Goal: Task Accomplishment & Management: Manage account settings

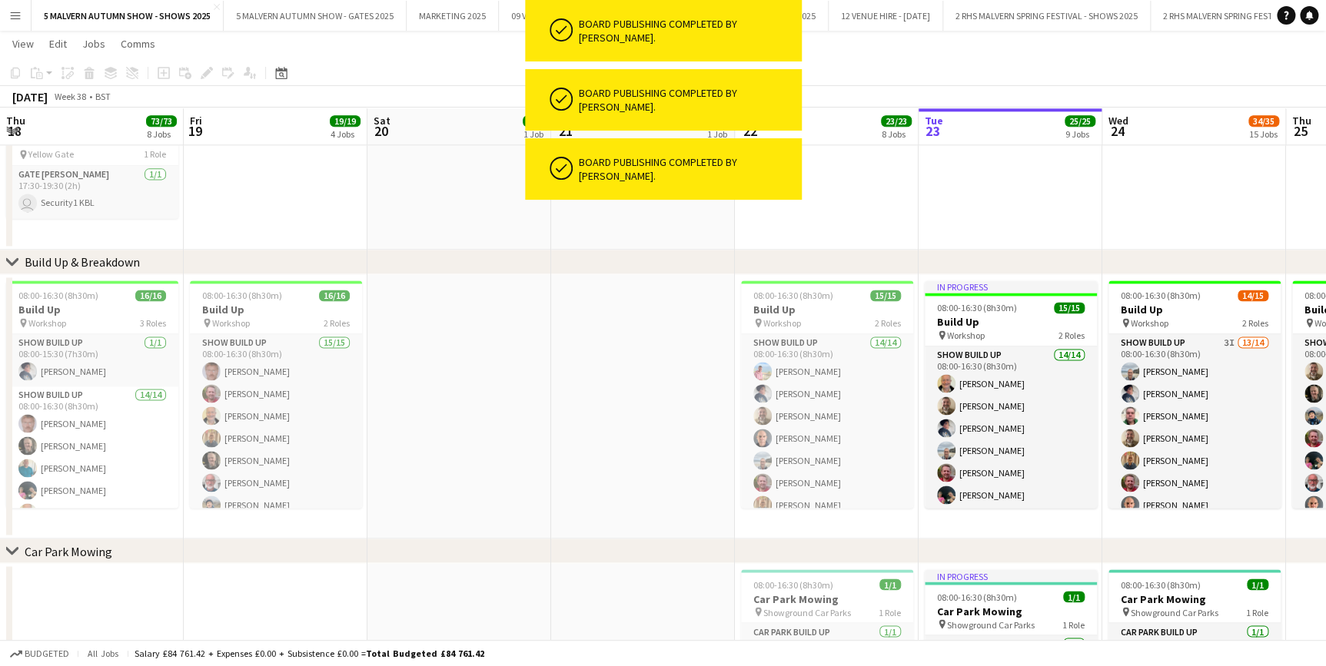
scroll to position [288, 0]
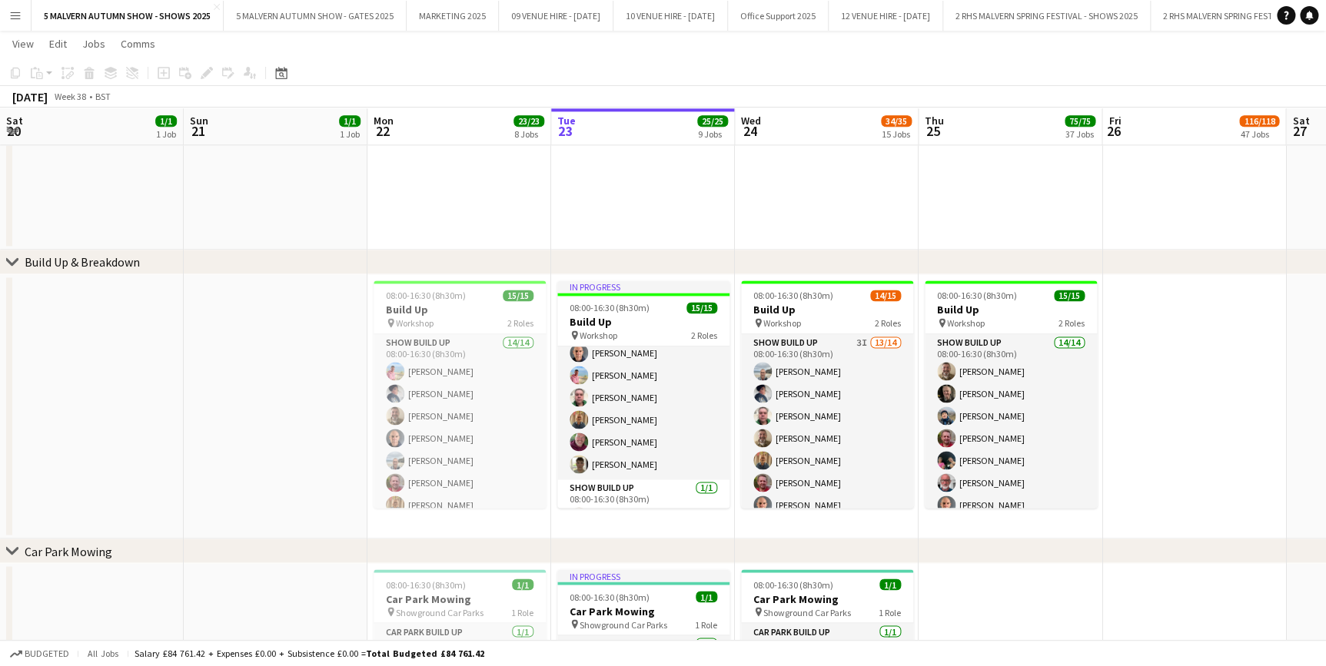
click at [146, 279] on app-date-cell at bounding box center [92, 406] width 184 height 264
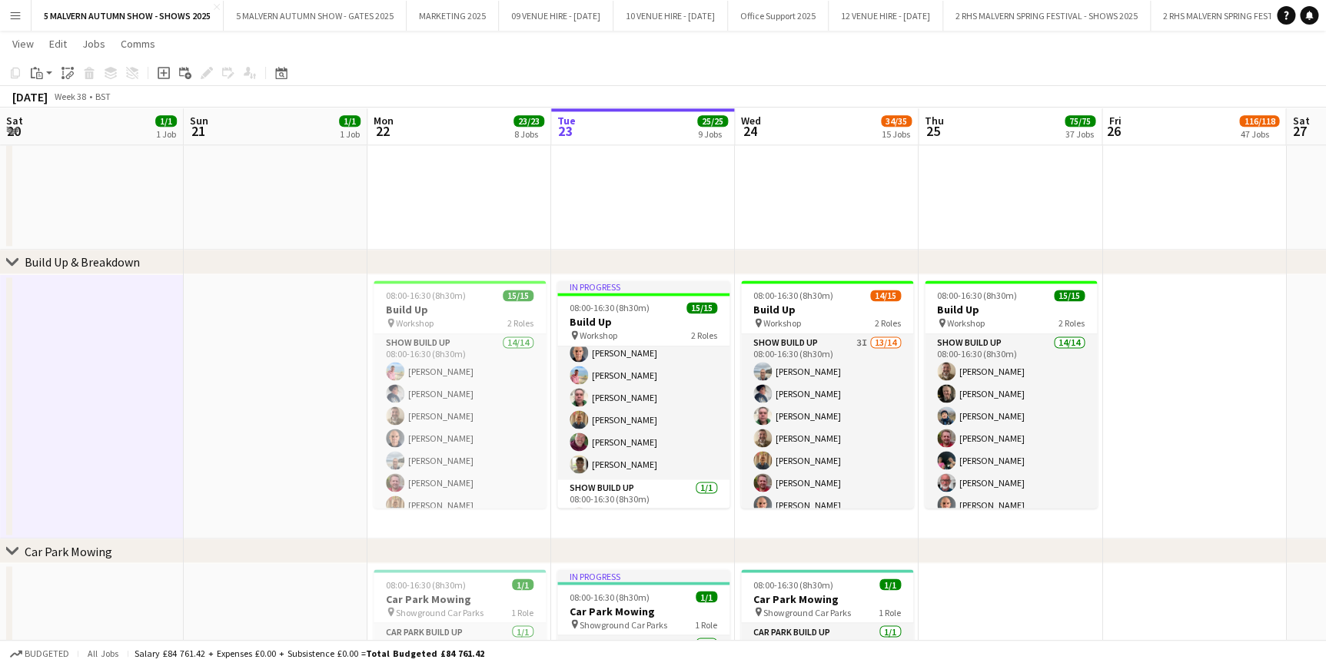
click at [11, 10] on app-icon "Menu" at bounding box center [15, 15] width 12 height 12
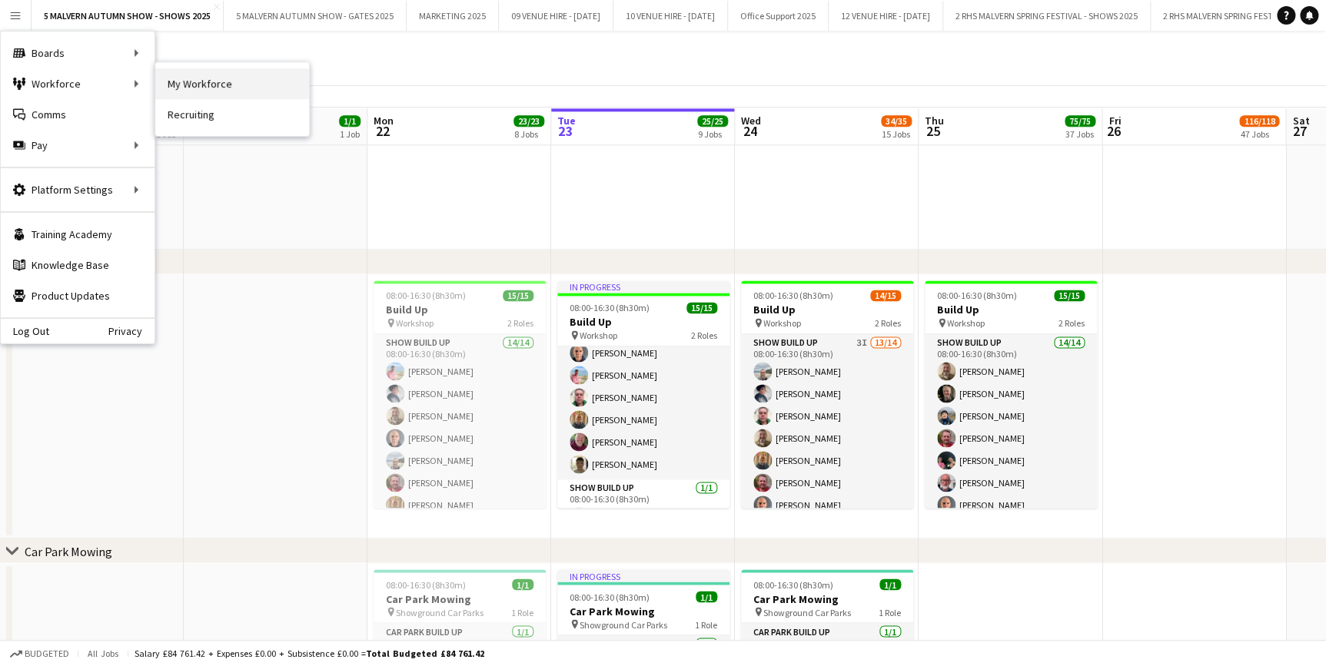
click at [164, 77] on link "My Workforce" at bounding box center [232, 83] width 154 height 31
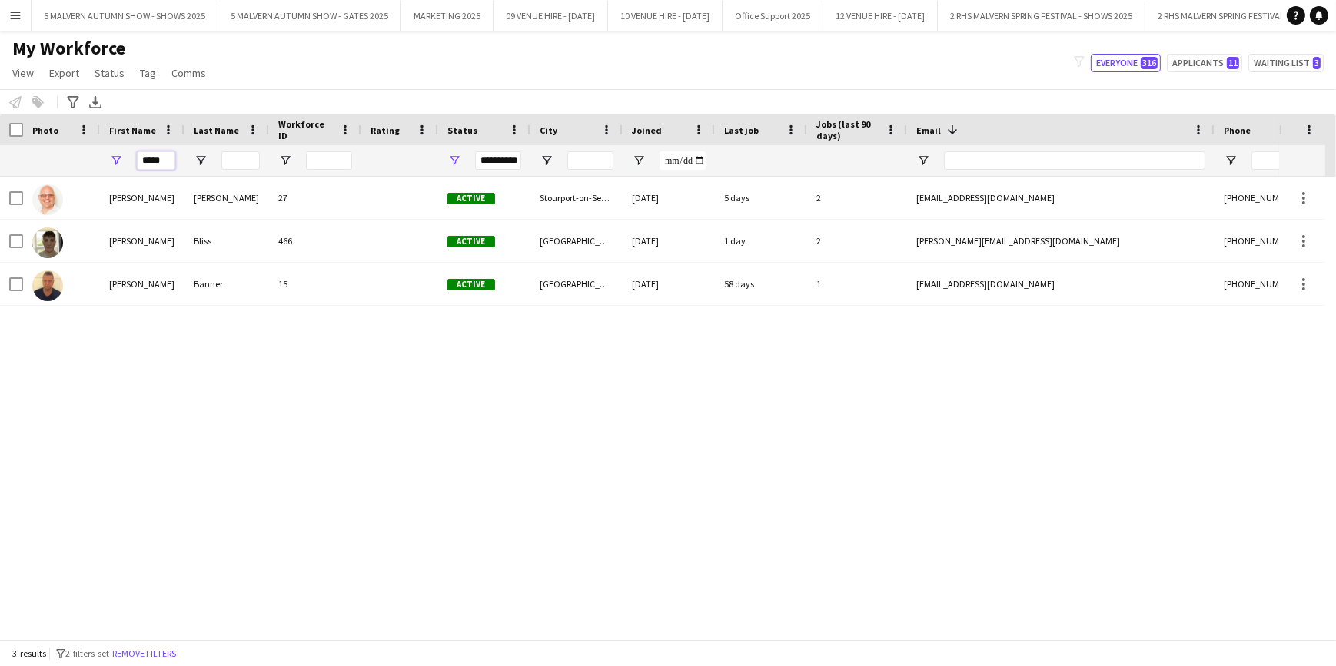
click at [164, 162] on input "*****" at bounding box center [156, 160] width 38 height 18
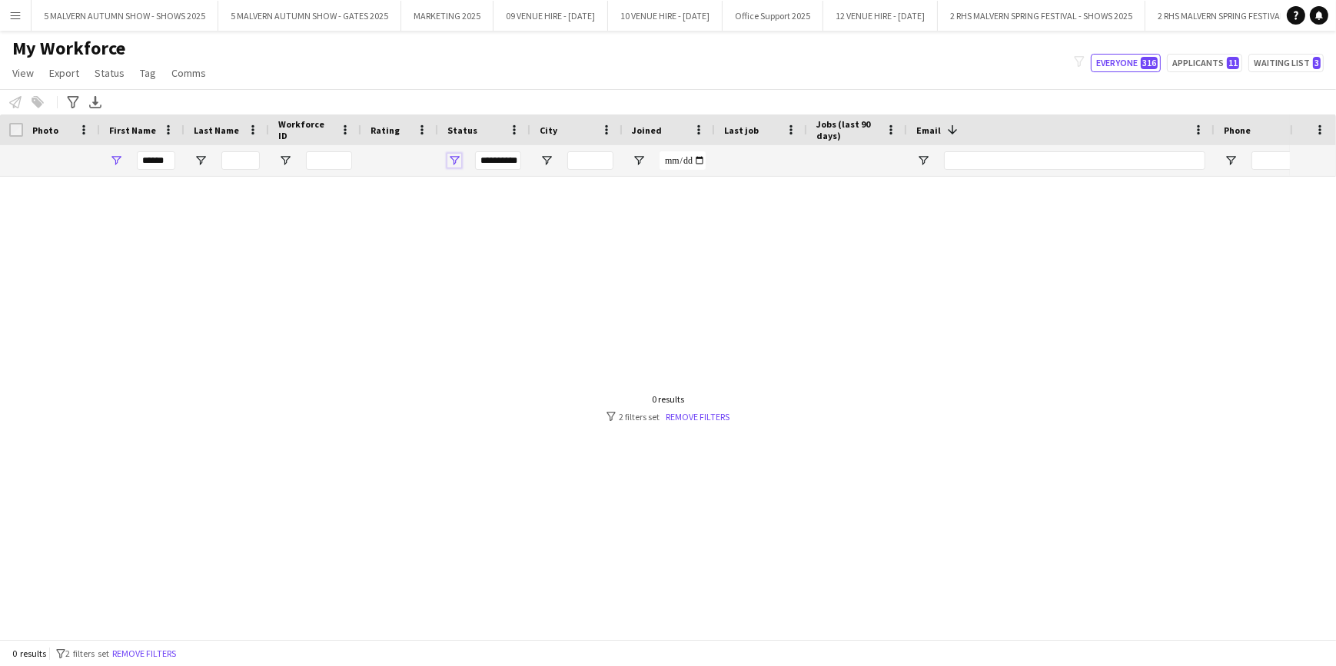
click at [449, 165] on span "Open Filter Menu" at bounding box center [454, 161] width 14 height 14
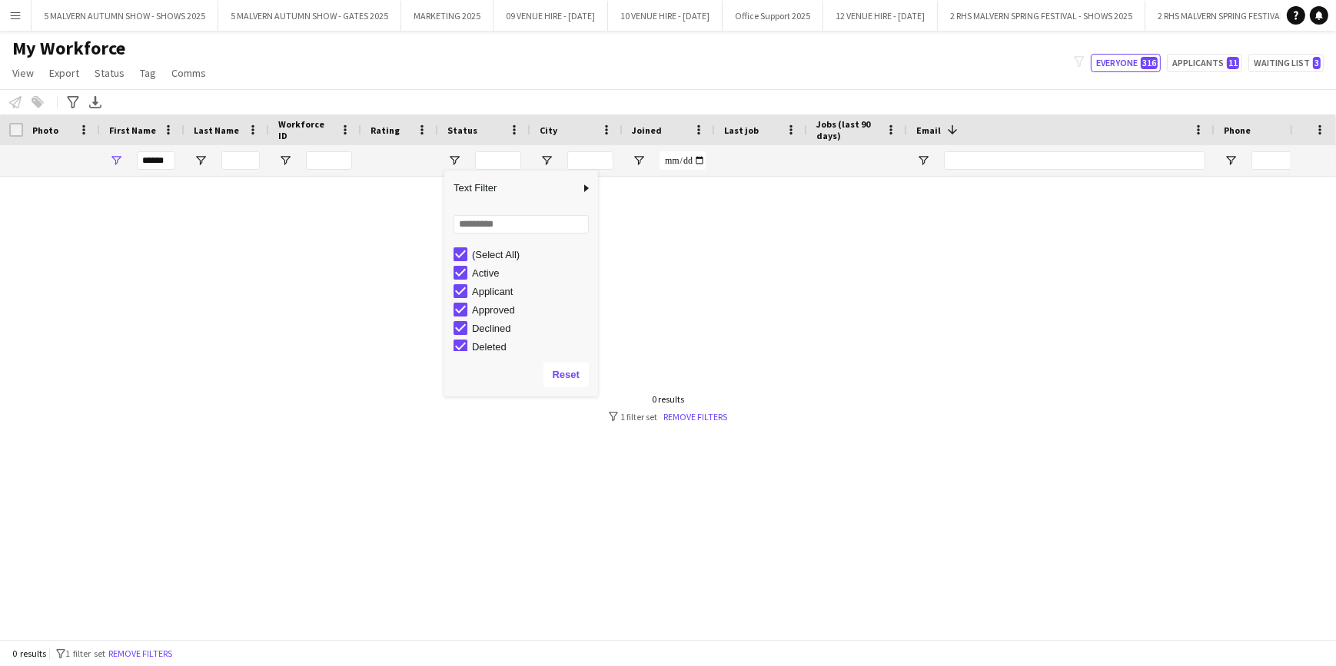
click at [176, 166] on div "******" at bounding box center [142, 160] width 85 height 31
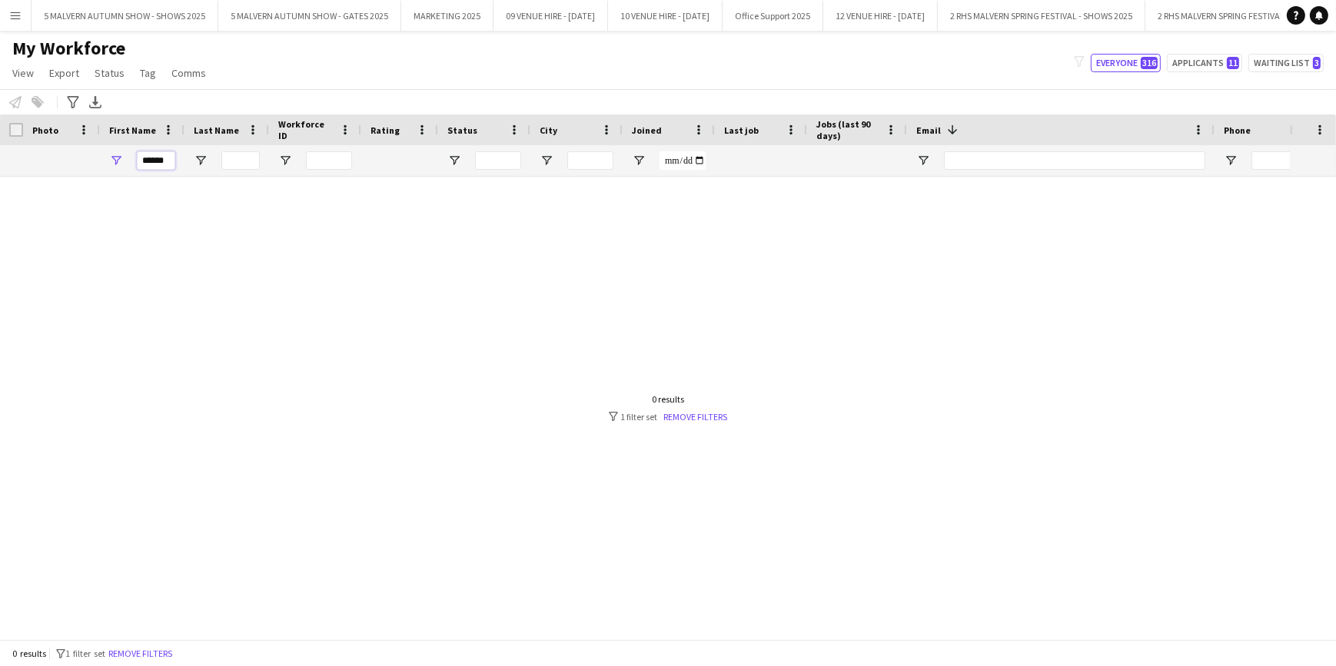
click at [168, 160] on input "******" at bounding box center [156, 160] width 38 height 18
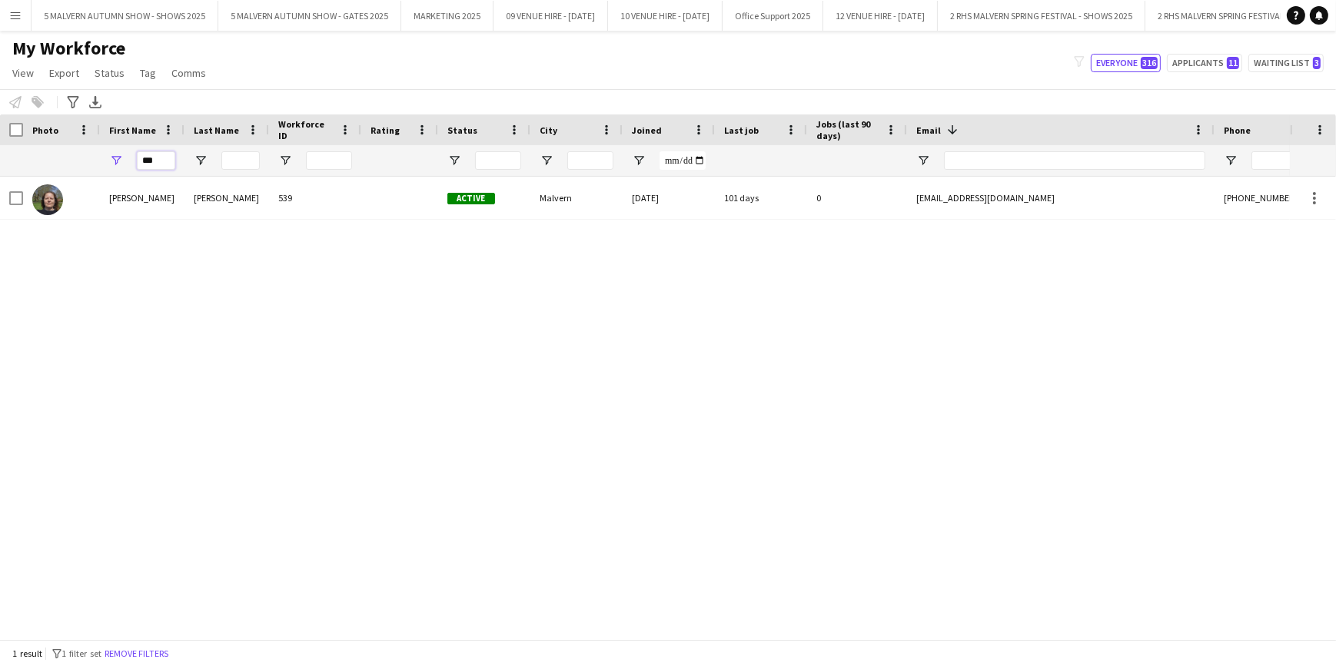
type input "***"
click at [221, 430] on div "[PERSON_NAME] 539 Active Malvern [DATE] 101 days 0 [EMAIL_ADDRESS][DOMAIN_NAME]…" at bounding box center [645, 403] width 1290 height 452
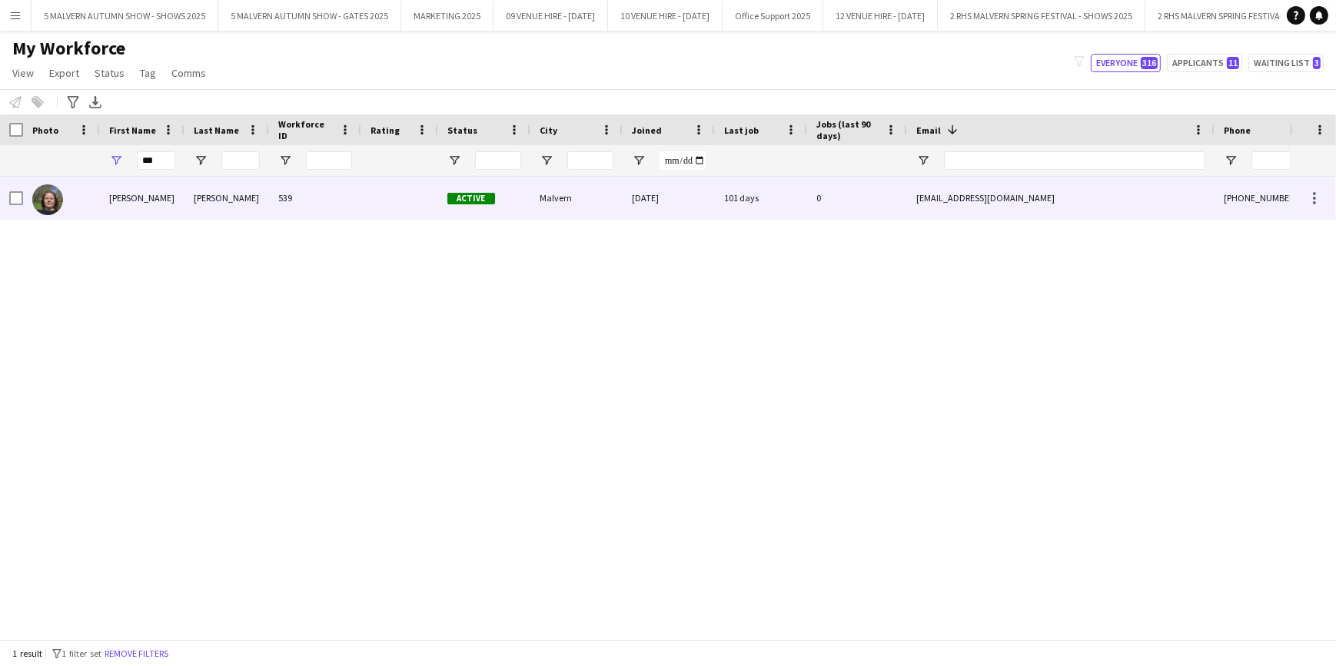
click at [347, 213] on div "539" at bounding box center [315, 198] width 92 height 42
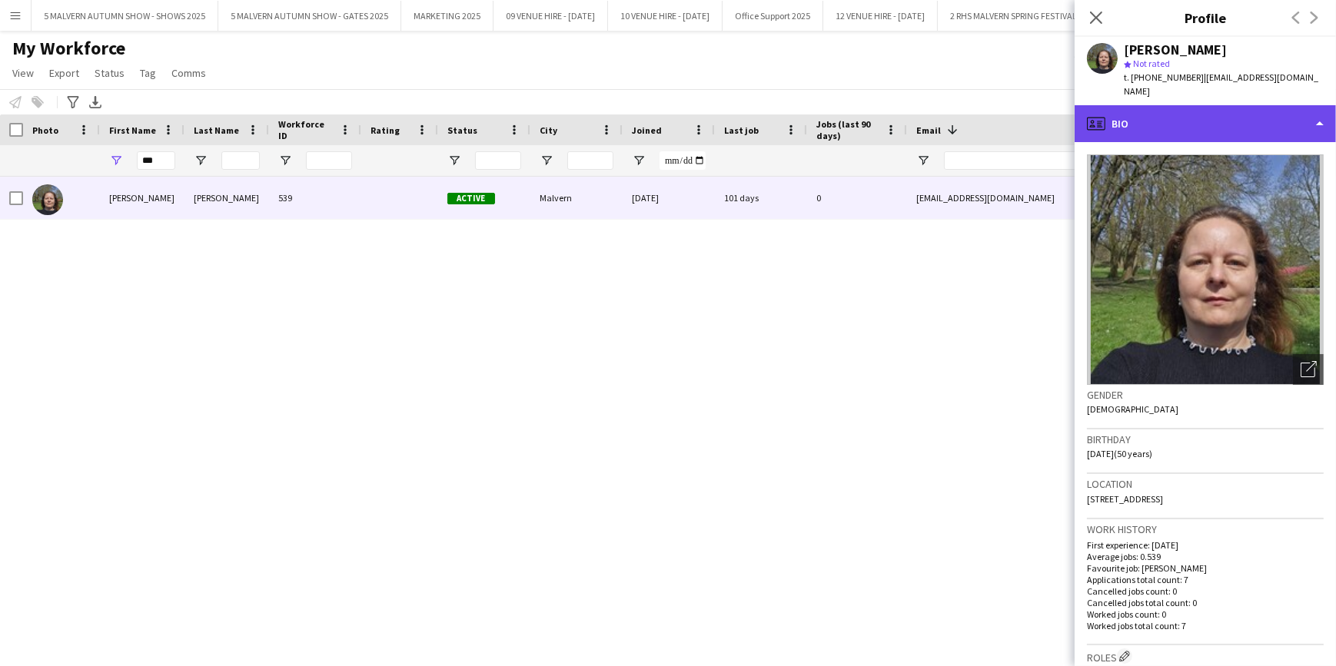
click at [1257, 105] on div "profile Bio" at bounding box center [1205, 123] width 261 height 37
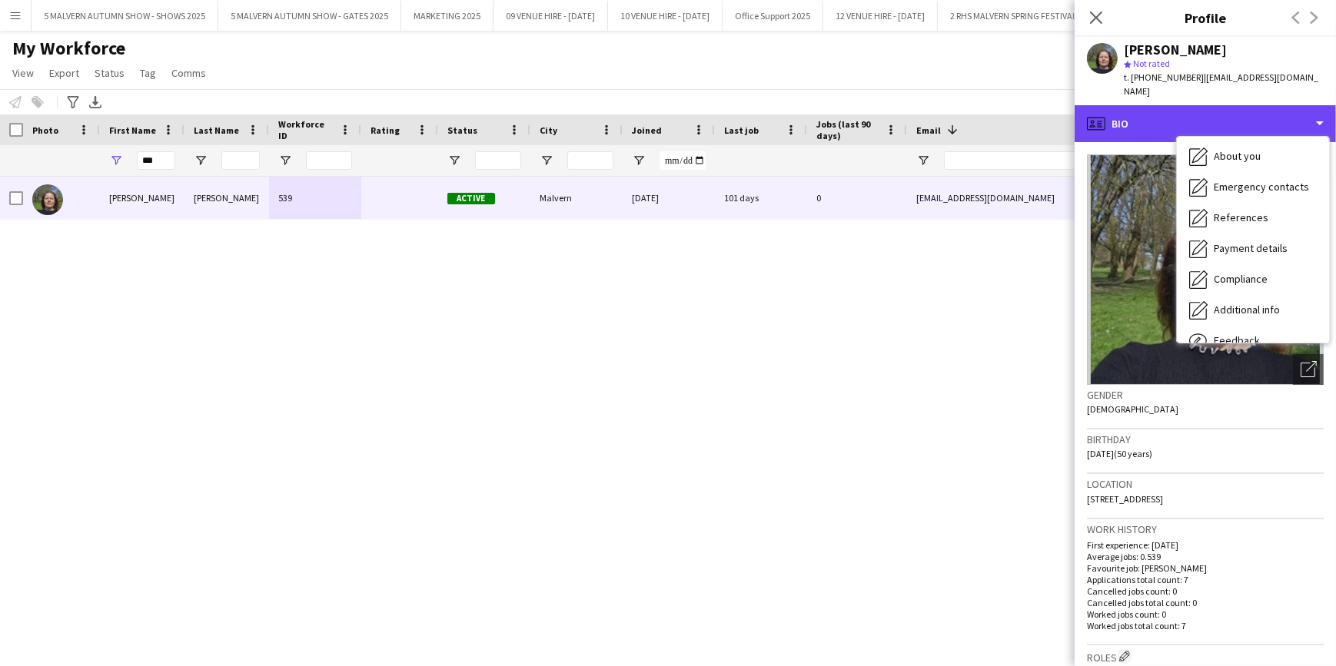
scroll to position [144, 0]
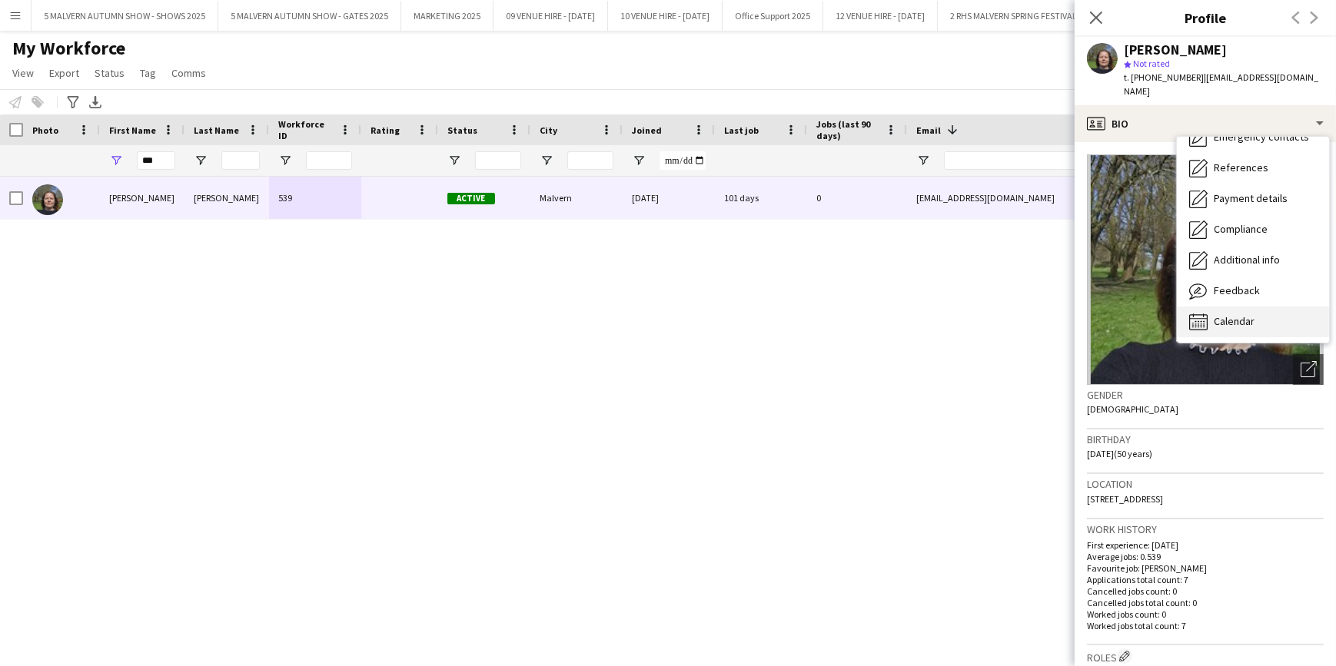
click at [1240, 322] on div "Calendar Calendar" at bounding box center [1253, 322] width 152 height 31
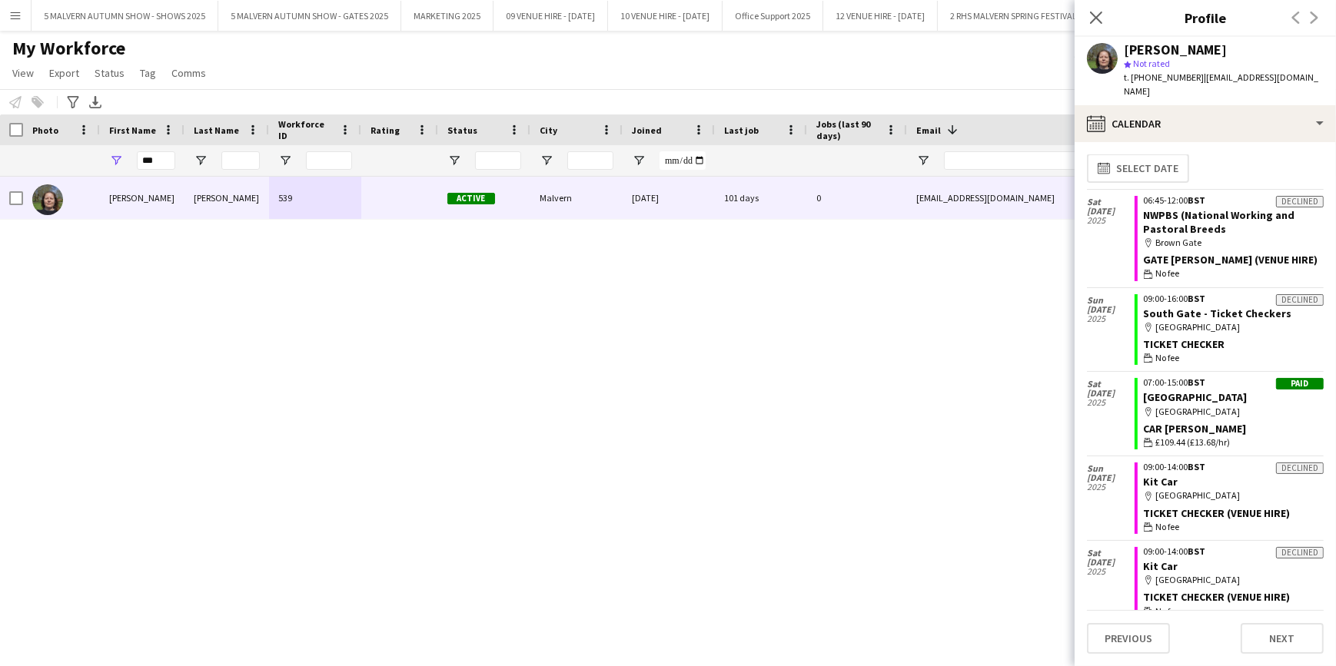
scroll to position [0, 0]
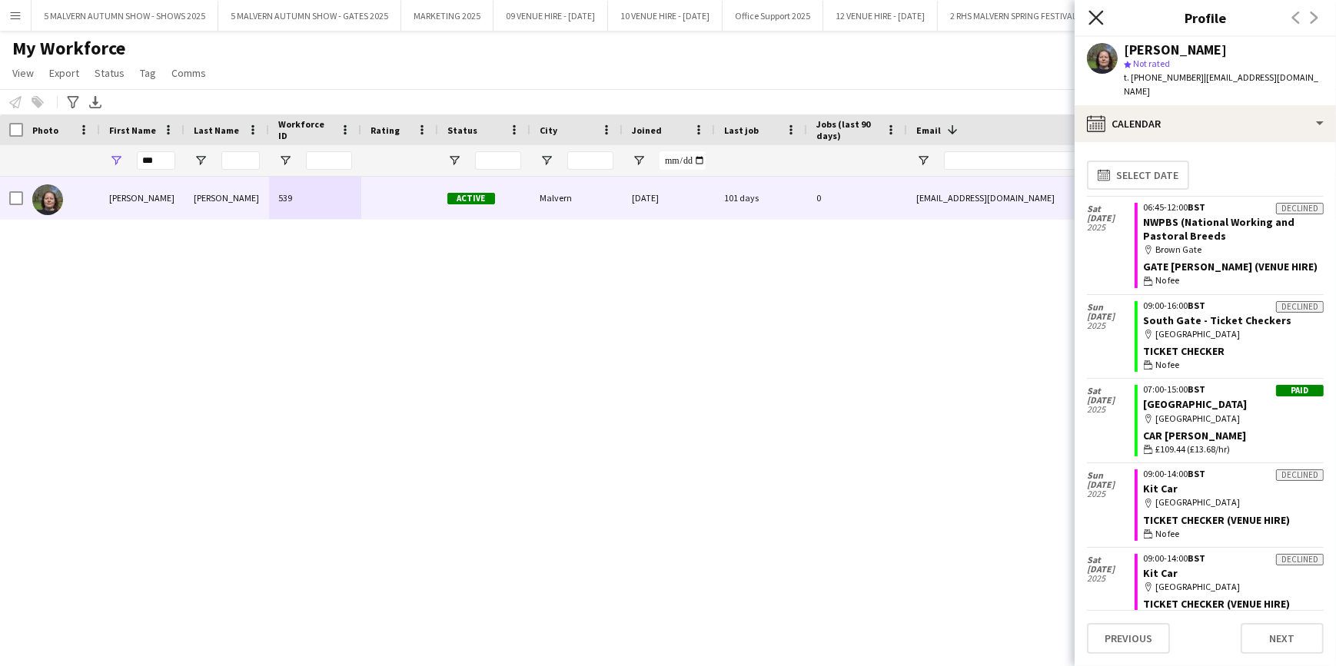
click at [1091, 15] on icon "Close pop-in" at bounding box center [1095, 17] width 15 height 15
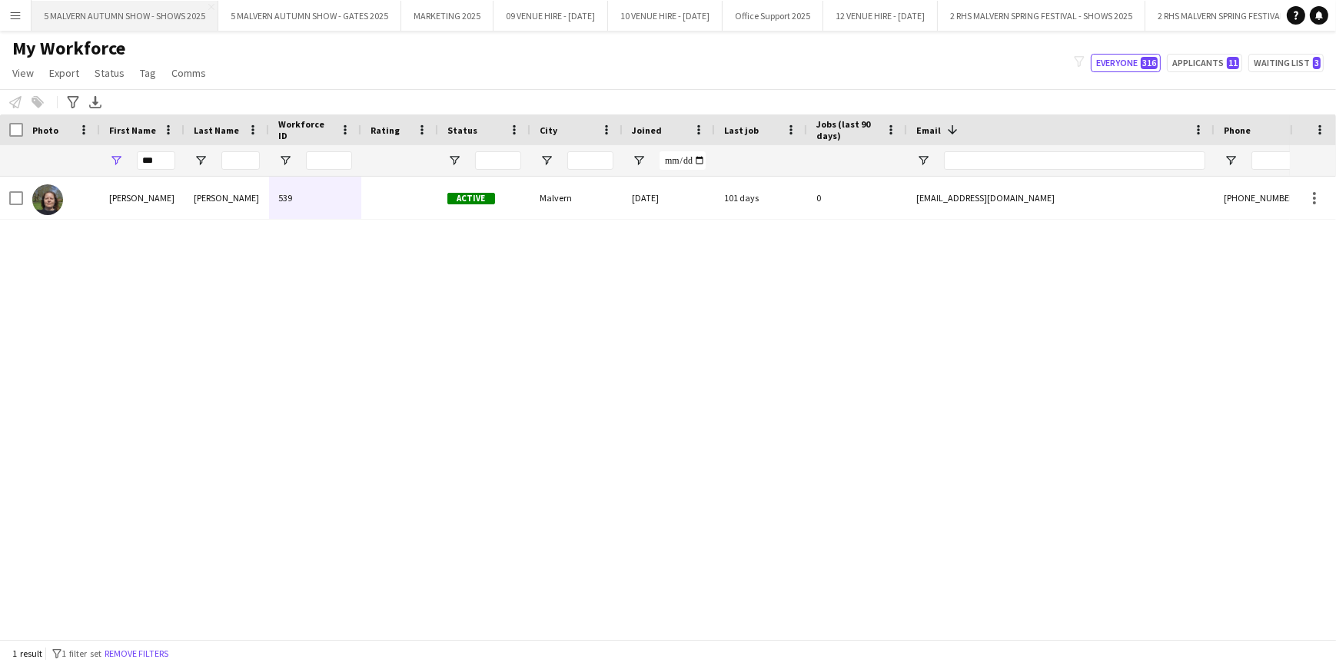
click at [137, 12] on button "5 MALVERN AUTUMN SHOW - SHOWS 2025 Close" at bounding box center [125, 16] width 187 height 30
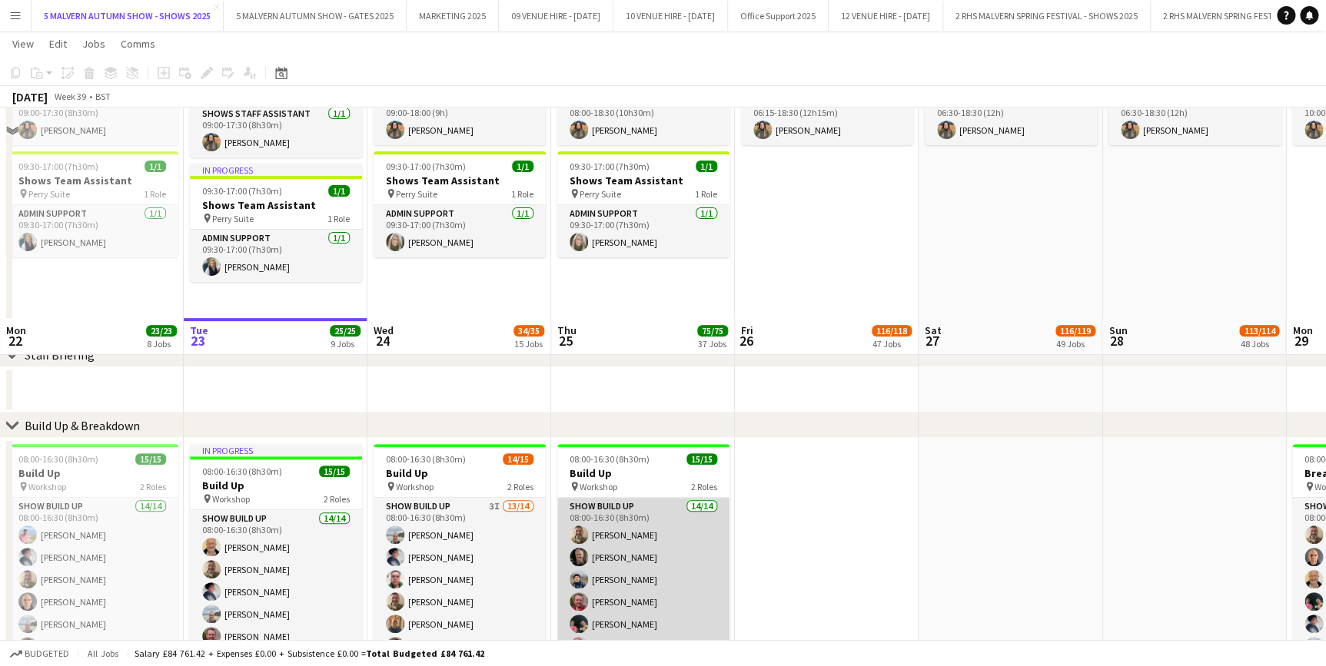
scroll to position [349, 0]
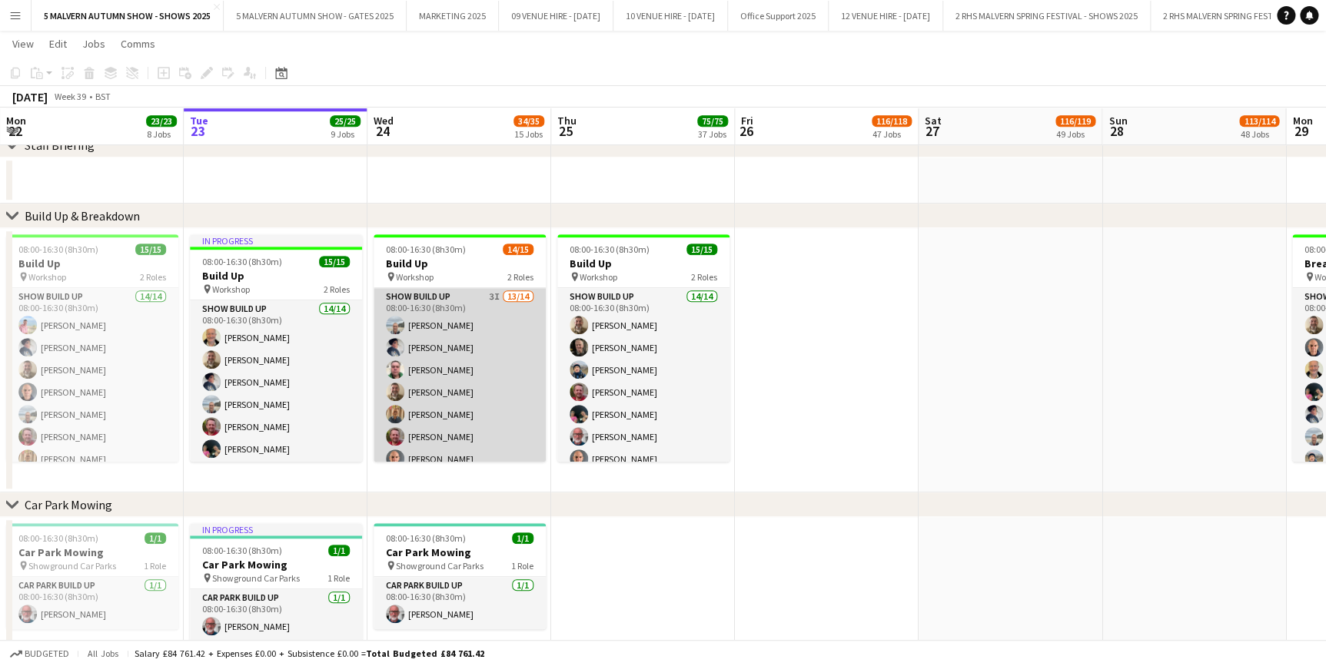
click at [455, 315] on app-card-role "Show Build Up 3I 13/14 08:00-16:30 (8h30m) [PERSON_NAME] [PERSON_NAME] [PERSON_…" at bounding box center [460, 461] width 172 height 347
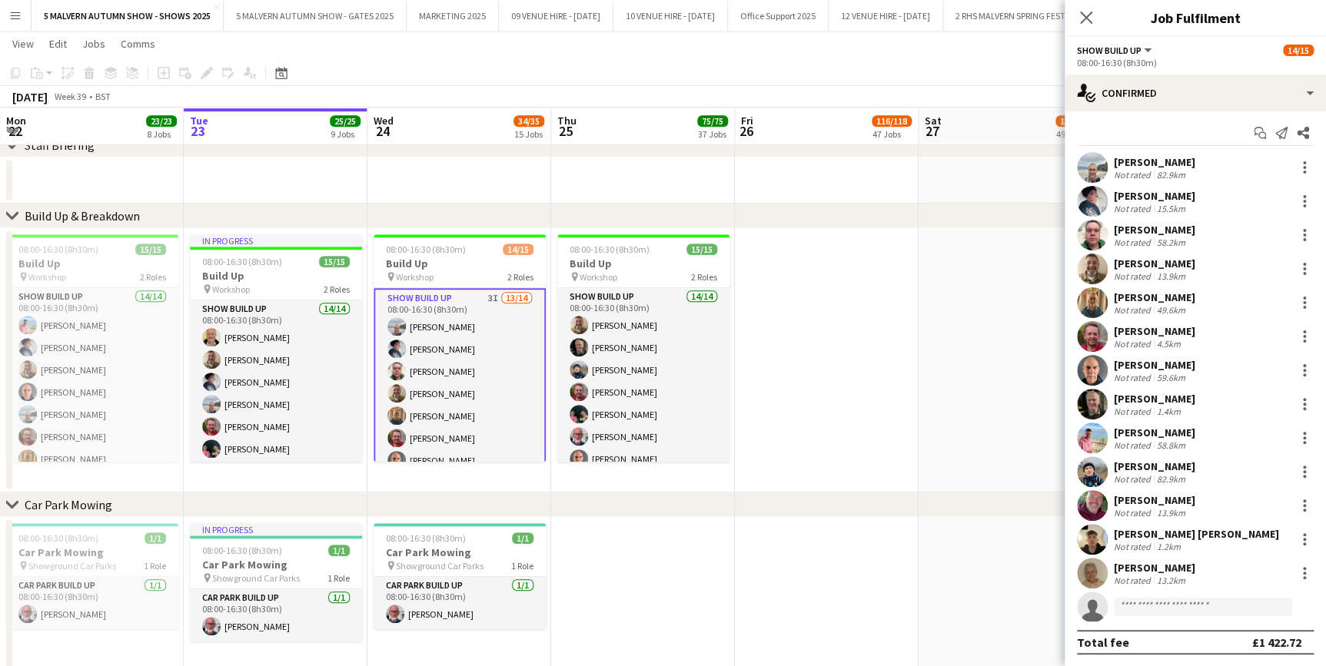
scroll to position [0, 0]
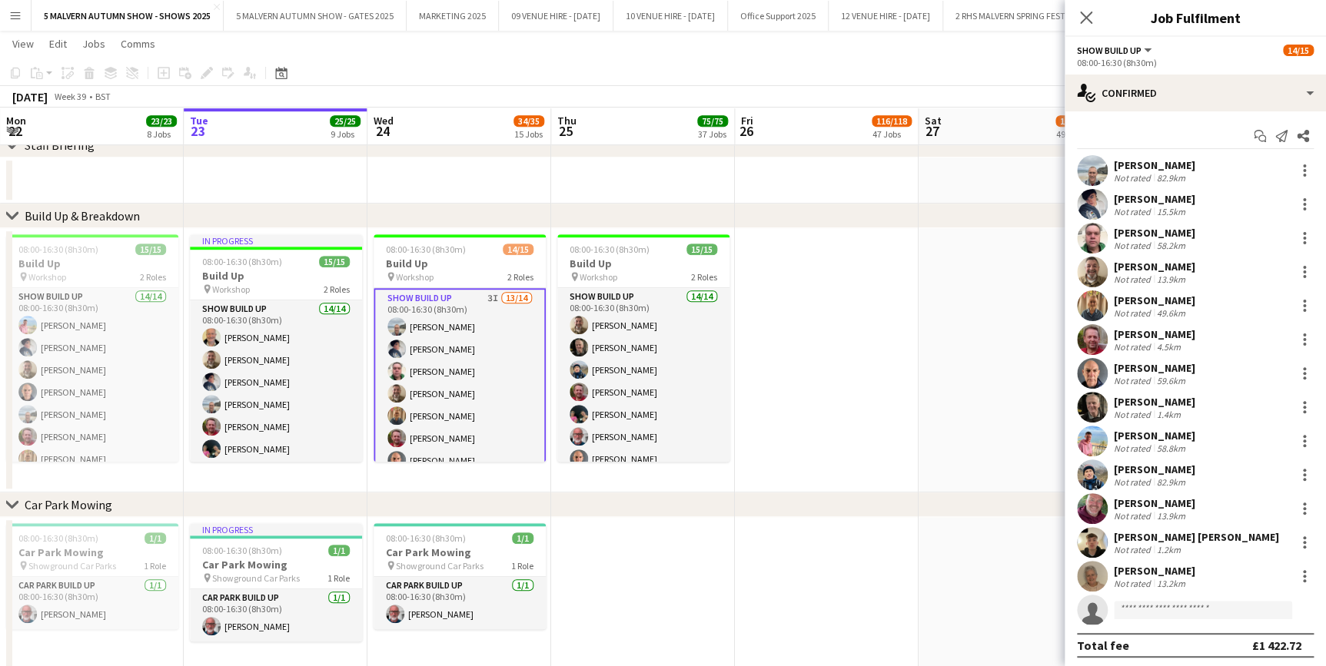
click at [882, 197] on app-date-cell at bounding box center [827, 181] width 184 height 46
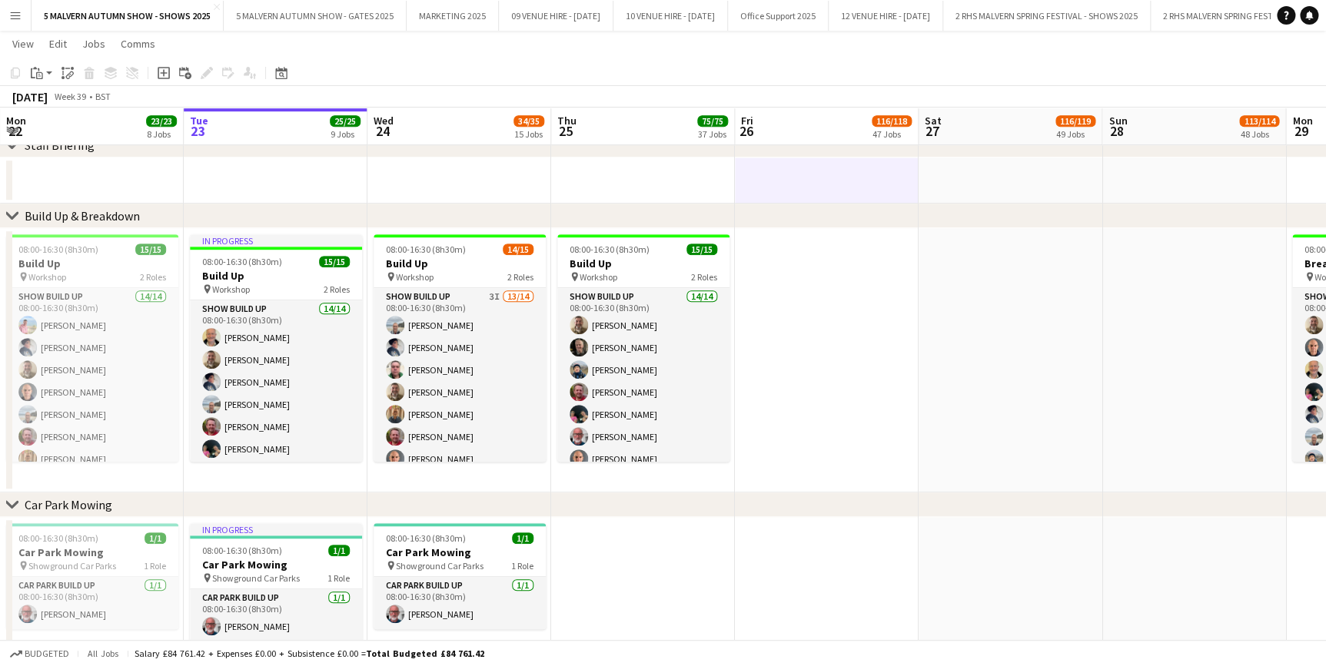
click at [18, 17] on app-icon "Menu" at bounding box center [15, 15] width 12 height 12
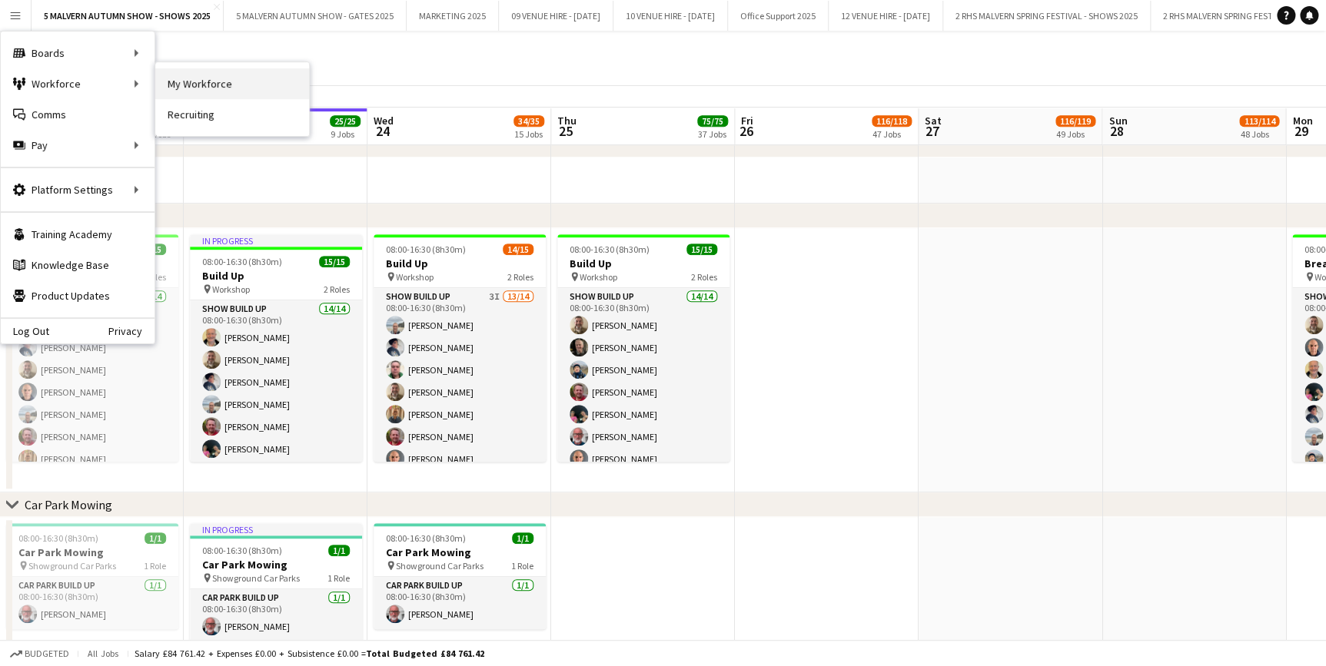
click at [208, 82] on link "My Workforce" at bounding box center [232, 83] width 154 height 31
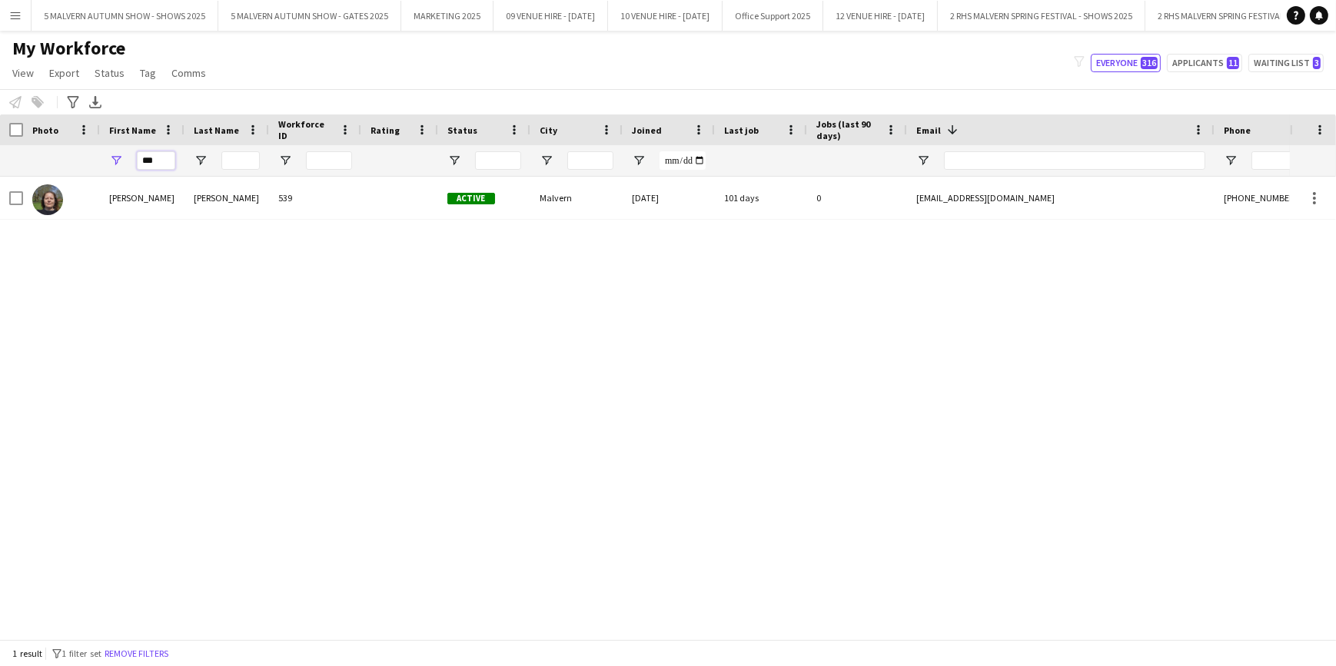
click at [154, 166] on input "***" at bounding box center [156, 160] width 38 height 18
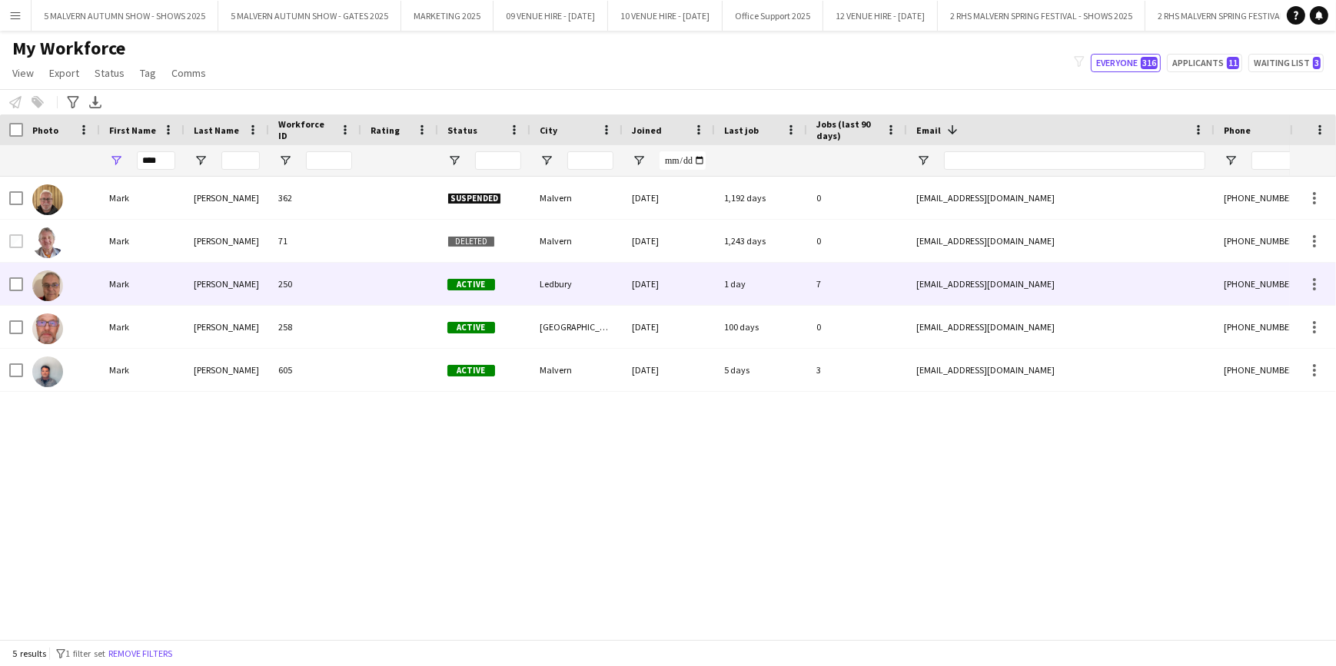
click at [230, 281] on div "[PERSON_NAME]" at bounding box center [226, 284] width 85 height 42
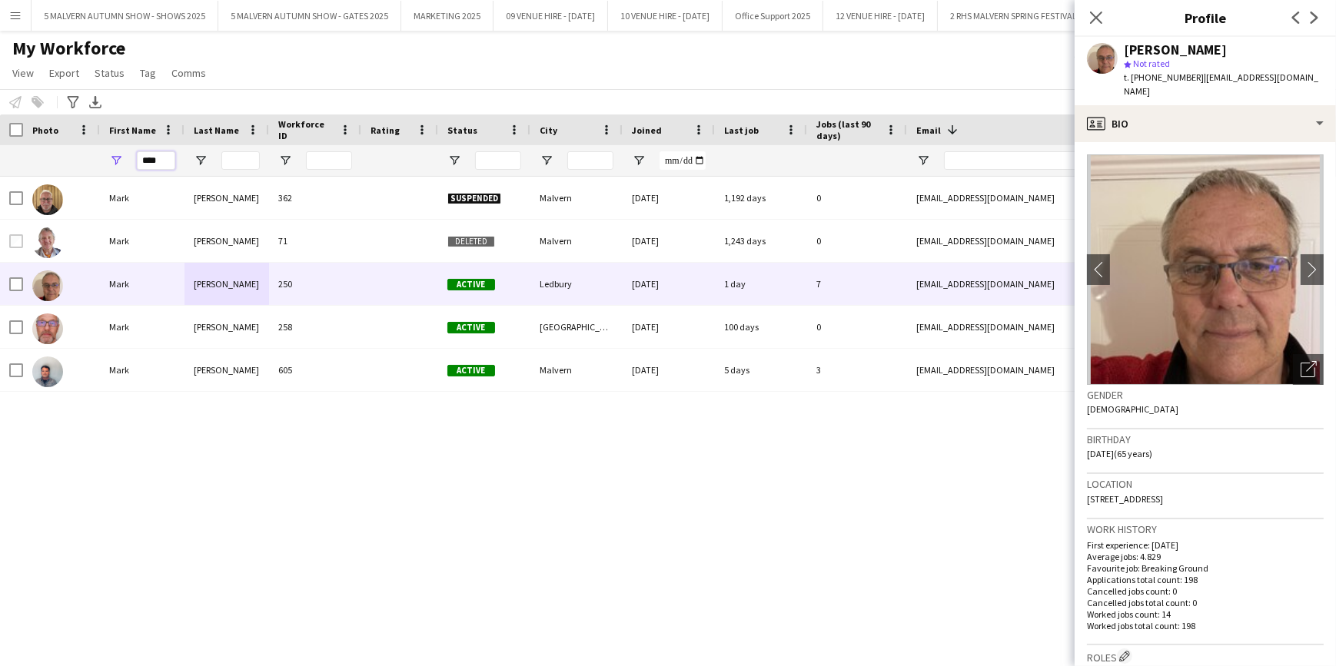
click at [161, 158] on input "****" at bounding box center [156, 160] width 38 height 18
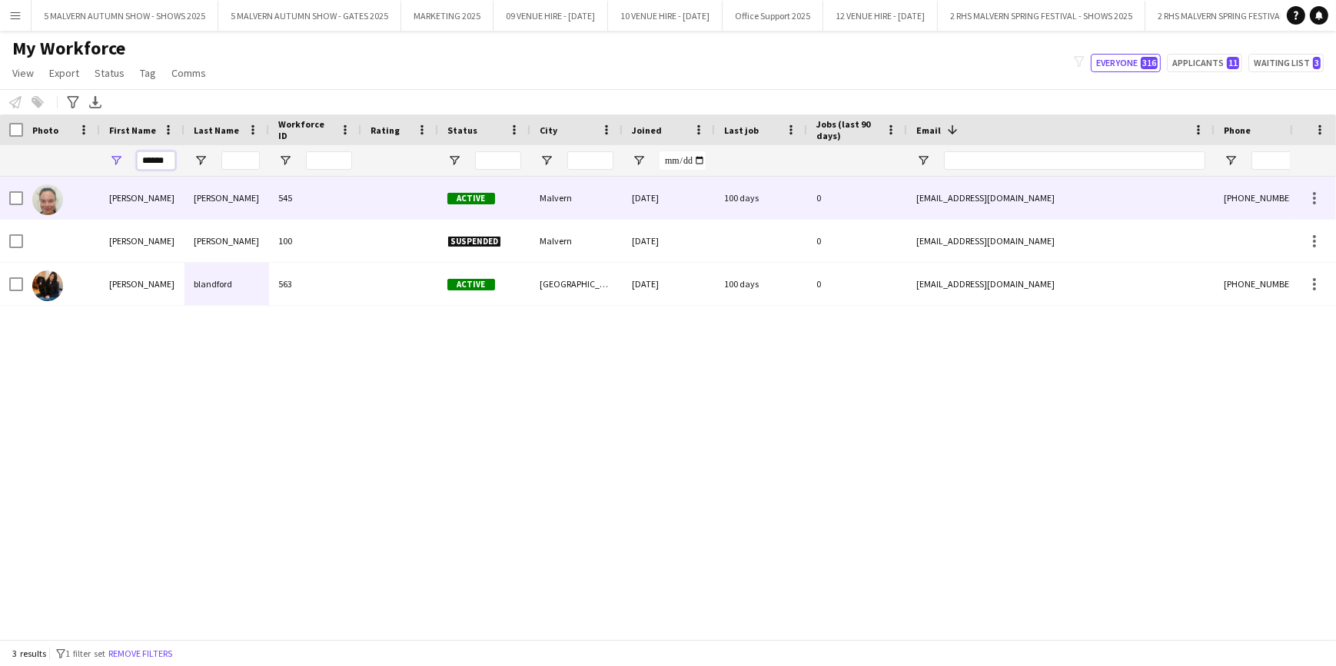
type input "******"
click at [327, 214] on div "545" at bounding box center [315, 198] width 92 height 42
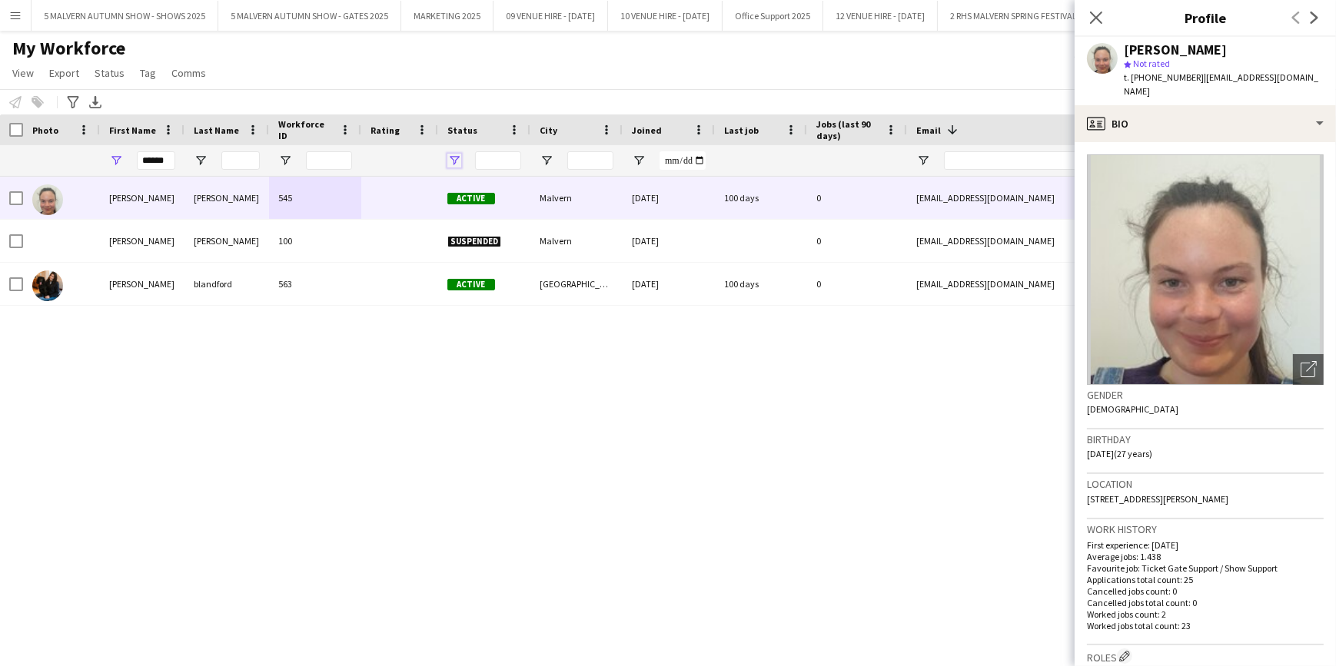
click at [449, 158] on span "Open Filter Menu" at bounding box center [454, 161] width 14 height 14
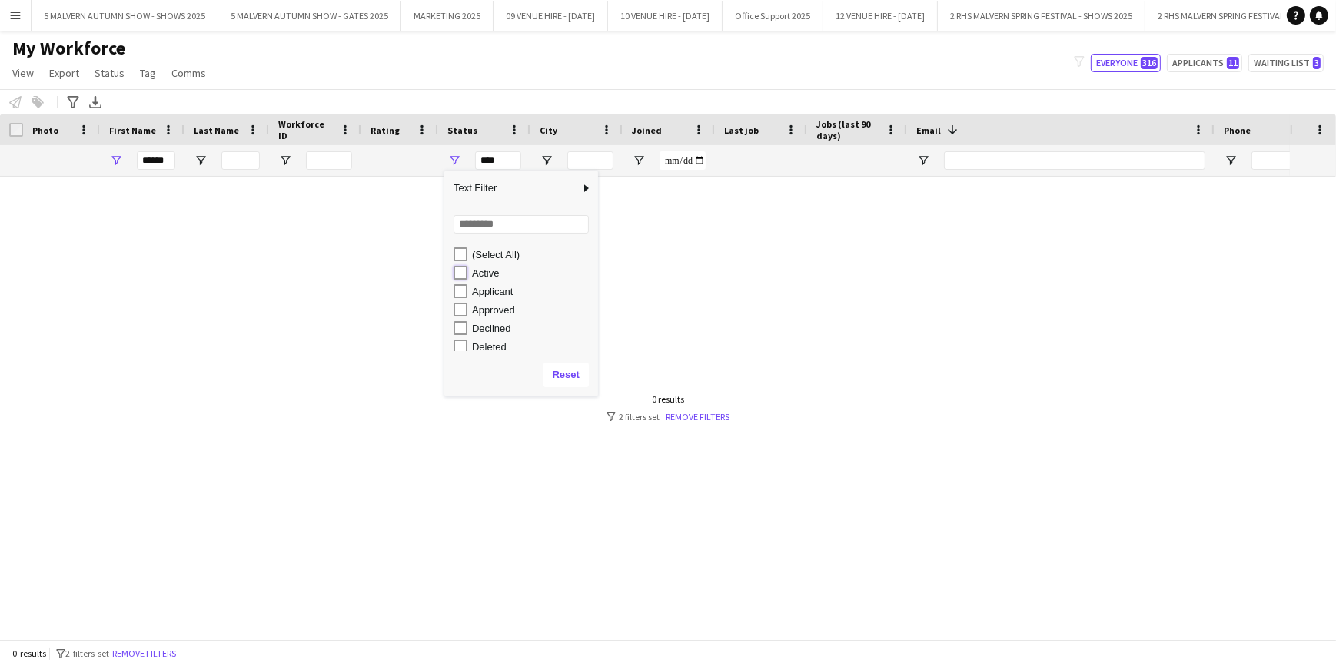
type input "**********"
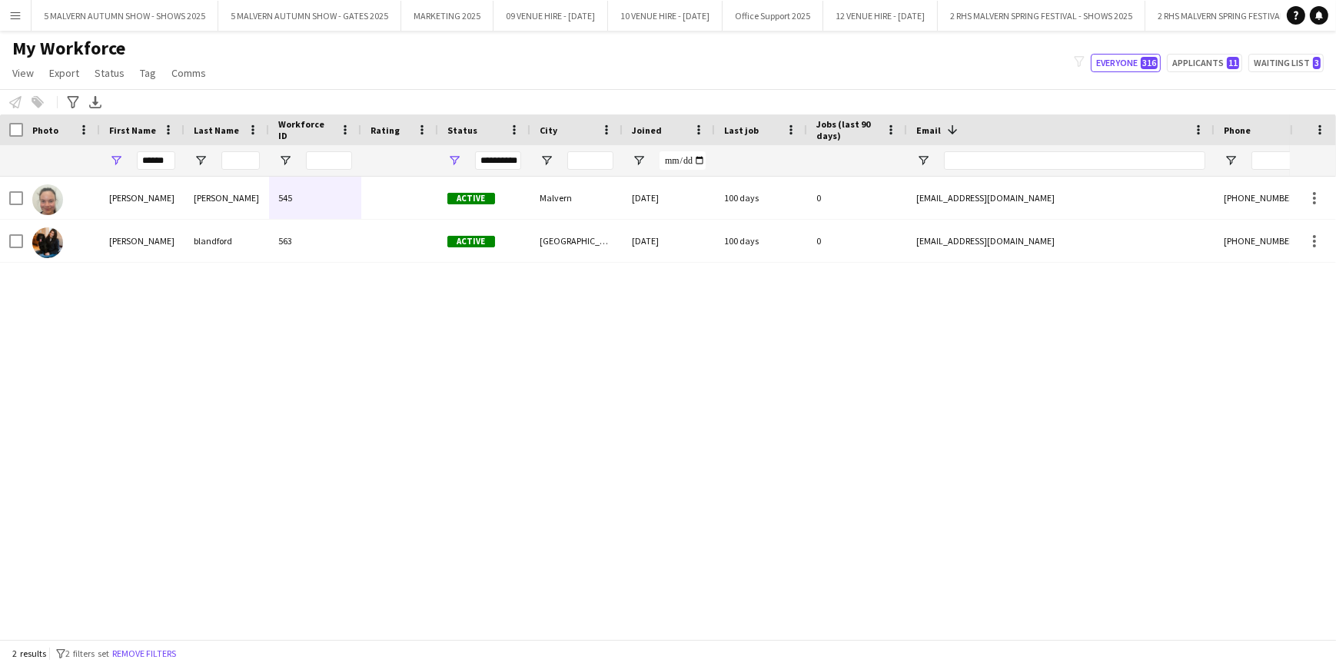
click at [843, 404] on div "[PERSON_NAME] 545 Active Malvern [DATE] 100 days 0 [EMAIL_ADDRESS][DOMAIN_NAME]…" at bounding box center [645, 403] width 1290 height 452
click at [22, 11] on button "Menu" at bounding box center [15, 15] width 31 height 31
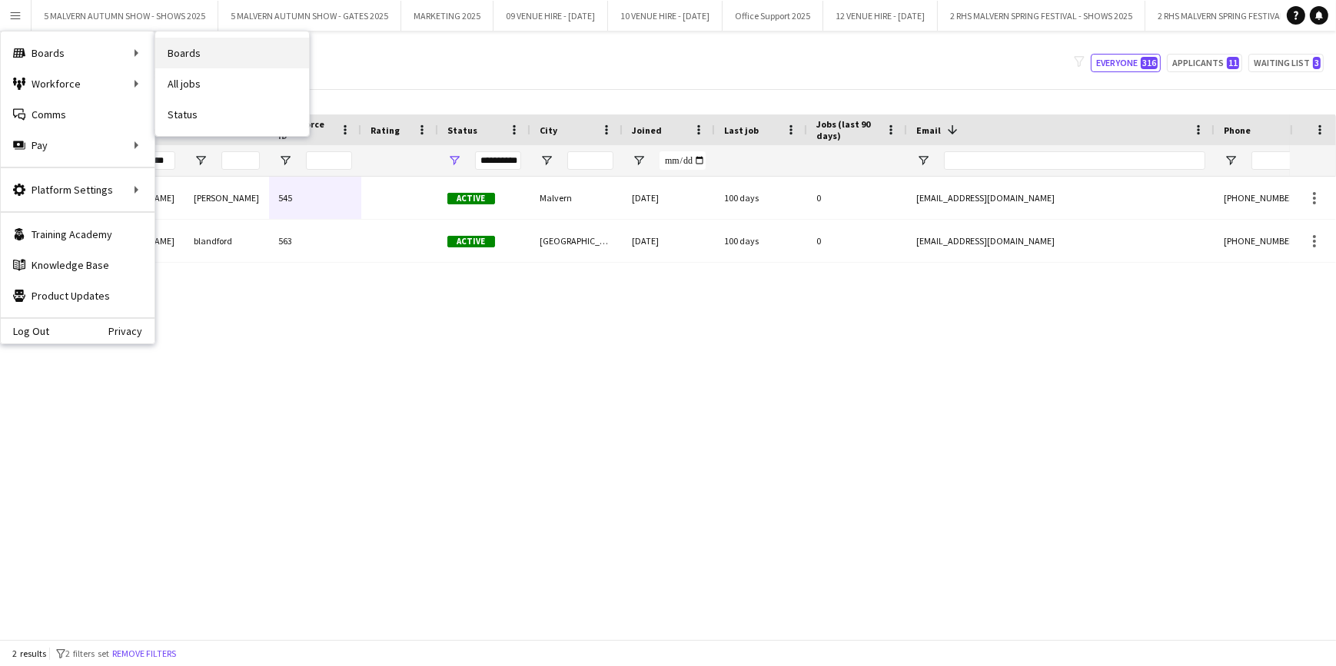
click at [168, 55] on link "Boards" at bounding box center [232, 53] width 154 height 31
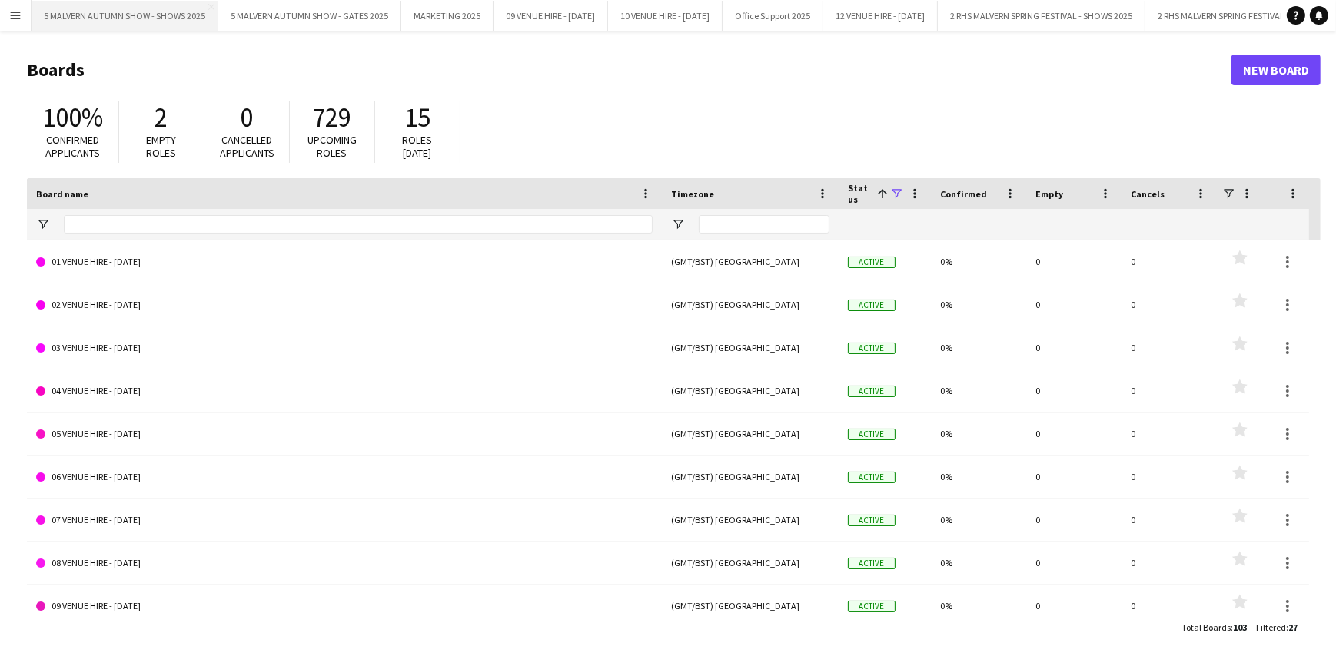
click at [171, 20] on button "5 MALVERN AUTUMN SHOW - SHOWS 2025 Close" at bounding box center [125, 16] width 187 height 30
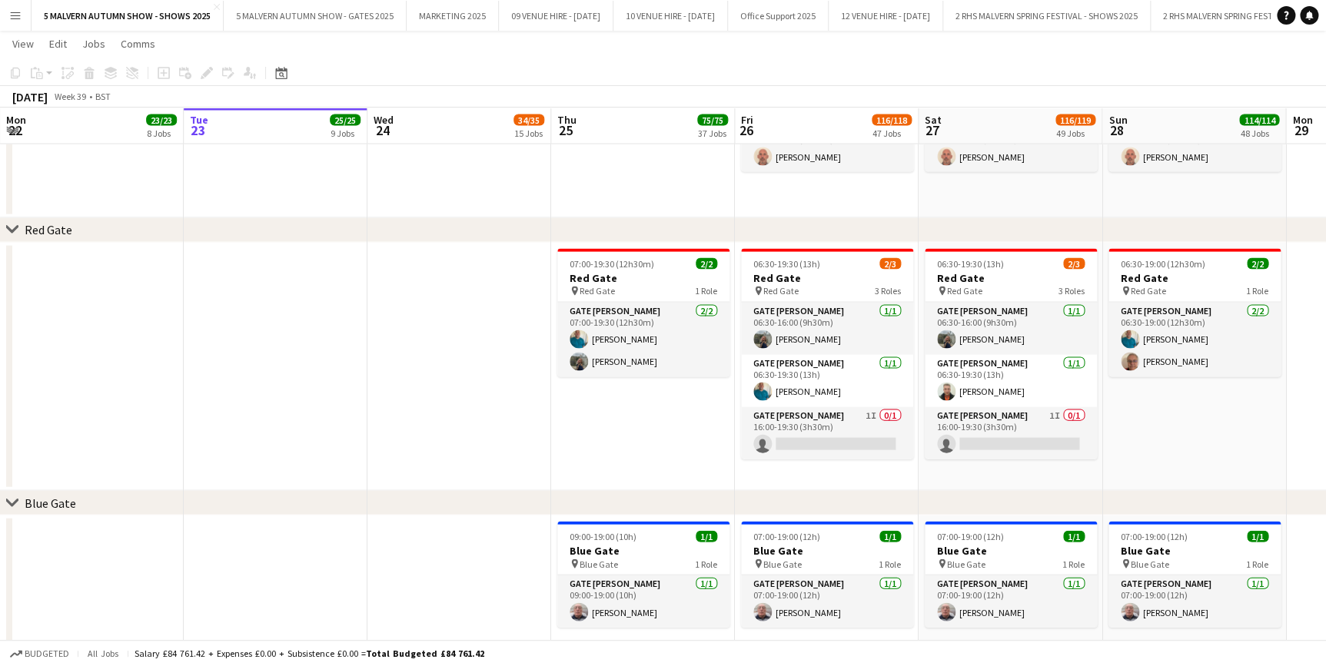
scroll to position [0, 590]
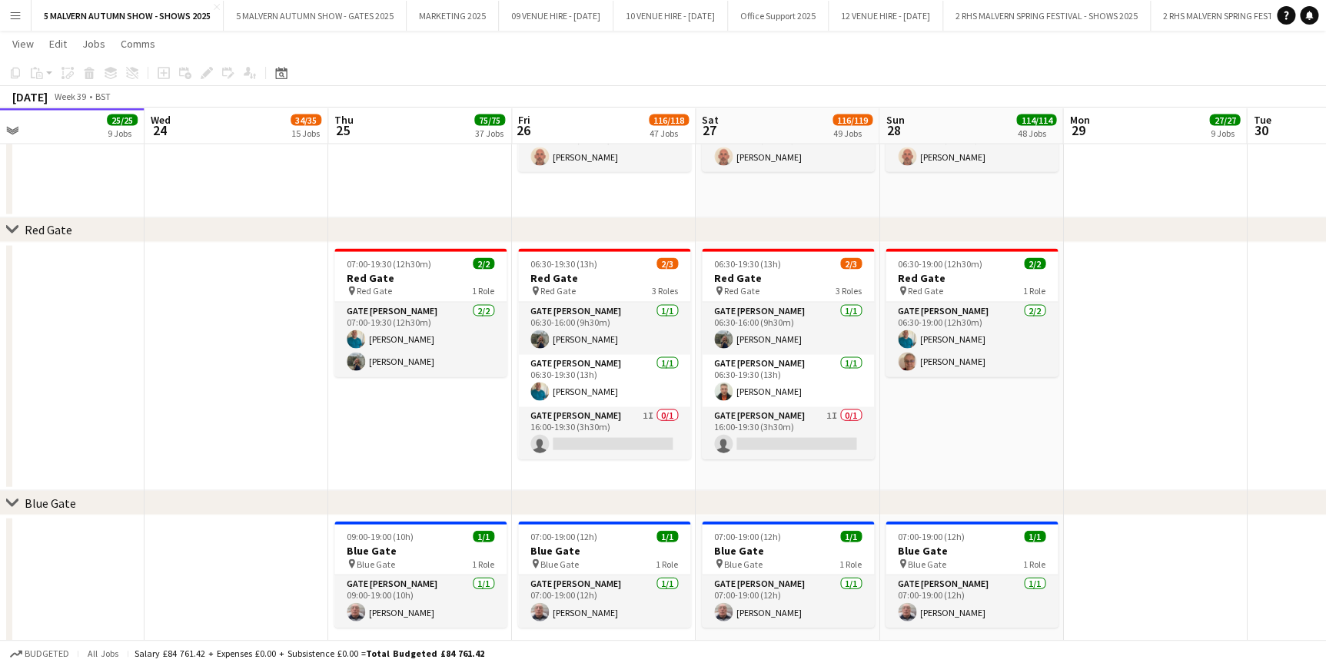
drag, startPoint x: 643, startPoint y: 111, endPoint x: 420, endPoint y: 117, distance: 223.0
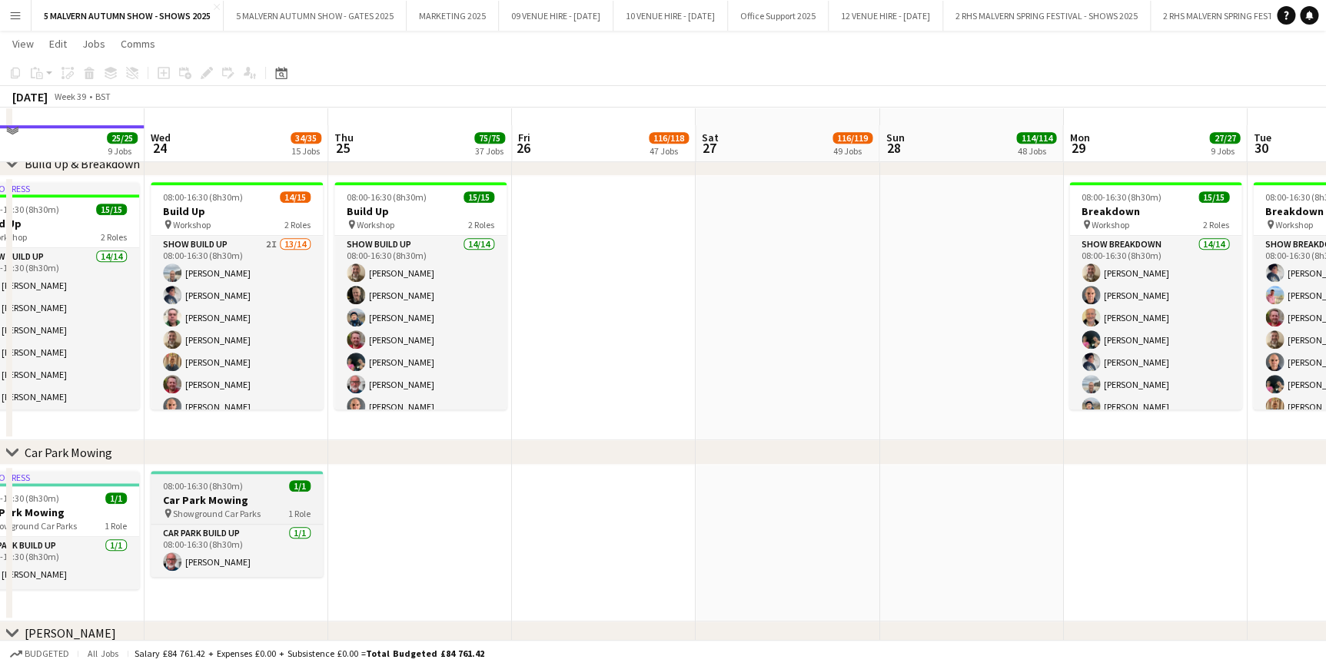
scroll to position [419, 0]
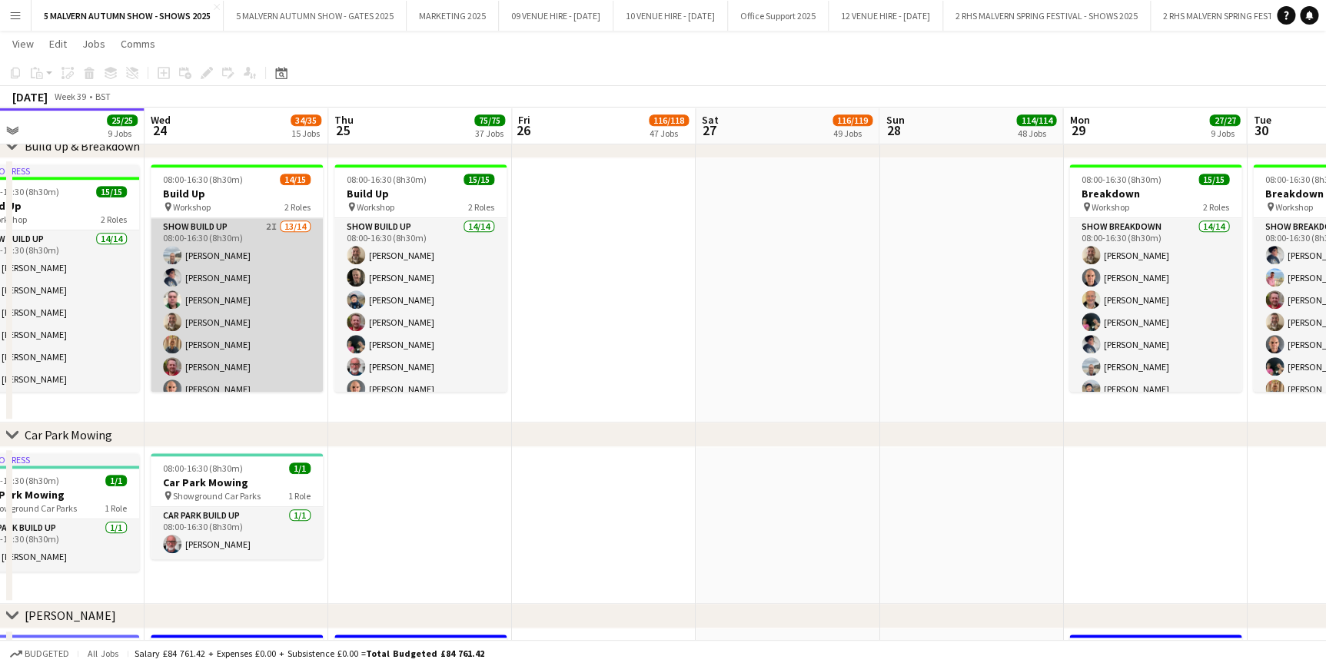
click at [216, 222] on app-card-role "Show Build Up 2I 13/14 08:00-16:30 (8h30m) [PERSON_NAME] [PERSON_NAME] [PERSON_…" at bounding box center [237, 391] width 172 height 347
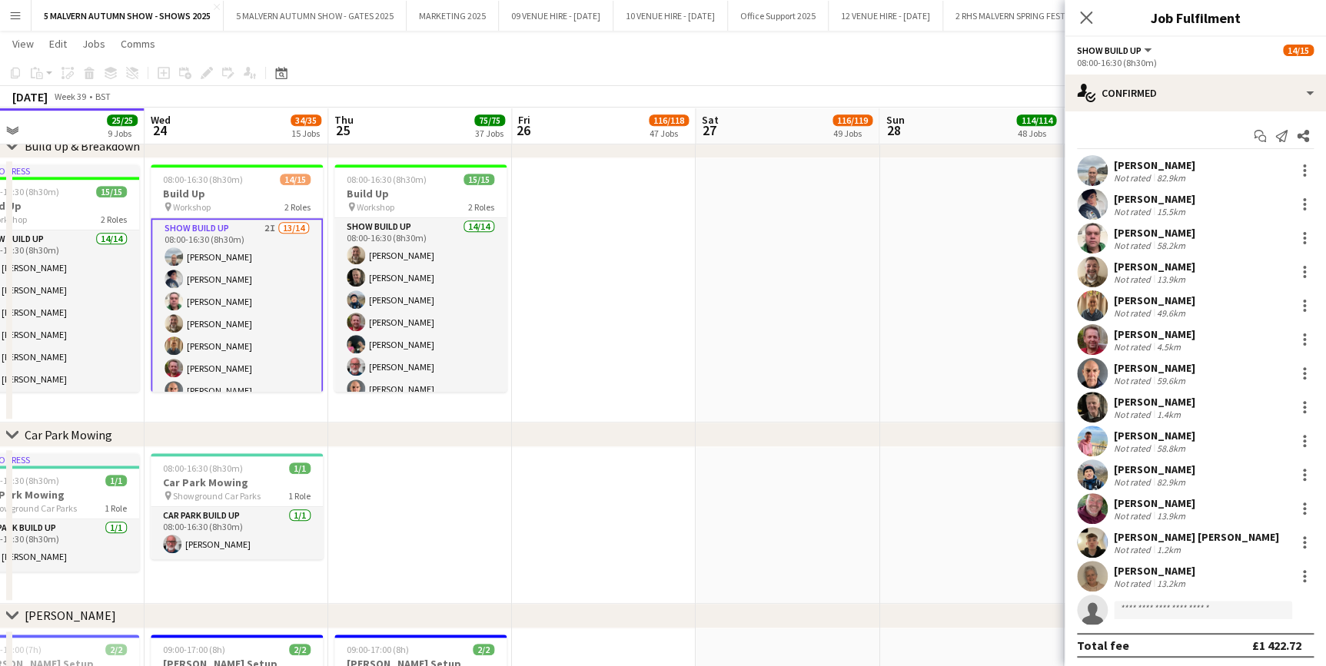
scroll to position [0, 0]
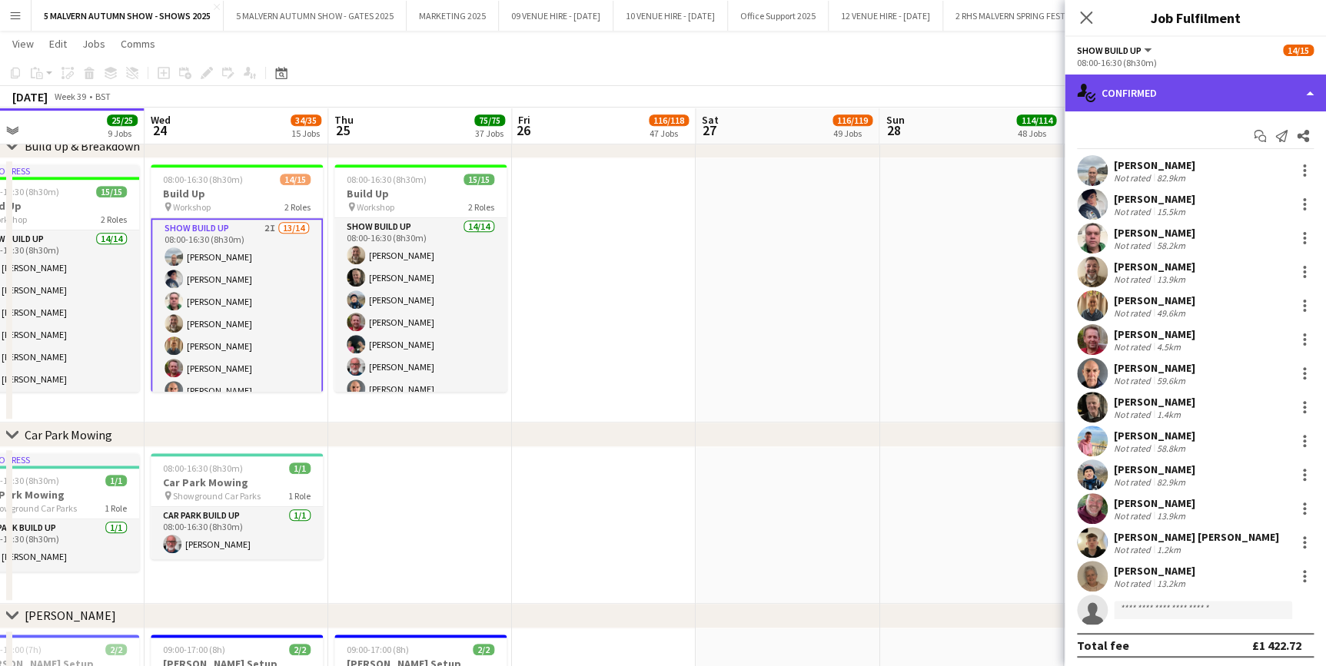
click at [1205, 89] on div "single-neutral-actions-check-2 Confirmed" at bounding box center [1195, 93] width 261 height 37
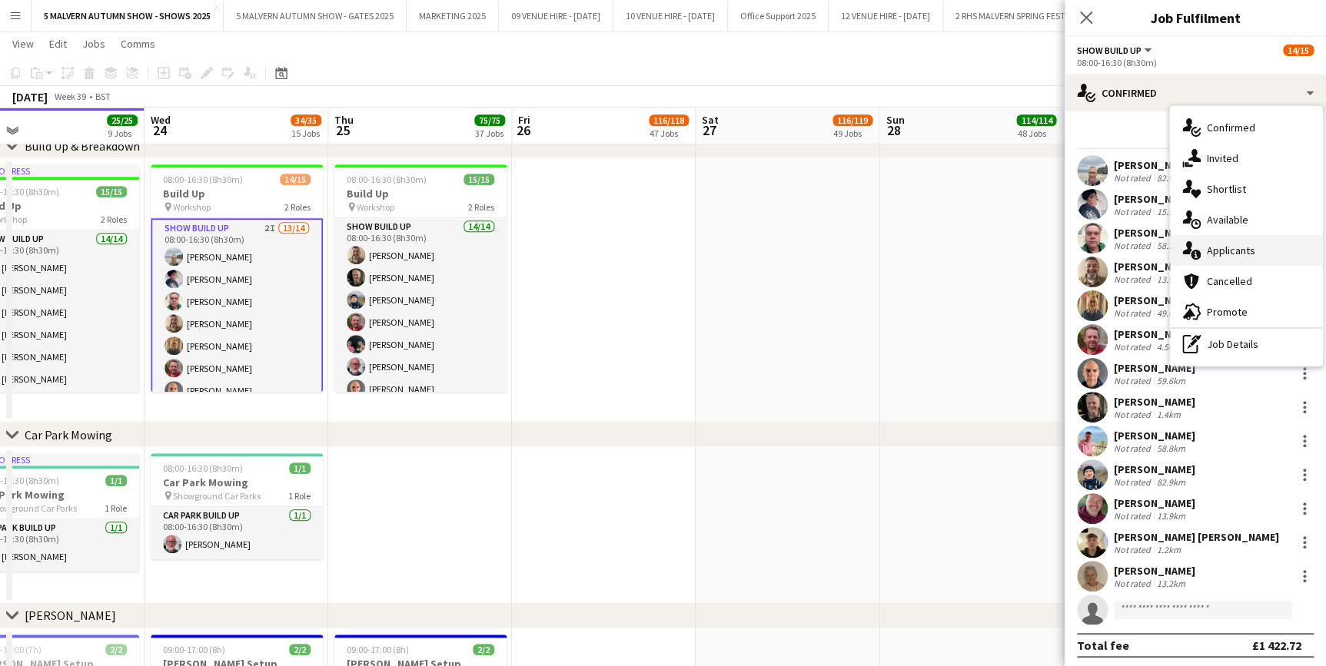
click at [1239, 247] on span "Applicants" at bounding box center [1231, 251] width 48 height 14
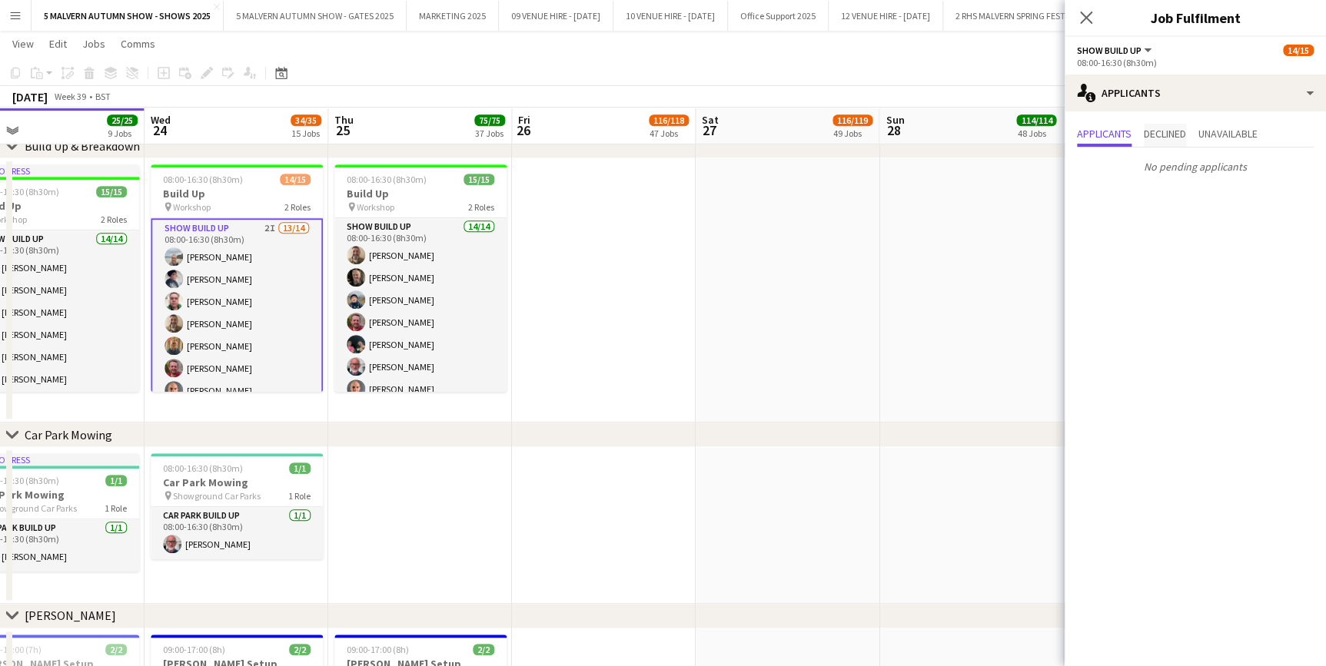
click at [1179, 124] on span "Declined" at bounding box center [1165, 135] width 42 height 23
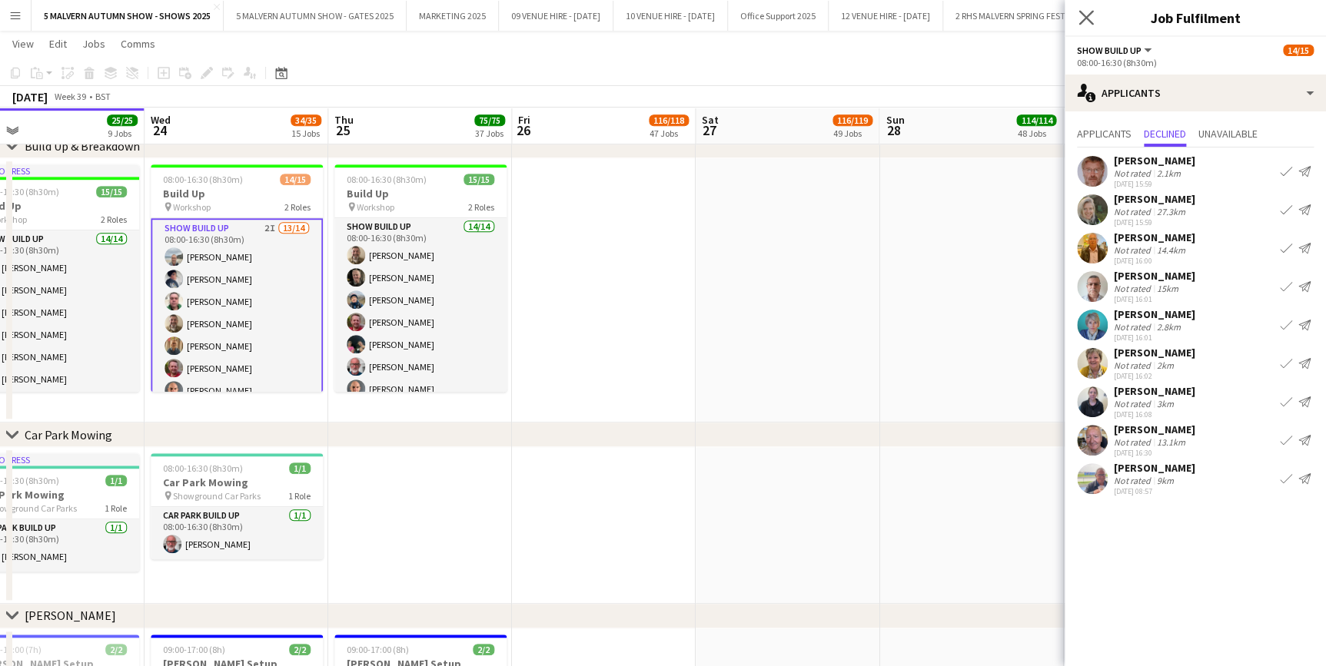
click at [1078, 12] on icon "Close pop-in" at bounding box center [1085, 17] width 15 height 15
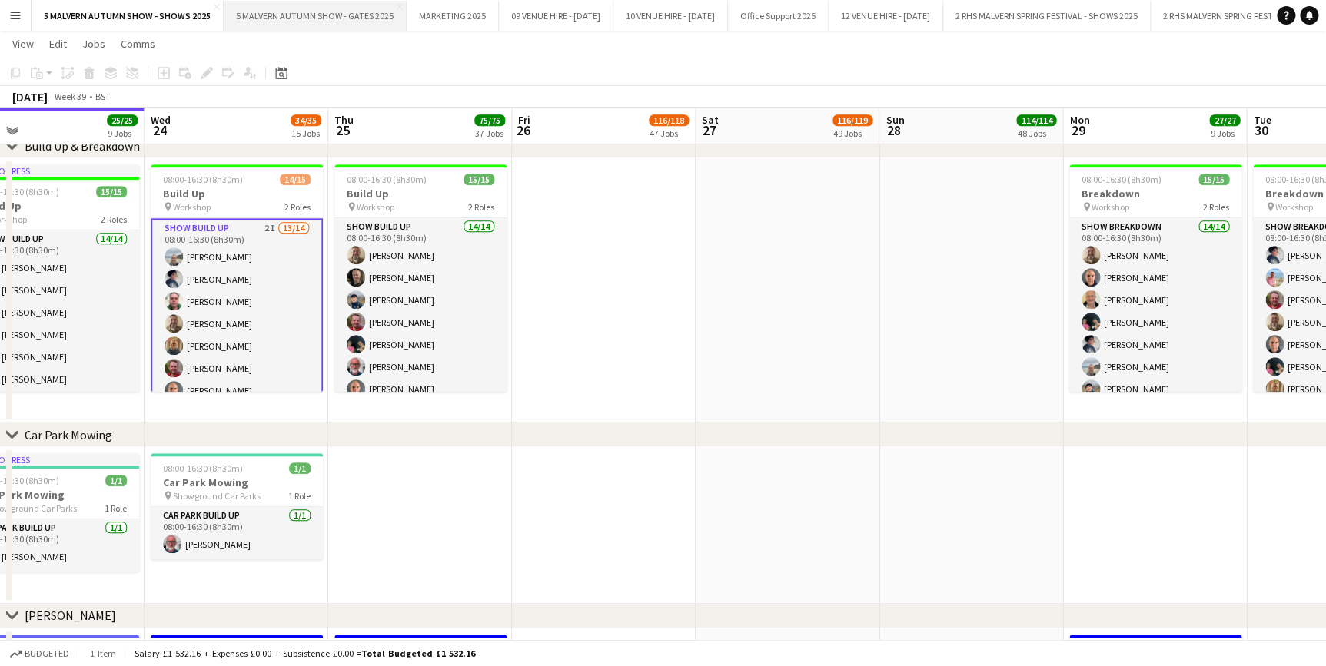
drag, startPoint x: 322, startPoint y: 14, endPoint x: 336, endPoint y: 17, distance: 14.2
click at [322, 14] on button "5 MALVERN AUTUMN SHOW - GATES 2025 Close" at bounding box center [315, 16] width 183 height 30
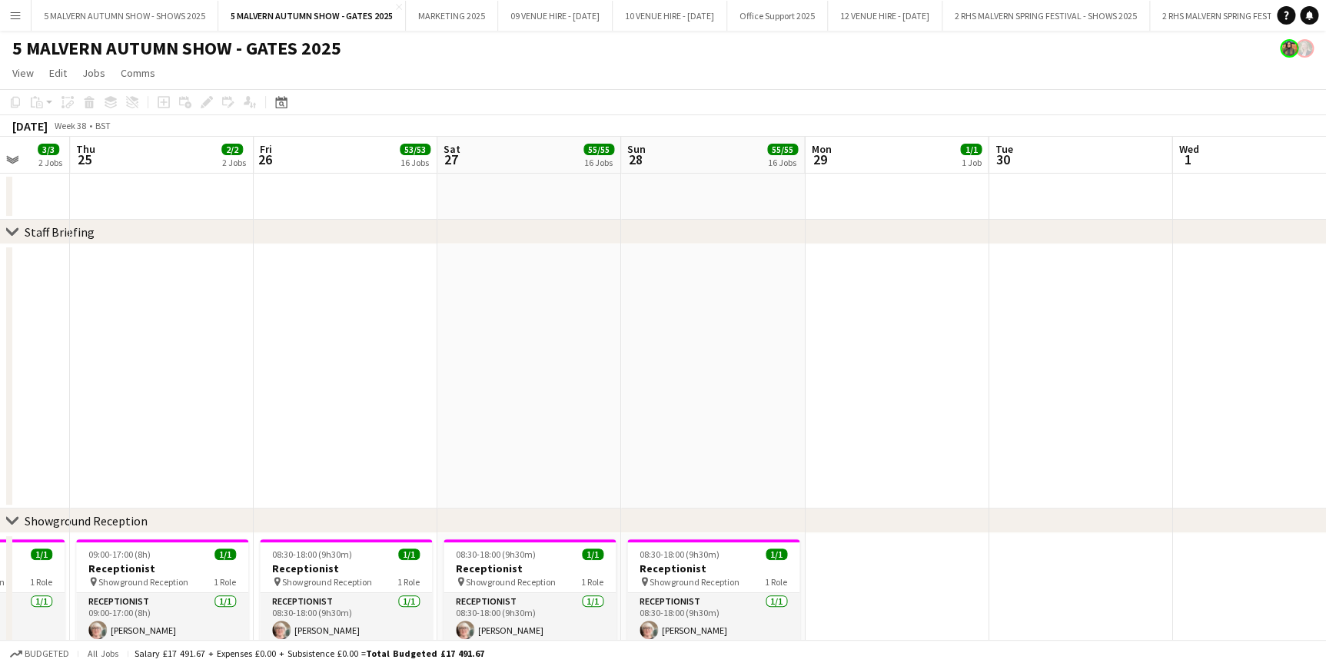
drag, startPoint x: 867, startPoint y: 146, endPoint x: 158, endPoint y: 184, distance: 709.7
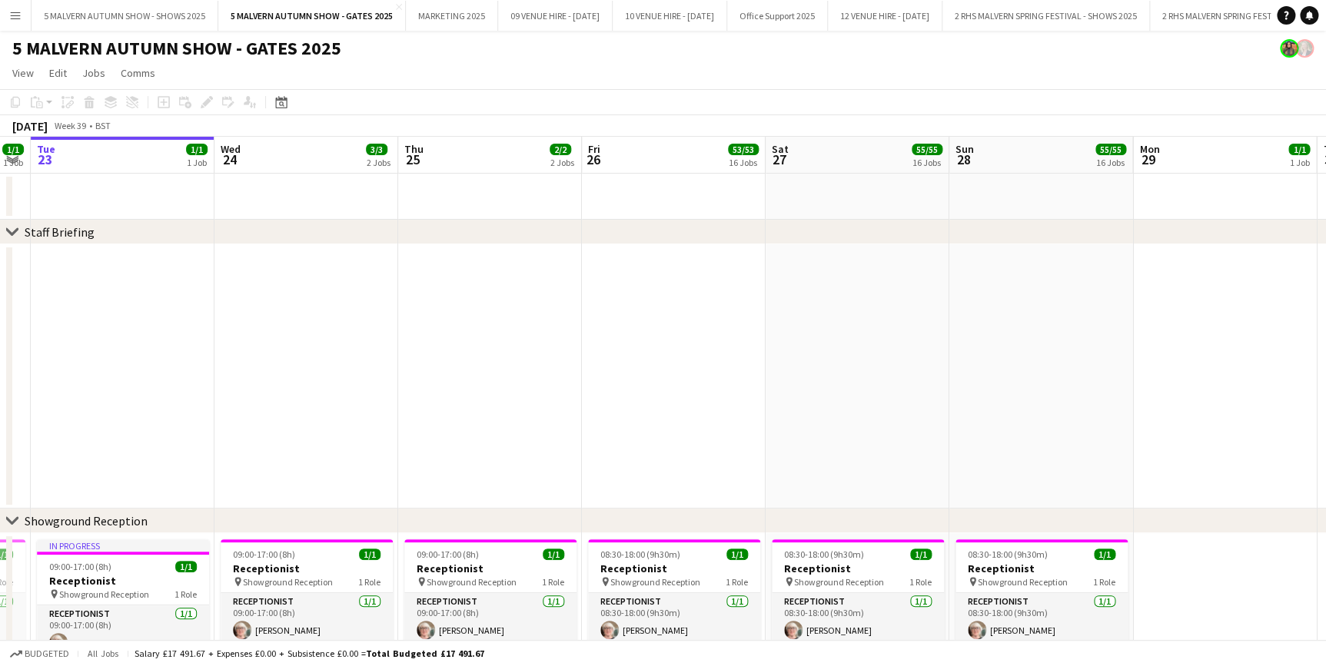
drag, startPoint x: 779, startPoint y: 148, endPoint x: 1164, endPoint y: 180, distance: 385.7
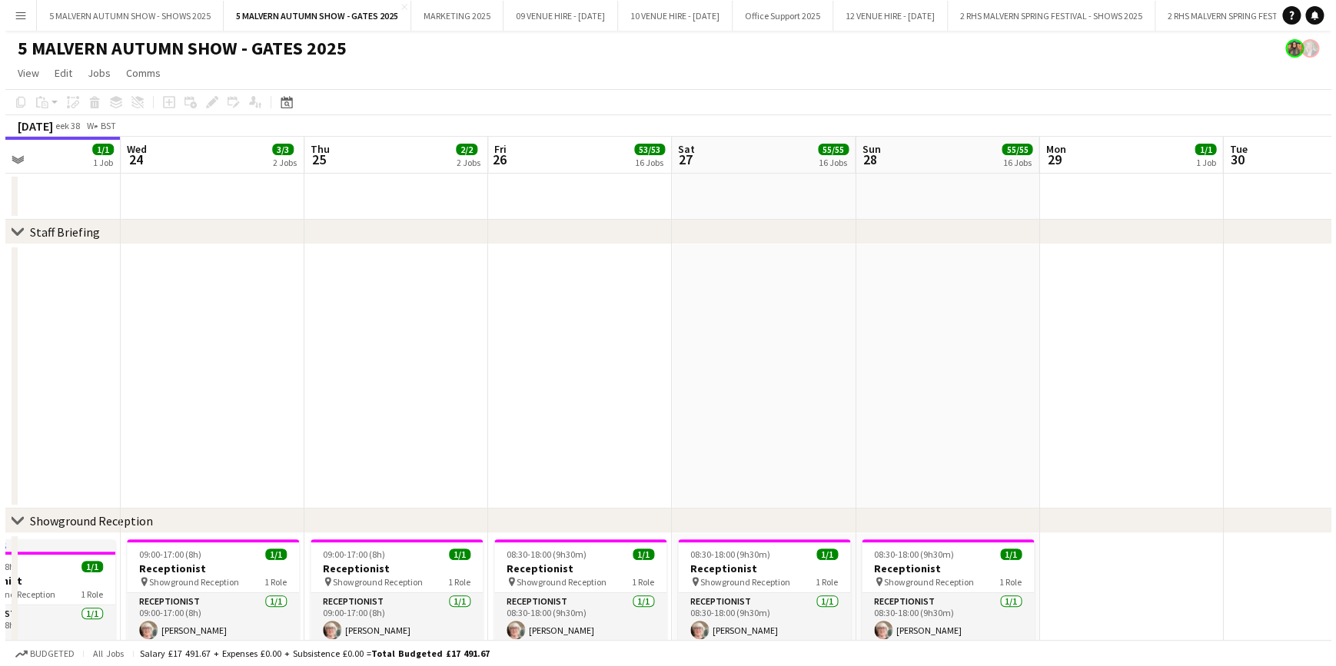
scroll to position [0, 655]
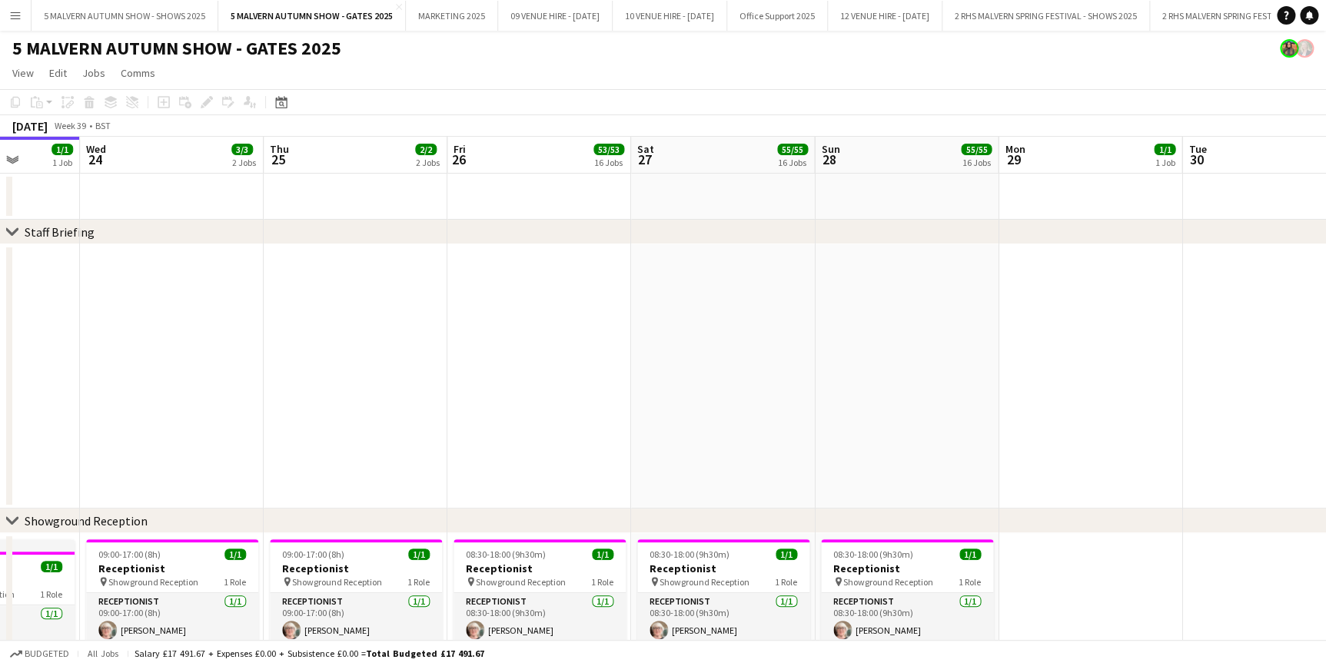
drag, startPoint x: 552, startPoint y: 161, endPoint x: 414, endPoint y: 290, distance: 188.7
click at [140, 22] on button "5 MALVERN AUTUMN SHOW - SHOWS 2025 Close" at bounding box center [125, 16] width 187 height 30
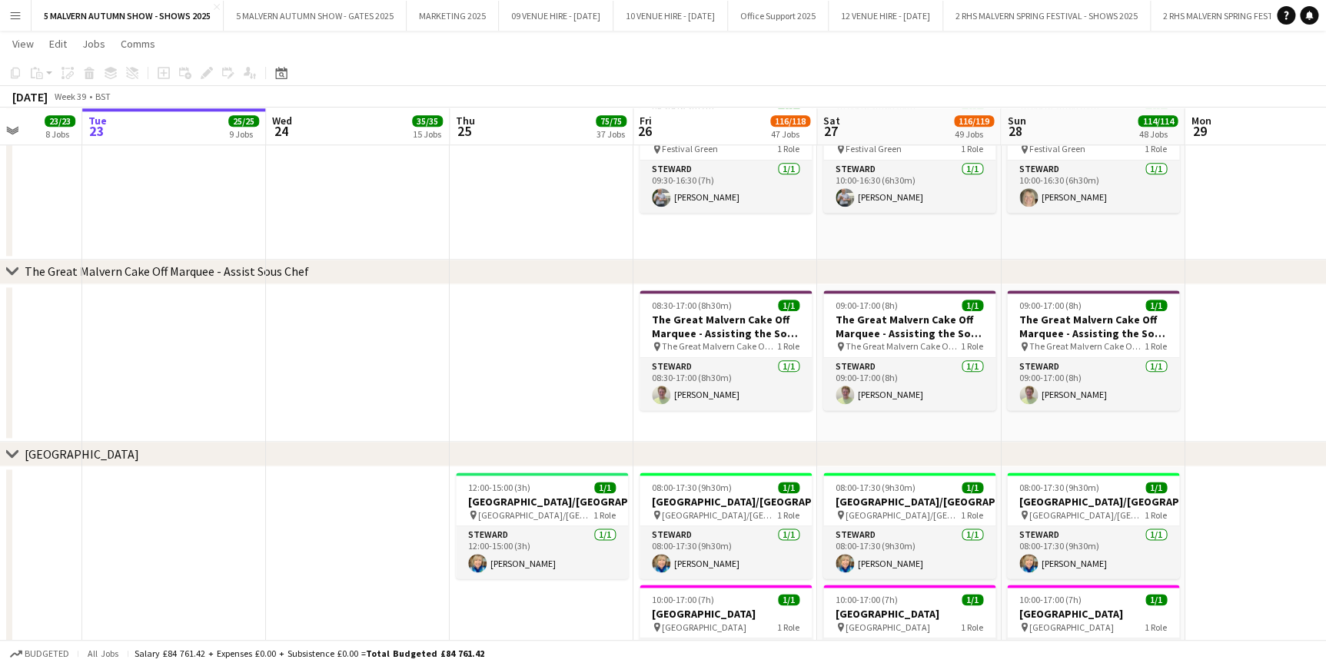
scroll to position [0, 500]
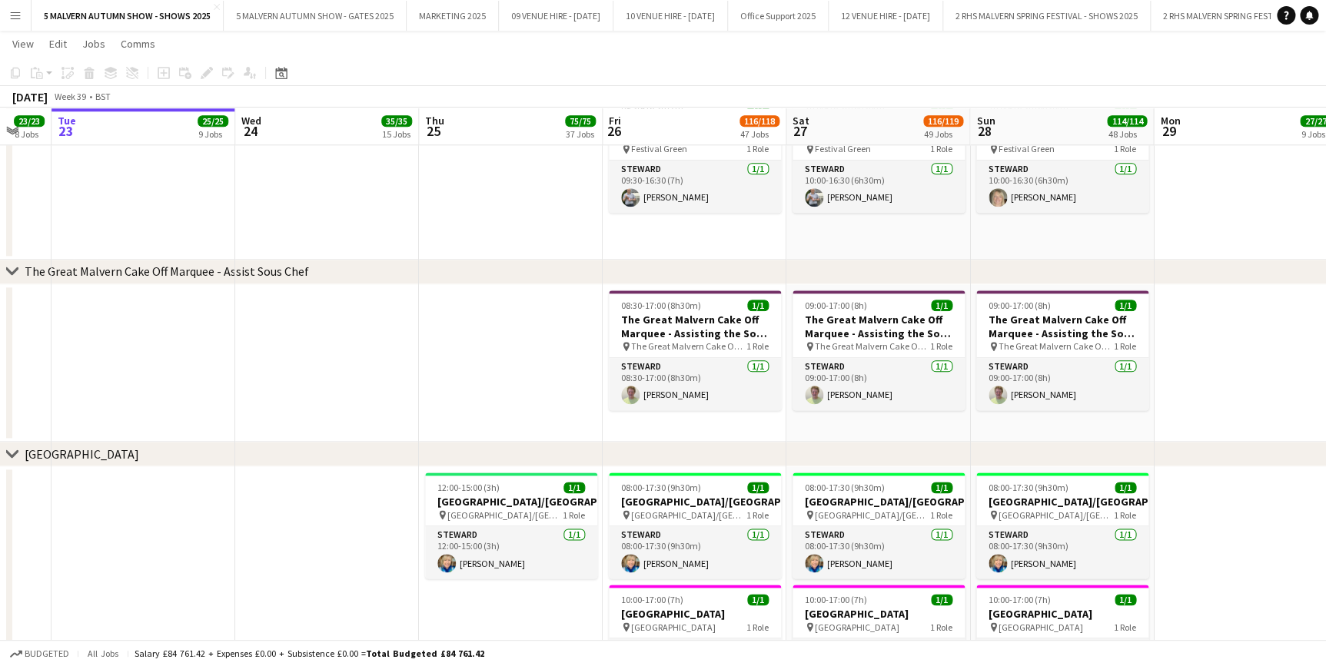
drag, startPoint x: 999, startPoint y: 136, endPoint x: 867, endPoint y: 143, distance: 132.4
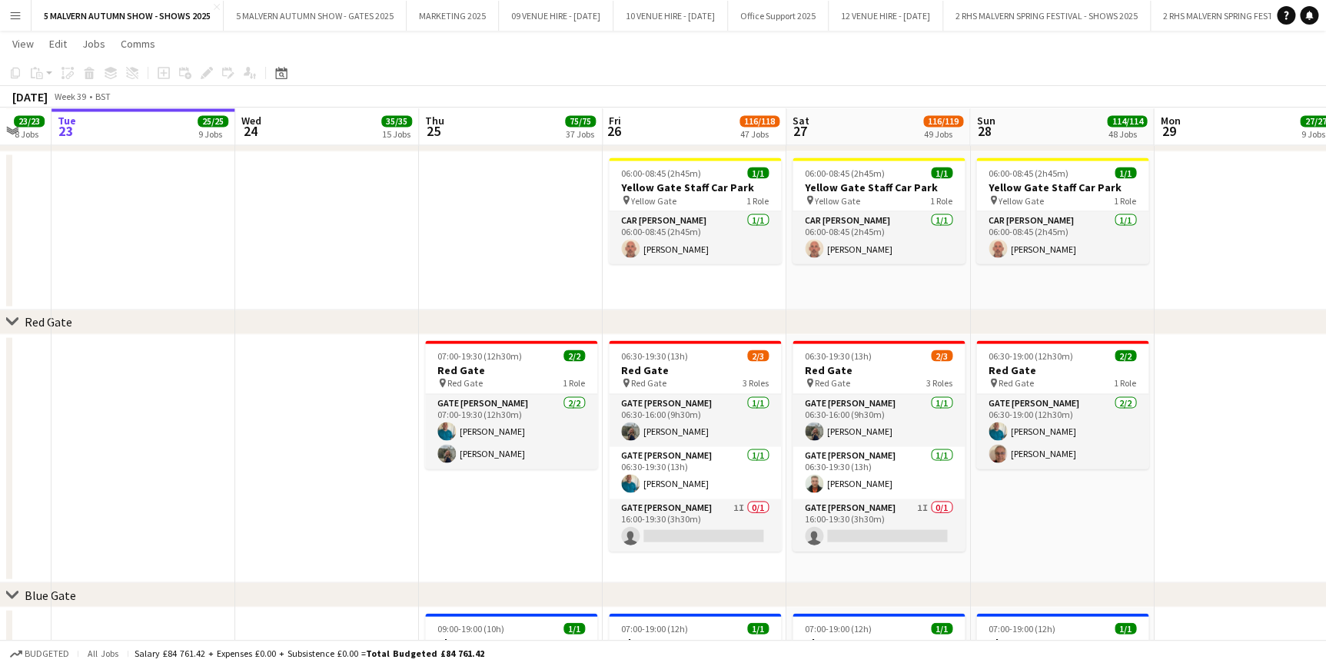
scroll to position [0, 505]
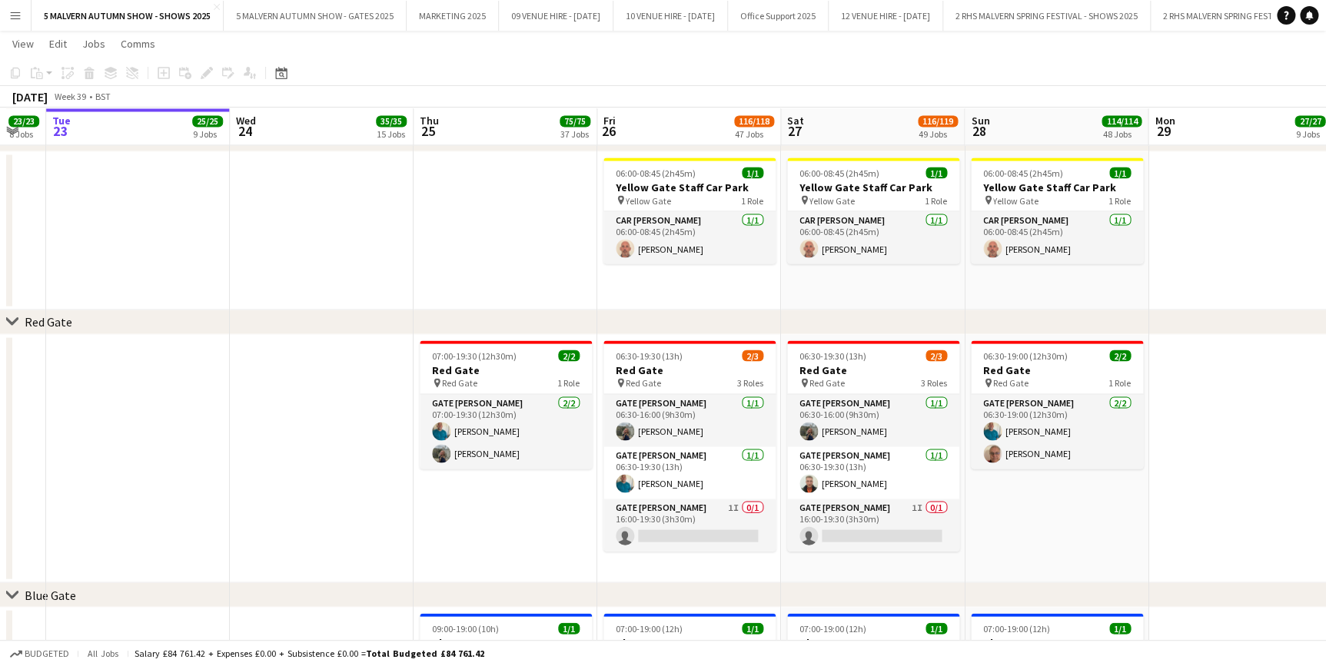
click at [531, 294] on app-date-cell at bounding box center [506, 230] width 184 height 158
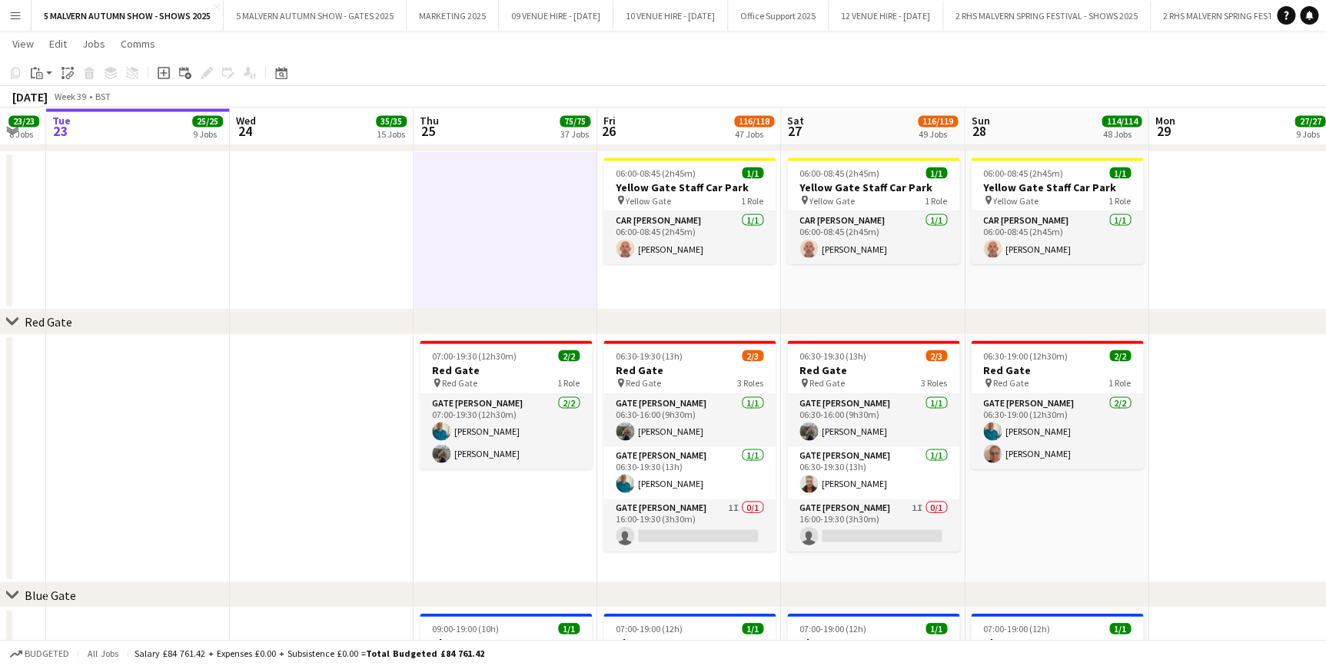
click at [1252, 269] on app-date-cell at bounding box center [1240, 230] width 184 height 158
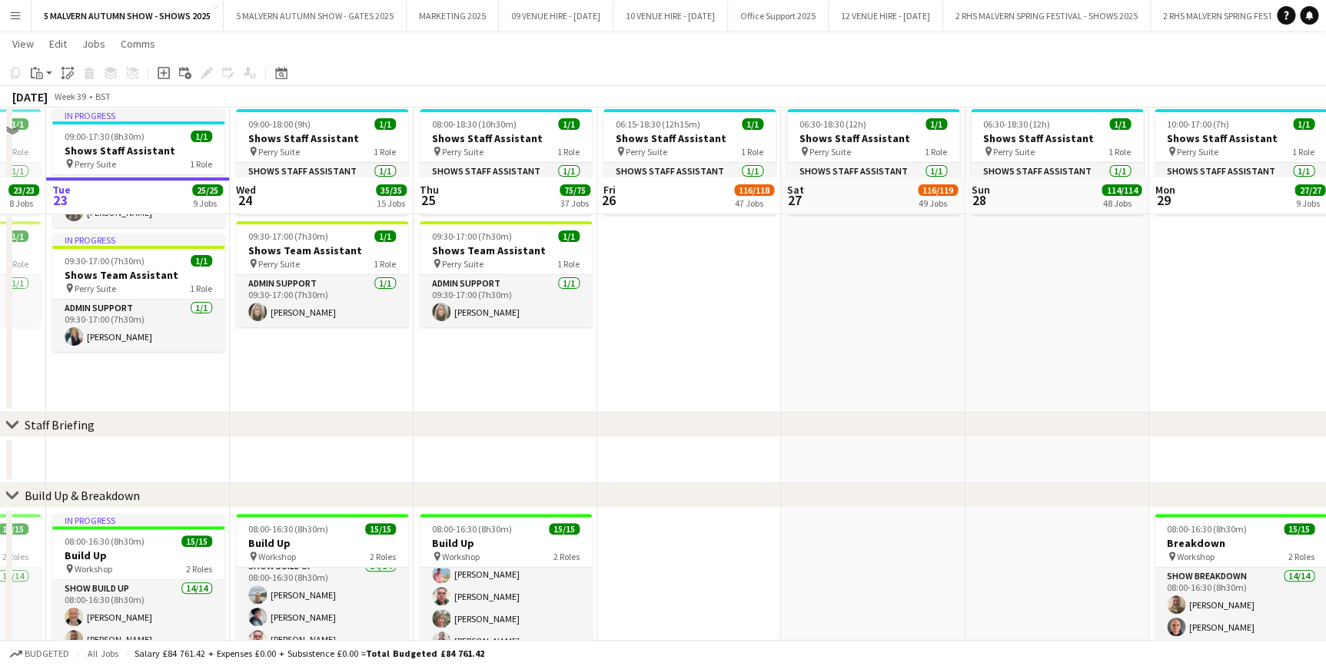
scroll to position [279, 0]
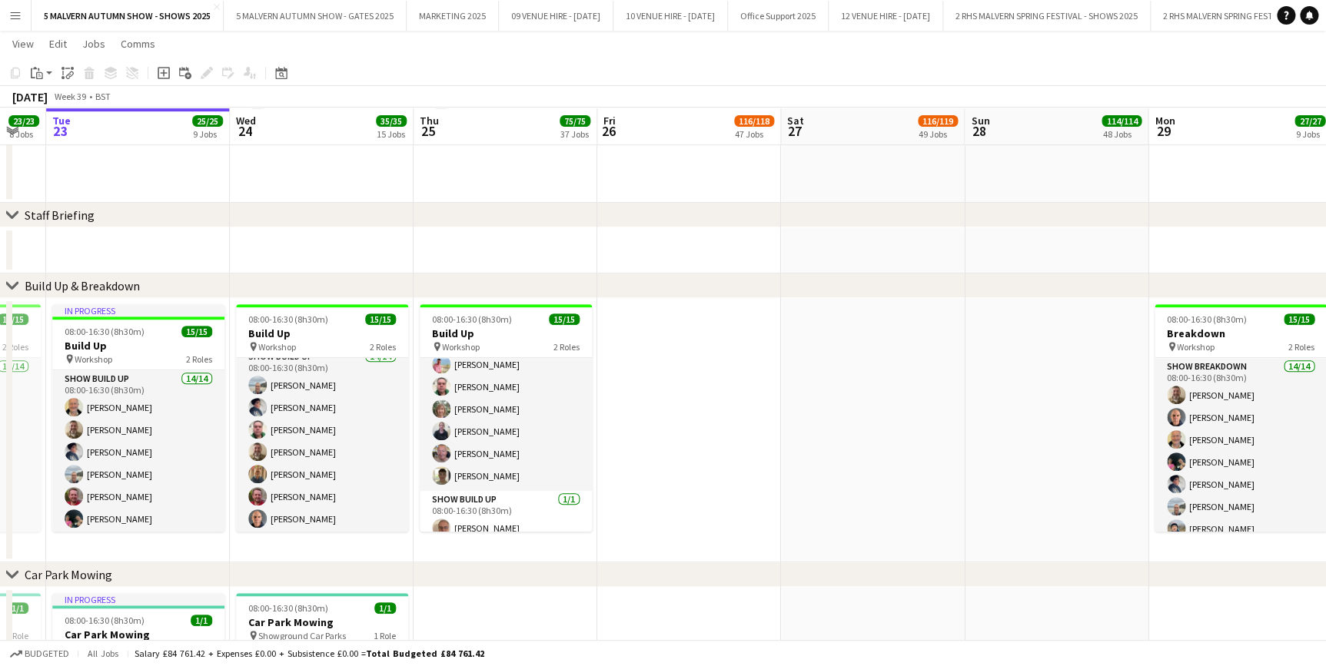
drag, startPoint x: 739, startPoint y: 424, endPoint x: 729, endPoint y: 397, distance: 29.2
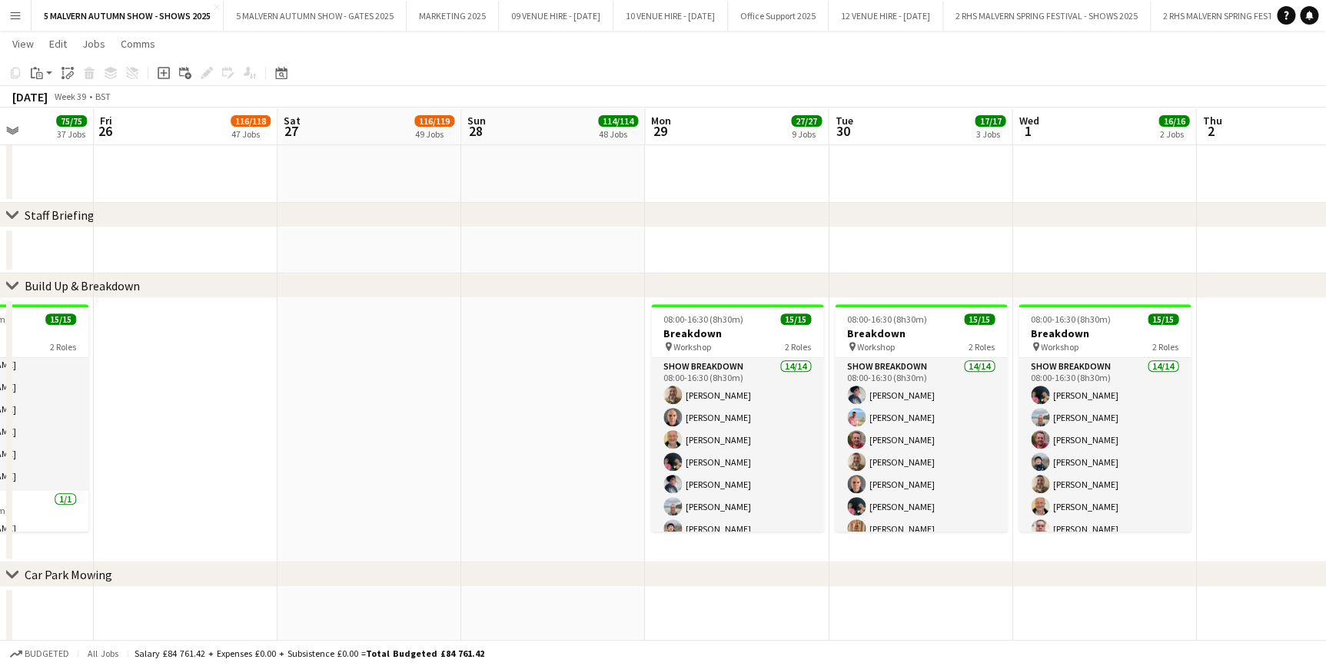
scroll to position [0, 667]
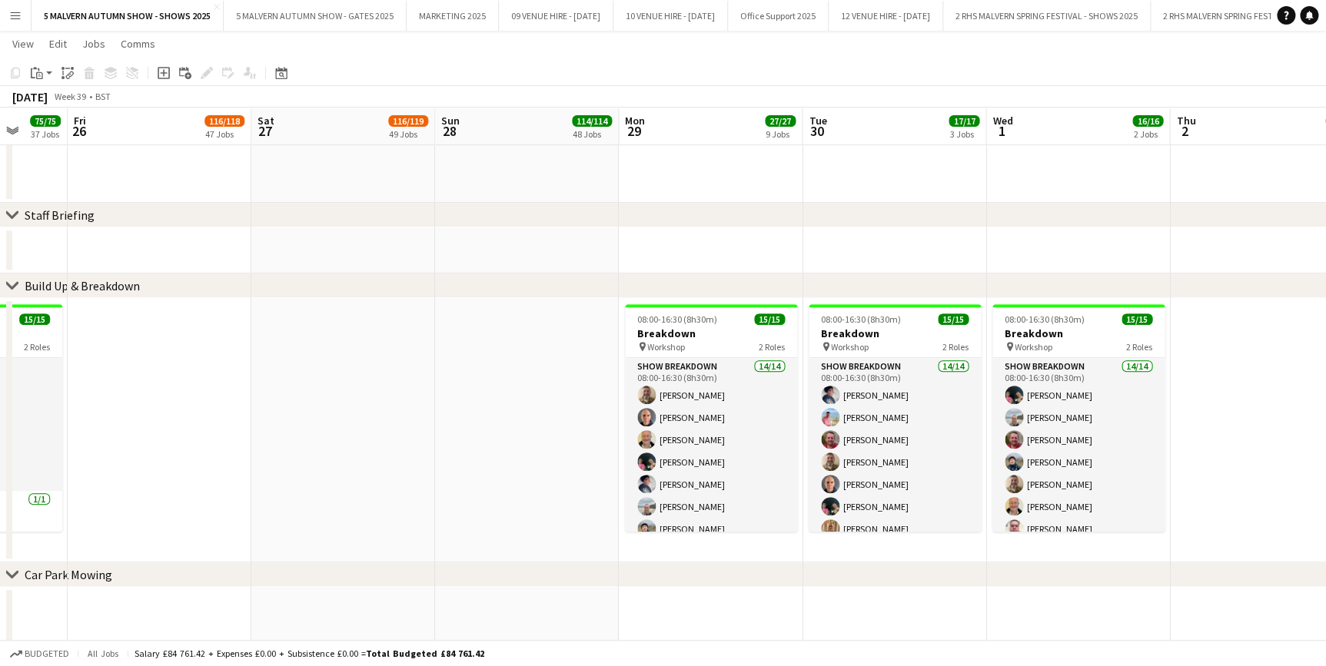
drag, startPoint x: 1216, startPoint y: 260, endPoint x: 693, endPoint y: 277, distance: 523.7
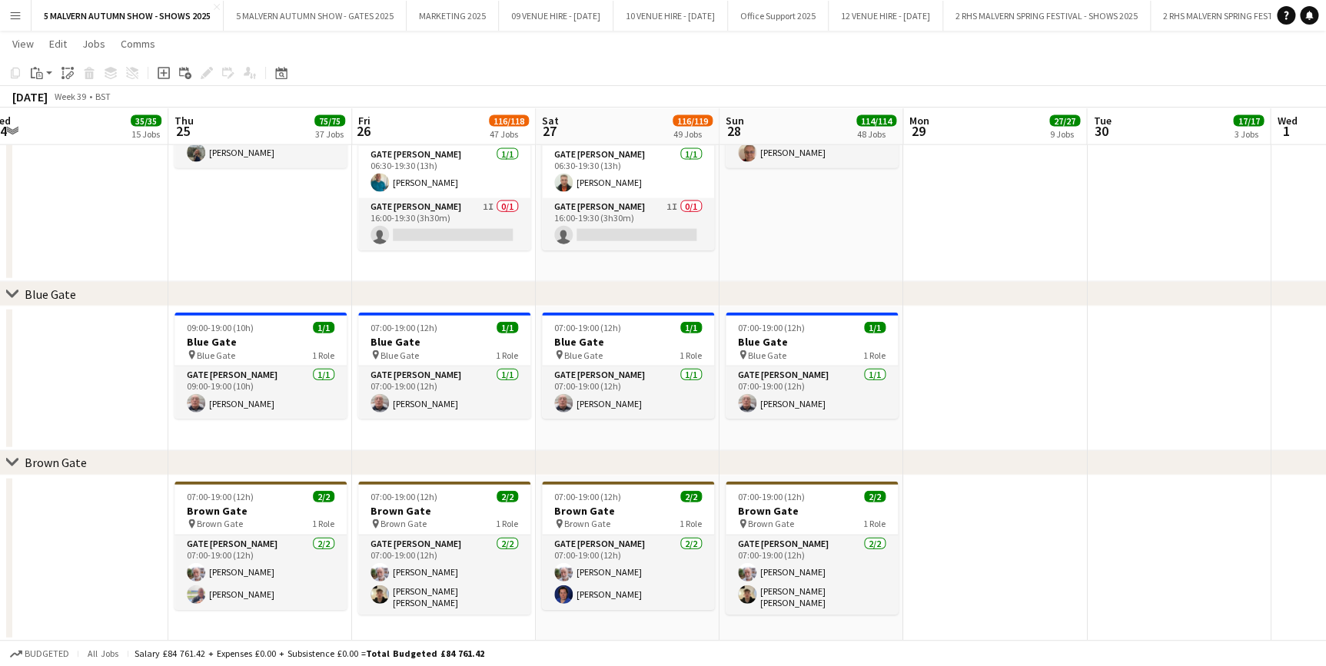
scroll to position [0, 333]
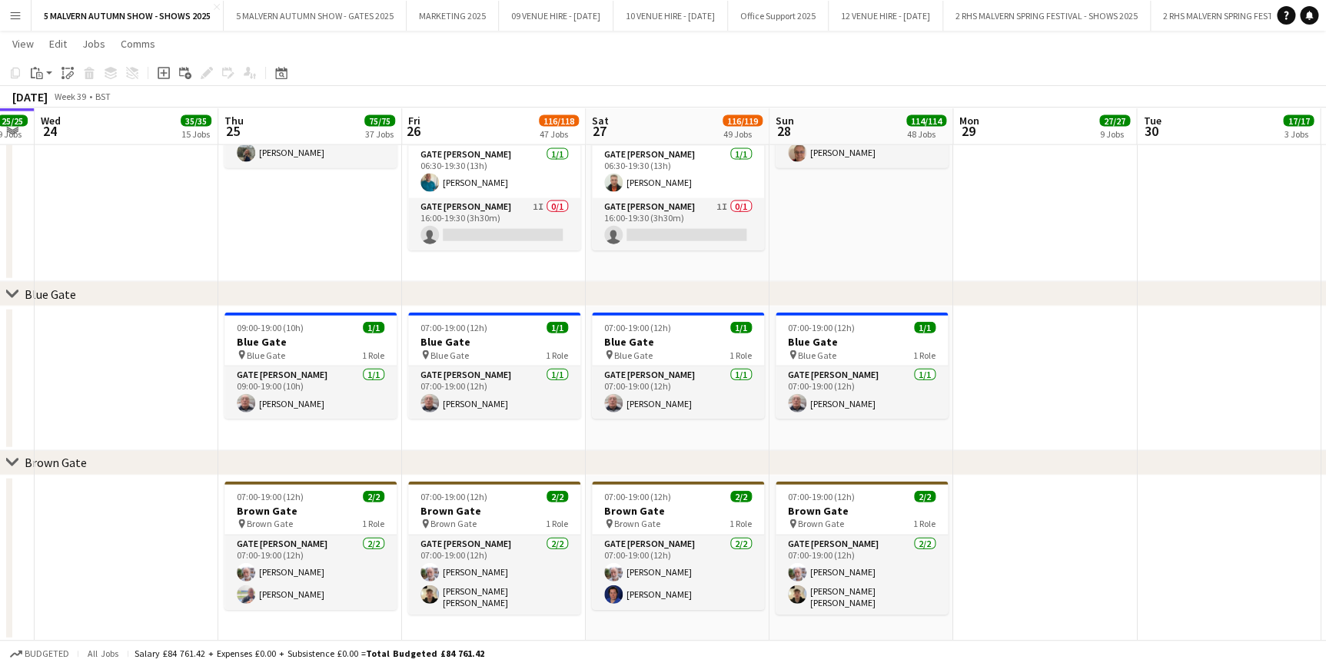
drag, startPoint x: 593, startPoint y: 127, endPoint x: 927, endPoint y: 119, distance: 334.4
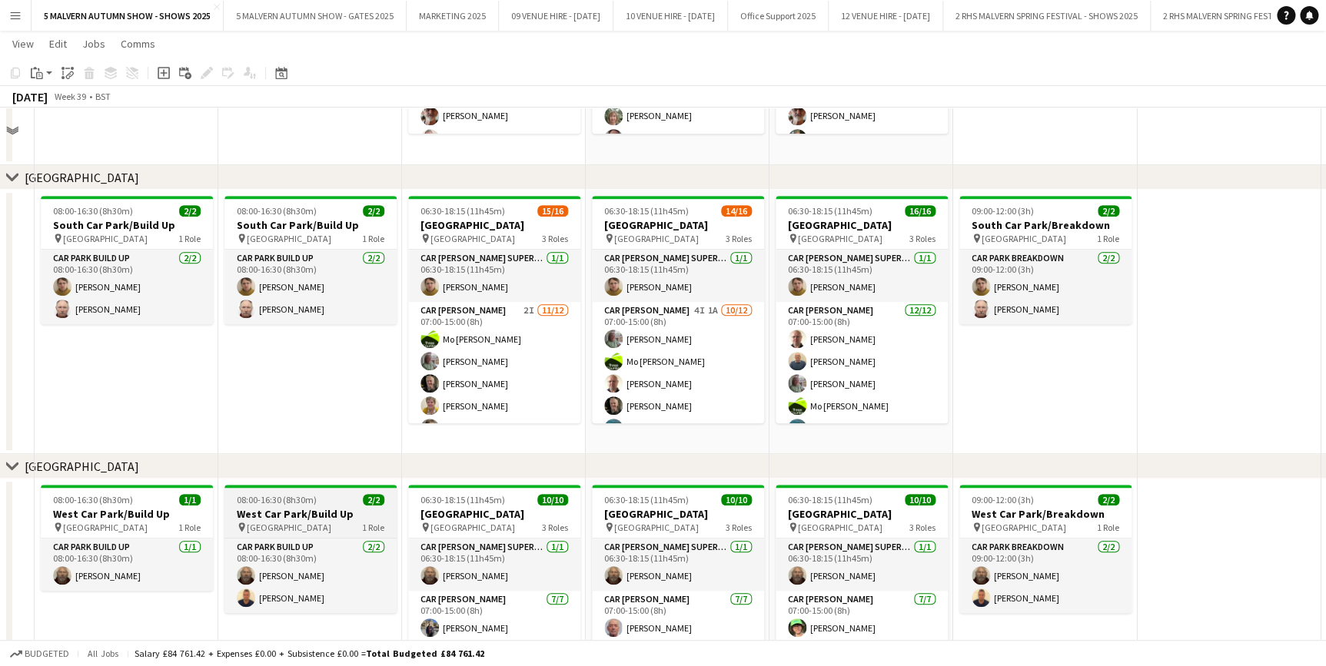
scroll to position [9154, 0]
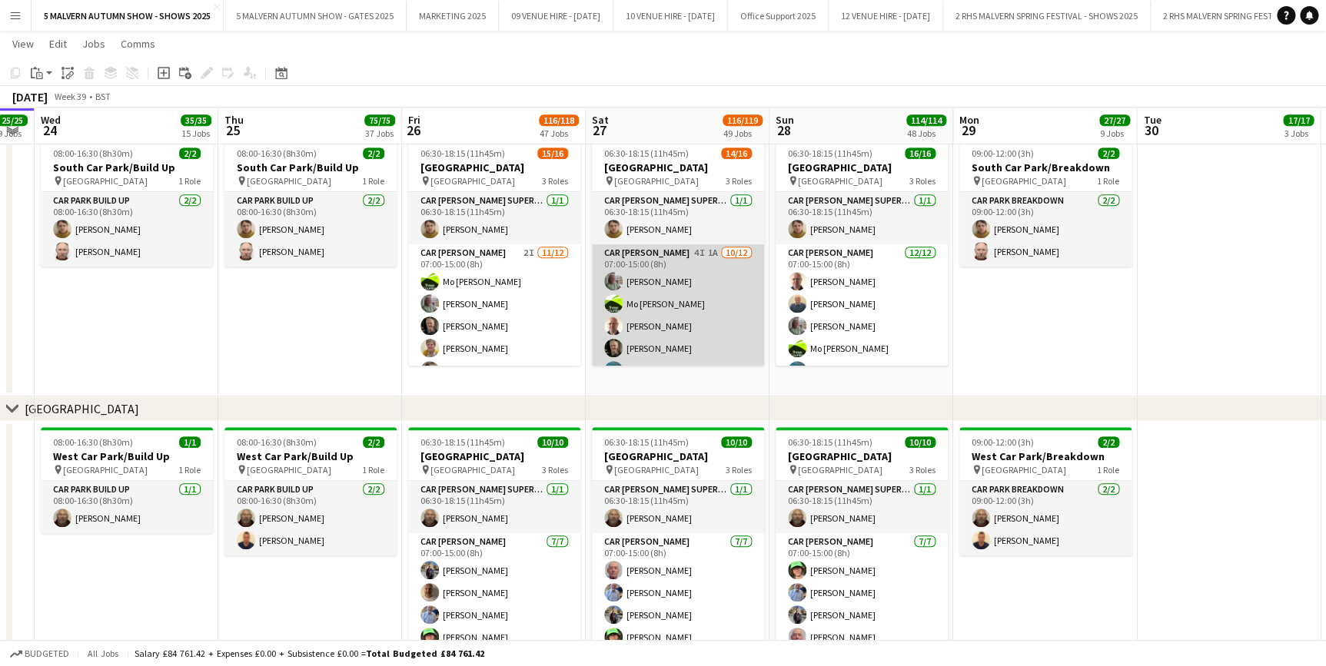
click at [729, 305] on app-card-role "Car [PERSON_NAME] 4I 1A [DATE] 07:00-15:00 (8h) [PERSON_NAME]-[PERSON_NAME] [PE…" at bounding box center [678, 392] width 172 height 297
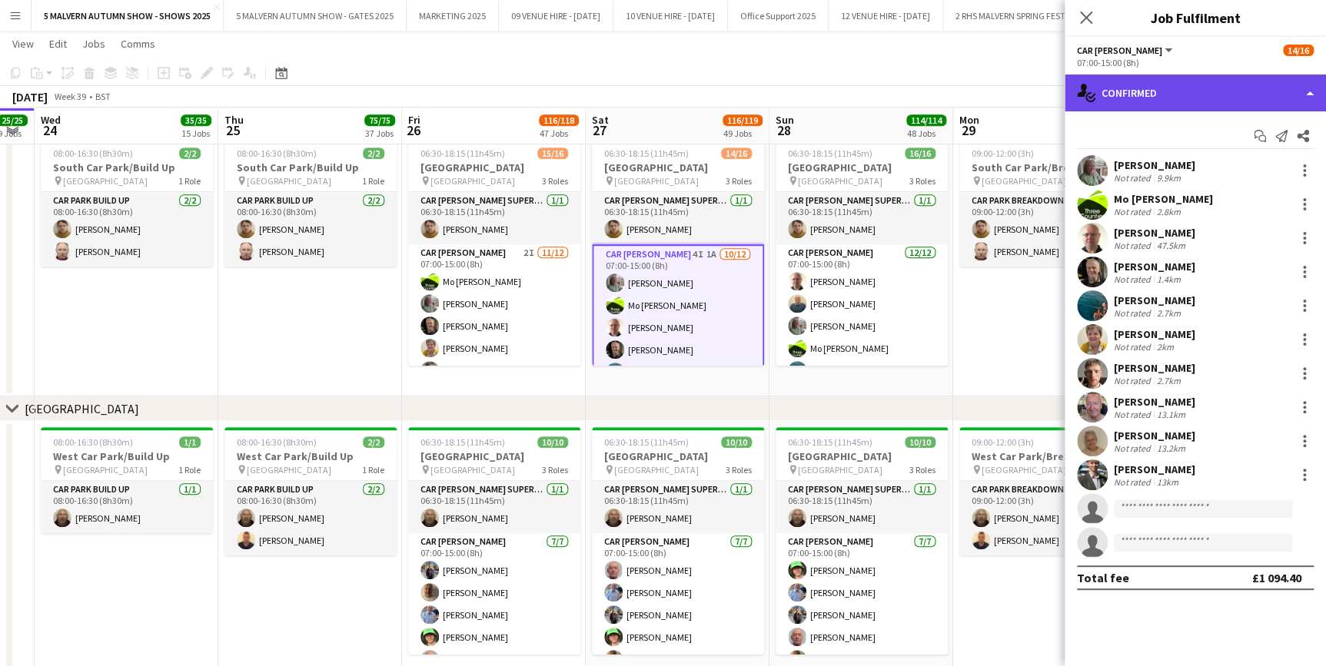
click at [1128, 95] on div "single-neutral-actions-check-2 Confirmed" at bounding box center [1195, 93] width 261 height 37
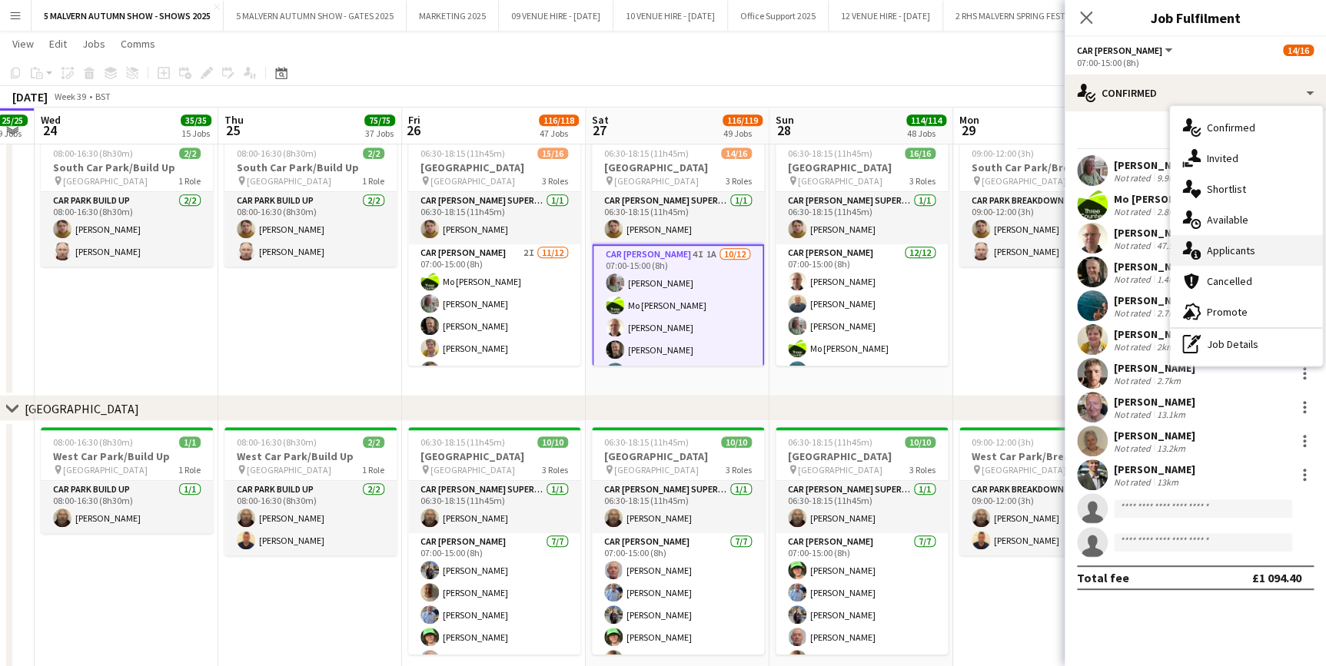
click at [1247, 248] on span "Applicants" at bounding box center [1231, 251] width 48 height 14
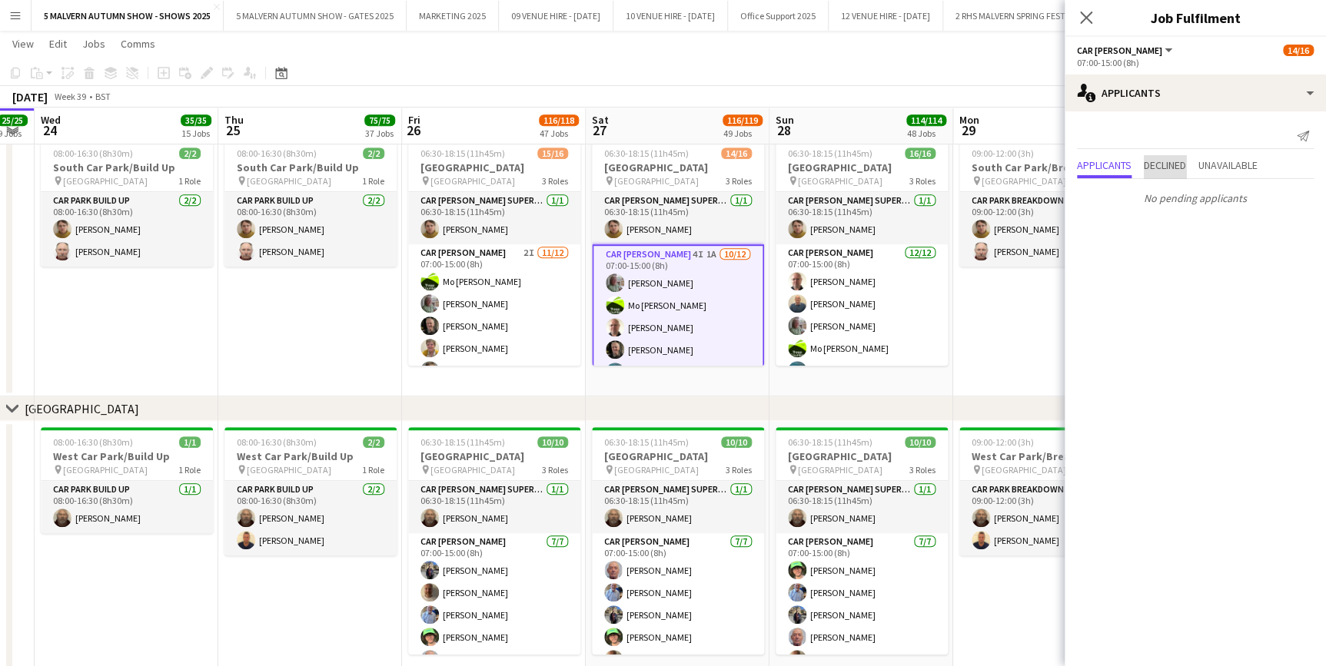
click at [1176, 161] on span "Declined" at bounding box center [1165, 165] width 42 height 11
click at [1237, 135] on span "Unavailable" at bounding box center [1227, 133] width 59 height 11
click at [1115, 138] on span "Applicants" at bounding box center [1104, 133] width 55 height 11
click at [990, 313] on app-date-cell "09:00-12:00 (3h) 2/2 South Car Park/Breakdown pin [GEOGRAPHIC_DATA] 1 Role Car …" at bounding box center [1045, 264] width 184 height 264
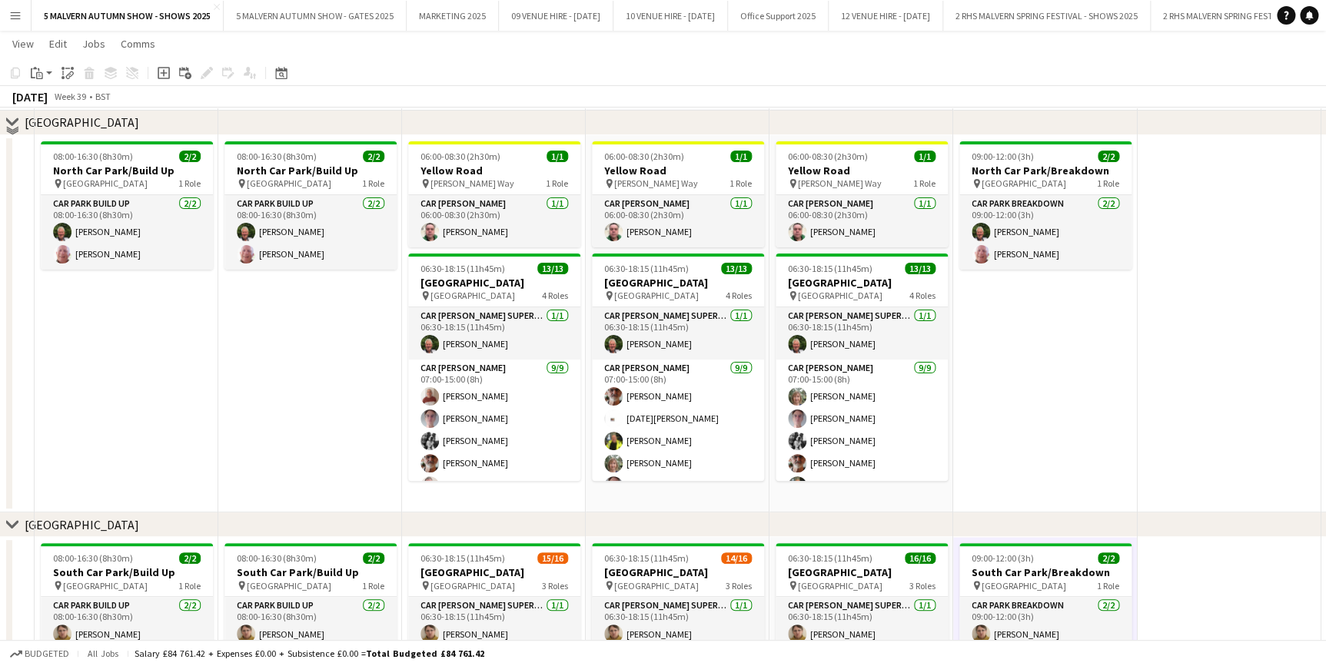
scroll to position [9120, 0]
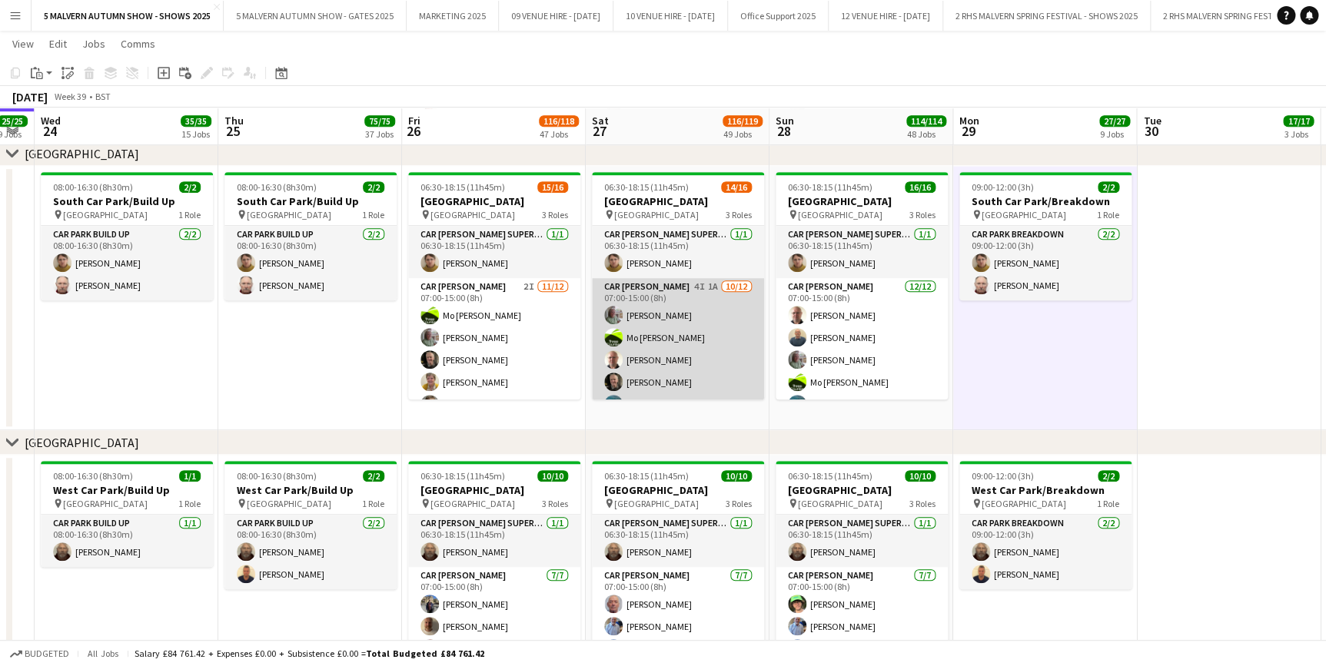
click at [691, 301] on app-card-role "Car [PERSON_NAME] 4I 1A [DATE] 07:00-15:00 (8h) [PERSON_NAME]-[PERSON_NAME] [PE…" at bounding box center [678, 426] width 172 height 297
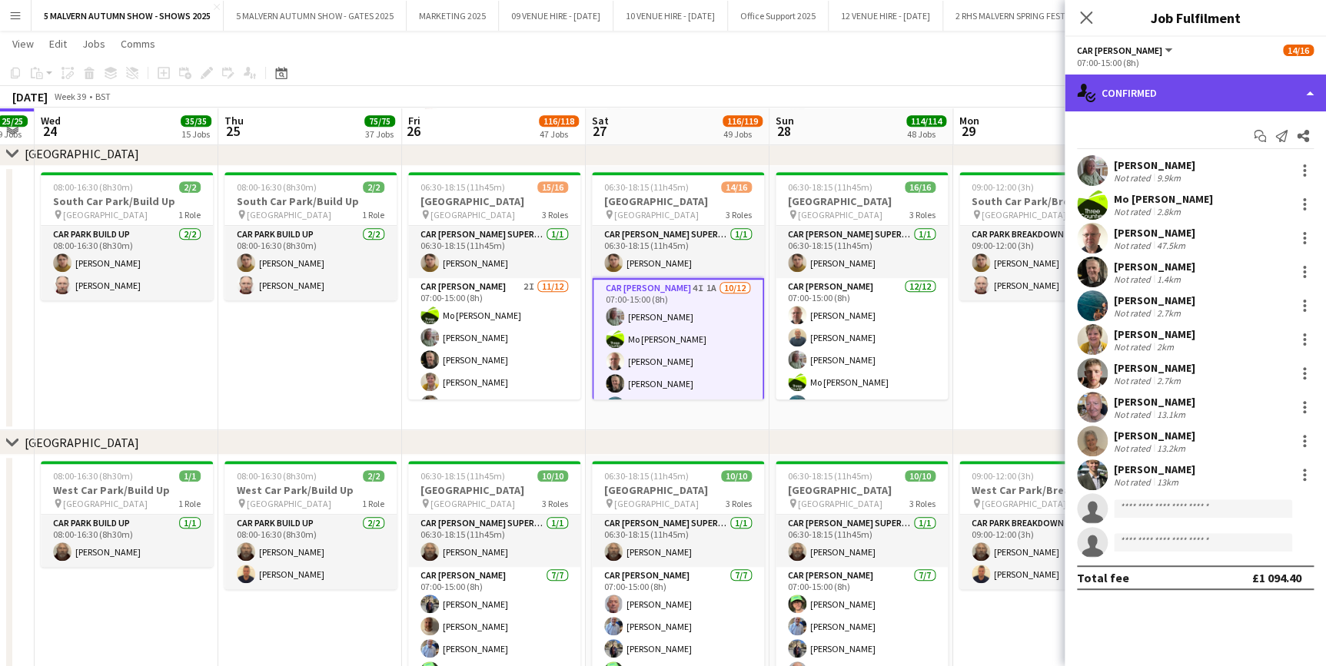
click at [1120, 88] on div "single-neutral-actions-check-2 Confirmed" at bounding box center [1195, 93] width 261 height 37
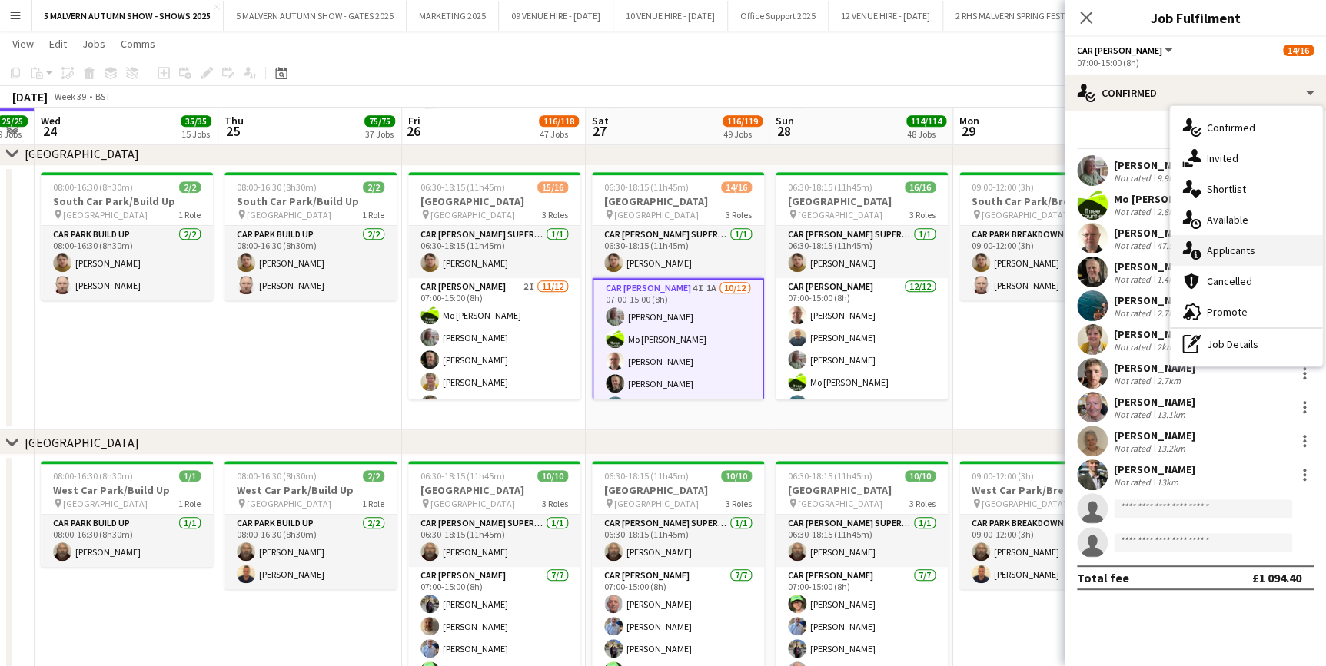
click at [1238, 247] on span "Applicants" at bounding box center [1231, 251] width 48 height 14
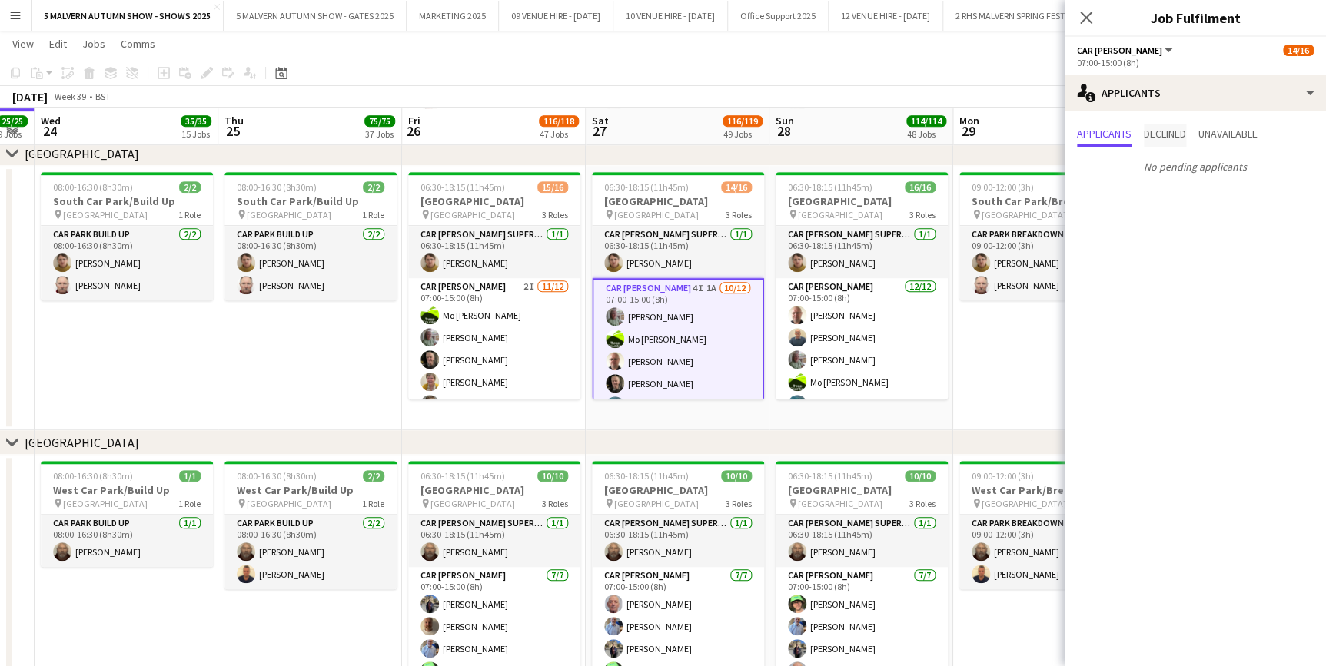
click at [1175, 139] on span "Declined" at bounding box center [1165, 133] width 42 height 11
click at [1257, 130] on span "Unavailable" at bounding box center [1227, 133] width 59 height 11
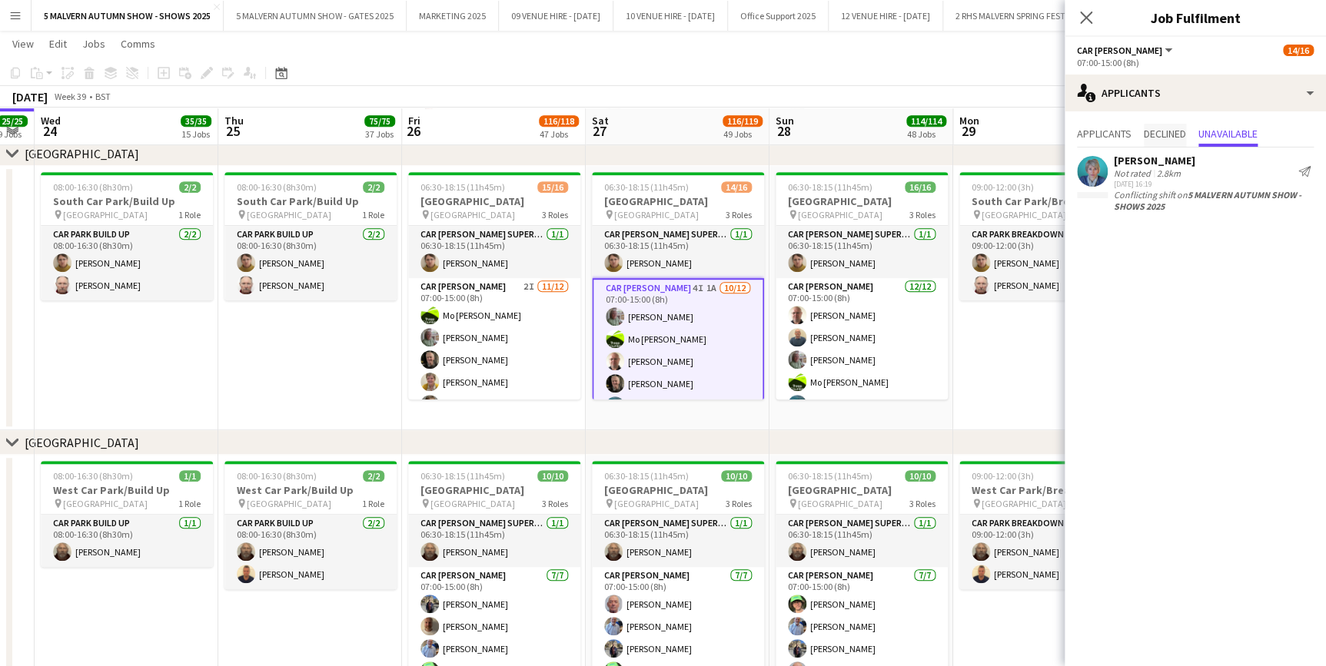
click at [1157, 128] on span "Declined" at bounding box center [1165, 133] width 42 height 11
click at [1102, 135] on span "Applicants" at bounding box center [1104, 133] width 55 height 11
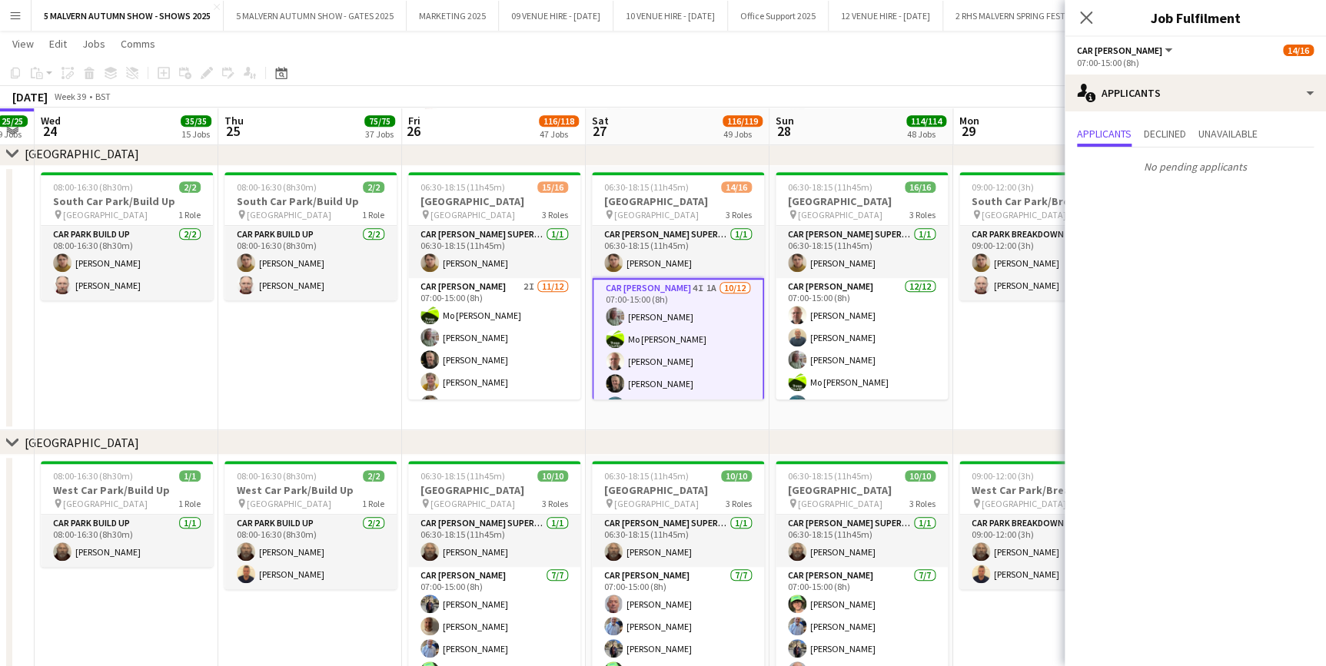
click at [634, 77] on app-toolbar "Copy Paste Paste Ctrl+V Paste with crew Ctrl+Shift+V Paste linked Job [GEOGRAPH…" at bounding box center [663, 73] width 1326 height 26
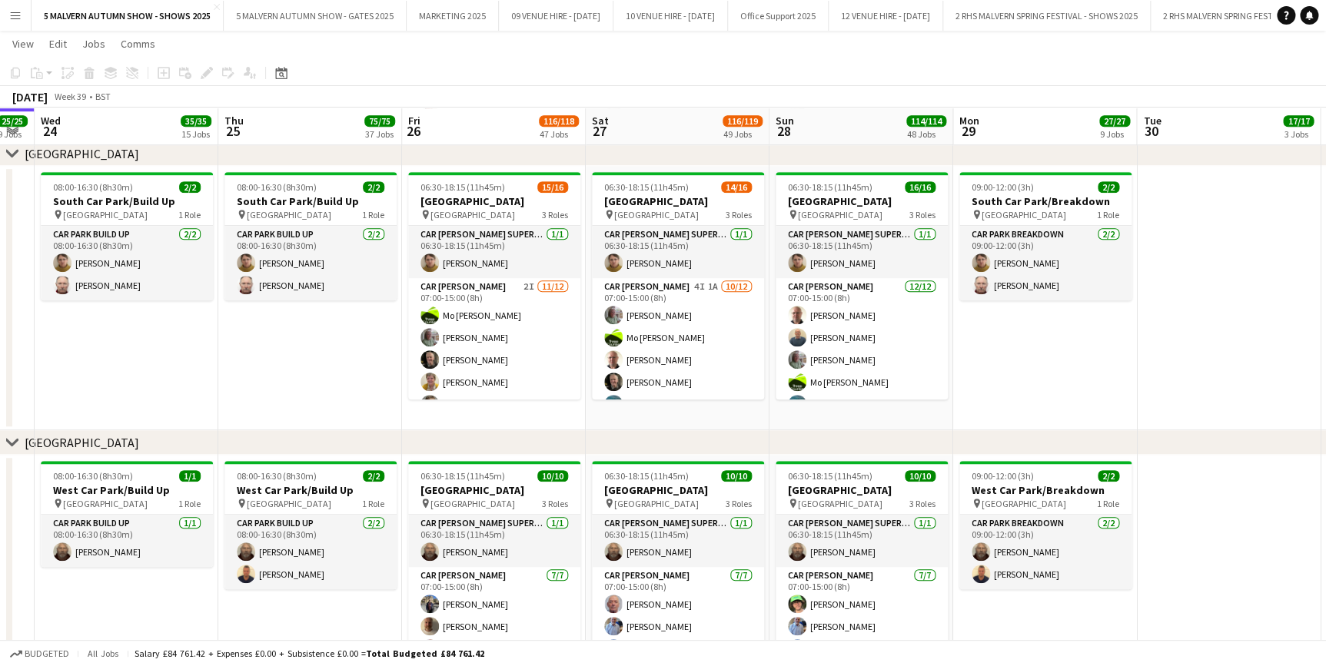
click at [10, 9] on app-icon "Menu" at bounding box center [15, 15] width 12 height 12
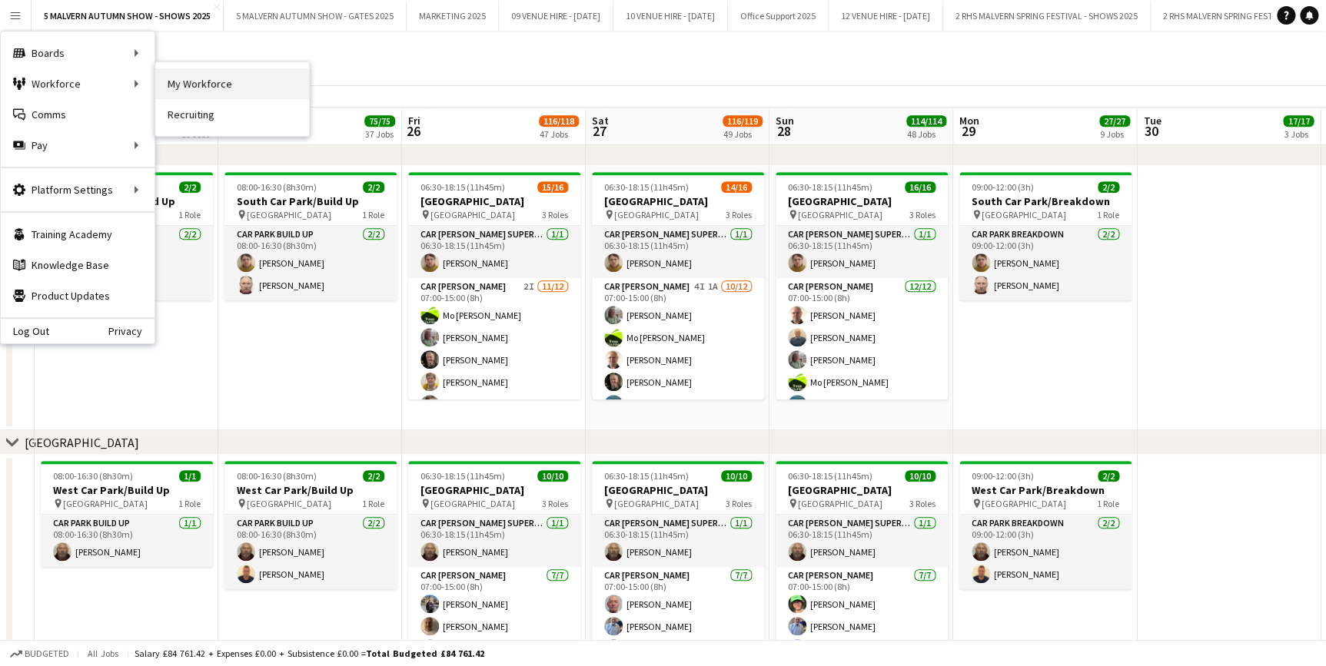
click at [181, 79] on link "My Workforce" at bounding box center [232, 83] width 154 height 31
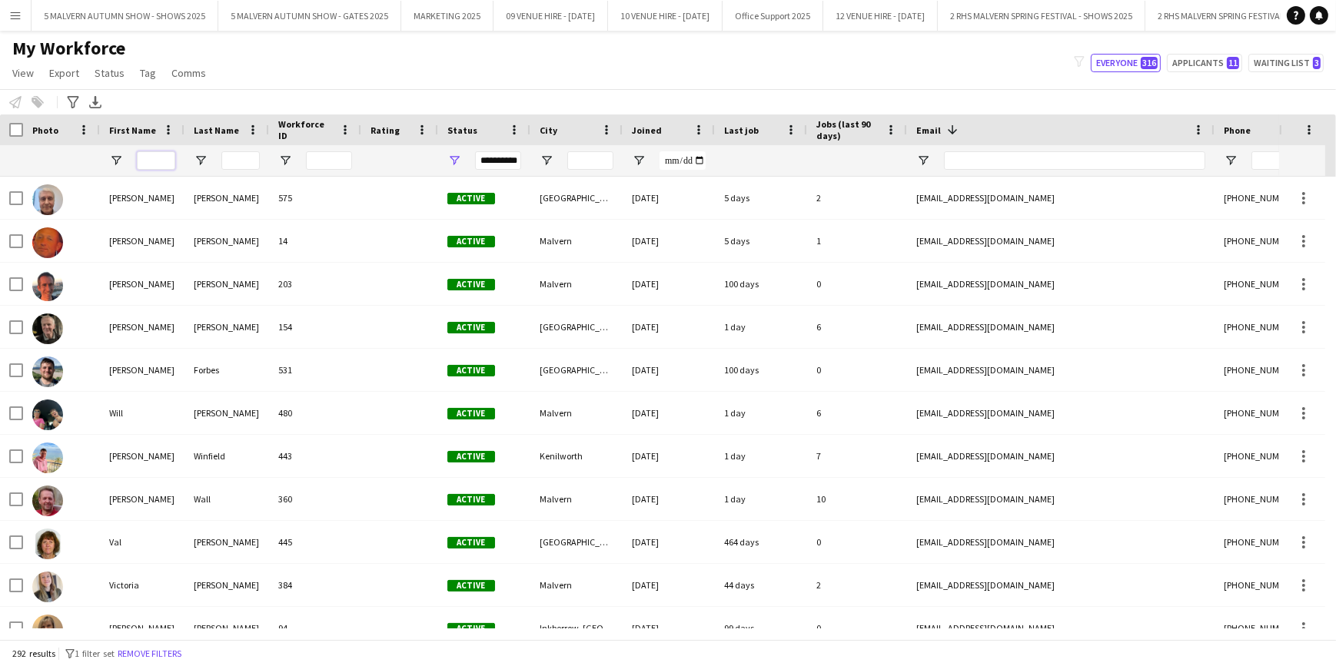
click at [138, 164] on input "First Name Filter Input" at bounding box center [156, 160] width 38 height 18
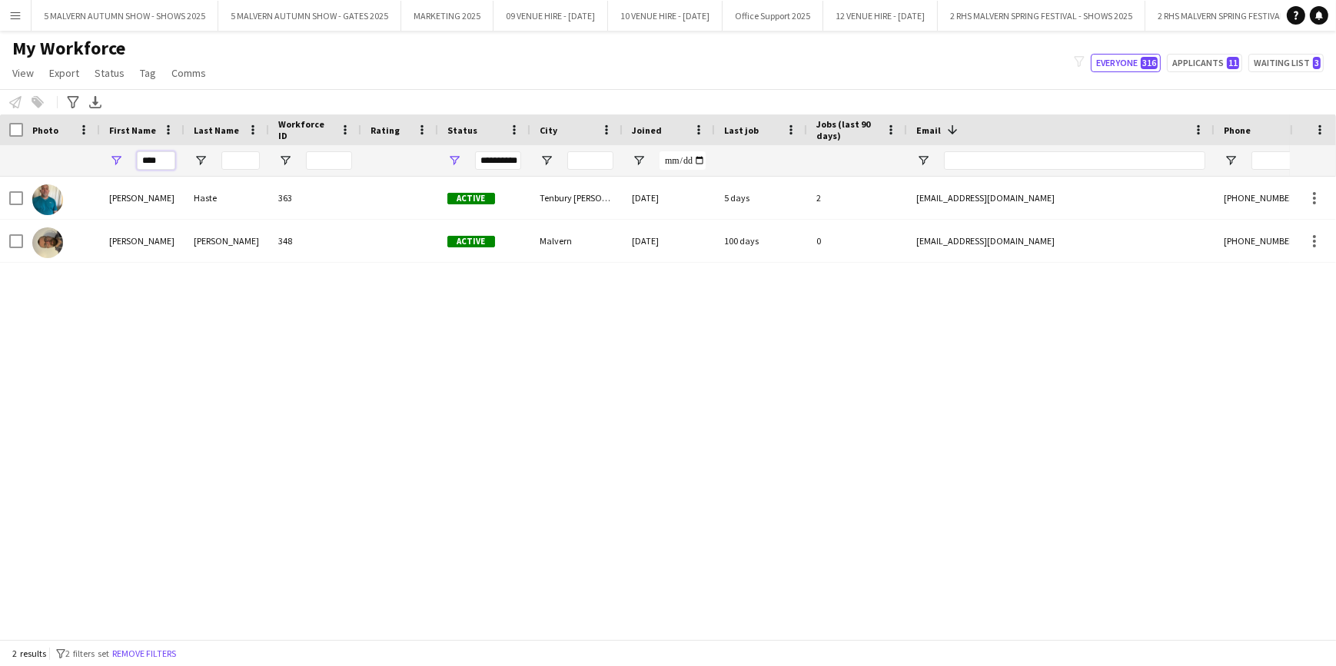
type input "****"
click at [400, 323] on div "[PERSON_NAME] 363 Active [GEOGRAPHIC_DATA][PERSON_NAME] [DATE] 5 days 2 [EMAIL_…" at bounding box center [645, 403] width 1290 height 452
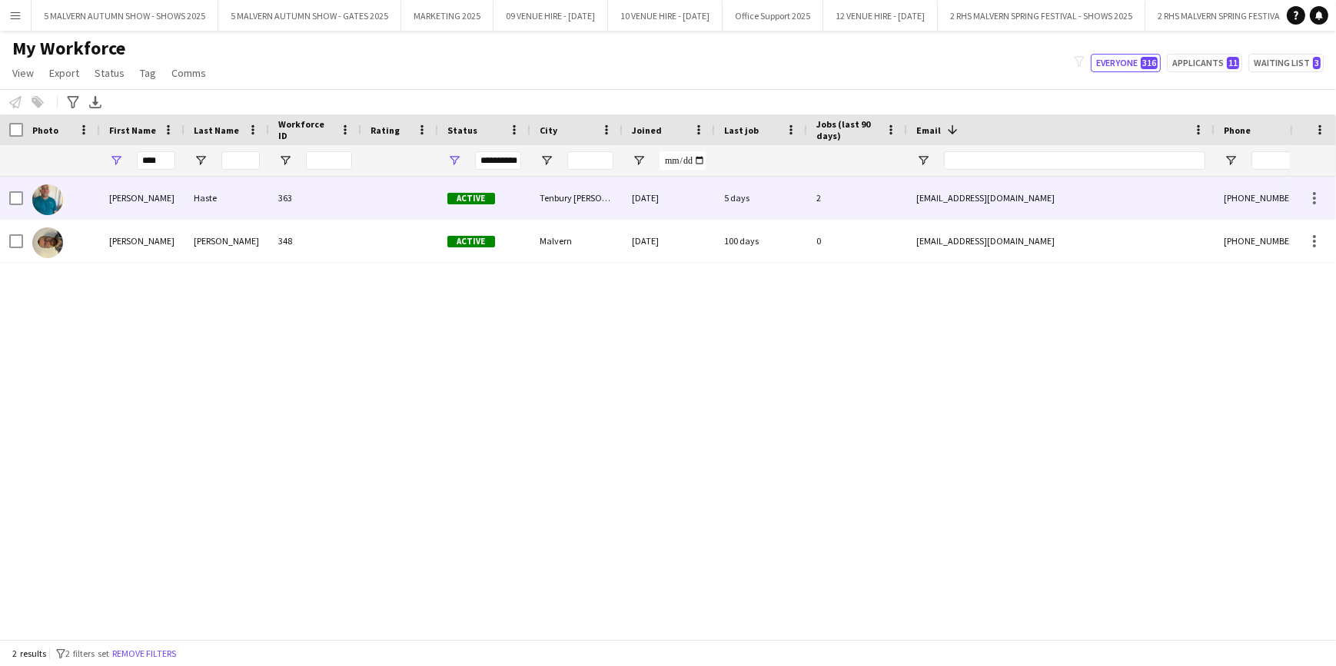
click at [694, 184] on div "[DATE]" at bounding box center [669, 198] width 92 height 42
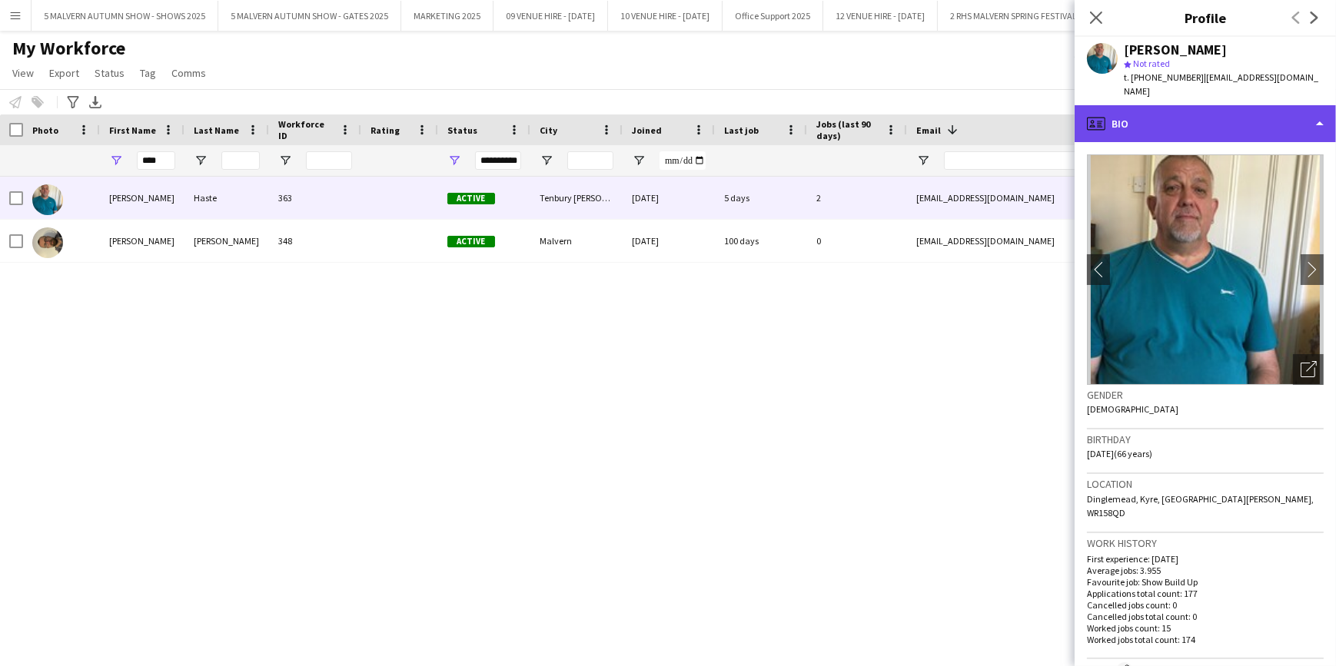
click at [1085, 105] on div "profile Bio" at bounding box center [1205, 123] width 261 height 37
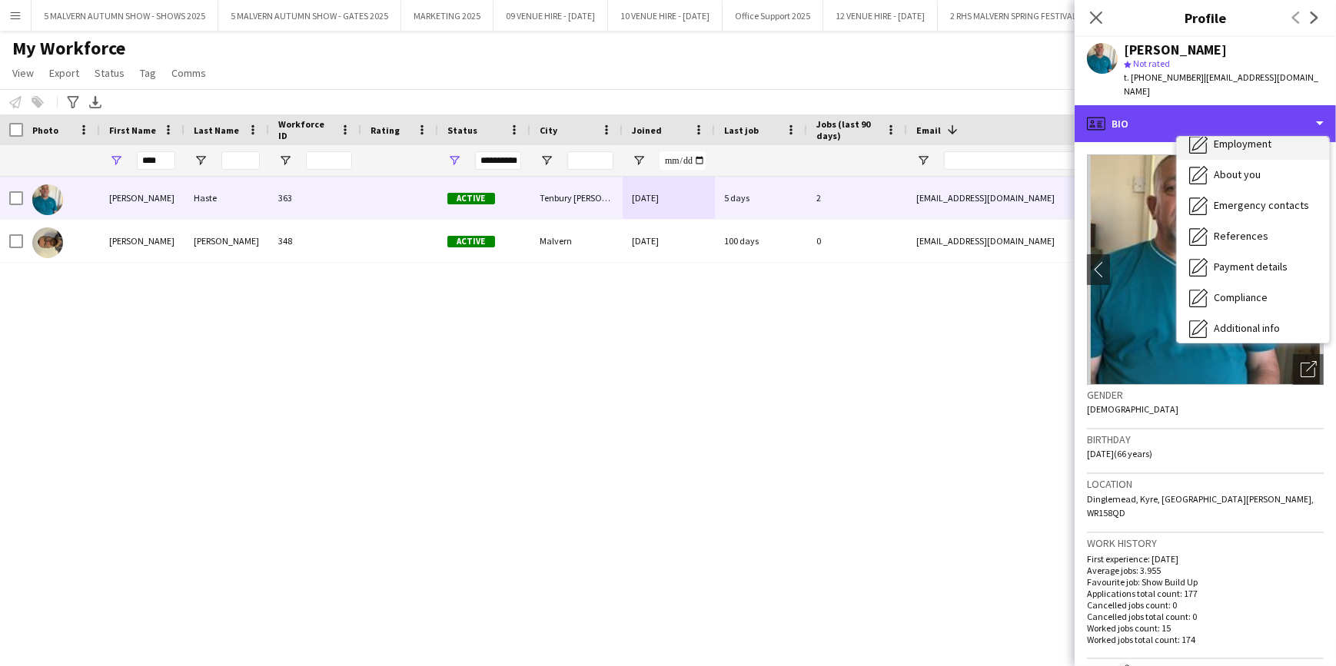
scroll to position [144, 0]
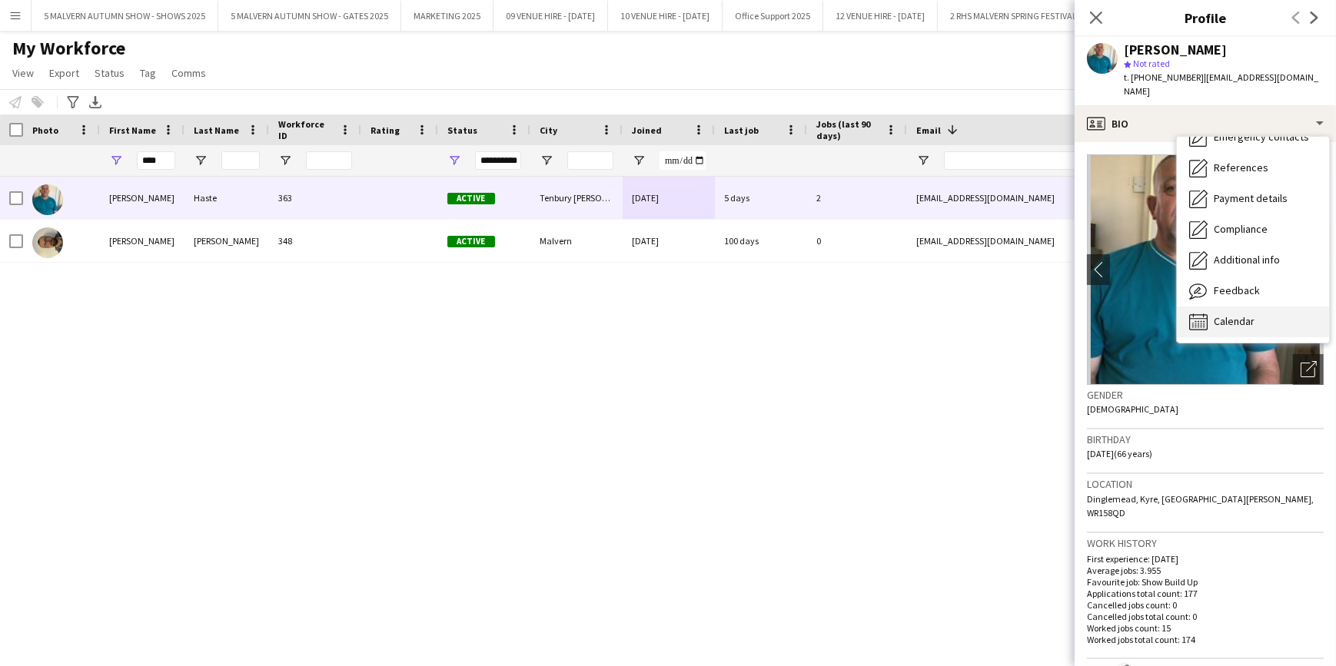
click at [1271, 307] on div "Calendar Calendar" at bounding box center [1253, 322] width 152 height 31
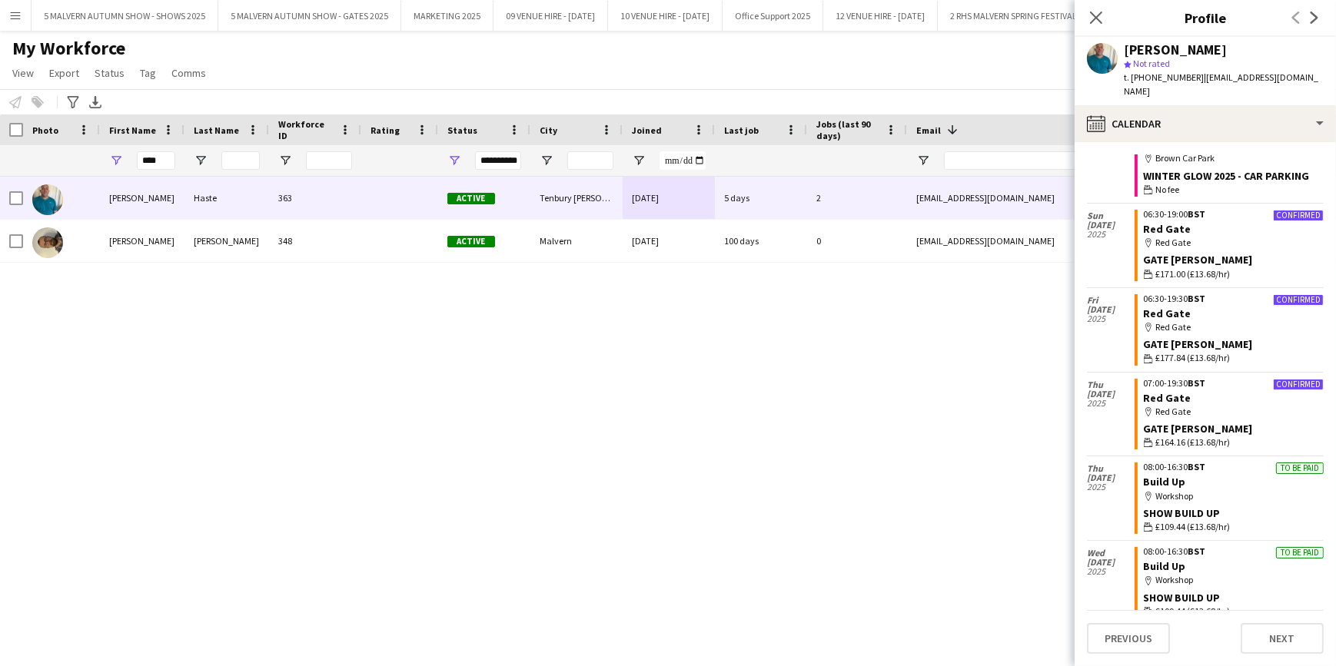
scroll to position [1175, 0]
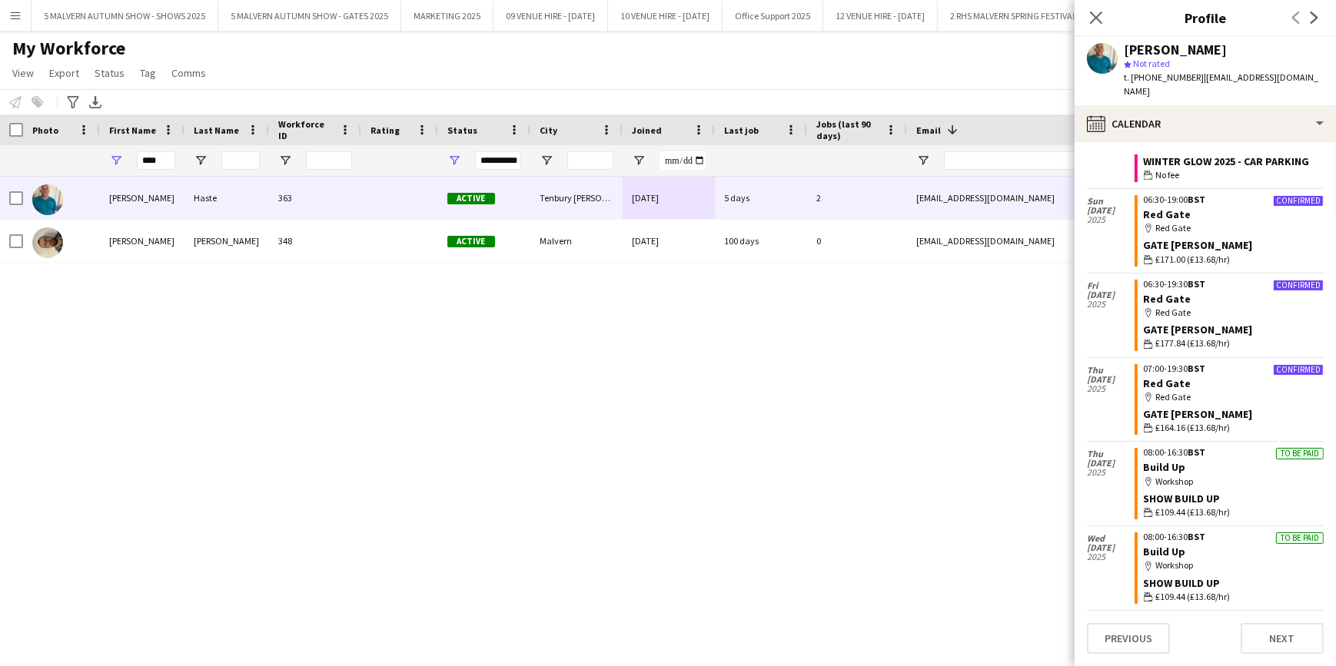
click at [931, 410] on div "[PERSON_NAME] 363 Active [GEOGRAPHIC_DATA][PERSON_NAME] [DATE] 5 days 2 [EMAIL_…" at bounding box center [645, 403] width 1290 height 452
click at [153, 154] on input "****" at bounding box center [156, 160] width 38 height 18
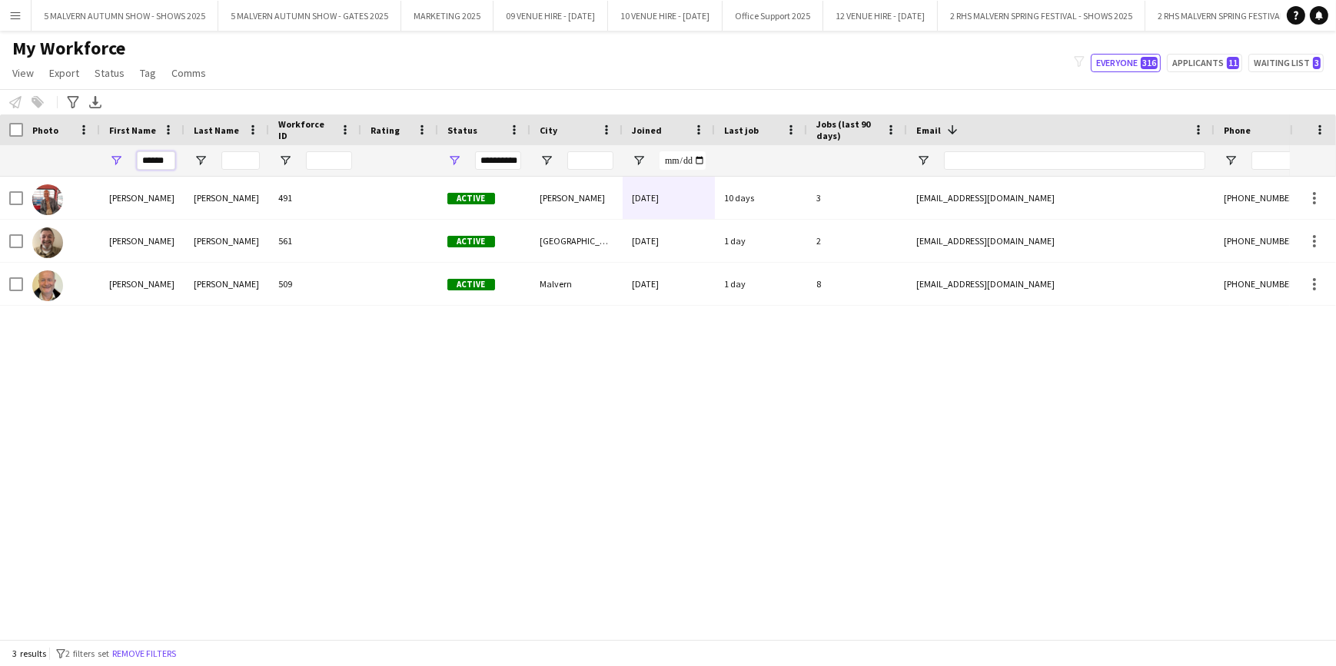
type input "******"
click at [310, 469] on div "[PERSON_NAME] 491 Active [PERSON_NAME] [DATE] 10 days 3 [EMAIL_ADDRESS][DOMAIN_…" at bounding box center [645, 403] width 1290 height 452
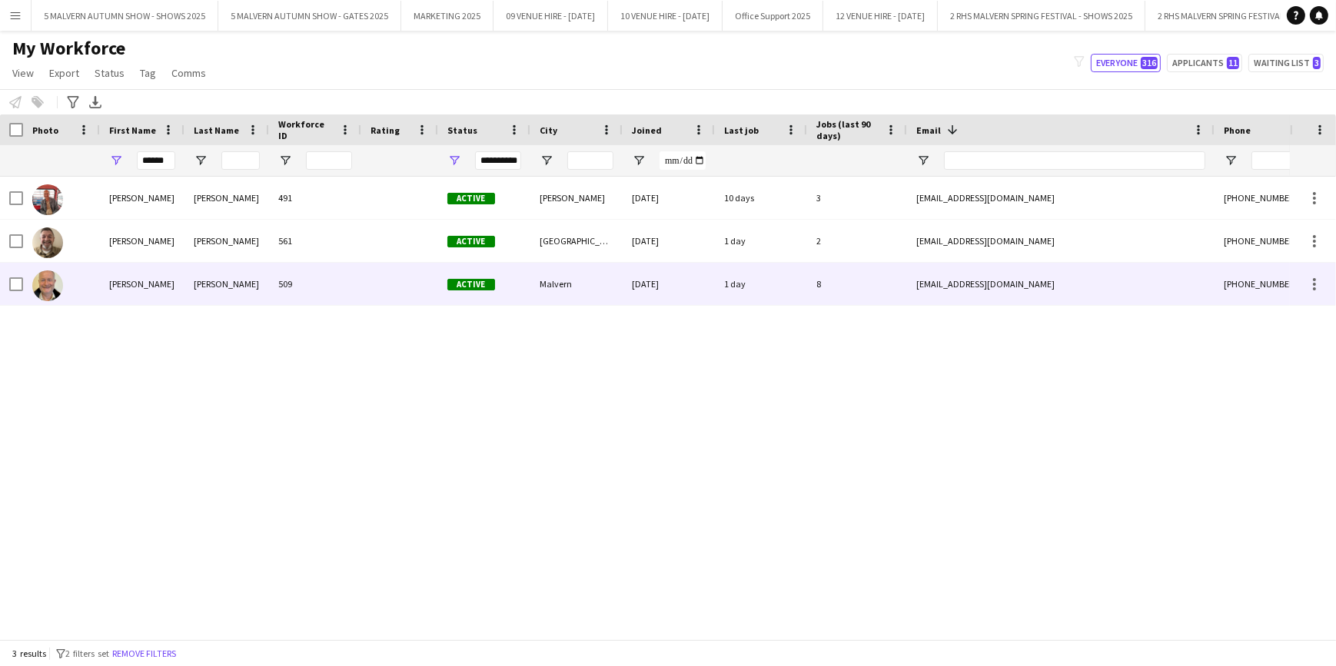
click at [776, 271] on div "1 day" at bounding box center [761, 284] width 92 height 42
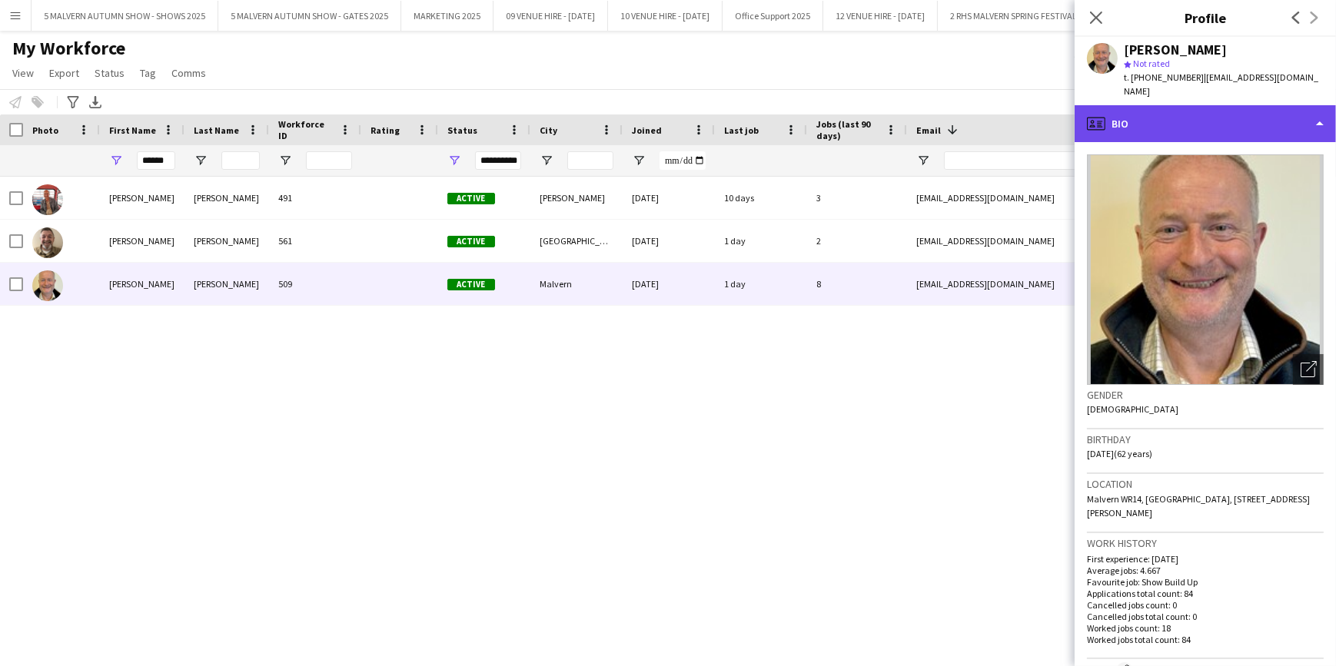
click at [1253, 115] on div "profile Bio" at bounding box center [1205, 123] width 261 height 37
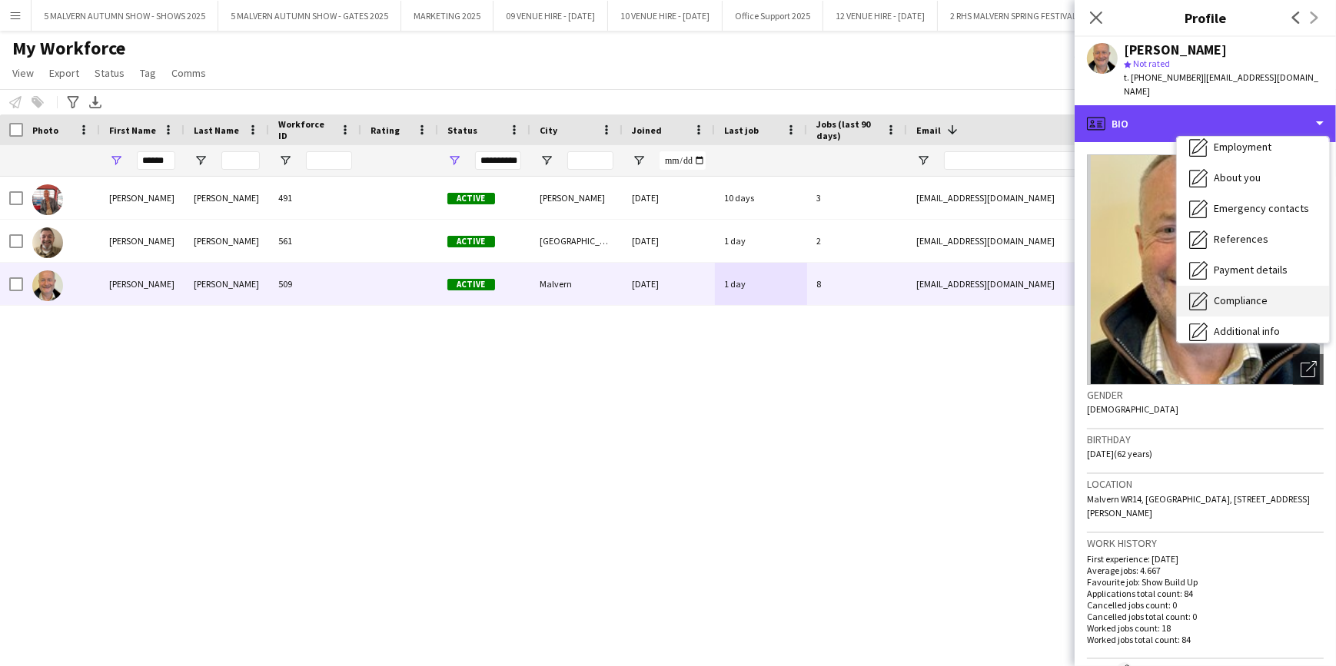
scroll to position [144, 0]
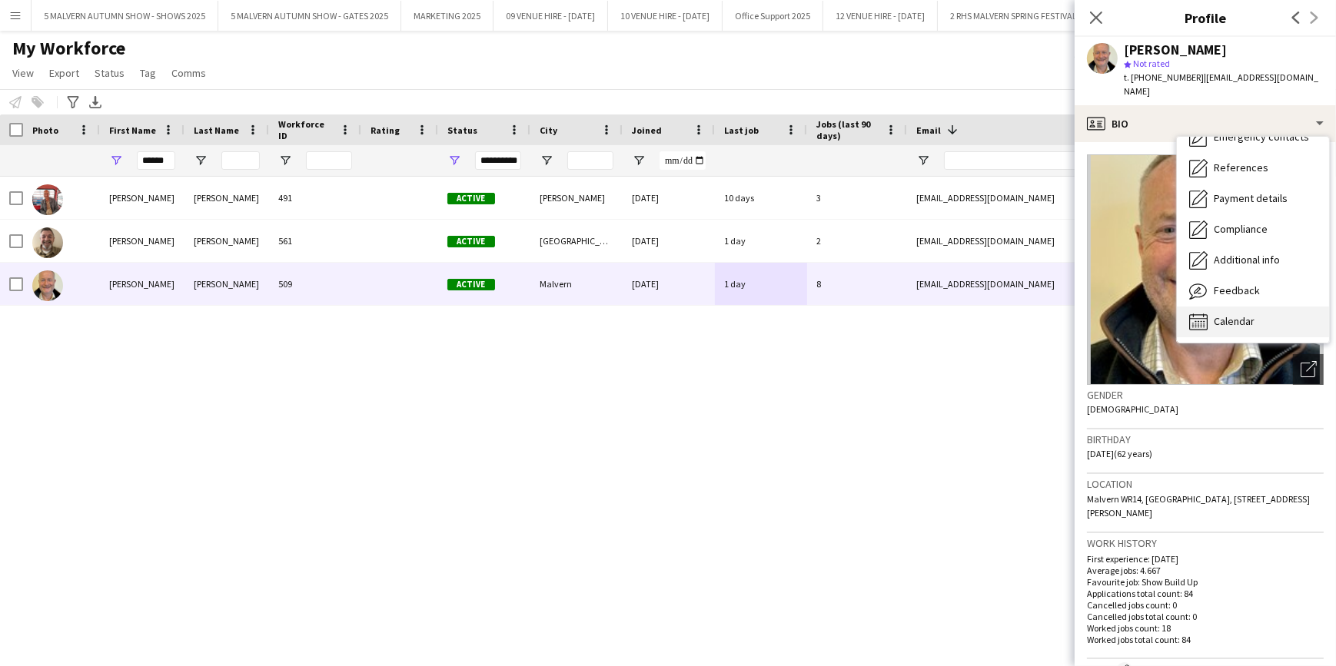
click at [1222, 314] on span "Calendar" at bounding box center [1234, 321] width 41 height 14
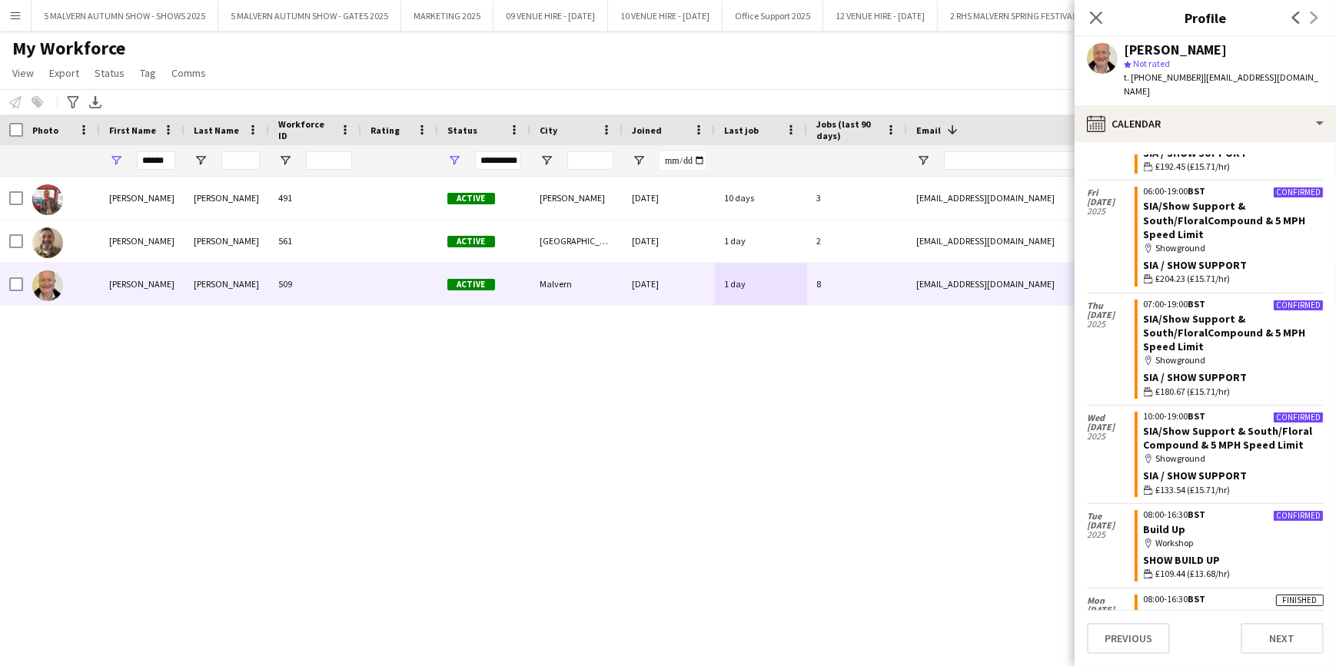
scroll to position [629, 0]
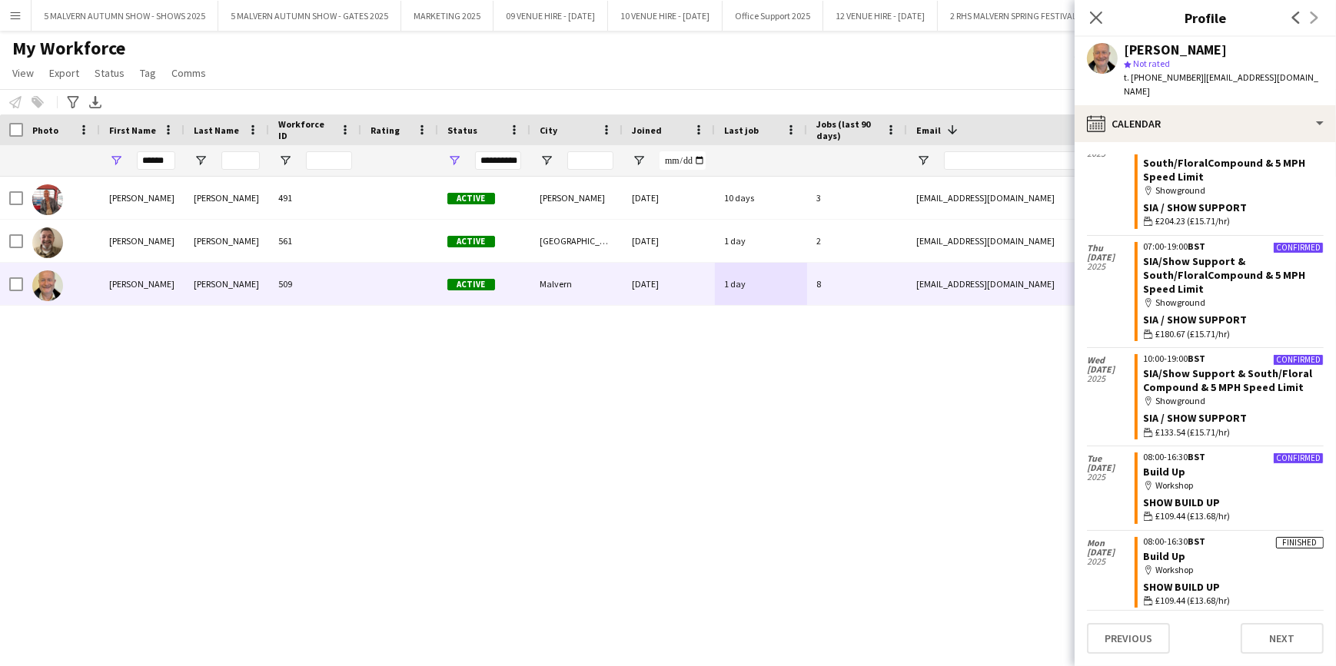
click at [977, 477] on div "[PERSON_NAME] 491 Active [PERSON_NAME] [DATE] 10 days 3 [EMAIL_ADDRESS][DOMAIN_…" at bounding box center [645, 403] width 1290 height 452
click at [1111, 16] on div "Close pop-in" at bounding box center [1096, 17] width 43 height 35
click at [1095, 13] on icon "Close pop-in" at bounding box center [1095, 17] width 15 height 15
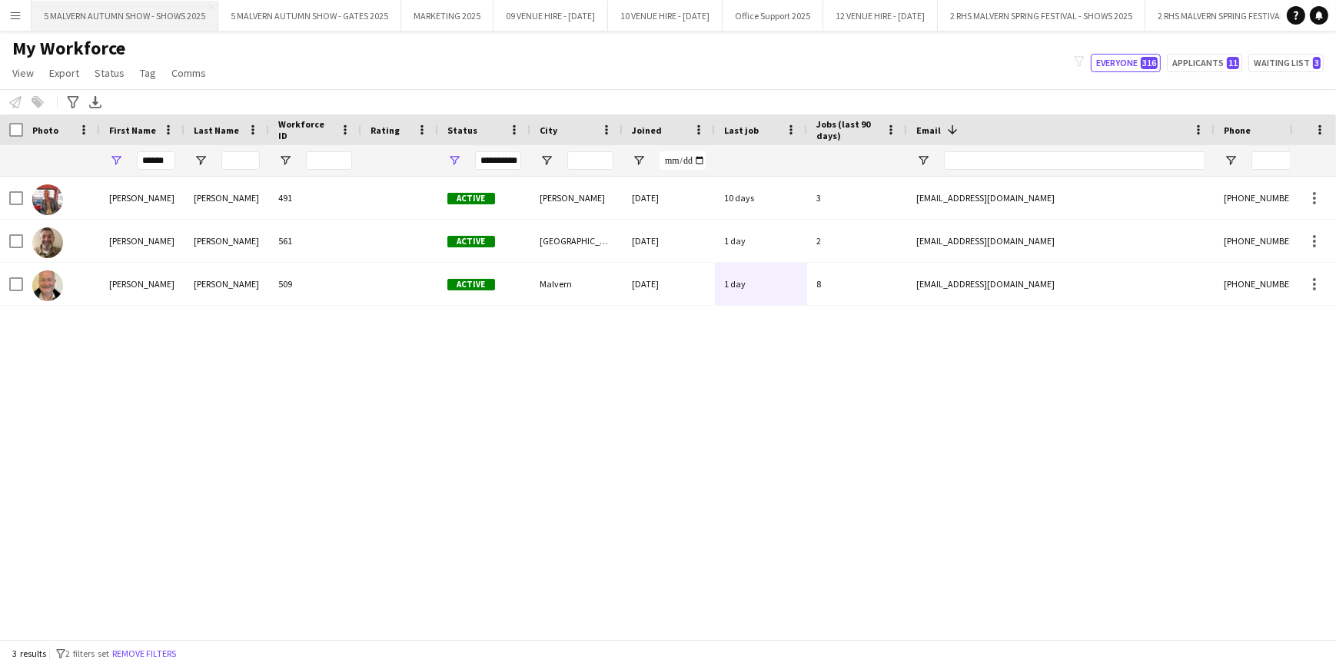
click at [120, 15] on button "5 MALVERN AUTUMN SHOW - SHOWS 2025 Close" at bounding box center [125, 16] width 187 height 30
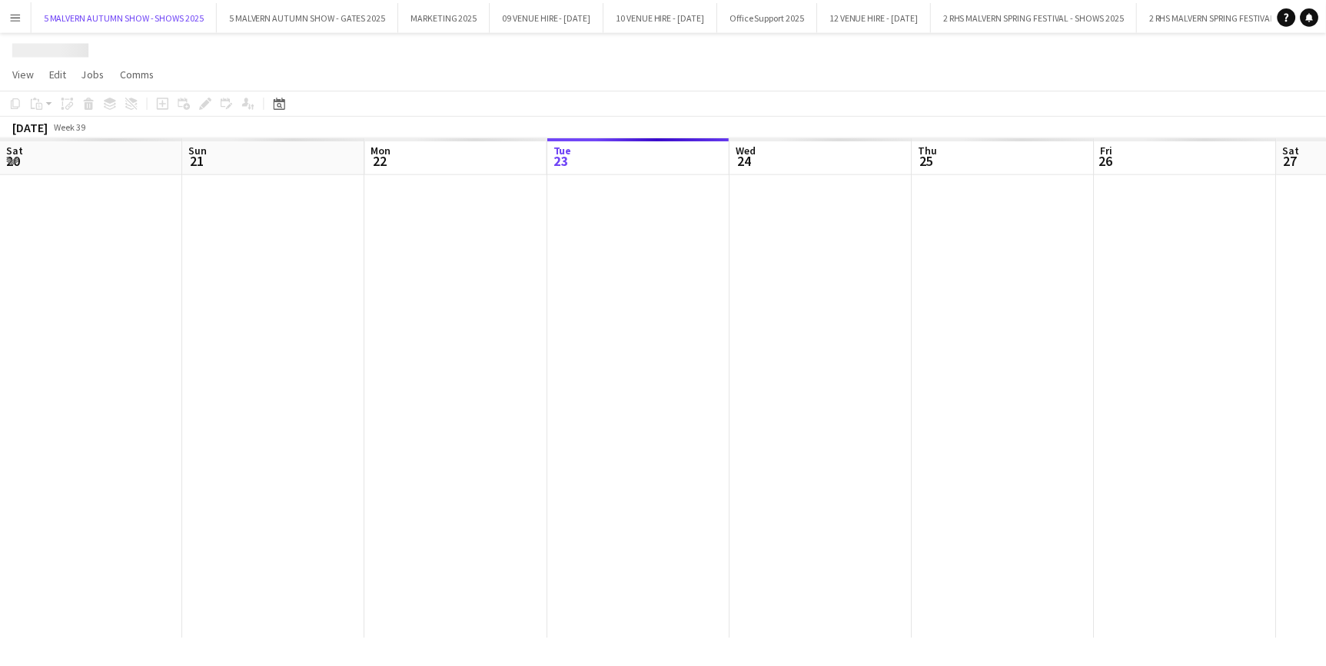
scroll to position [0, 367]
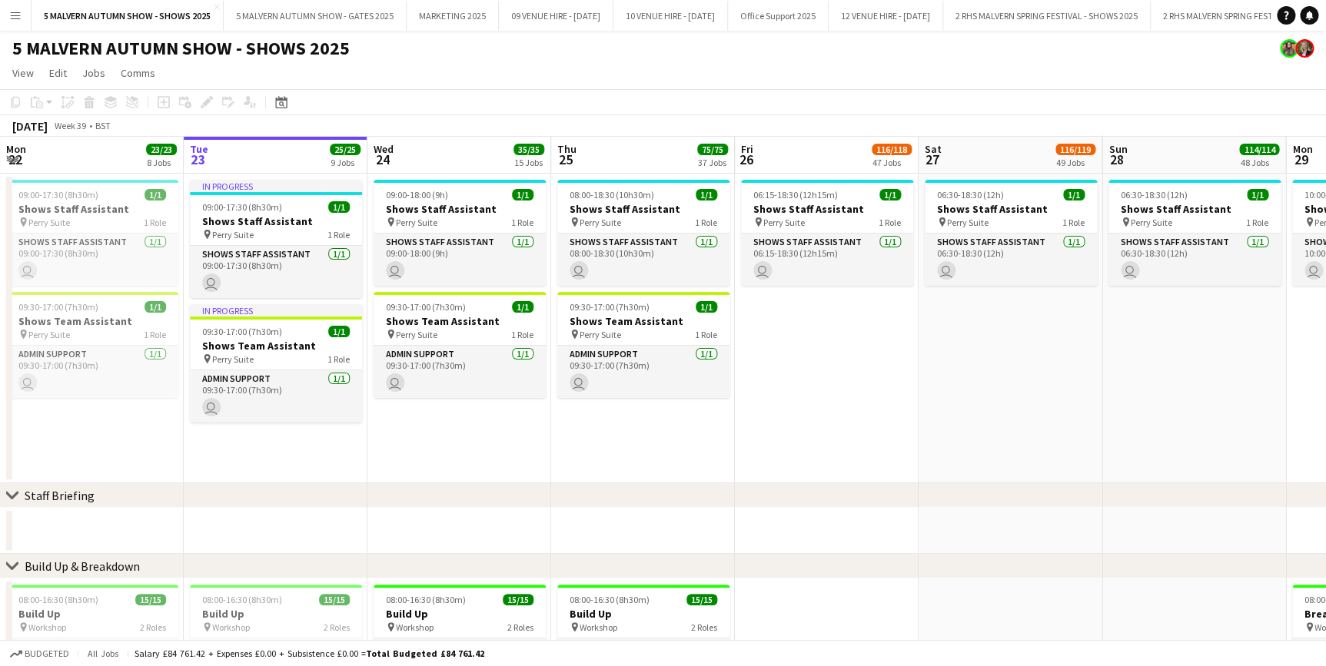
drag, startPoint x: 819, startPoint y: 151, endPoint x: 592, endPoint y: 206, distance: 233.2
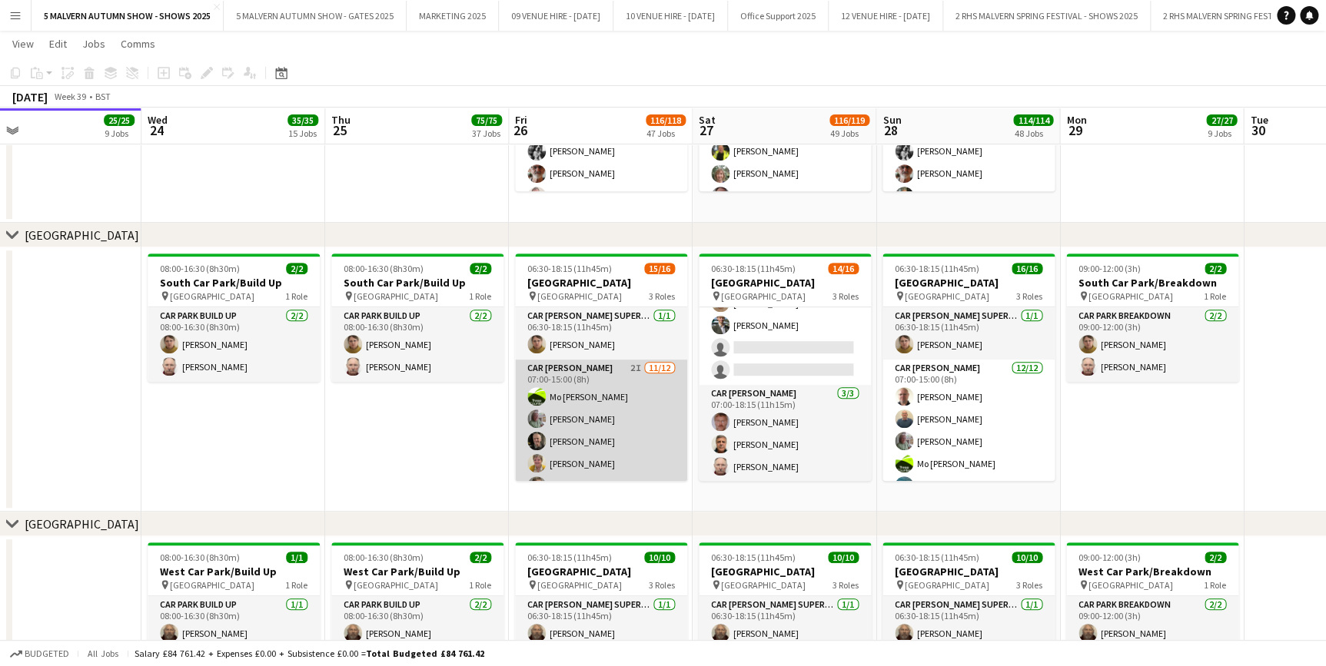
scroll to position [209, 0]
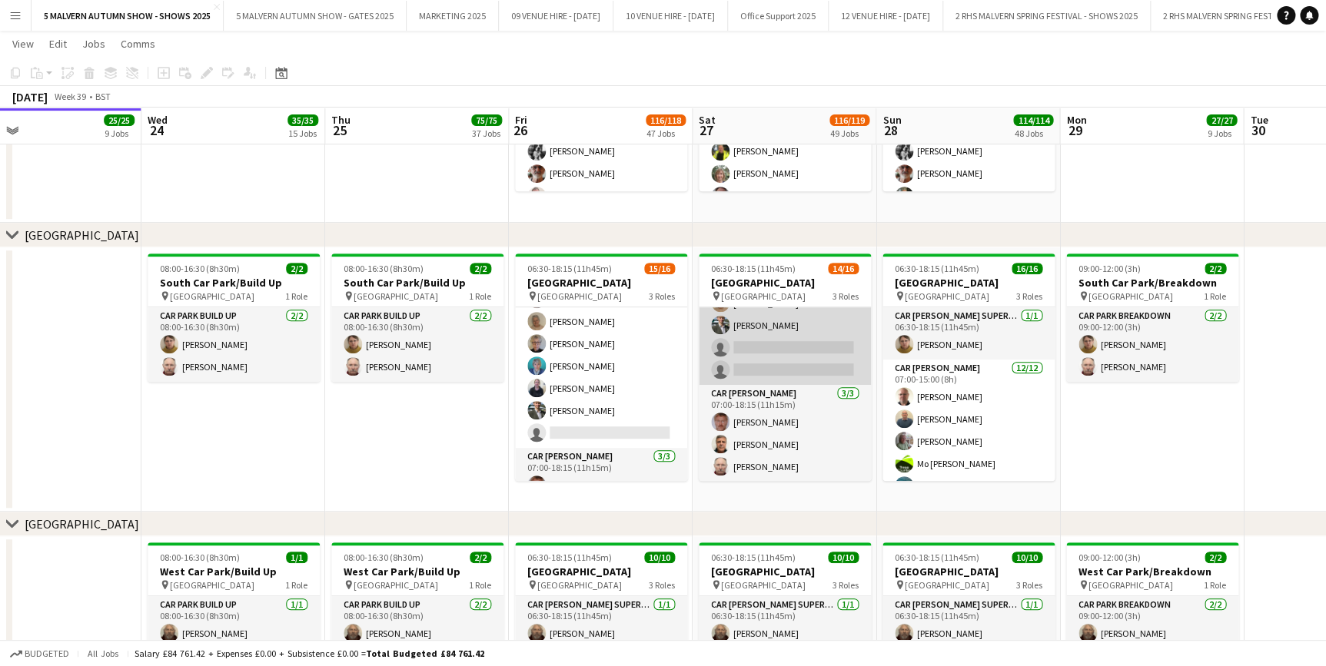
drag, startPoint x: 764, startPoint y: 346, endPoint x: 787, endPoint y: 332, distance: 26.9
click at [764, 346] on app-card-role "Car [PERSON_NAME] 4I 1A [DATE] 07:00-15:00 (8h) [PERSON_NAME]-[PERSON_NAME] [PE…" at bounding box center [785, 236] width 172 height 297
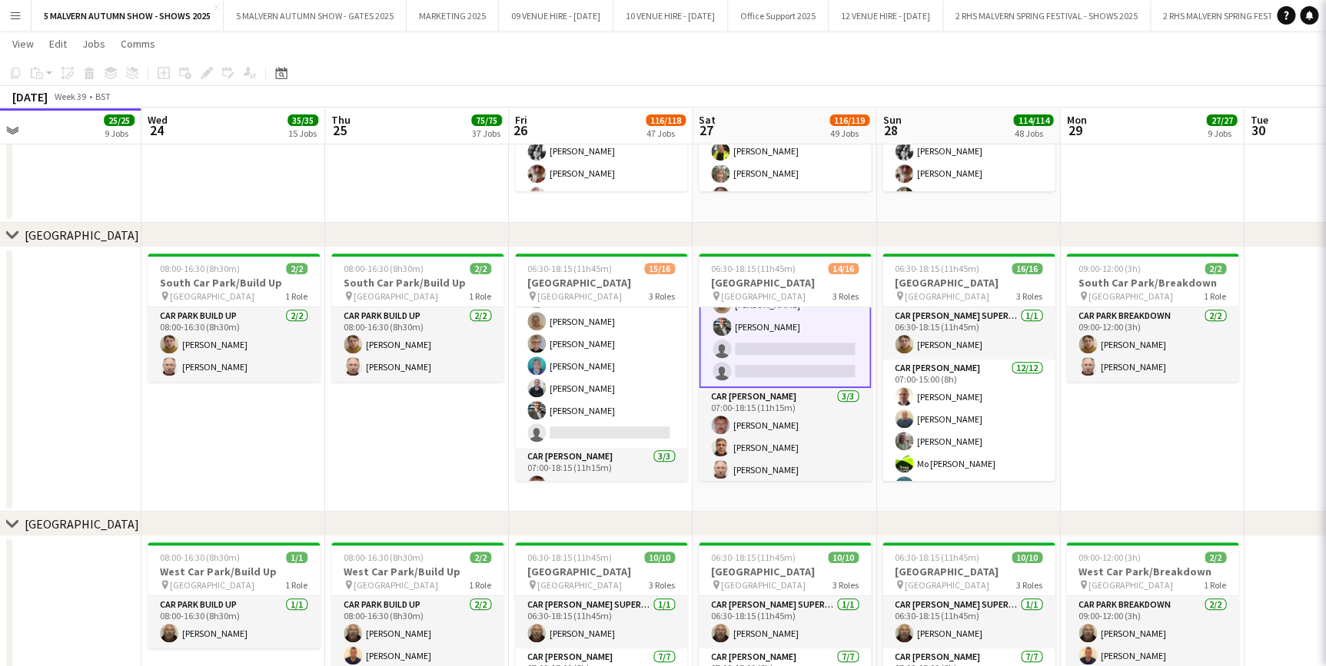
scroll to position [274, 0]
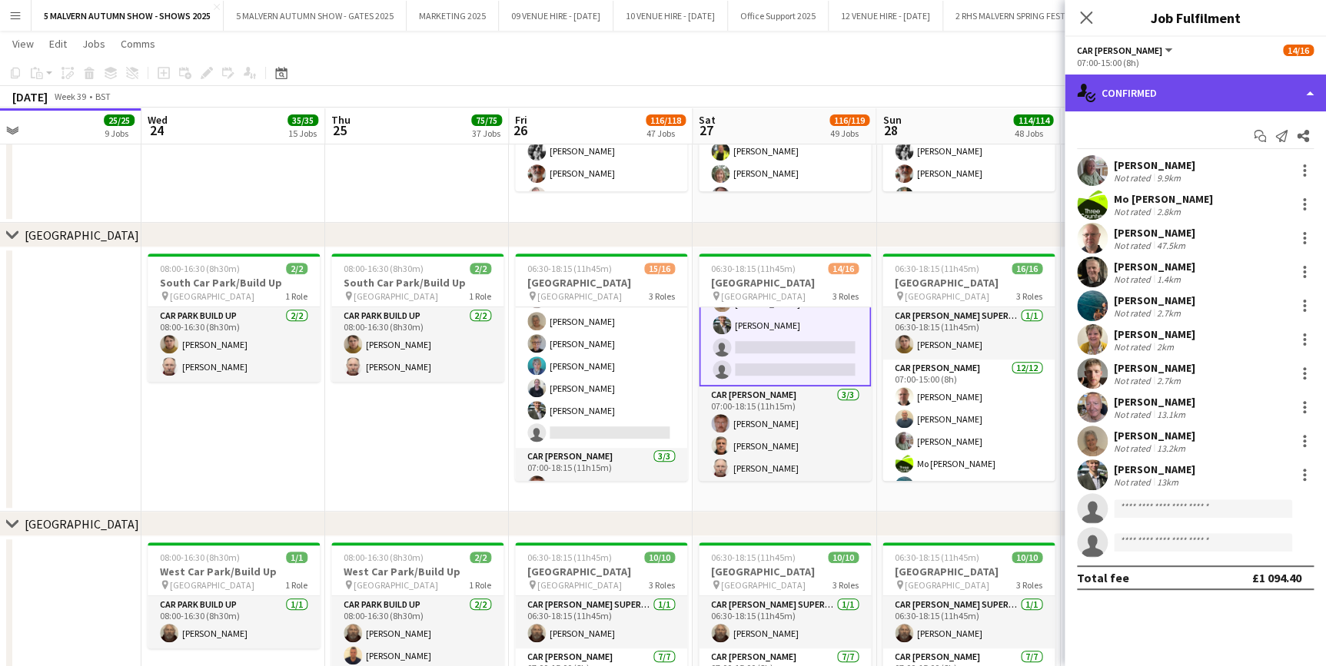
click at [1171, 102] on div "single-neutral-actions-check-2 Confirmed" at bounding box center [1195, 93] width 261 height 37
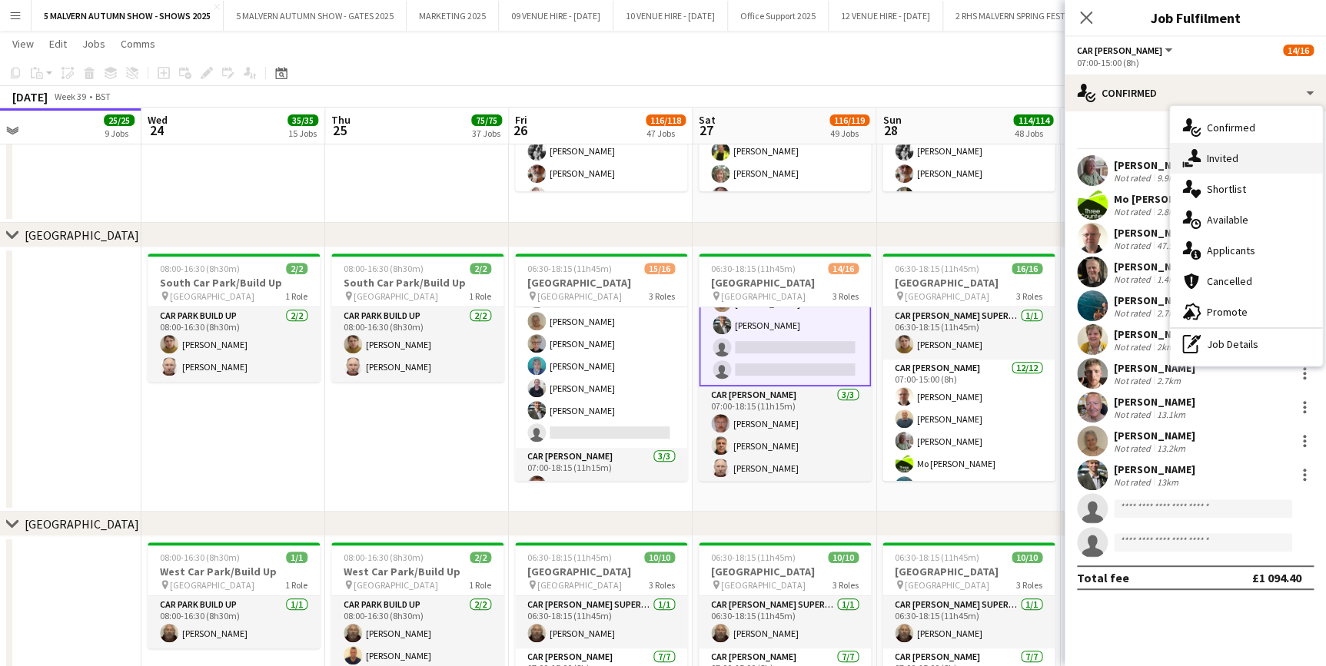
click at [1214, 151] on span "Invited" at bounding box center [1223, 158] width 32 height 14
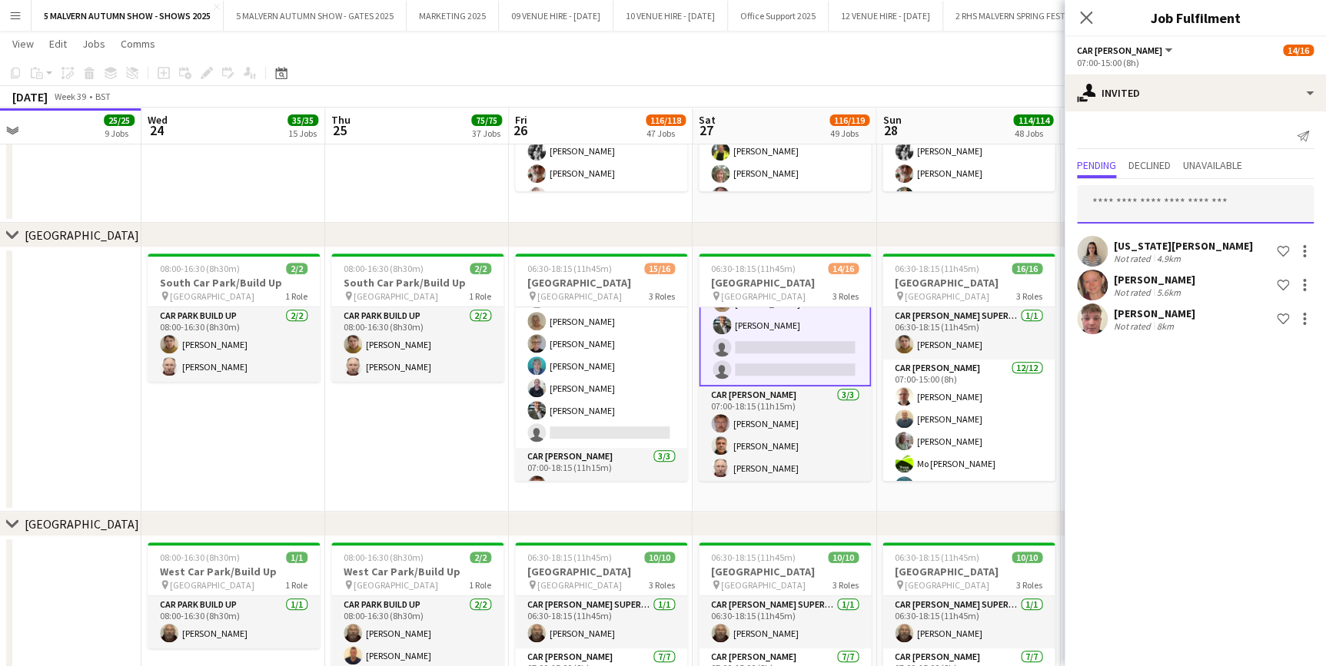
click at [1111, 206] on input "text" at bounding box center [1195, 204] width 237 height 38
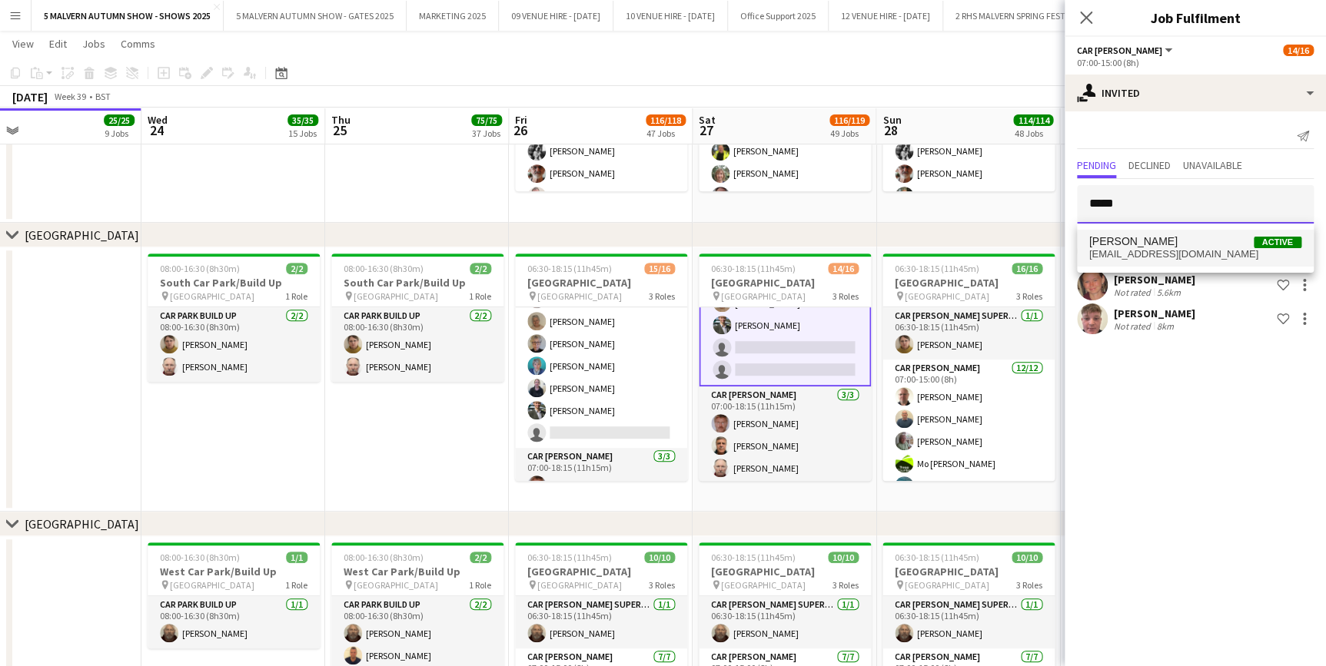
type input "*****"
click at [1118, 236] on span "[PERSON_NAME]" at bounding box center [1133, 241] width 88 height 13
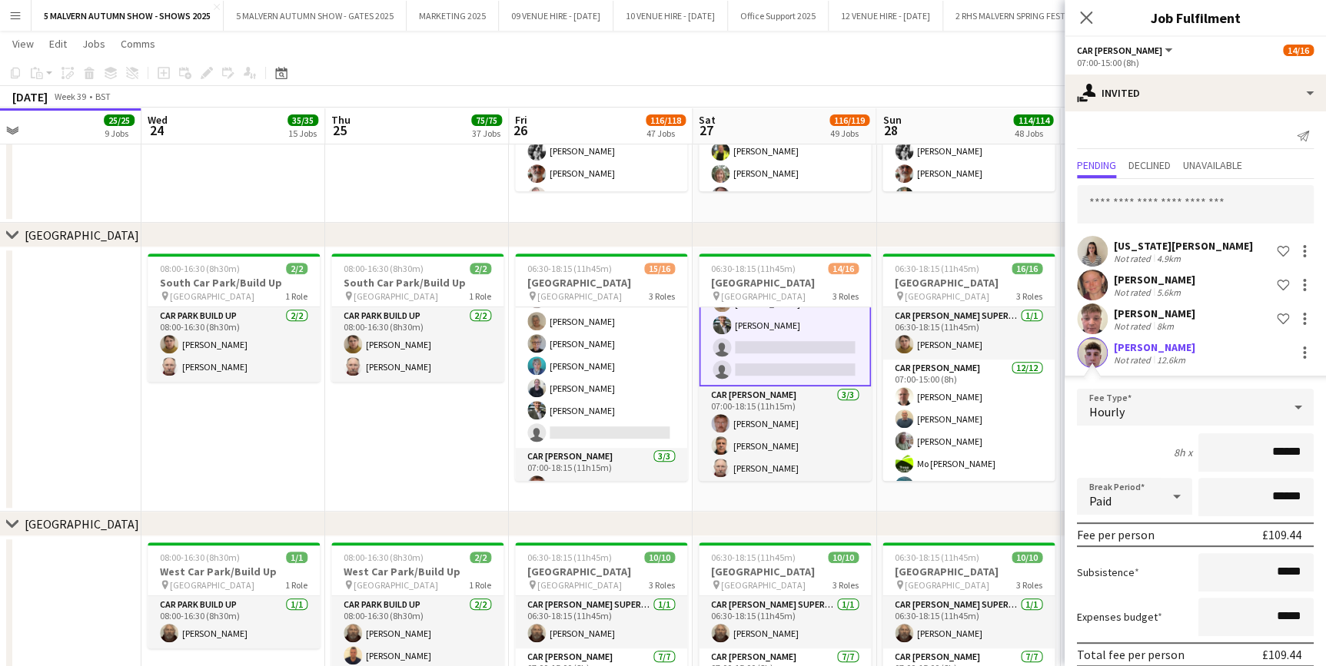
scroll to position [64, 0]
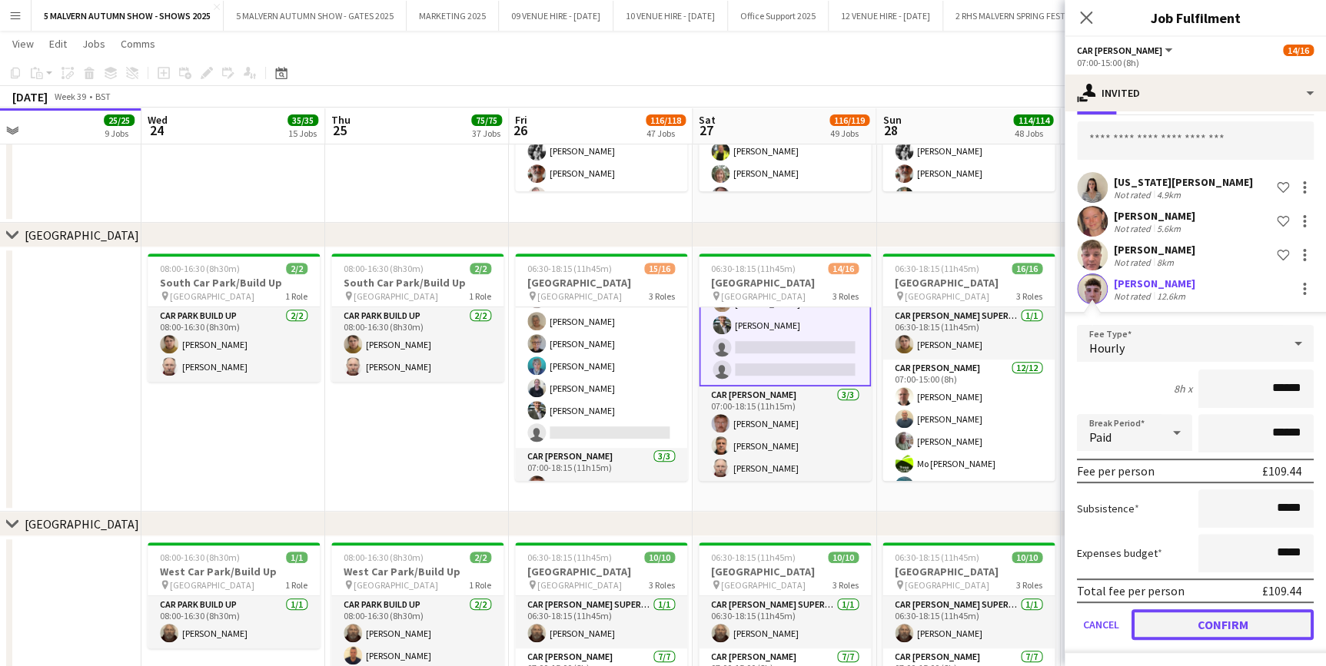
click at [1220, 616] on button "Confirm" at bounding box center [1222, 625] width 182 height 31
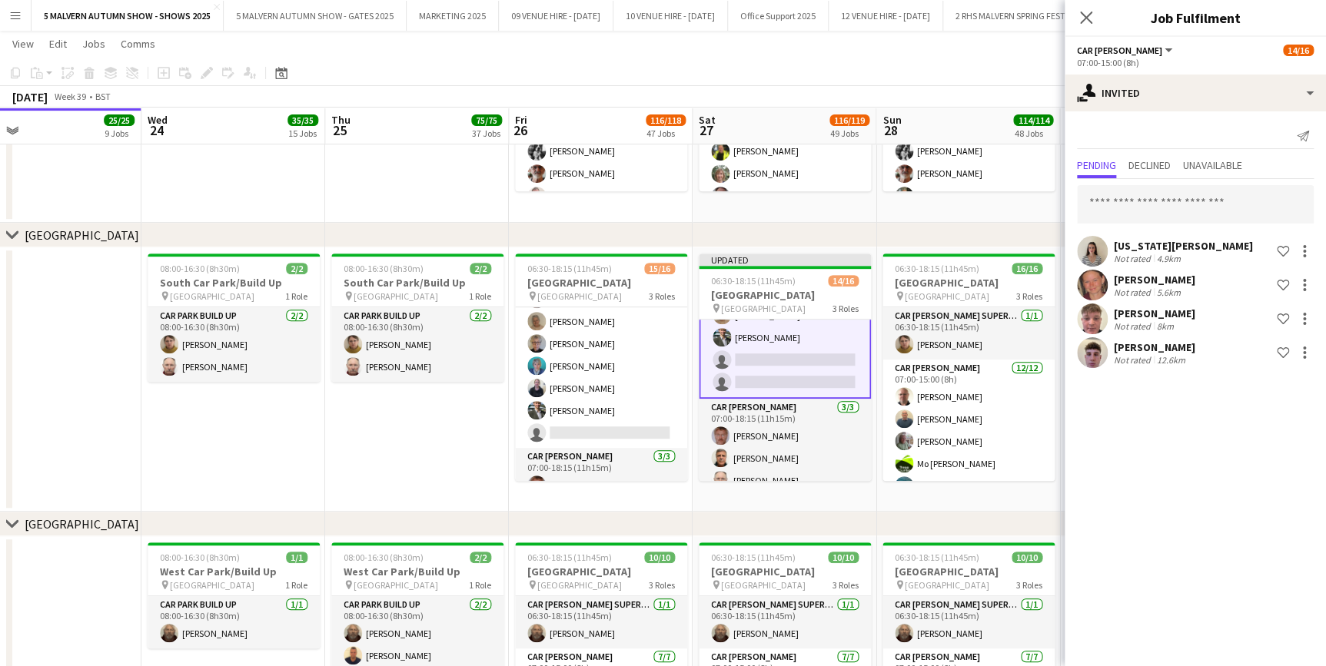
scroll to position [0, 0]
click at [1111, 223] on div "[US_STATE][PERSON_NAME] Not rated 4.9km Shortlist crew [PERSON_NAME] Not rated …" at bounding box center [1195, 275] width 261 height 192
click at [1115, 214] on input "text" at bounding box center [1195, 204] width 237 height 38
type input "*"
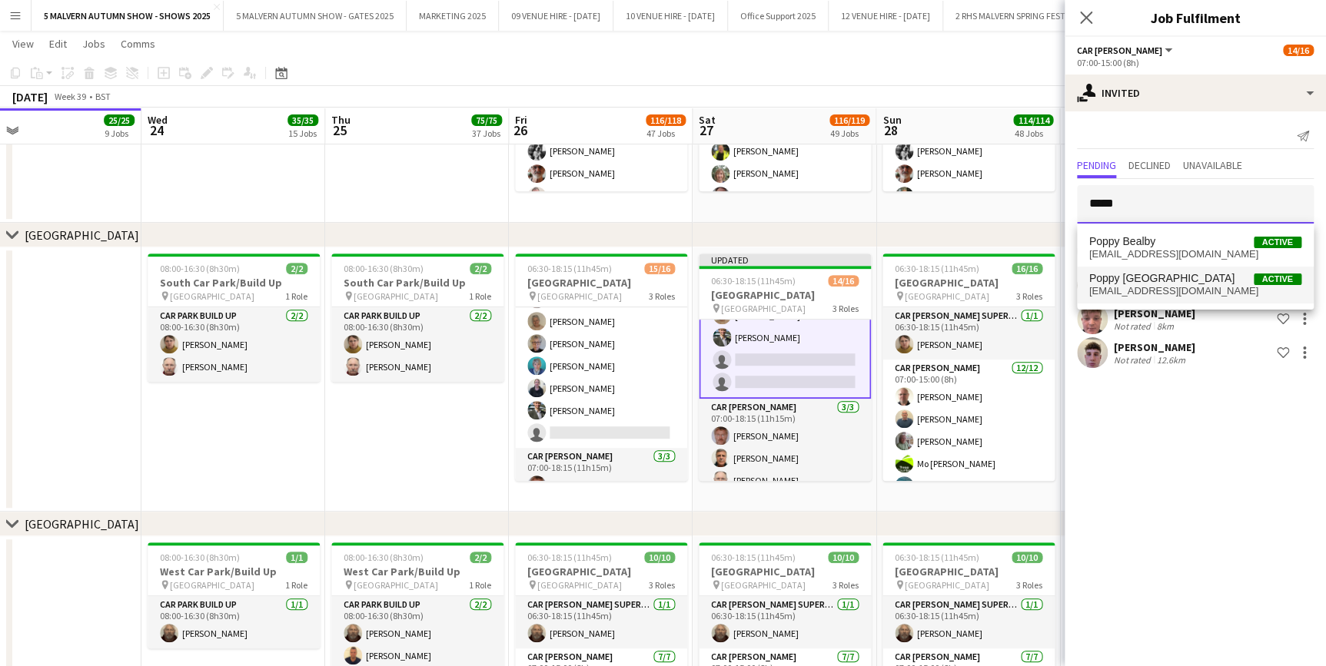
type input "*****"
click at [1147, 271] on mat-option "Poppy Bolton-Lake Active [EMAIL_ADDRESS][DOMAIN_NAME]" at bounding box center [1195, 285] width 237 height 37
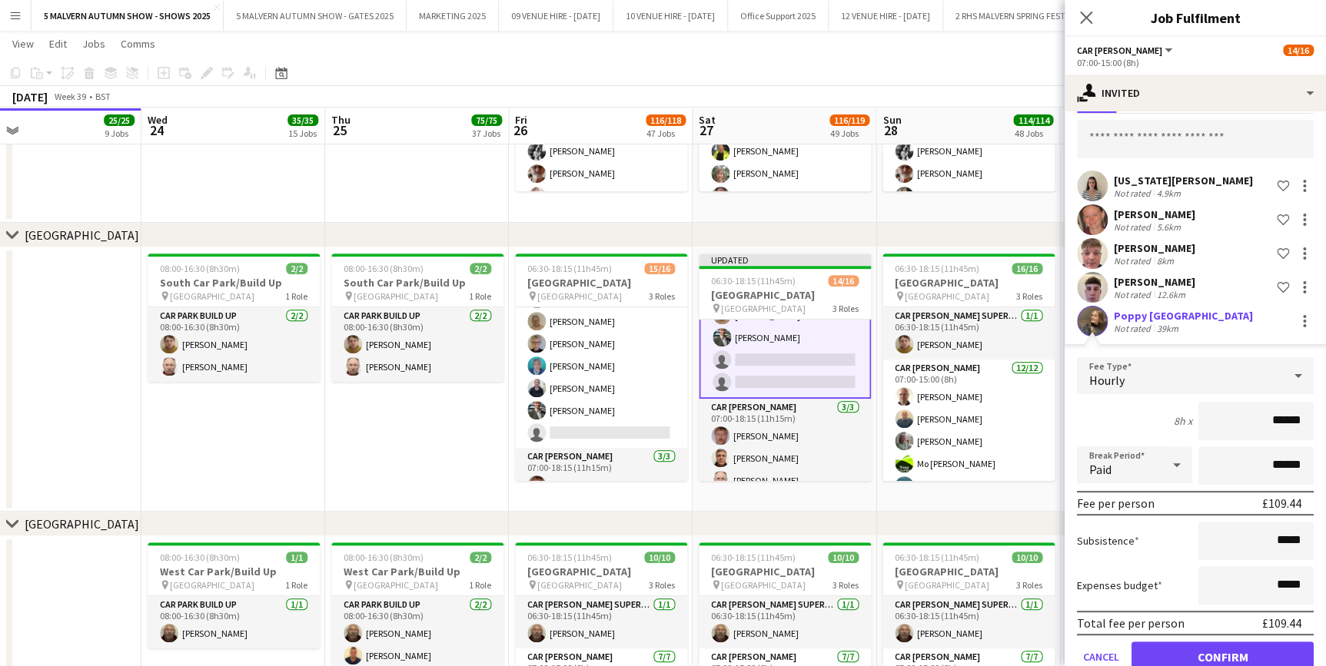
scroll to position [98, 0]
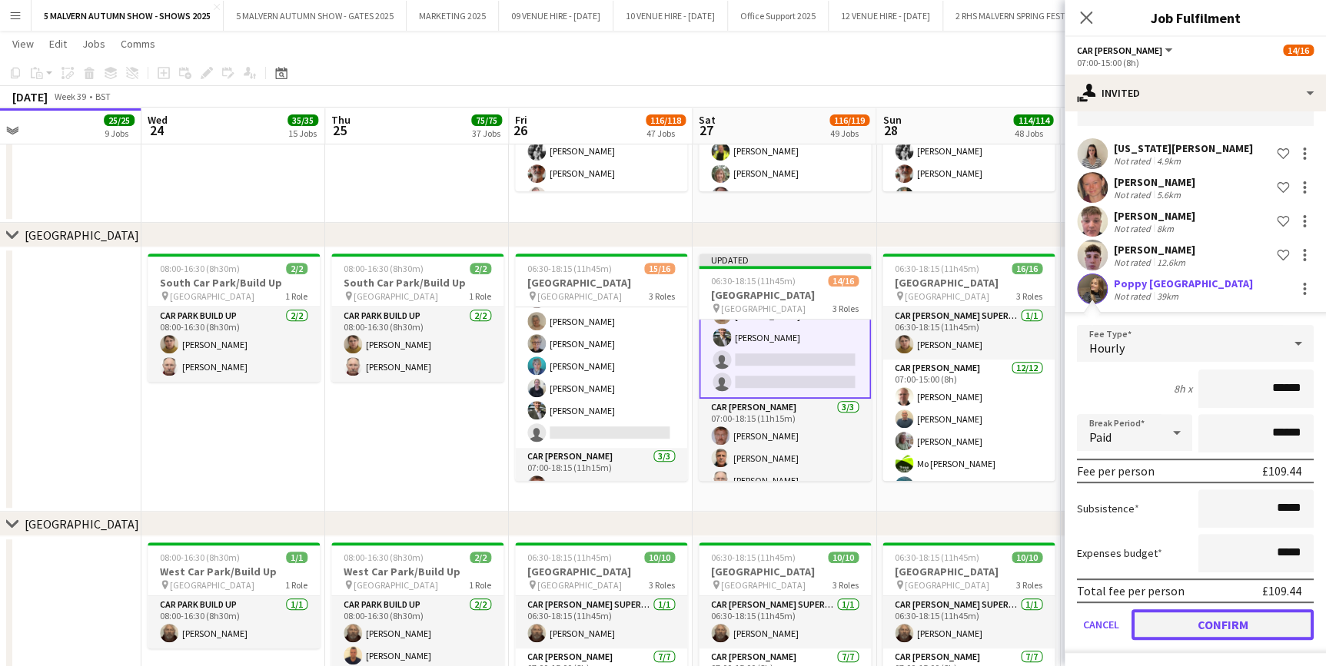
click at [1198, 629] on button "Confirm" at bounding box center [1222, 625] width 182 height 31
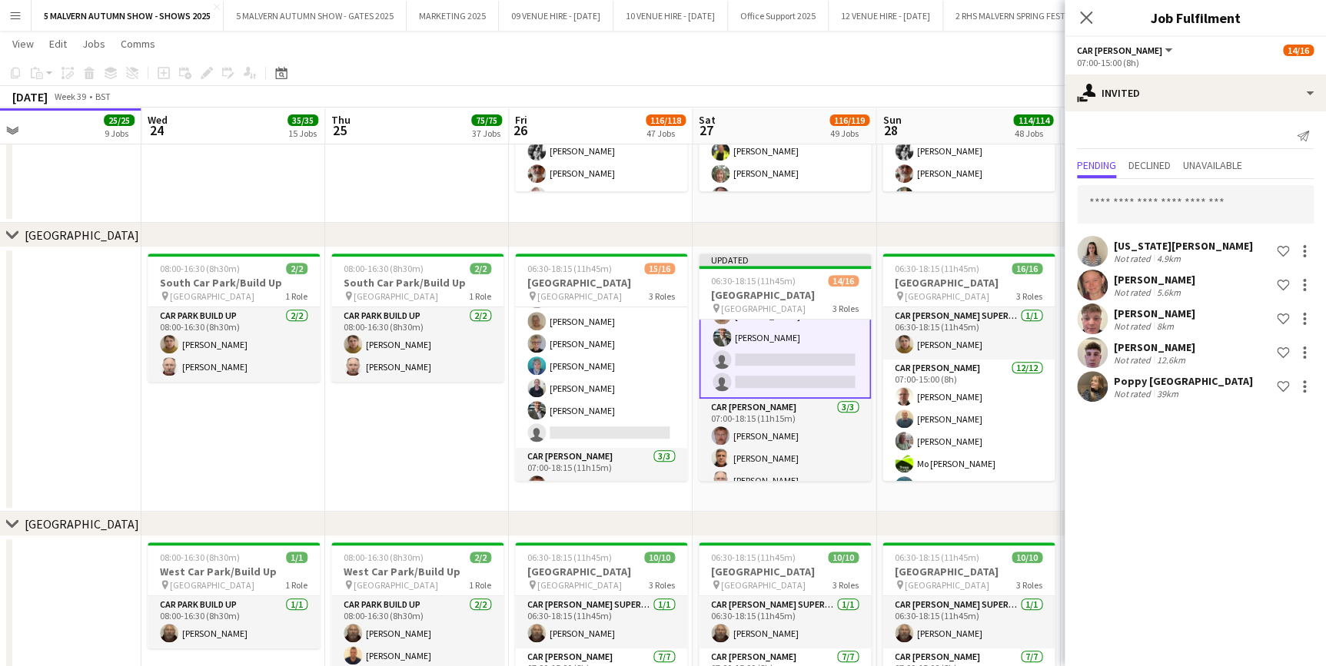
scroll to position [0, 0]
click at [982, 214] on app-date-cell "06:00-08:30 (2h30m) [STREET_ADDRESS] pin [PERSON_NAME] Way 1 Role Car [PERSON_N…" at bounding box center [968, 35] width 184 height 378
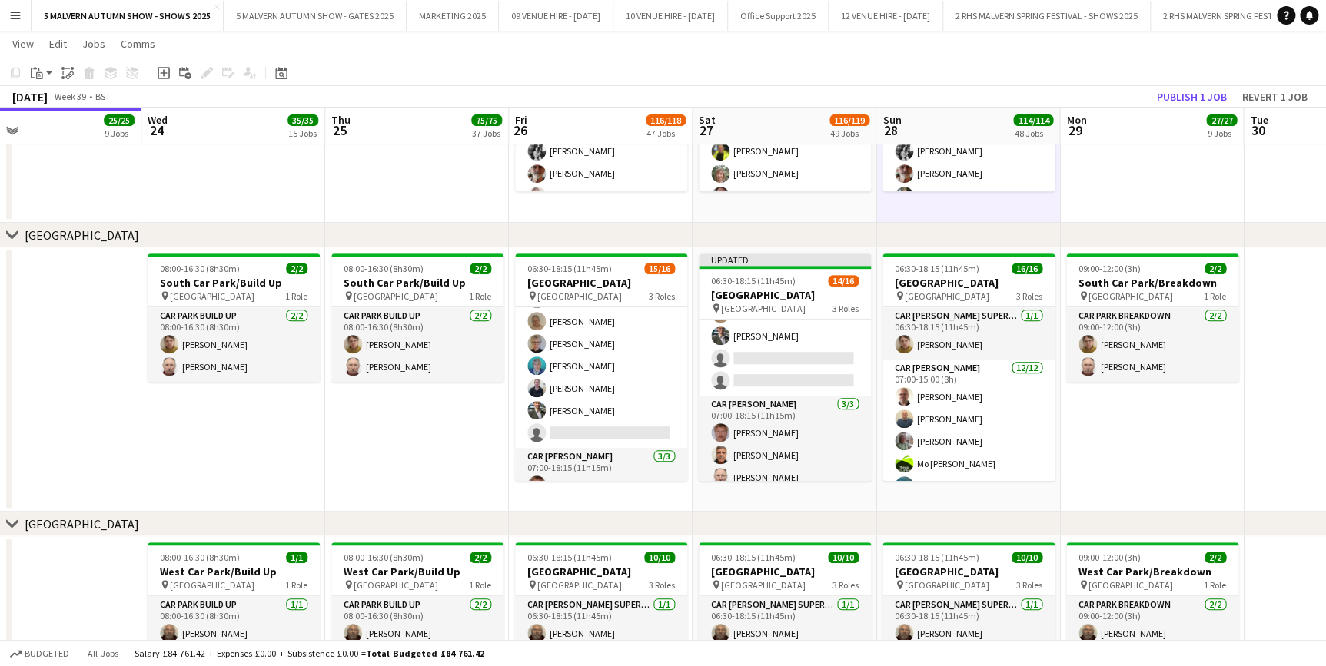
scroll to position [272, 0]
click at [1181, 96] on button "Publish 1 job" at bounding box center [1192, 97] width 82 height 20
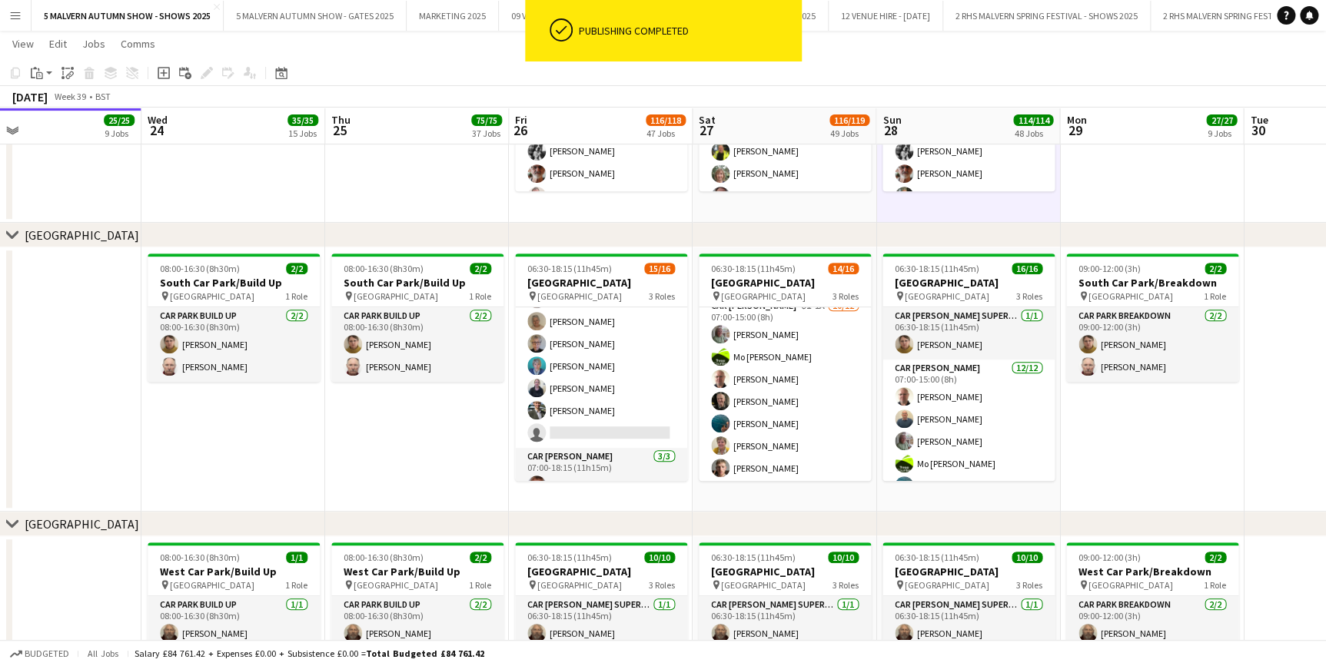
scroll to position [0, 0]
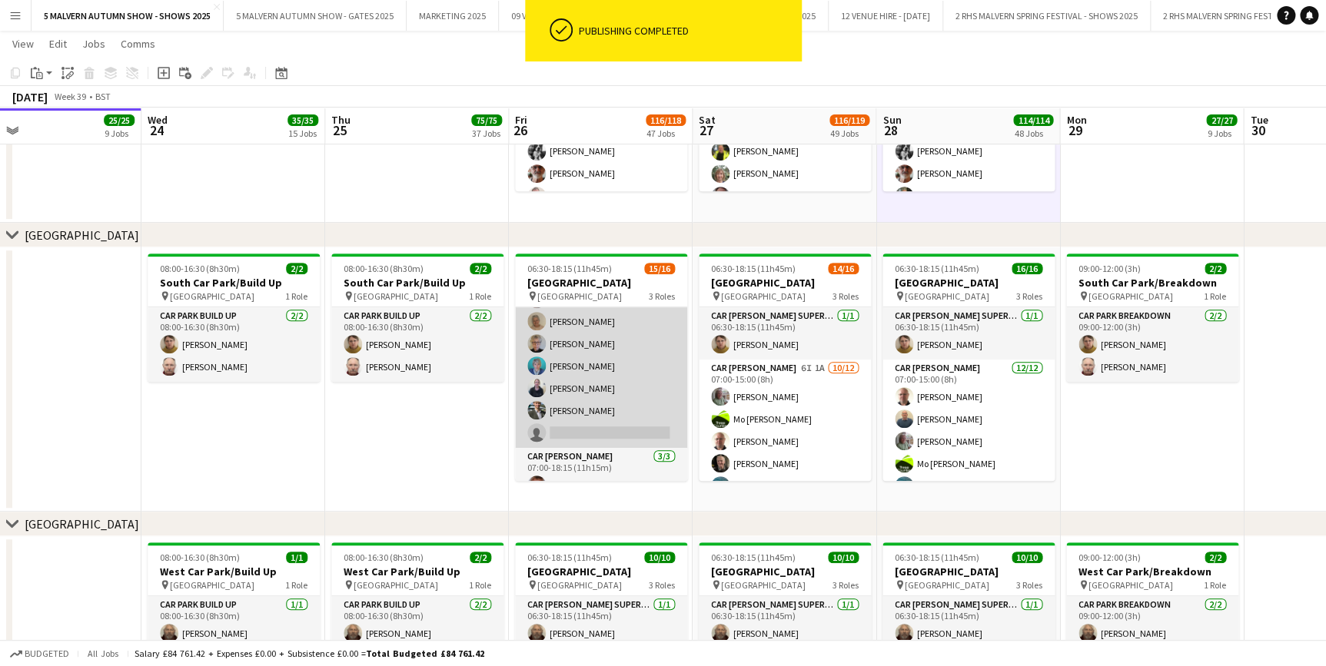
click at [573, 326] on app-card-role "Car [PERSON_NAME] 2I [DATE] 07:00-15:00 (8h) [PERSON_NAME]-[PERSON_NAME] [PERSO…" at bounding box center [601, 299] width 172 height 297
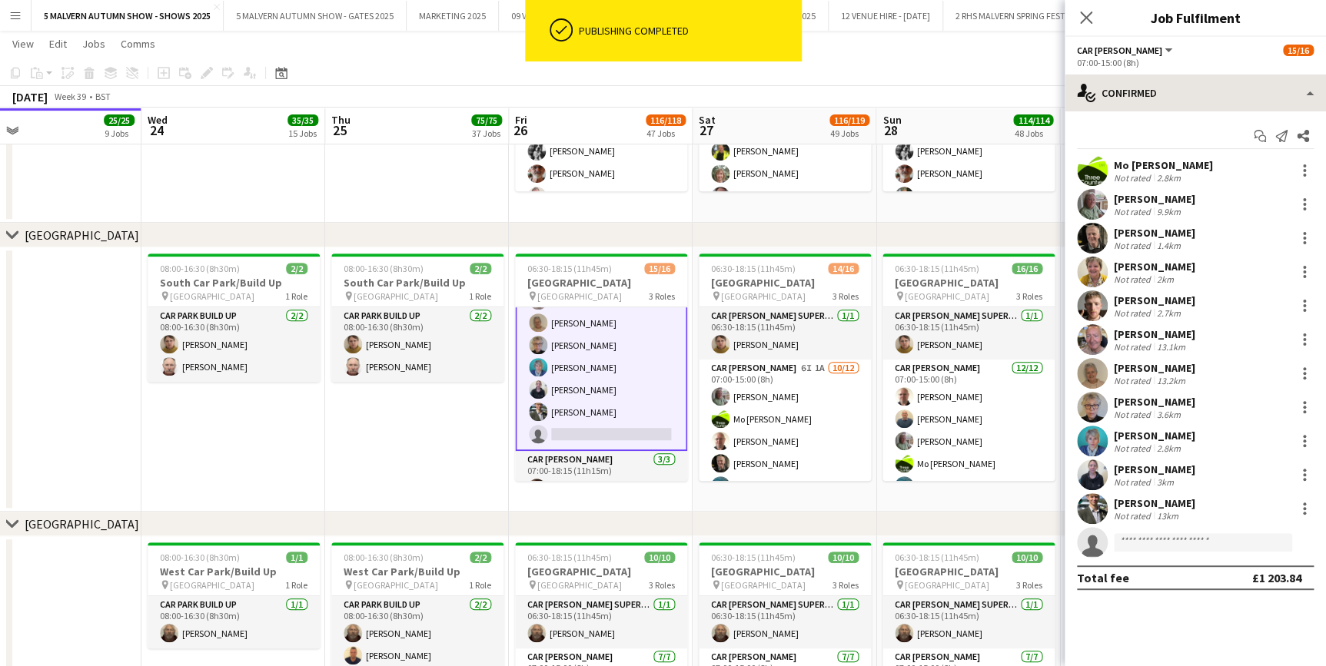
scroll to position [211, 0]
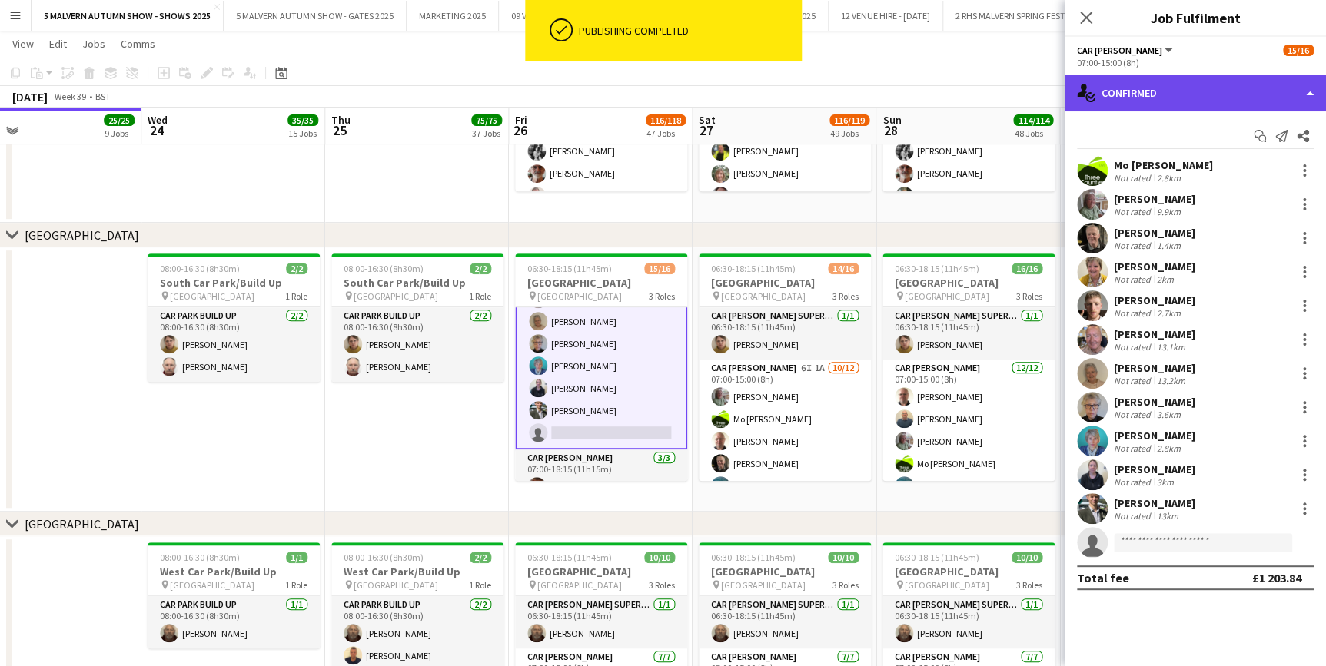
click at [1160, 85] on div "single-neutral-actions-check-2 Confirmed" at bounding box center [1195, 93] width 261 height 37
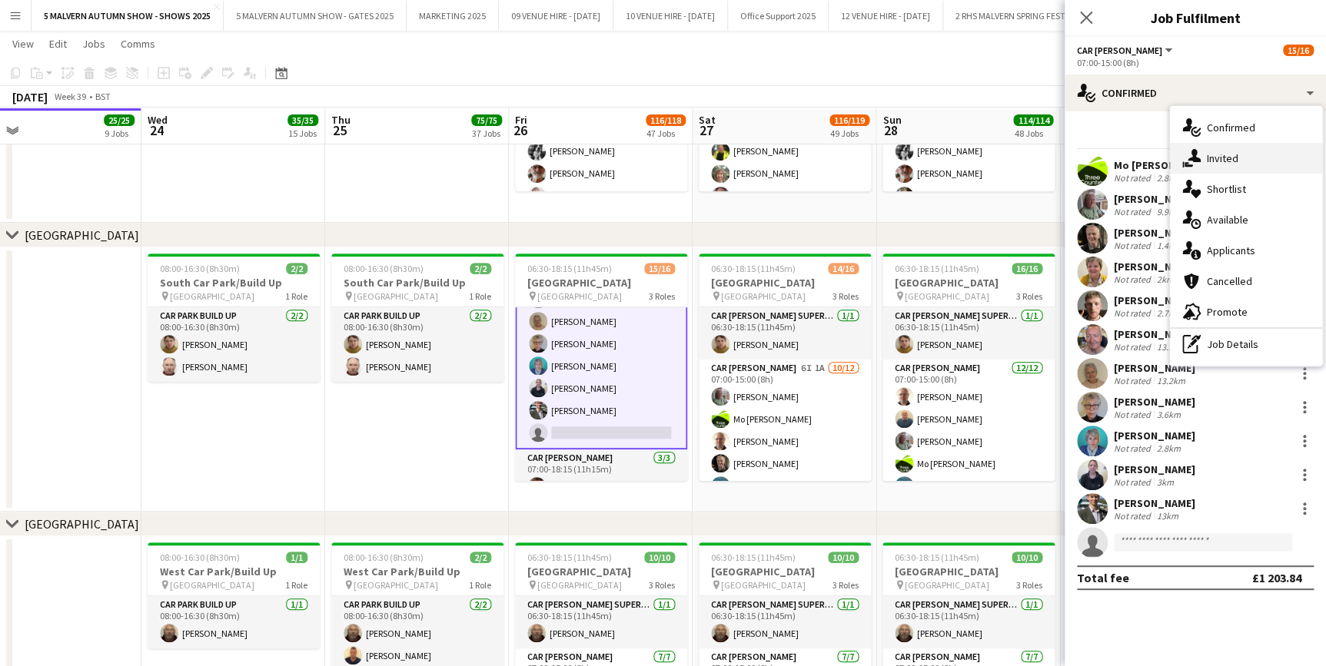
click at [1224, 168] on div "single-neutral-actions-share-1 Invited" at bounding box center [1246, 158] width 152 height 31
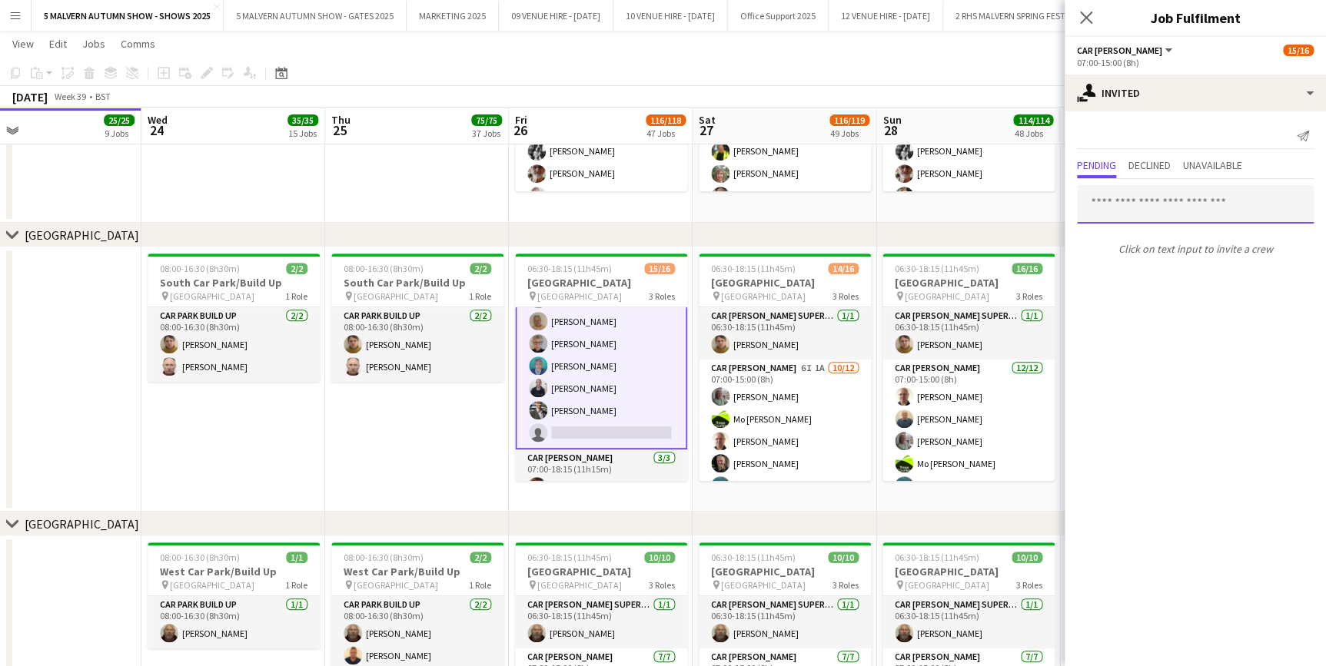
click at [1174, 208] on input "text" at bounding box center [1195, 204] width 237 height 38
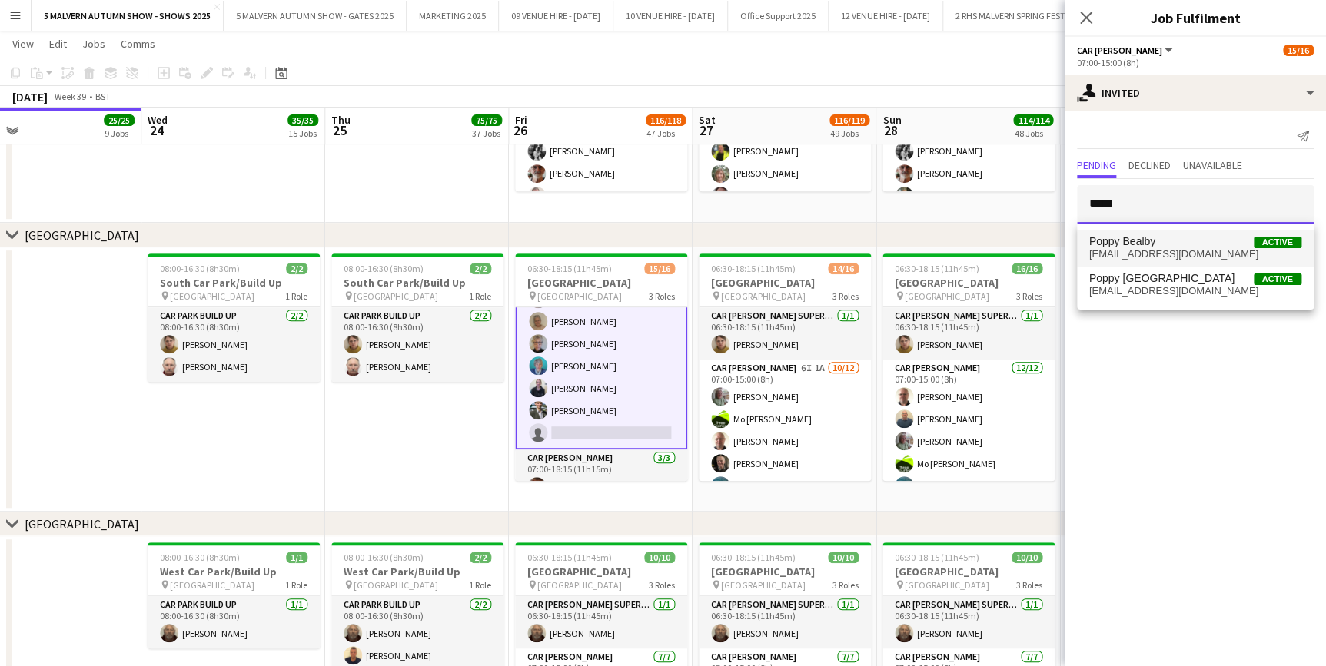
type input "*****"
click at [1168, 237] on span "Poppy Bealby Active" at bounding box center [1195, 241] width 212 height 13
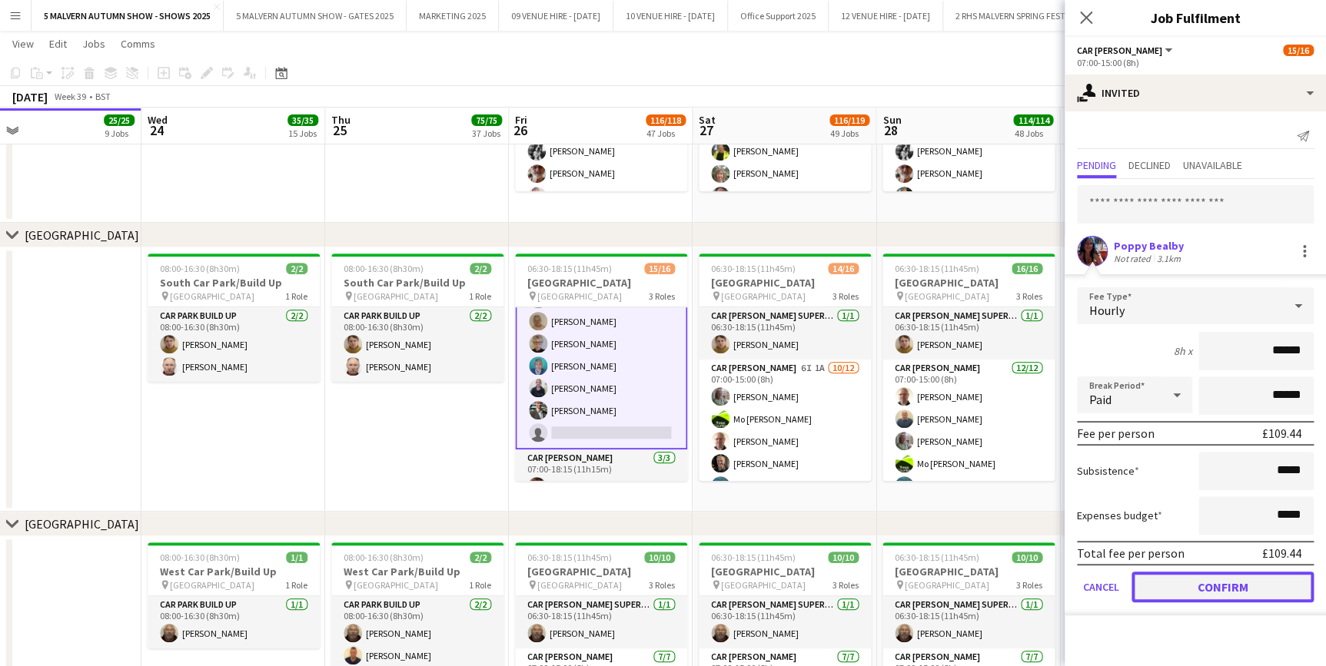
click at [1228, 593] on button "Confirm" at bounding box center [1222, 587] width 182 height 31
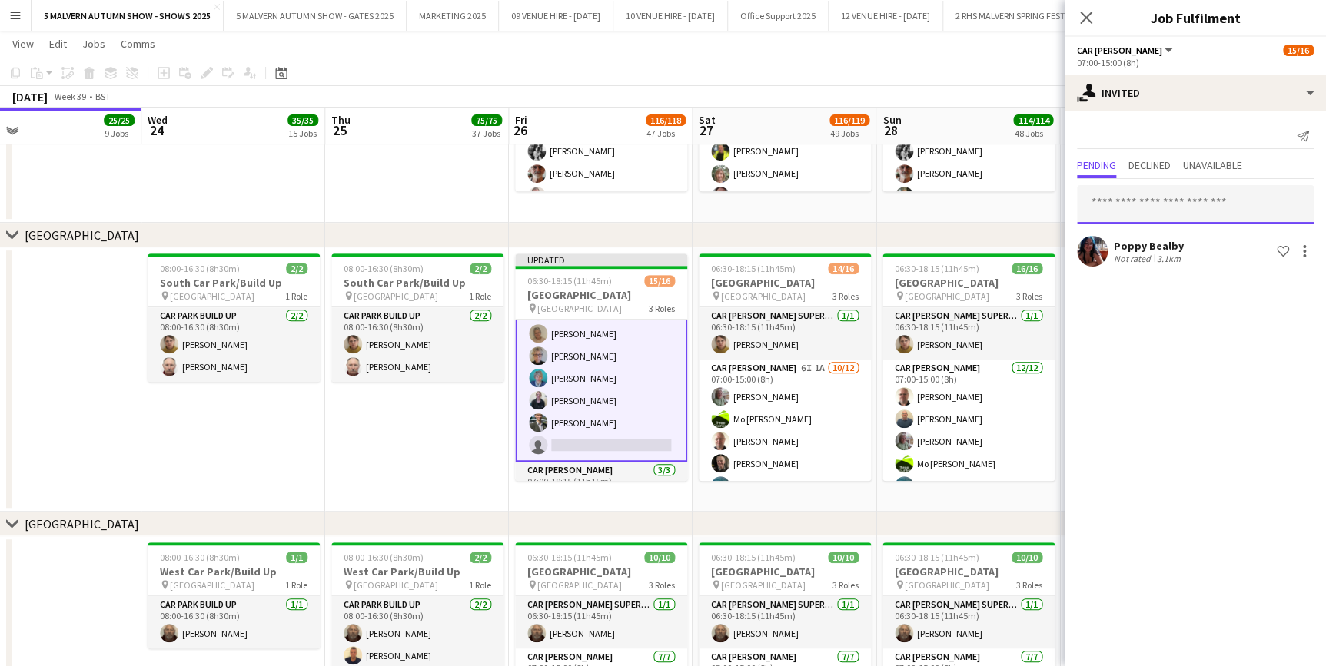
click at [1136, 208] on input "text" at bounding box center [1195, 204] width 237 height 38
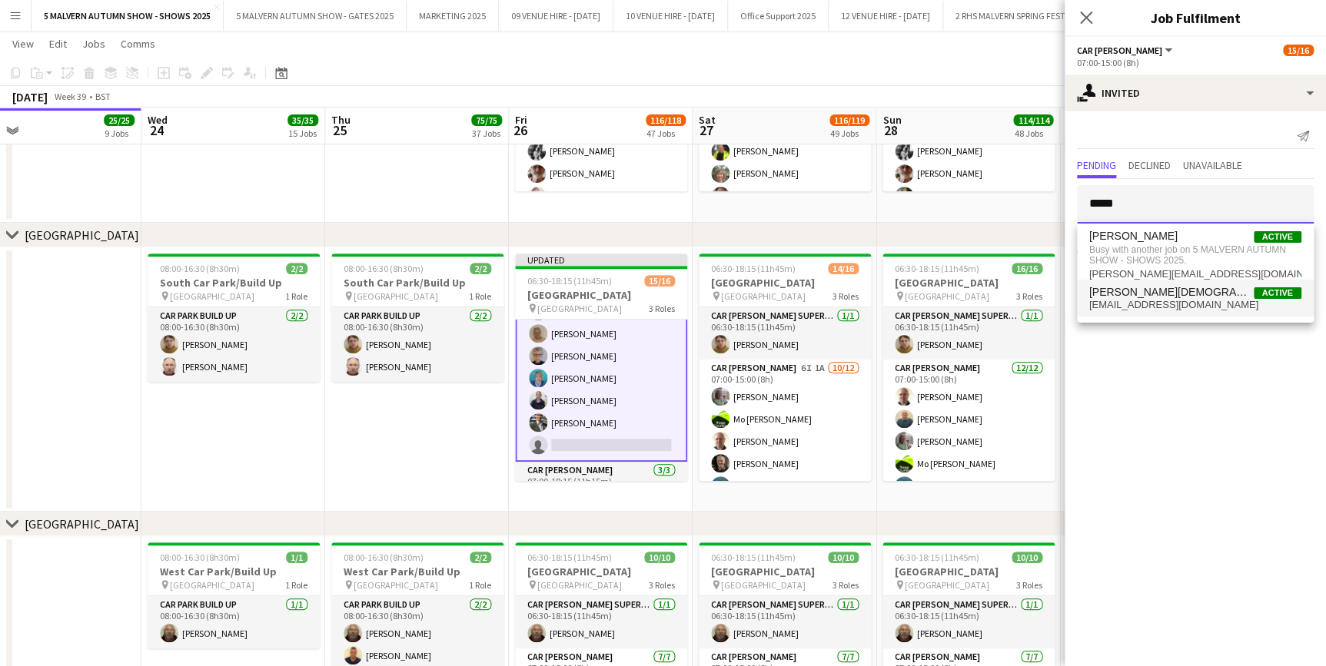
type input "*****"
click at [1155, 297] on span "[PERSON_NAME][DEMOGRAPHIC_DATA] Active" at bounding box center [1195, 292] width 212 height 13
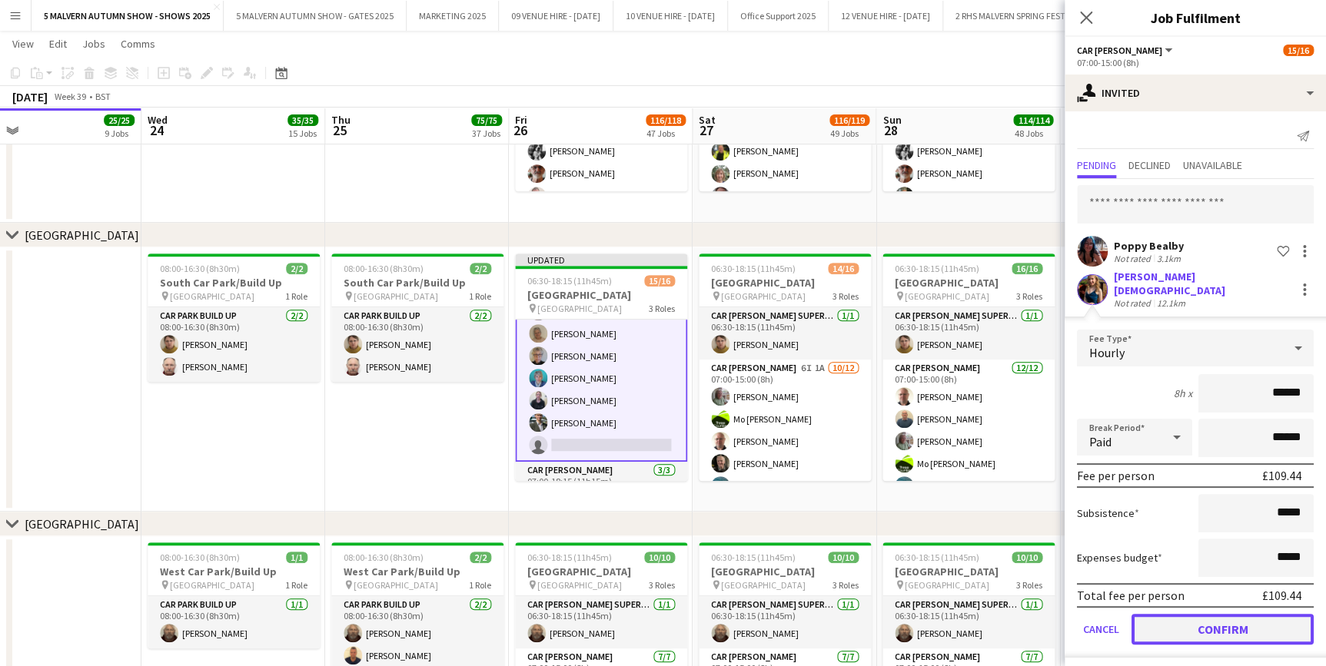
click at [1224, 620] on button "Confirm" at bounding box center [1222, 629] width 182 height 31
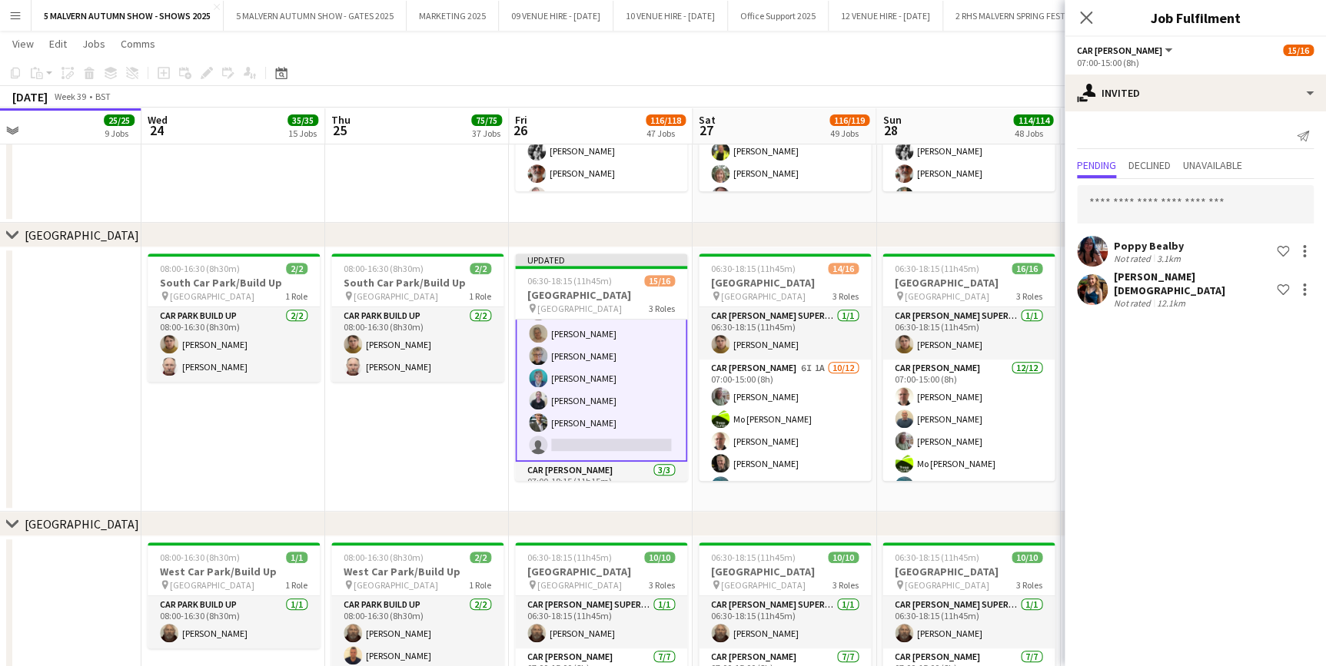
click at [1022, 217] on app-date-cell "06:00-08:30 (2h30m) [STREET_ADDRESS] pin [PERSON_NAME] Way 1 Role Car [PERSON_N…" at bounding box center [968, 35] width 184 height 378
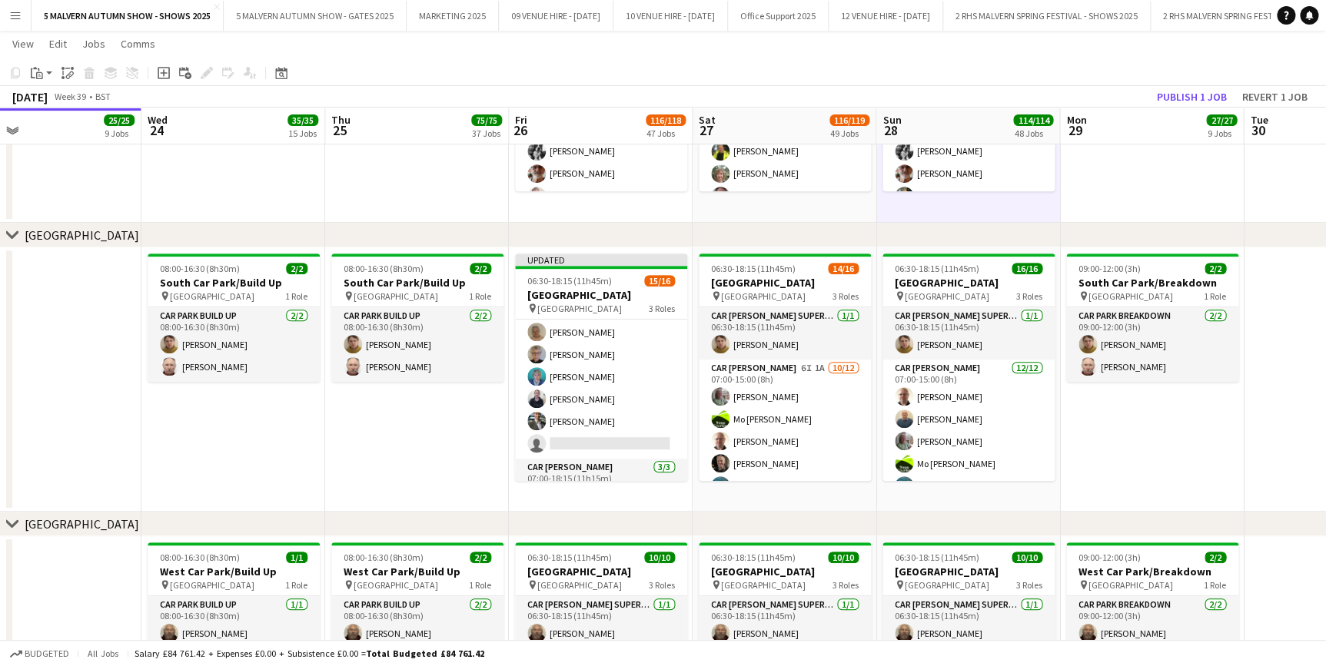
scroll to position [209, 0]
click at [1174, 100] on button "Publish 1 job" at bounding box center [1192, 97] width 82 height 20
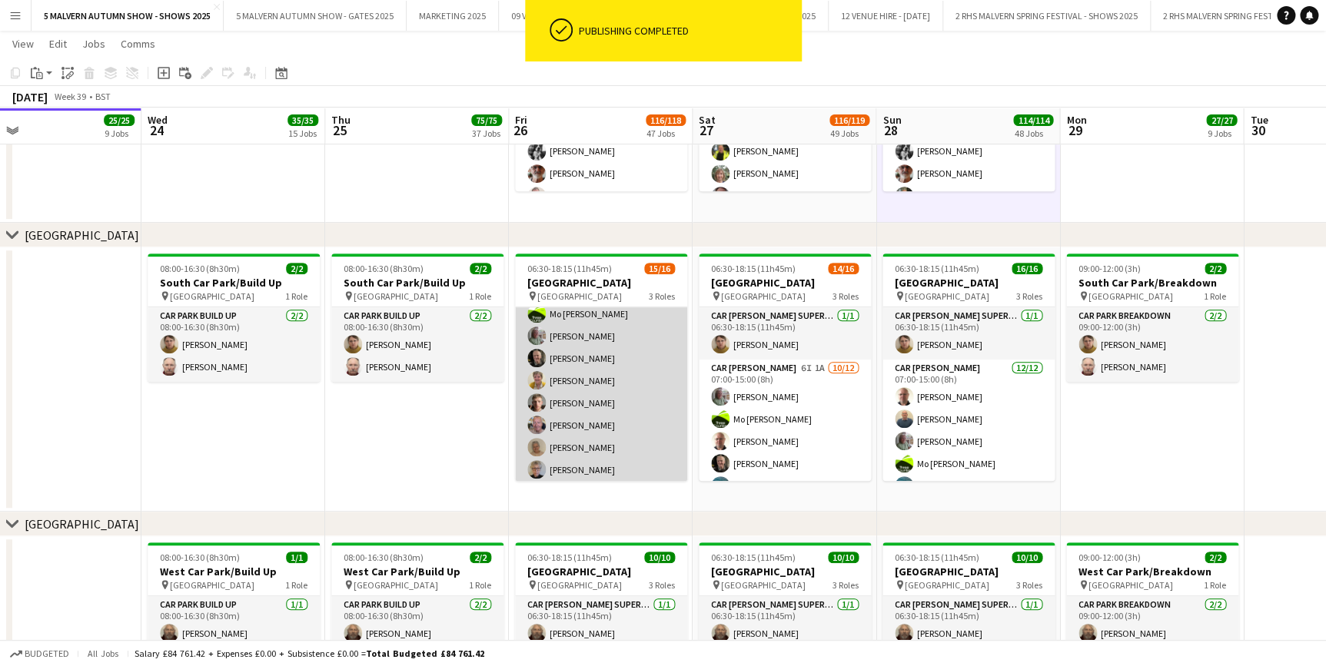
scroll to position [0, 0]
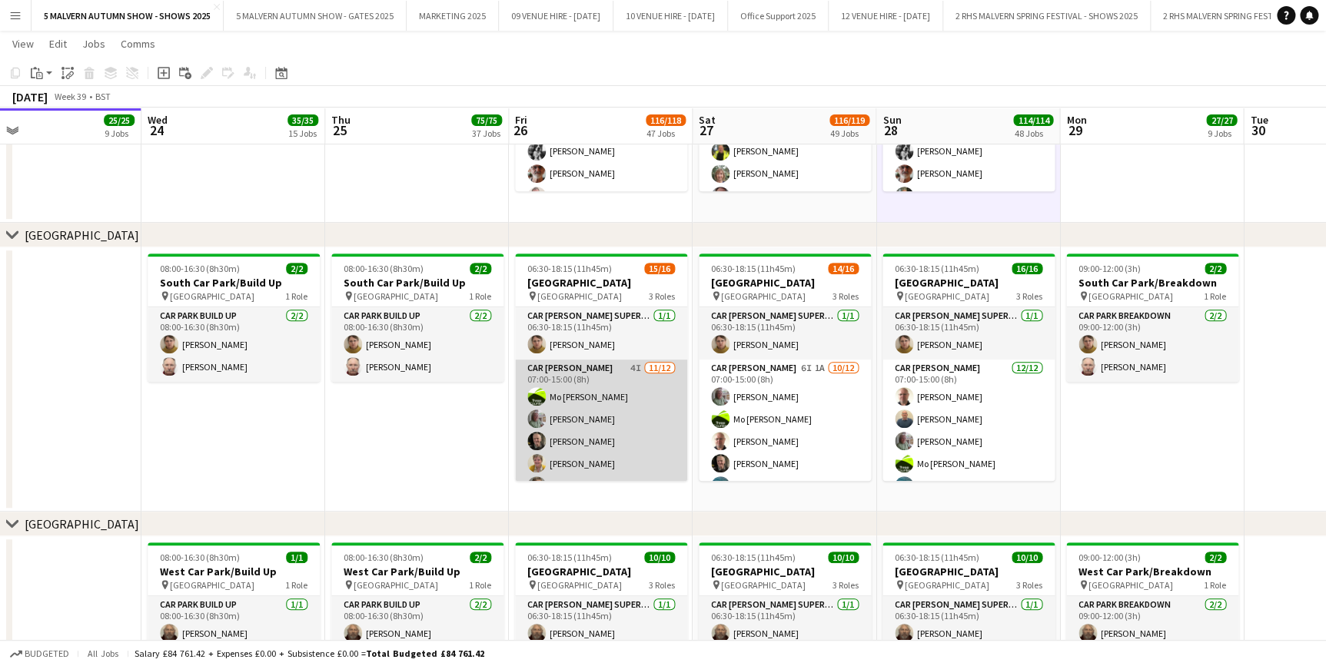
click at [536, 418] on app-user-avatar at bounding box center [536, 419] width 18 height 18
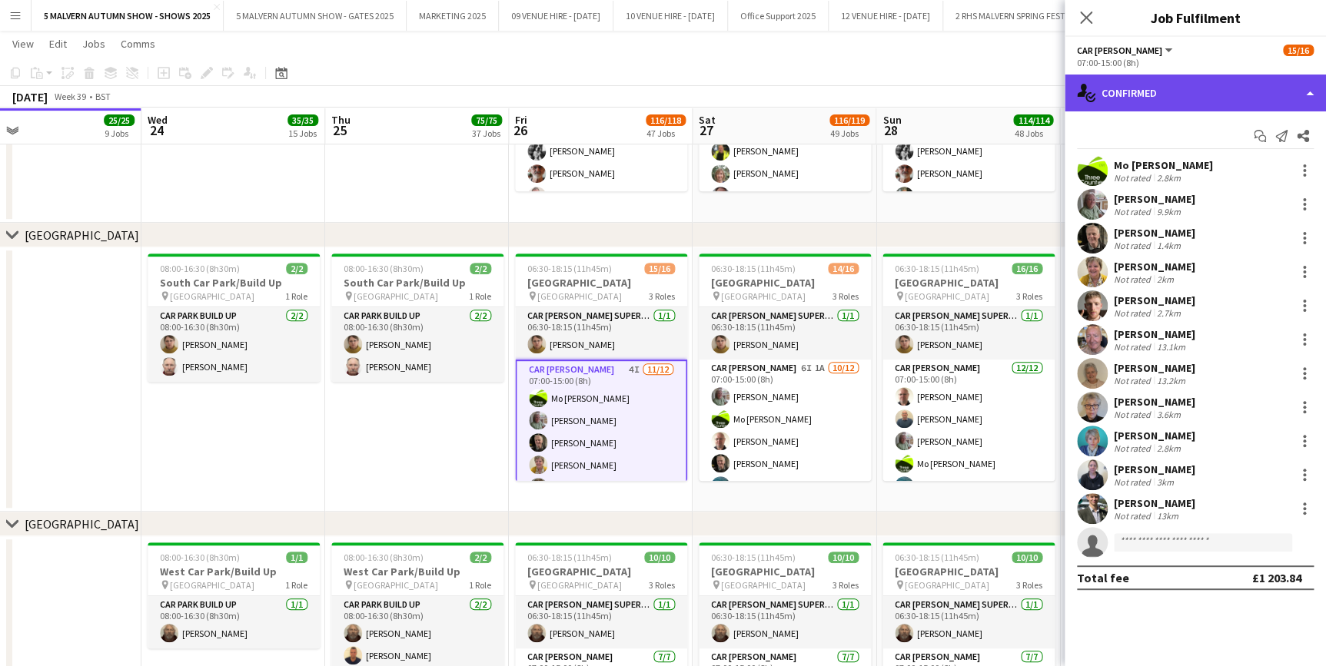
click at [1187, 75] on div "single-neutral-actions-check-2 Confirmed" at bounding box center [1195, 93] width 261 height 37
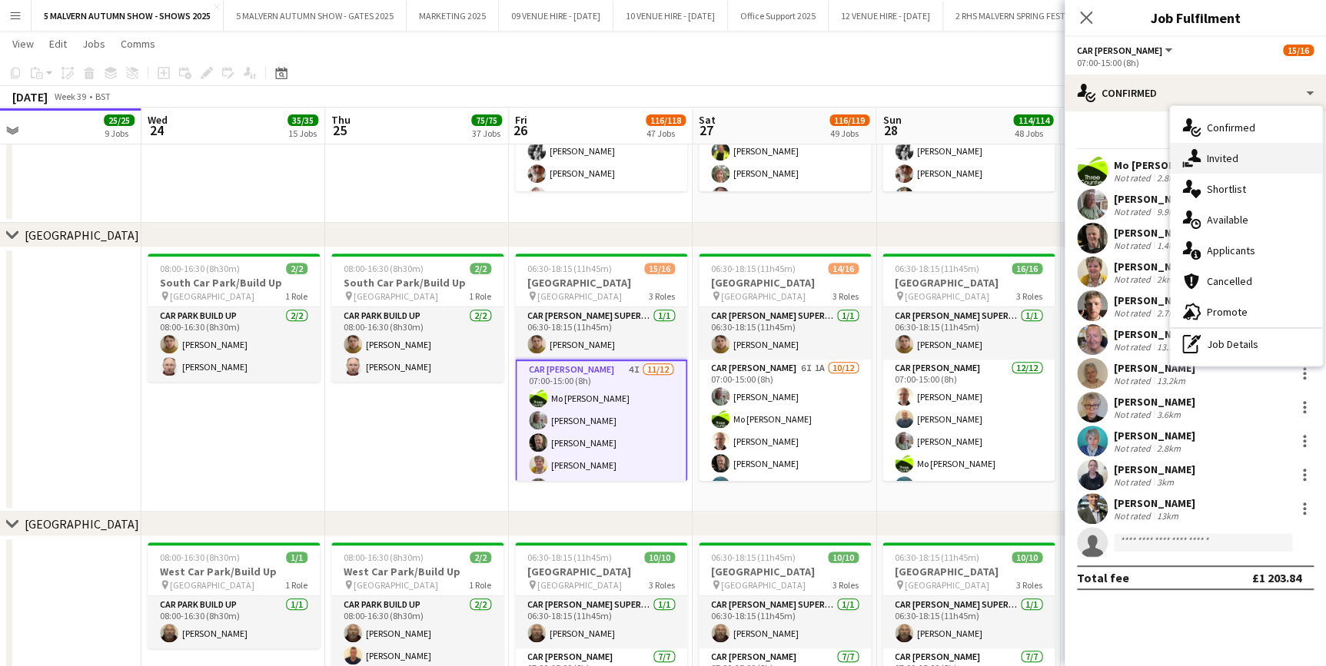
click at [1214, 154] on span "Invited" at bounding box center [1223, 158] width 32 height 14
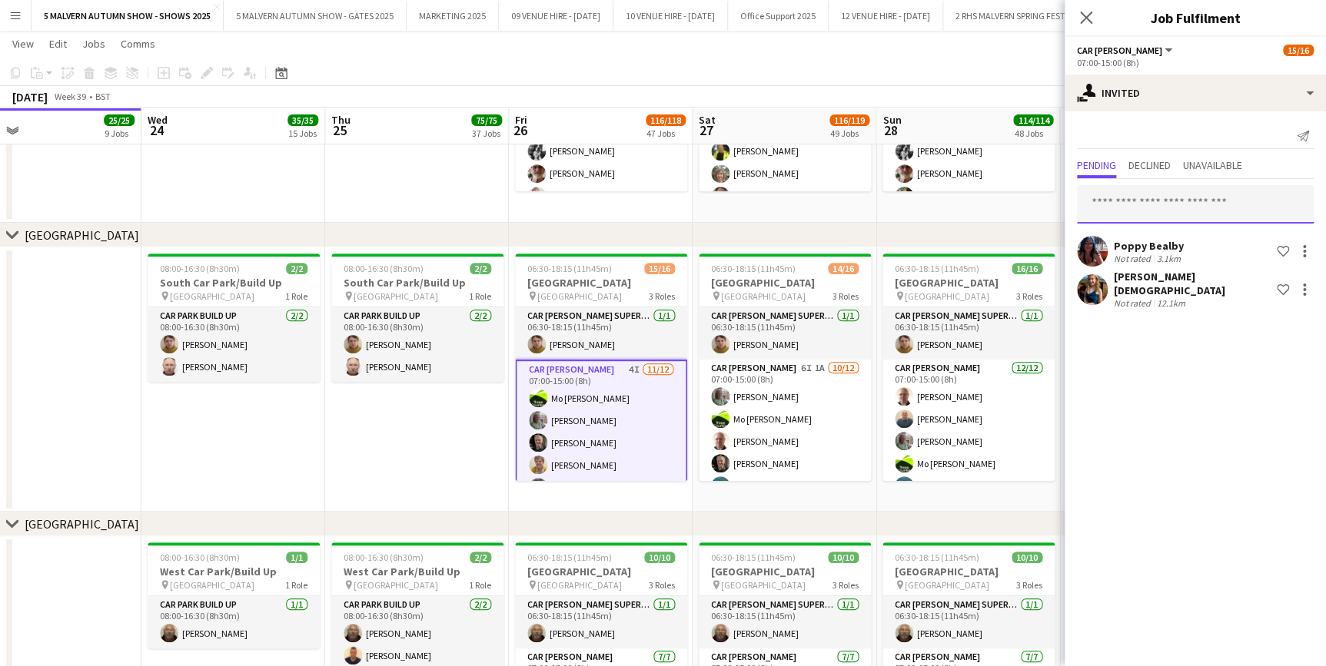
click at [1147, 200] on input "text" at bounding box center [1195, 204] width 237 height 38
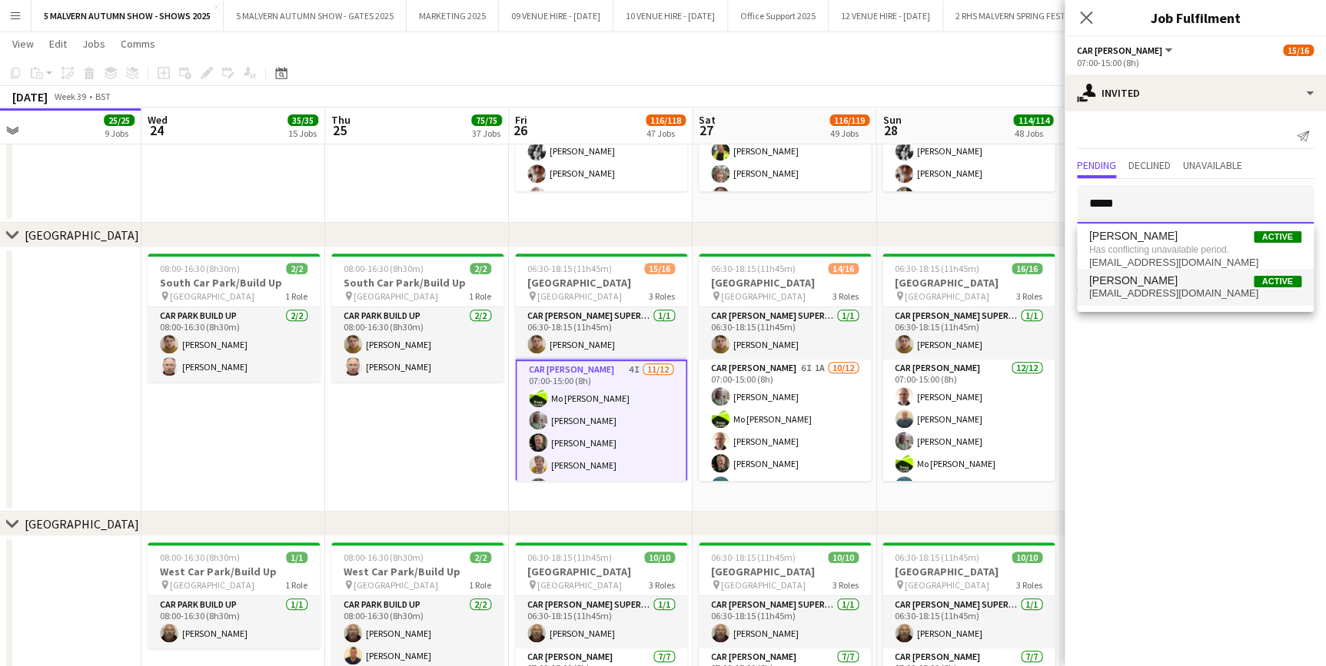
type input "*****"
click at [1178, 284] on span "[PERSON_NAME]" at bounding box center [1133, 280] width 88 height 13
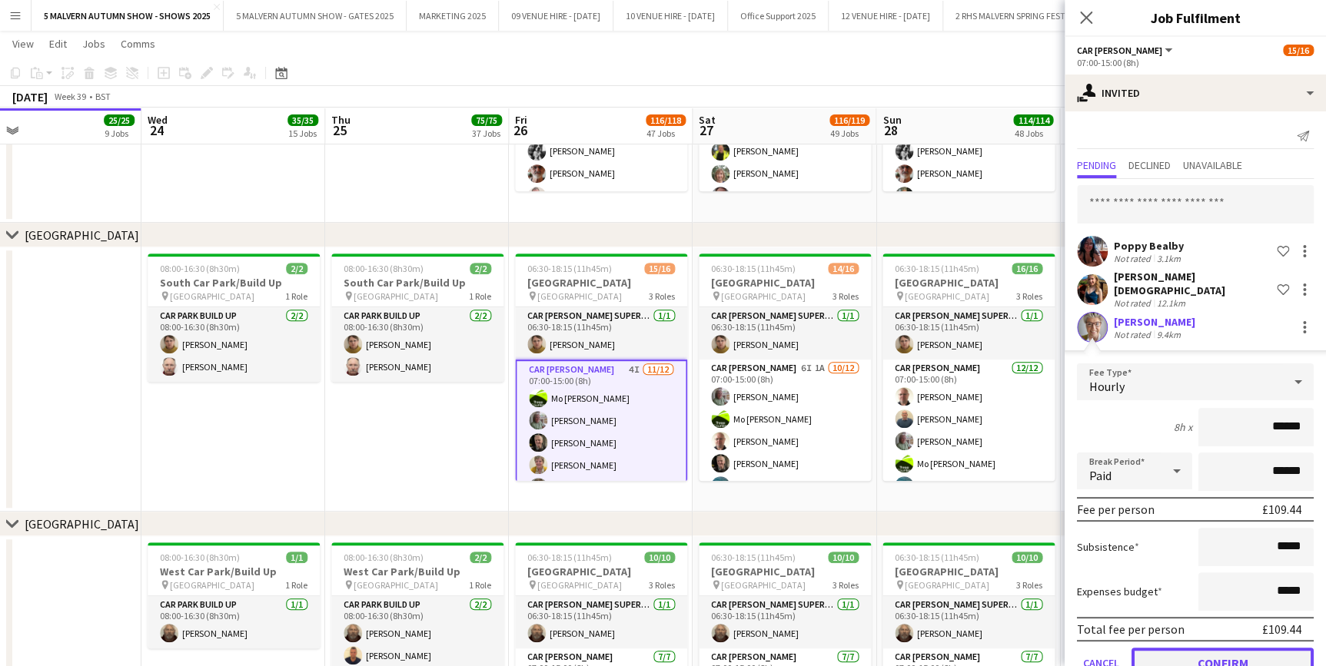
click at [1181, 662] on button "Confirm" at bounding box center [1222, 663] width 182 height 31
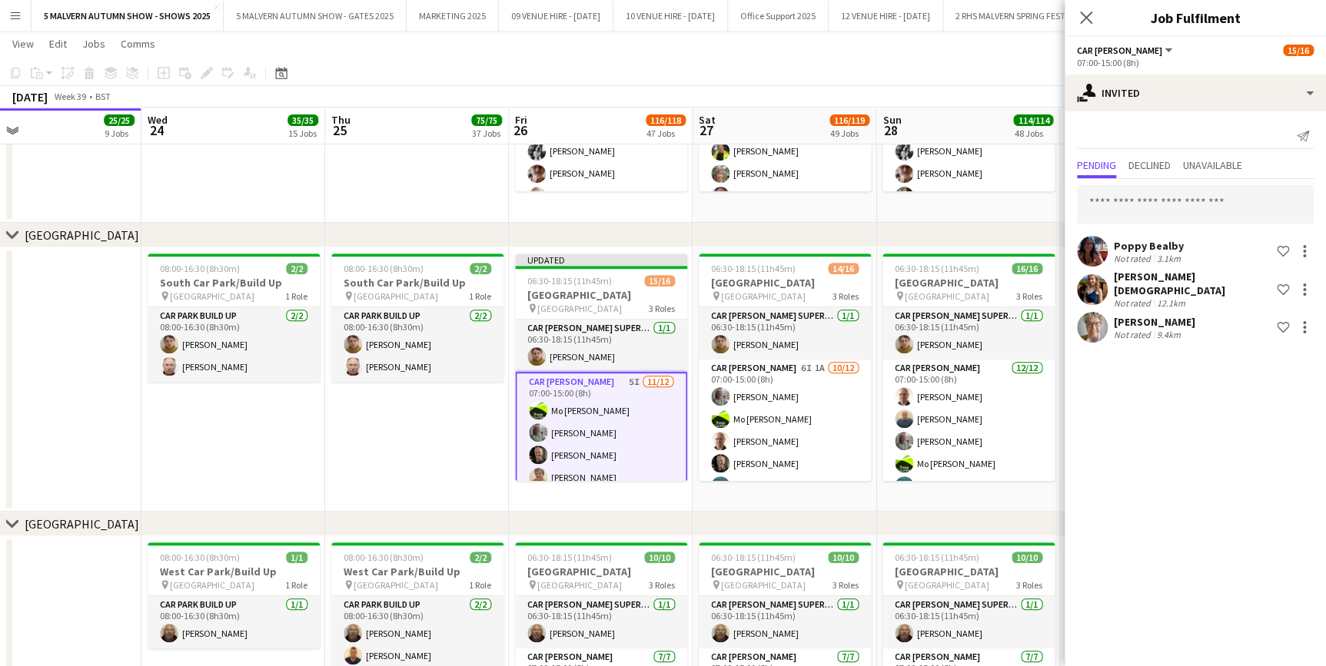
click at [676, 206] on app-date-cell "06:00-08:30 (2h30m) [STREET_ADDRESS] pin [PERSON_NAME] Way 1 Role Car [PERSON_N…" at bounding box center [601, 35] width 184 height 378
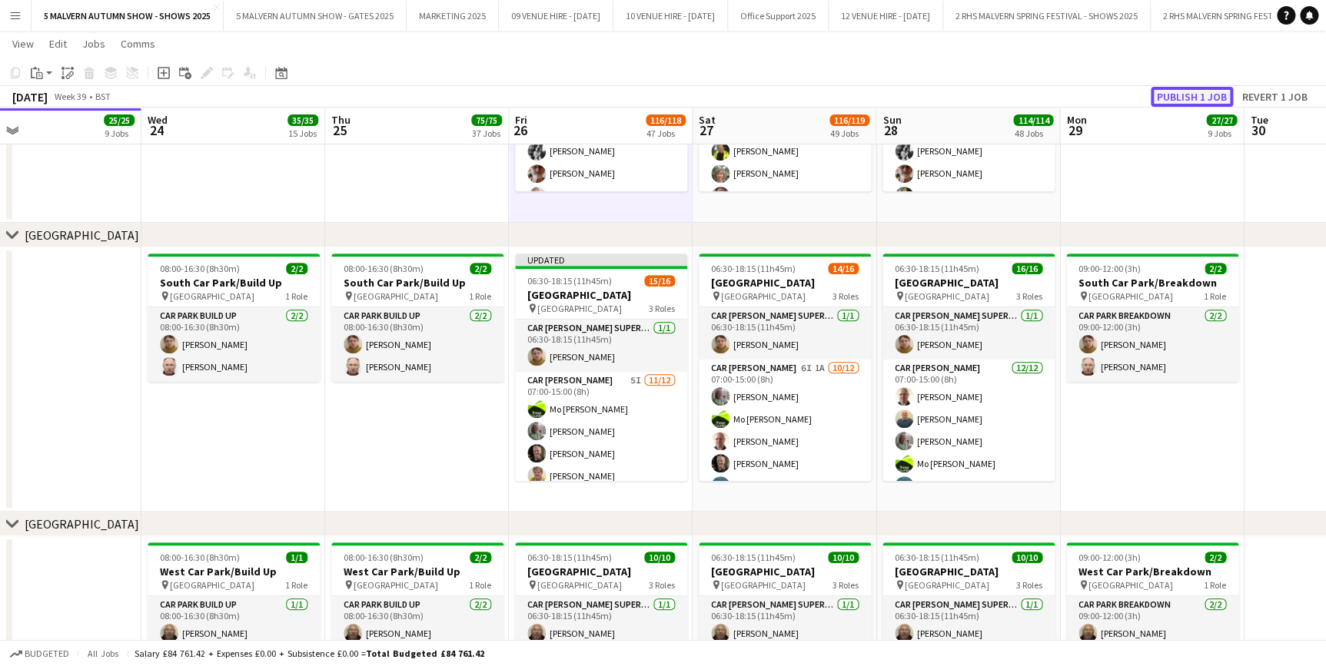
click at [1167, 103] on button "Publish 1 job" at bounding box center [1192, 97] width 82 height 20
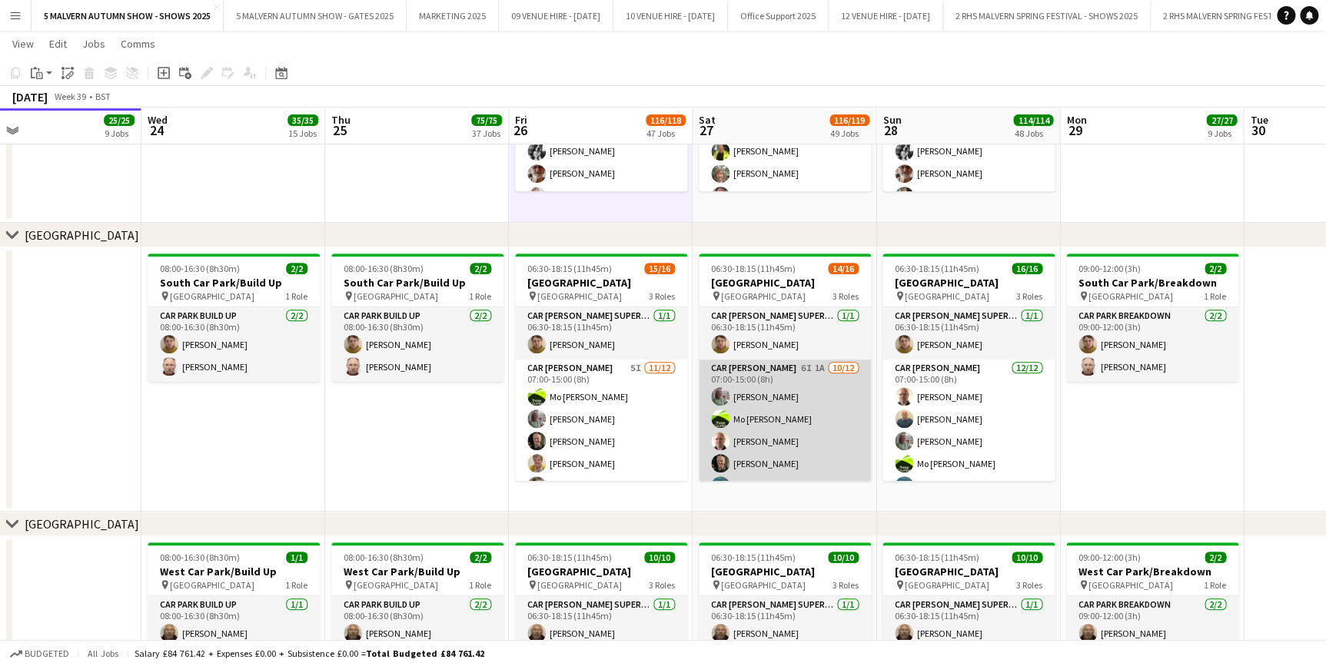
click at [837, 386] on app-card-role "Car [PERSON_NAME] 6I 1A [DATE] 07:00-15:00 (8h) [PERSON_NAME] [PERSON_NAME]-[PE…" at bounding box center [785, 508] width 172 height 297
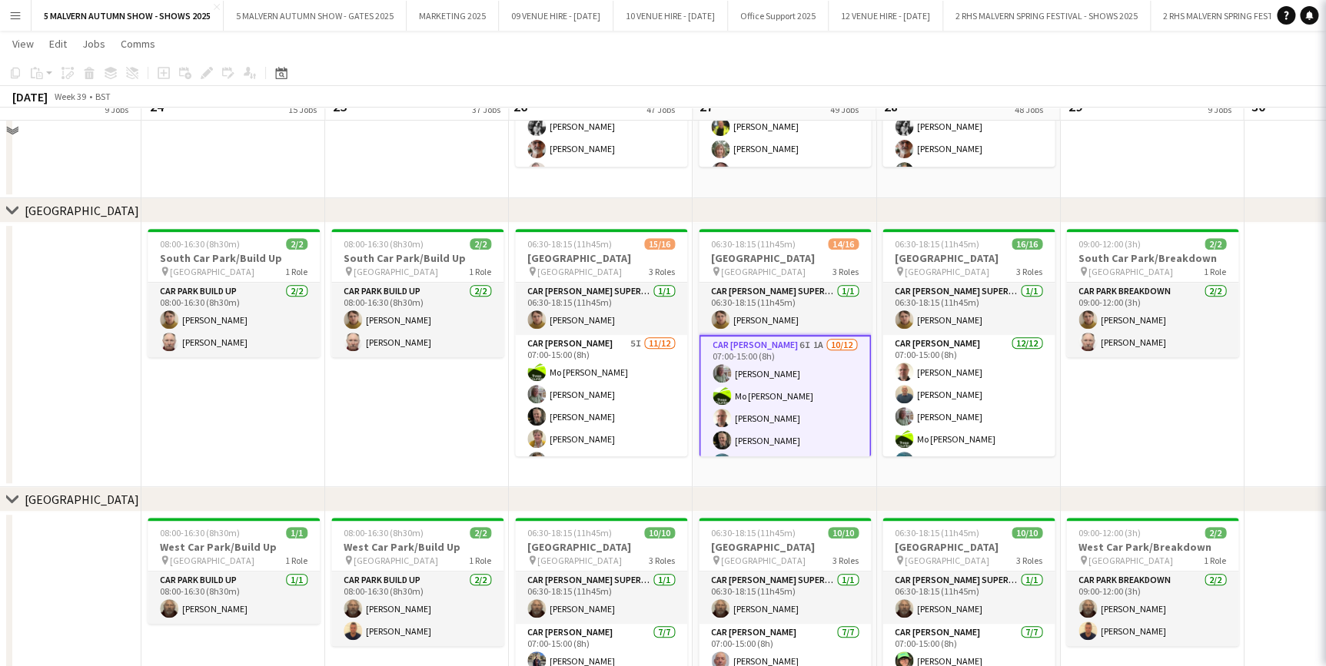
scroll to position [8989, 0]
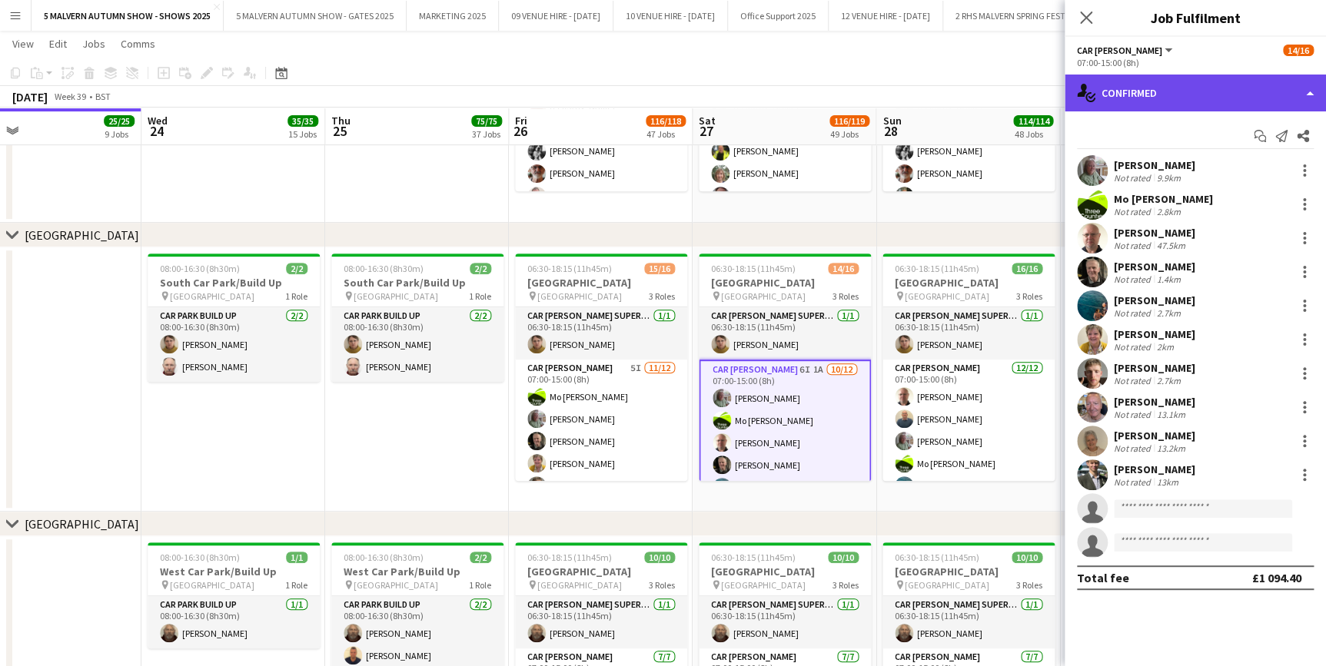
click at [1170, 91] on div "single-neutral-actions-check-2 Confirmed" at bounding box center [1195, 93] width 261 height 37
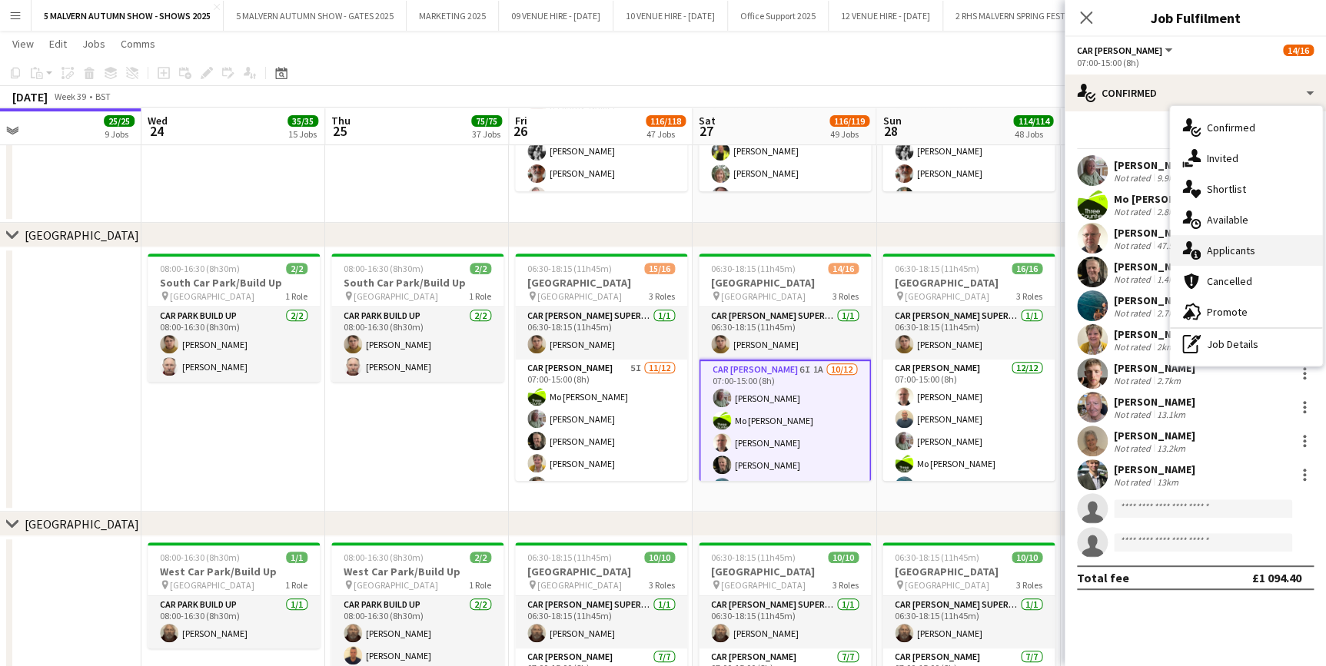
click at [1230, 241] on div "single-neutral-actions-information Applicants" at bounding box center [1246, 250] width 152 height 31
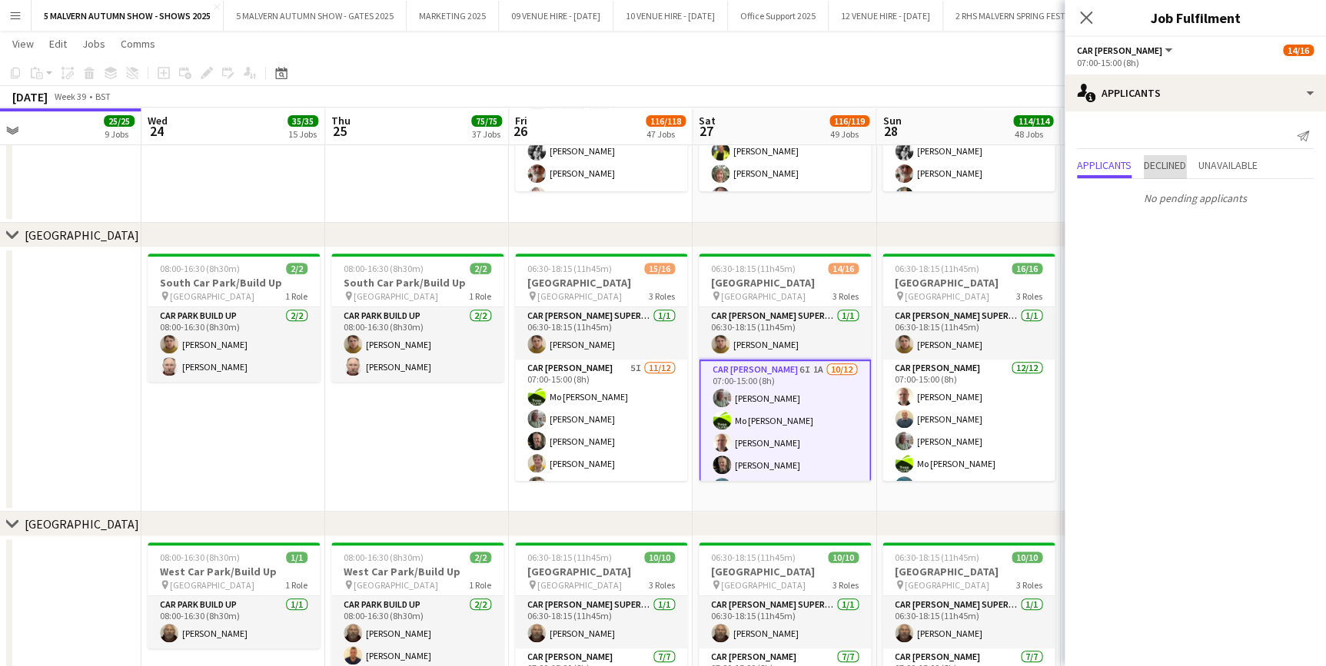
click at [1161, 164] on span "Declined" at bounding box center [1165, 165] width 42 height 11
click at [1246, 128] on span "Unavailable" at bounding box center [1227, 133] width 59 height 11
click at [399, 154] on app-date-cell "08:00-16:30 (8h30m) 2/2 [GEOGRAPHIC_DATA]/Build Up pin [GEOGRAPHIC_DATA] 1 Role…" at bounding box center [417, 35] width 184 height 378
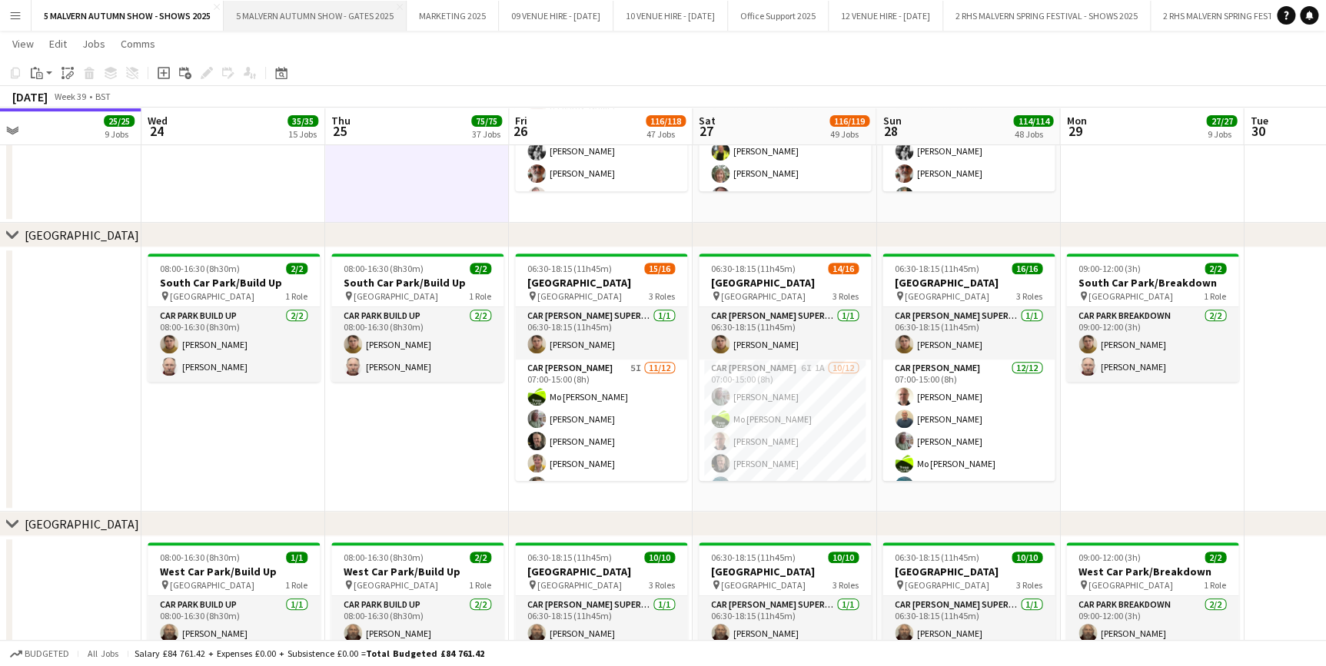
click at [341, 18] on button "5 MALVERN AUTUMN SHOW - GATES 2025 Close" at bounding box center [315, 16] width 183 height 30
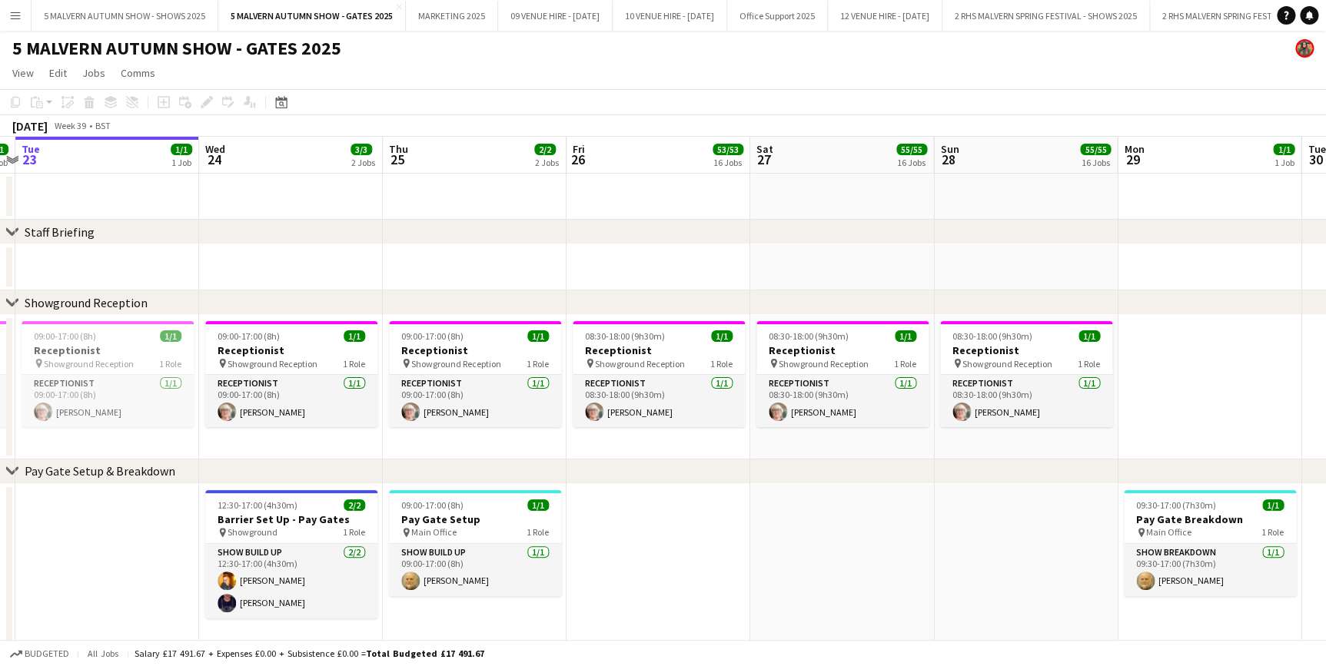
scroll to position [0, 700]
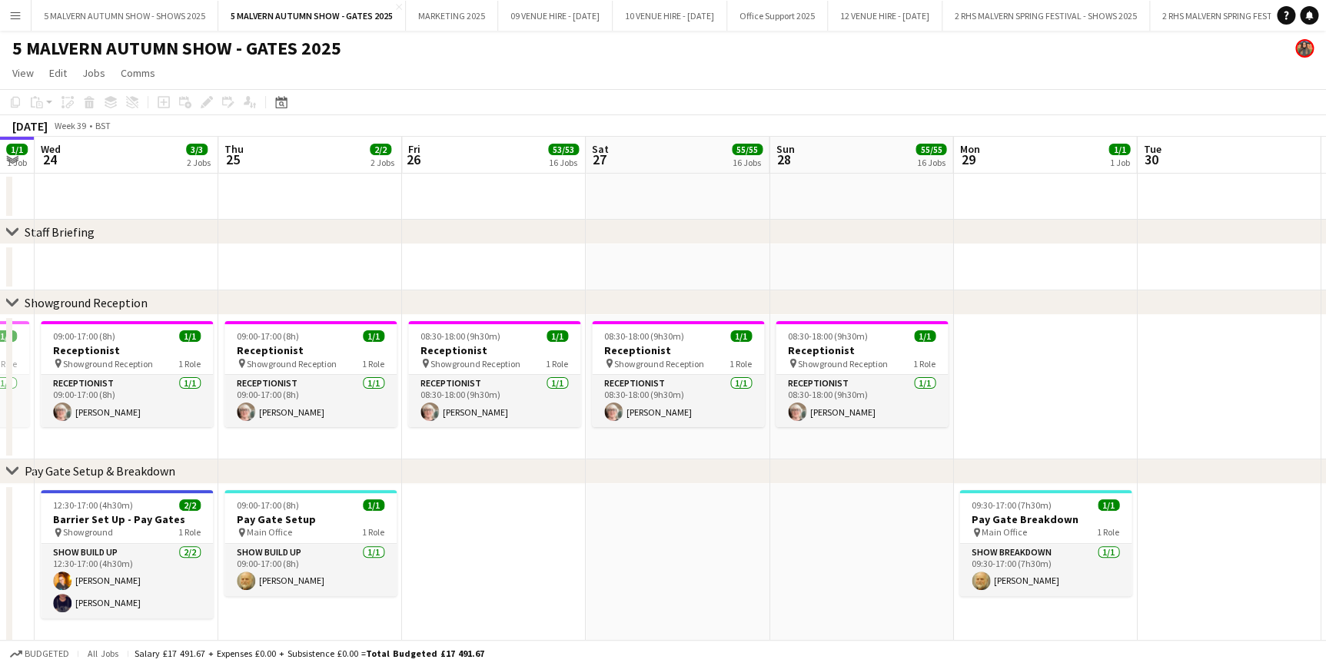
drag, startPoint x: 767, startPoint y: 164, endPoint x: 434, endPoint y: 164, distance: 333.6
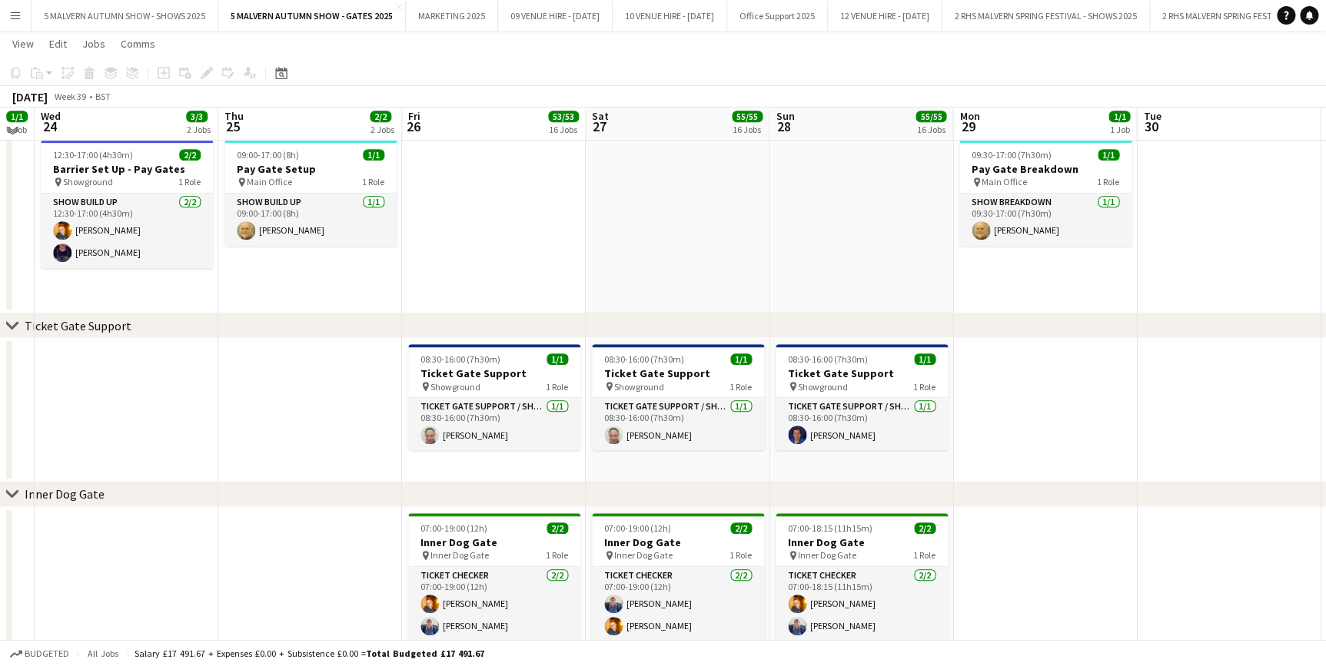
scroll to position [0, 0]
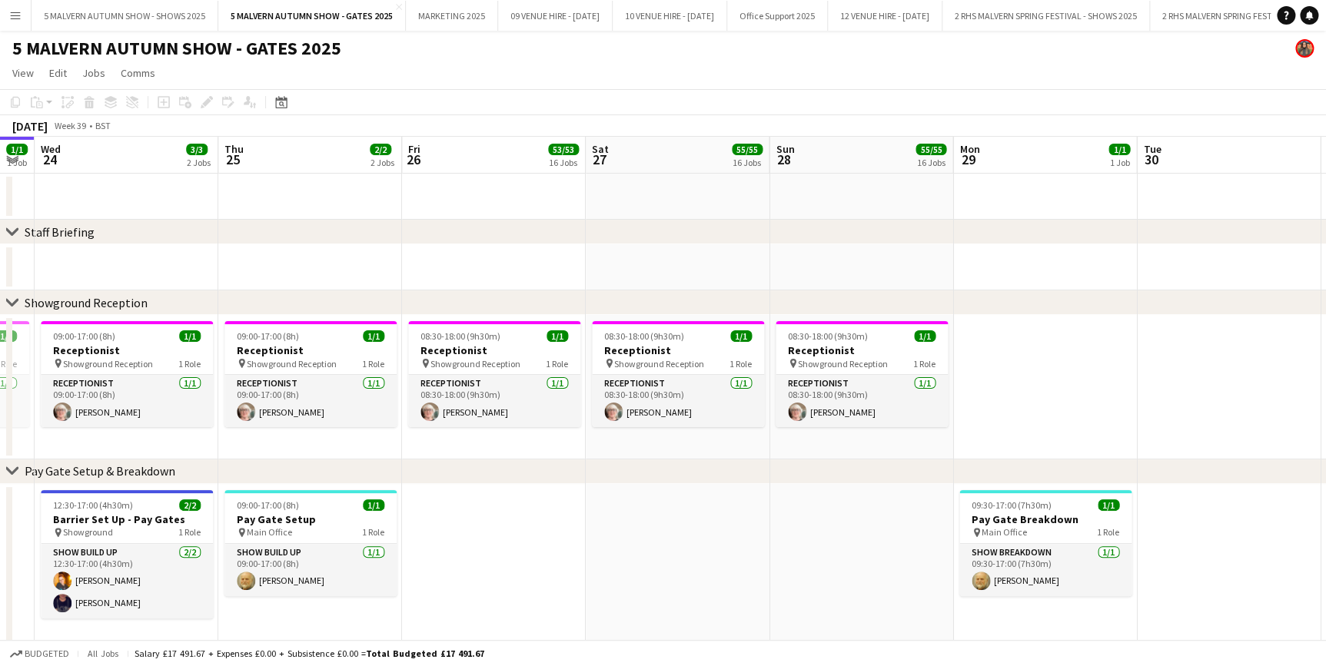
click at [1088, 373] on app-date-cell at bounding box center [1045, 387] width 184 height 145
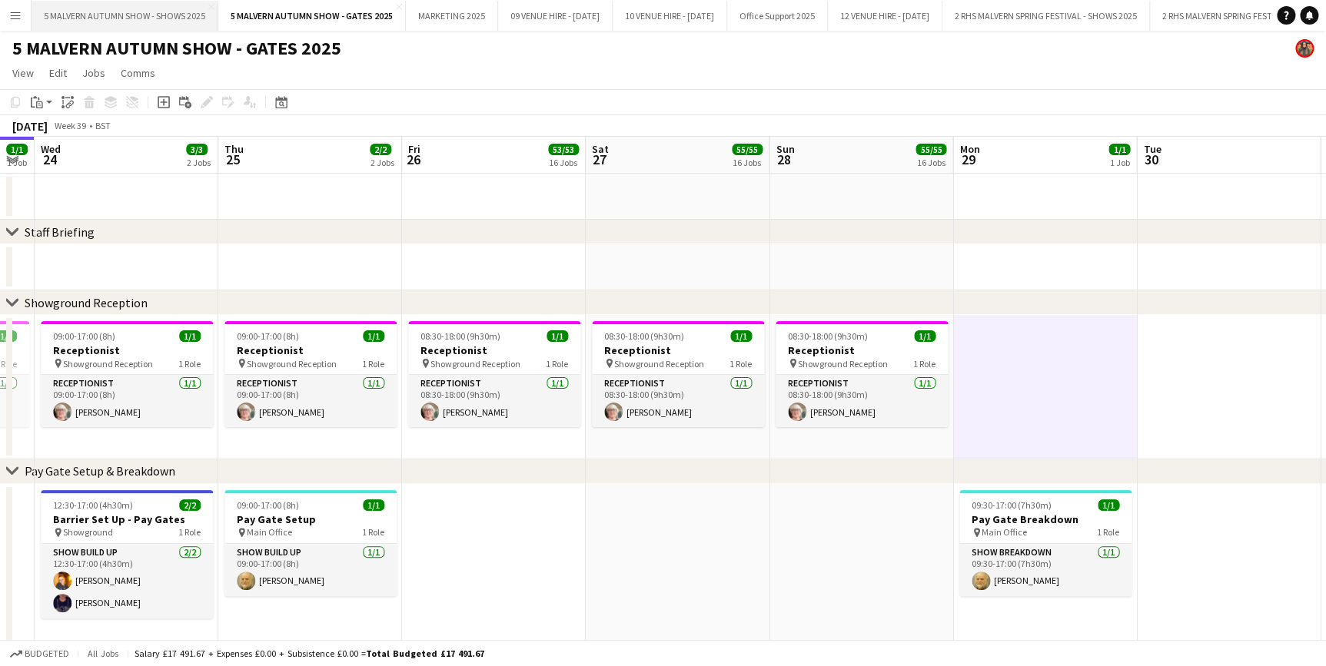
click at [203, 12] on button "5 MALVERN AUTUMN SHOW - SHOWS 2025 Close" at bounding box center [125, 16] width 187 height 30
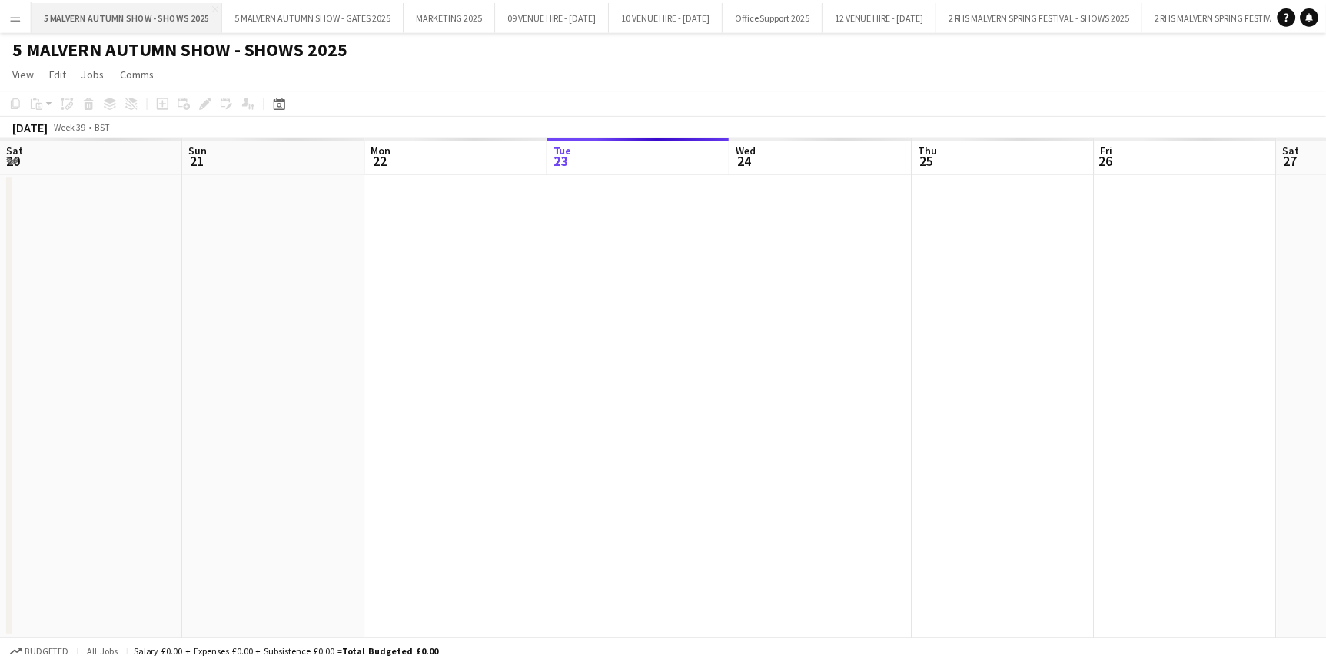
scroll to position [0, 367]
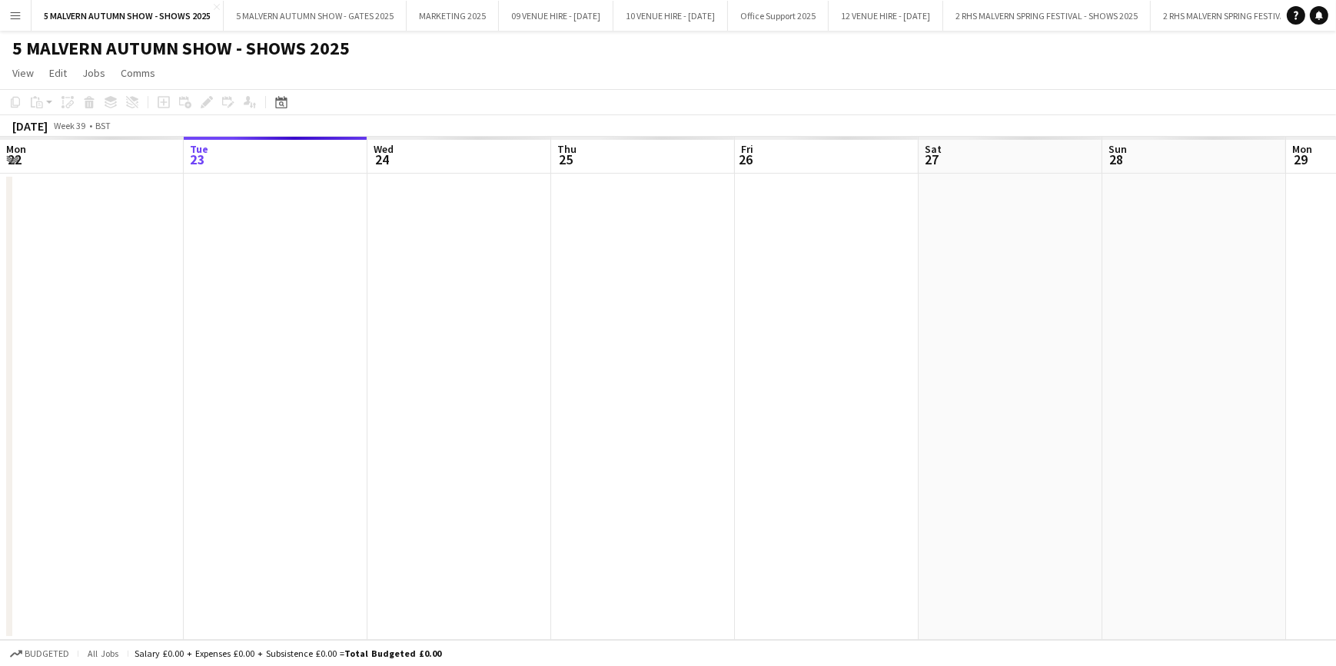
click at [789, 234] on app-calendar-viewport "Sat 20 Sun 21 Mon 22 Tue 23 Wed 24 Thu 25 Fri 26 Sat 27 Sun 28 Mon 29 Tue 30 We…" at bounding box center [668, 388] width 1336 height 503
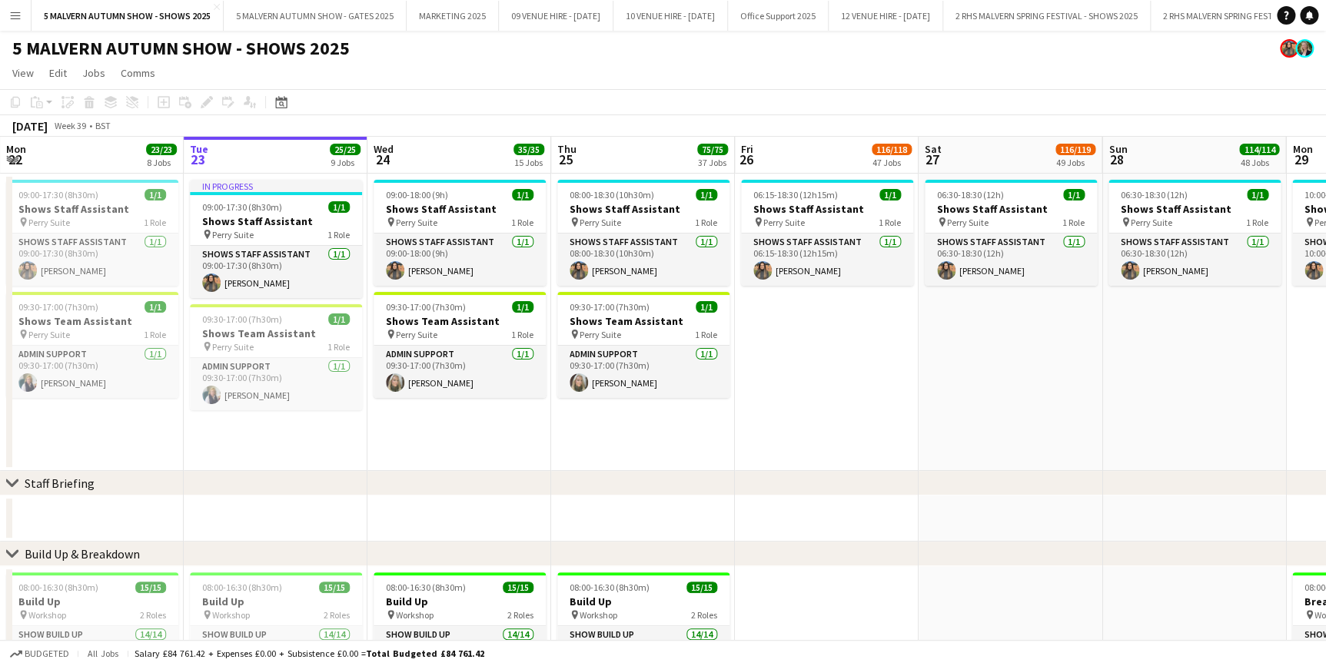
scroll to position [0, 706]
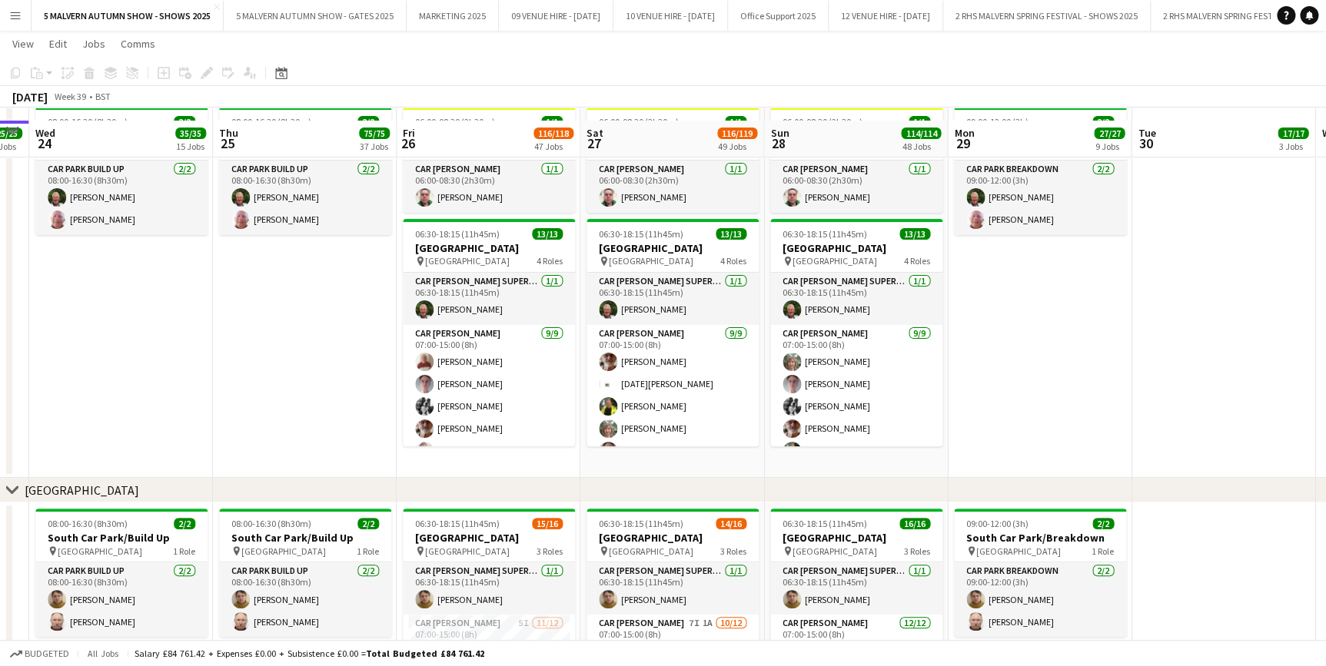
scroll to position [9084, 0]
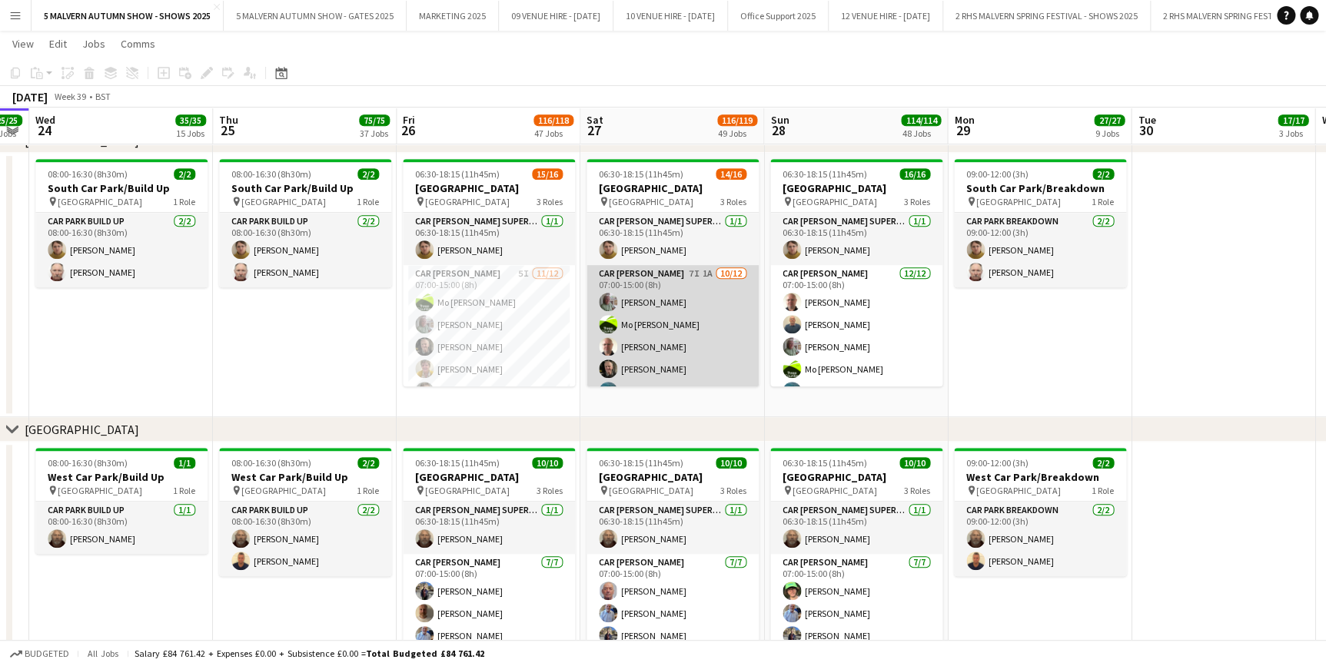
click at [686, 286] on app-card-role "Car [PERSON_NAME] 7I 1A [DATE] 07:00-15:00 (8h) [PERSON_NAME] [PERSON_NAME]-[PE…" at bounding box center [672, 413] width 172 height 297
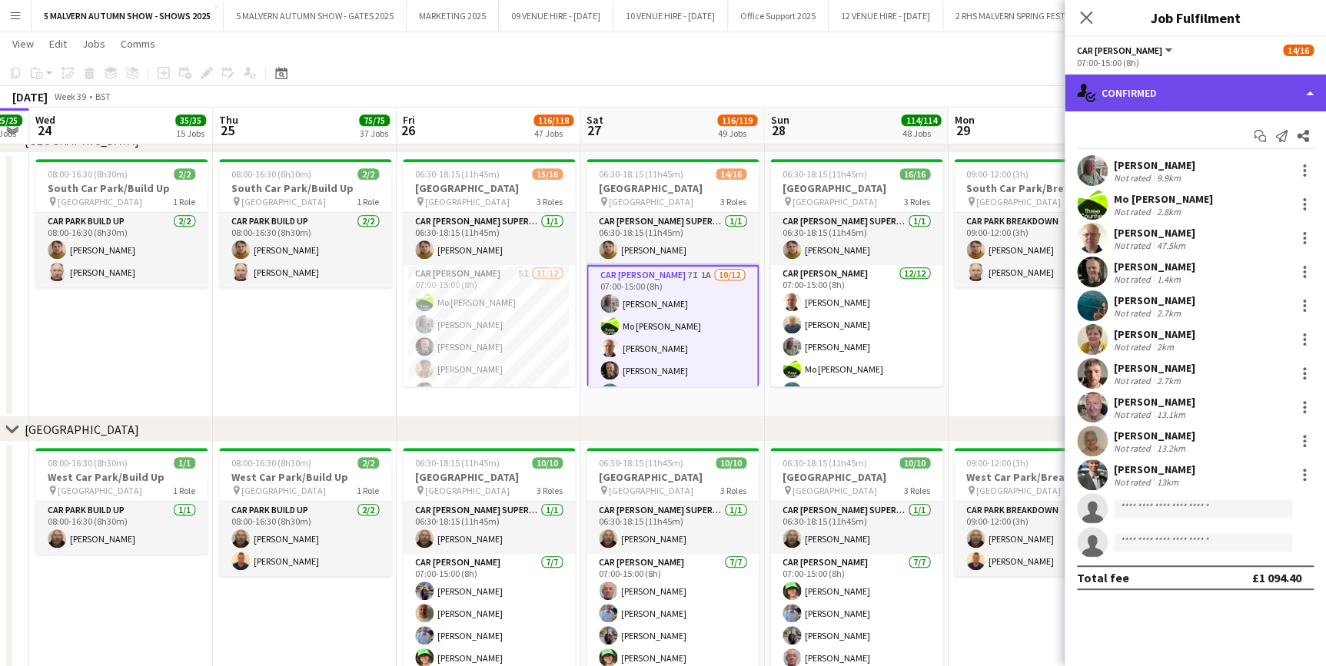
click at [1166, 94] on div "single-neutral-actions-check-2 Confirmed" at bounding box center [1195, 93] width 261 height 37
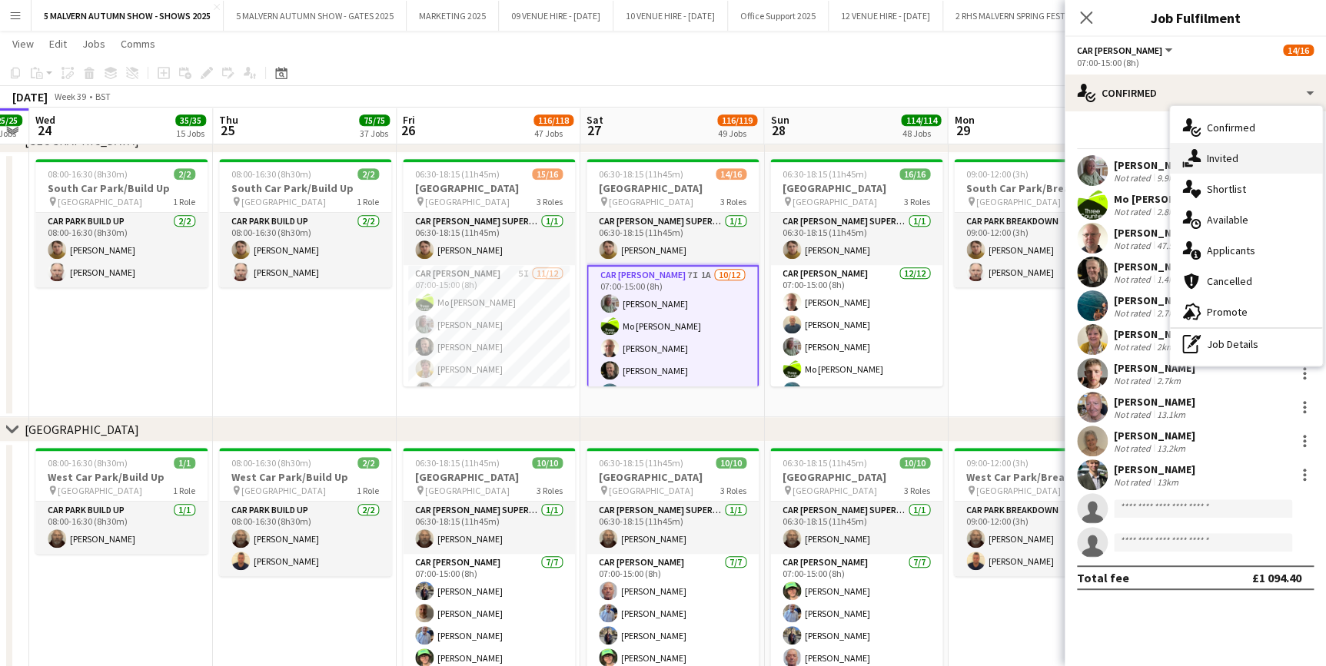
click at [1206, 150] on div "single-neutral-actions-share-1 Invited" at bounding box center [1246, 158] width 152 height 31
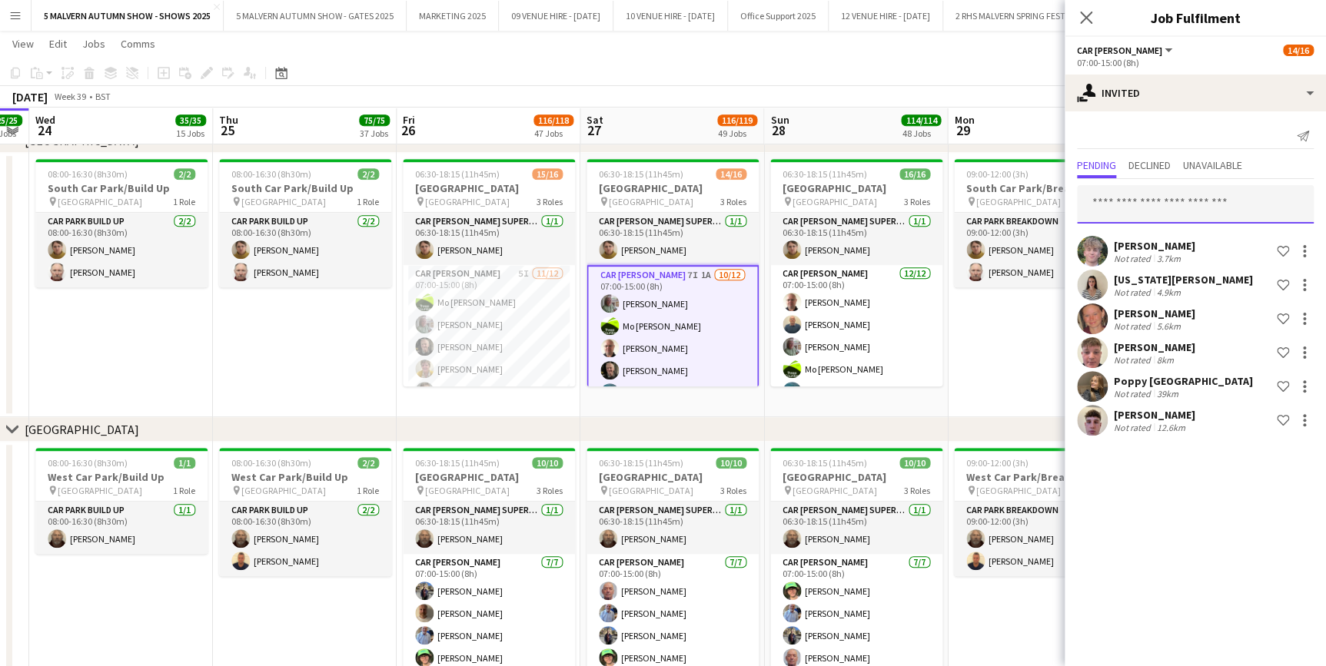
click at [1154, 212] on input "text" at bounding box center [1195, 204] width 237 height 38
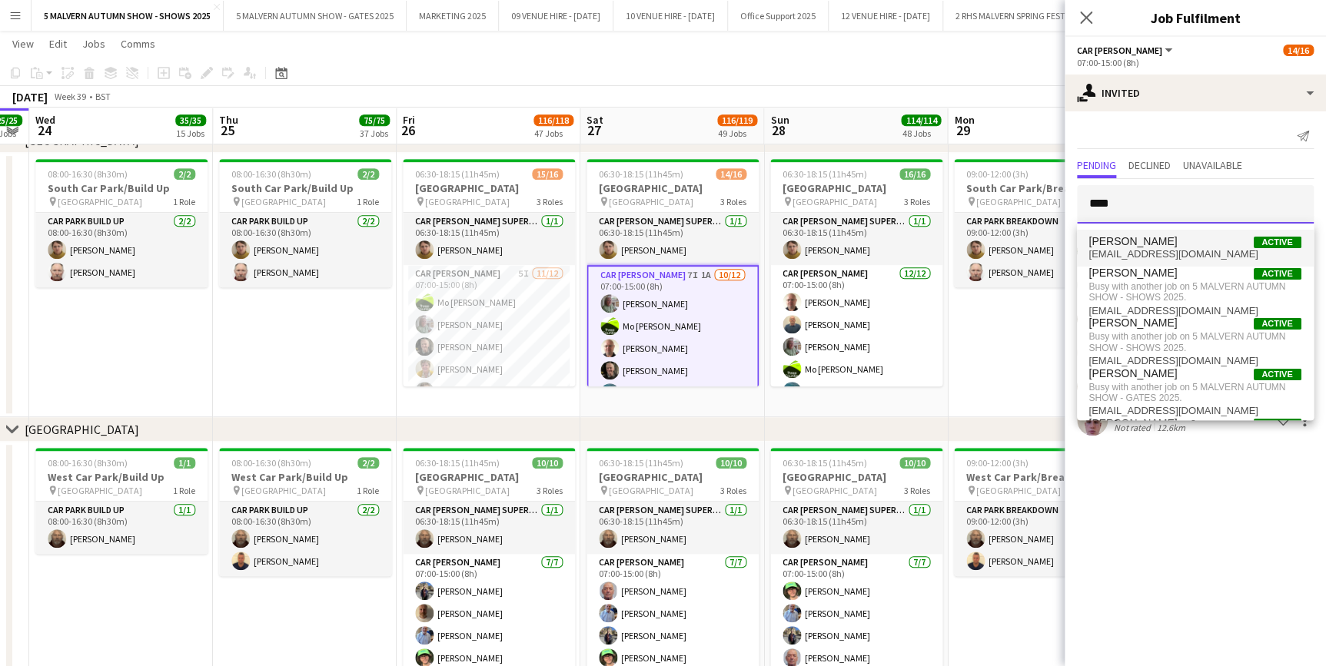
type input "****"
click at [1158, 238] on span "[PERSON_NAME]" at bounding box center [1133, 241] width 88 height 13
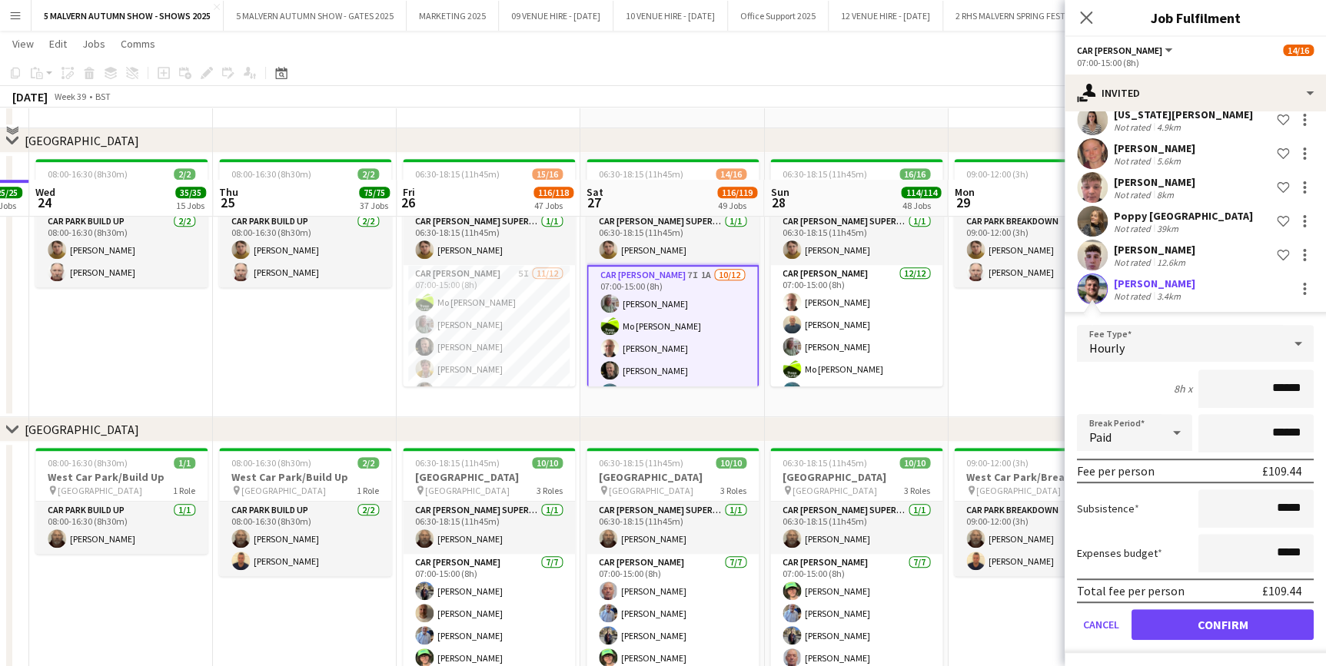
scroll to position [9224, 0]
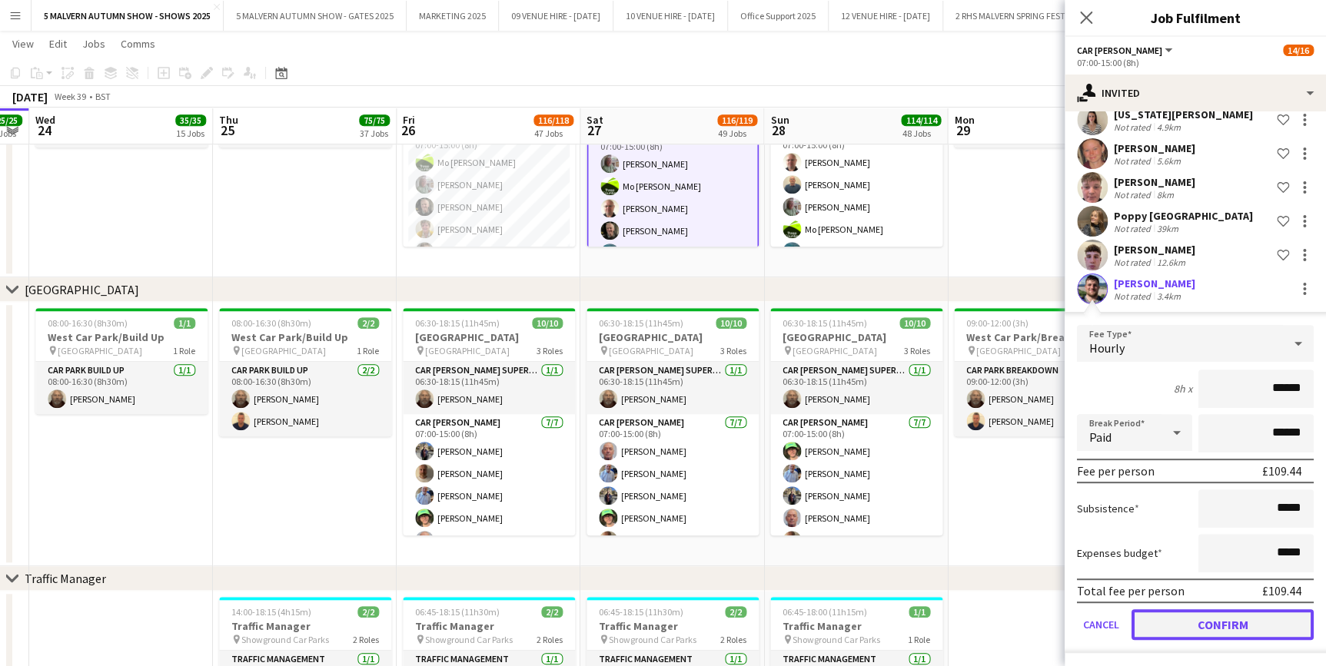
click at [1221, 623] on button "Confirm" at bounding box center [1222, 625] width 182 height 31
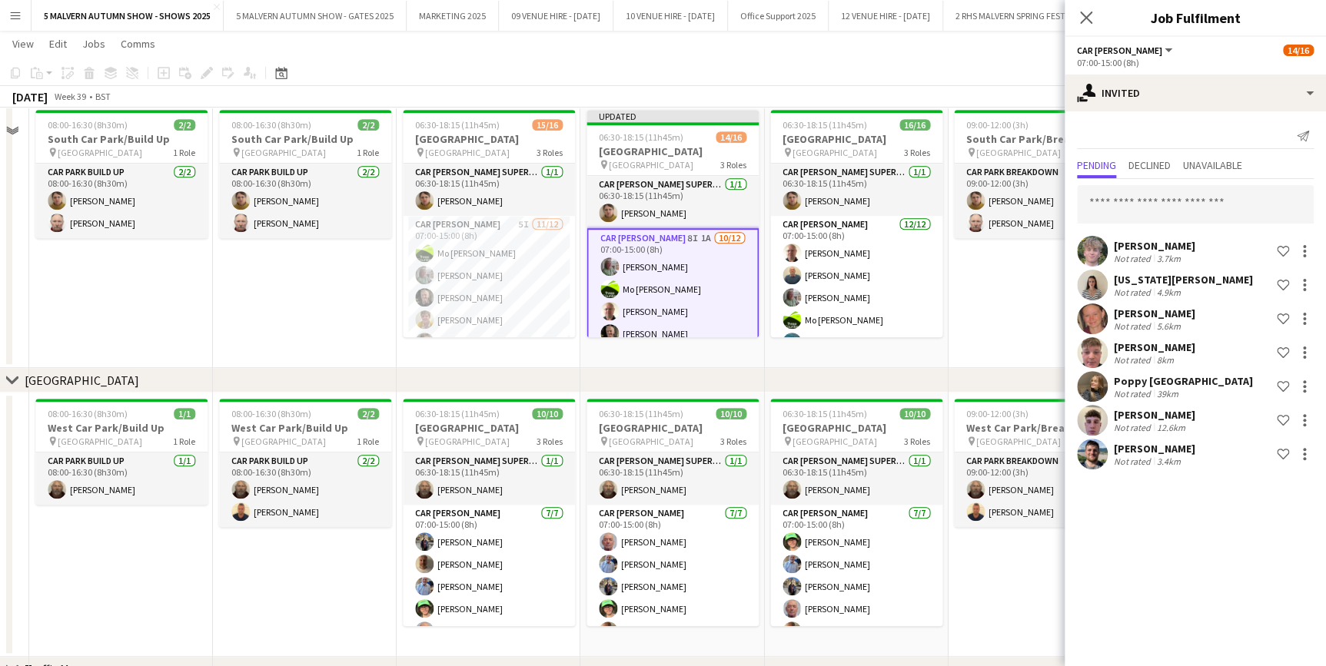
scroll to position [9014, 0]
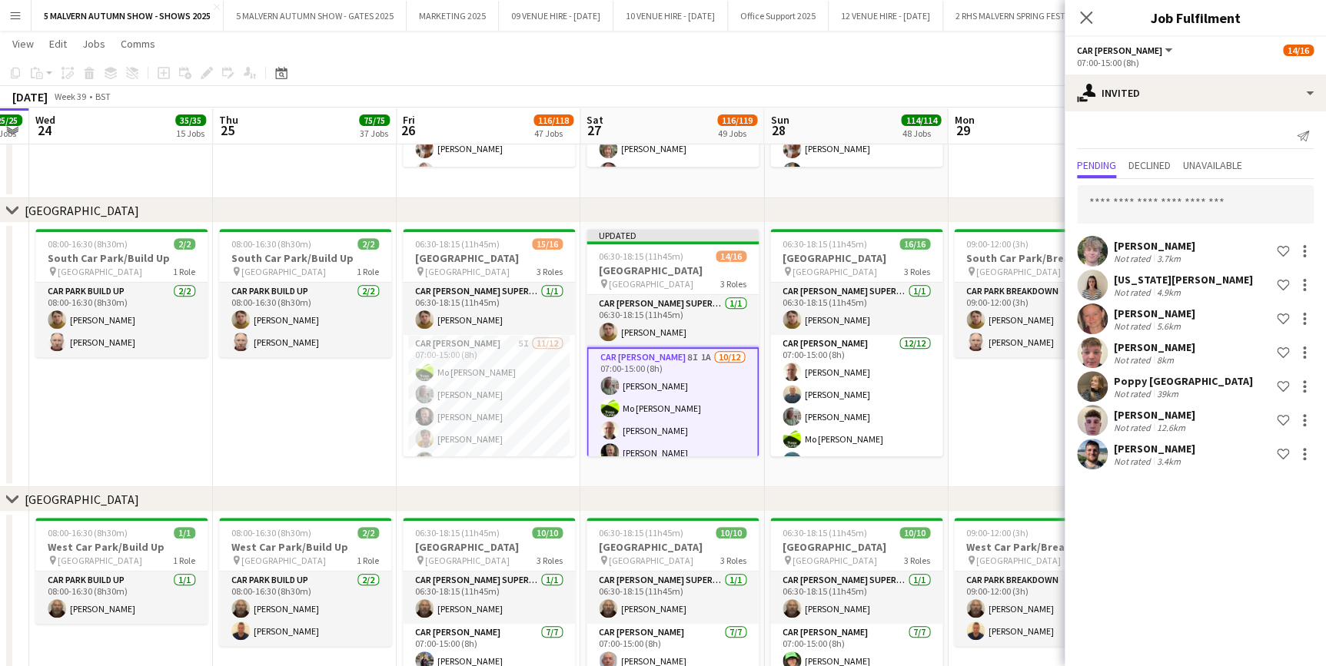
click at [1015, 399] on app-date-cell "09:00-12:00 (3h) 2/2 South Car Park/Breakdown pin [GEOGRAPHIC_DATA] 1 Role Car …" at bounding box center [1040, 355] width 184 height 264
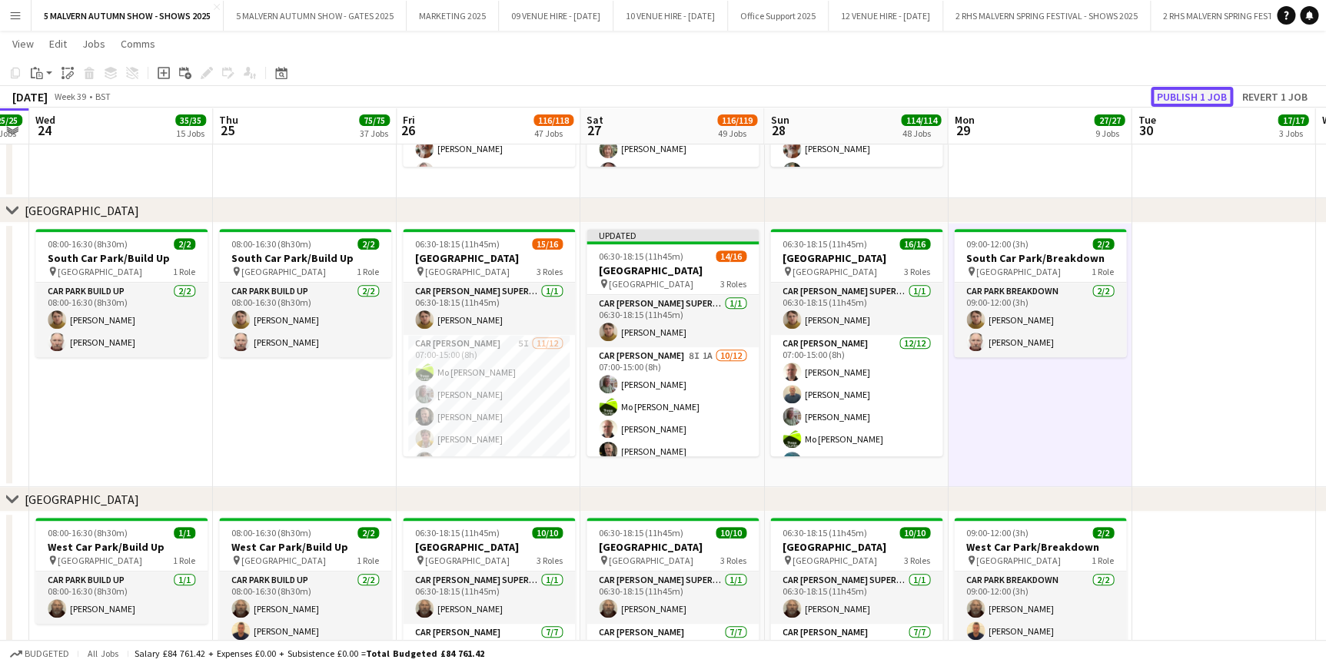
click at [1197, 98] on button "Publish 1 job" at bounding box center [1192, 97] width 82 height 20
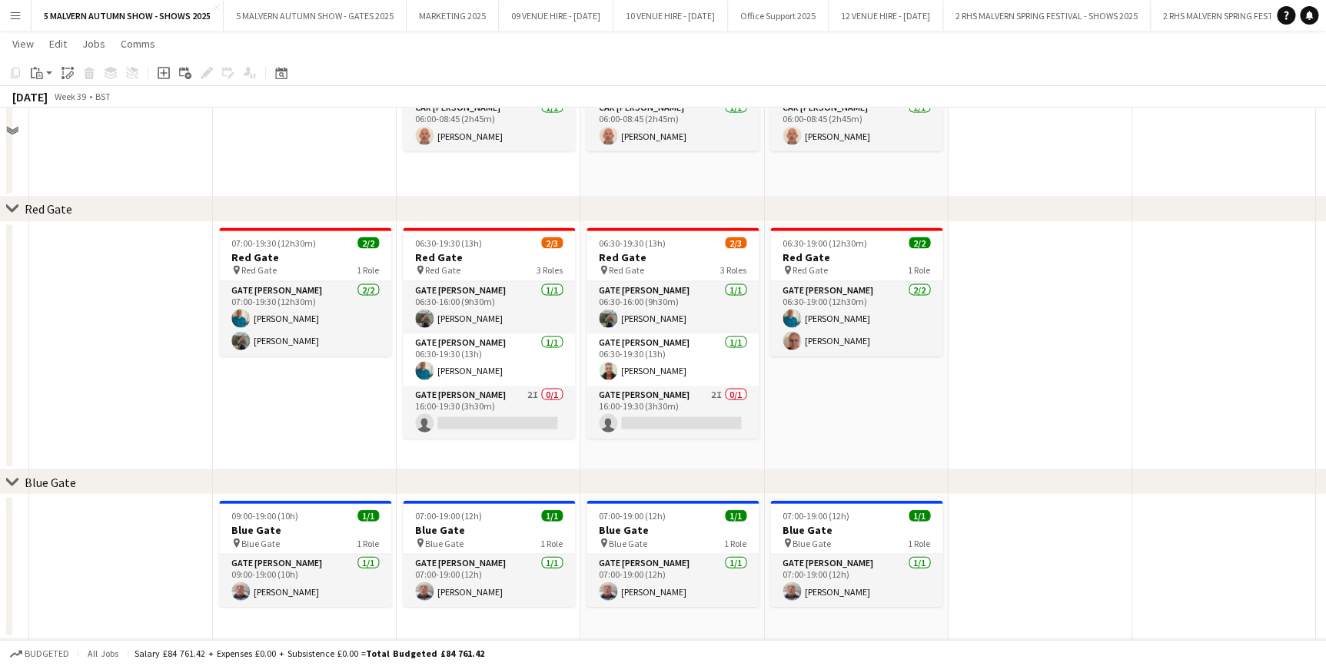
scroll to position [1327, 0]
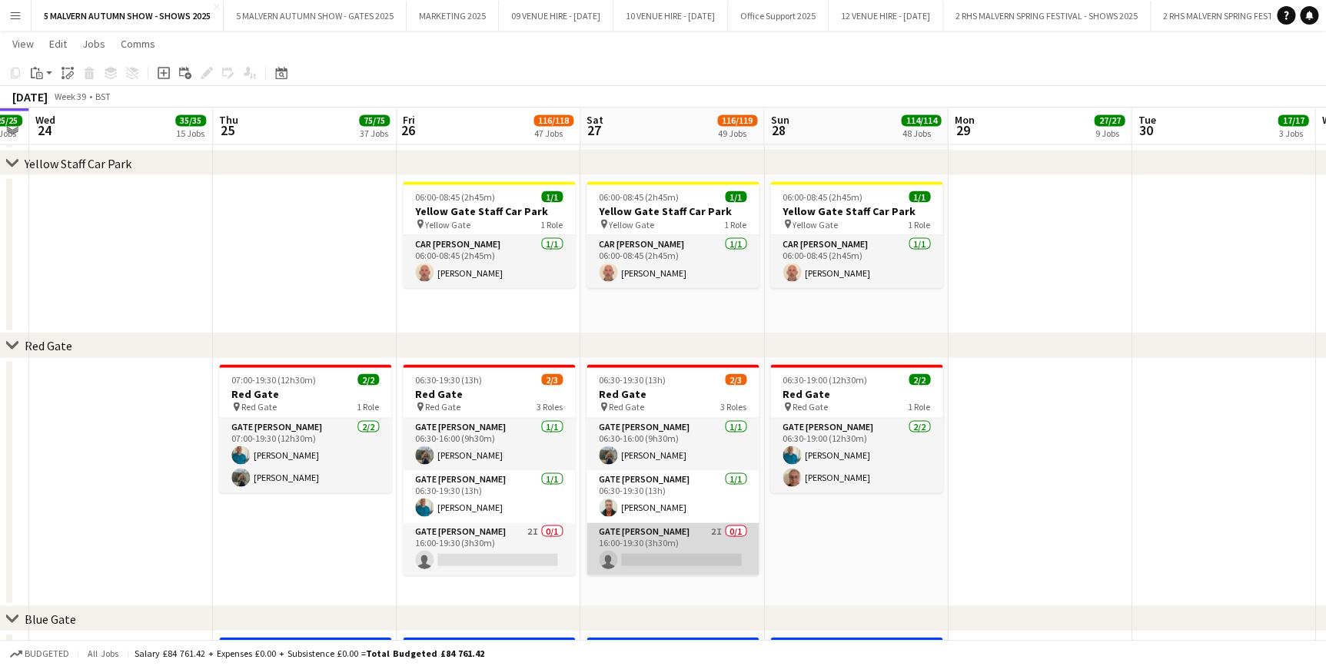
click at [665, 542] on app-card-role "Gate [PERSON_NAME] 2I 0/1 16:00-19:30 (3h30m) single-neutral-actions" at bounding box center [672, 549] width 172 height 52
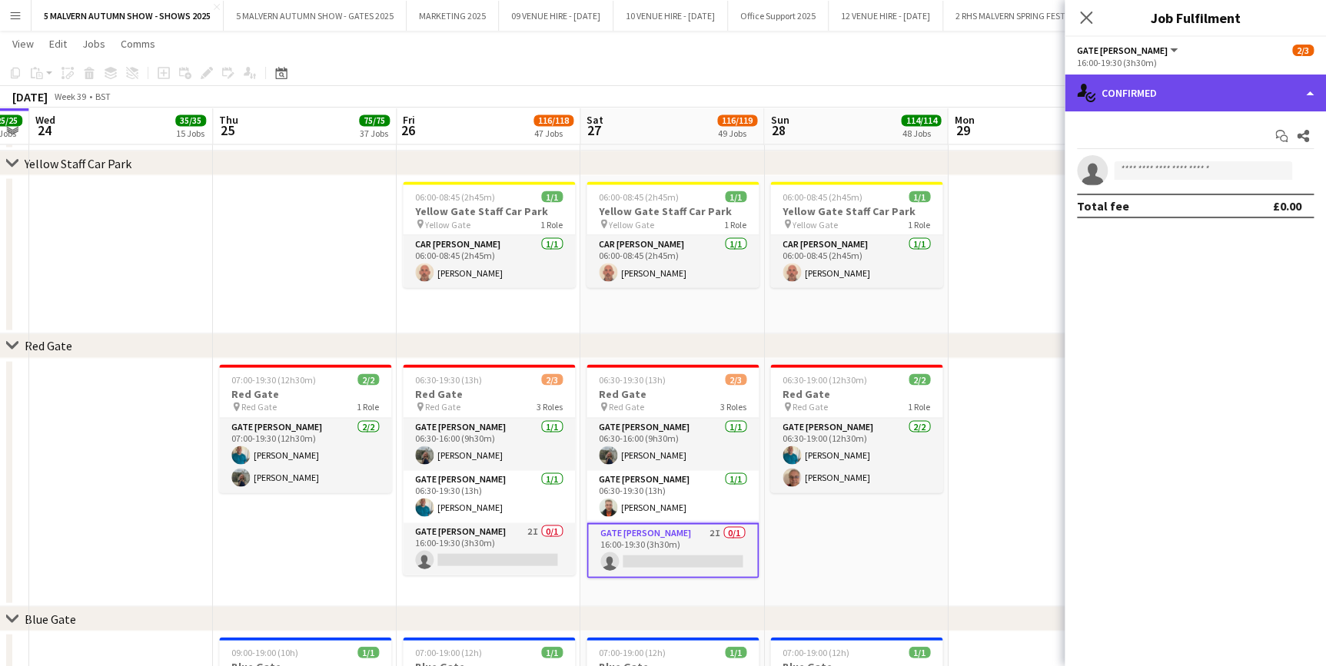
click at [1190, 78] on div "single-neutral-actions-check-2 Confirmed" at bounding box center [1195, 93] width 261 height 37
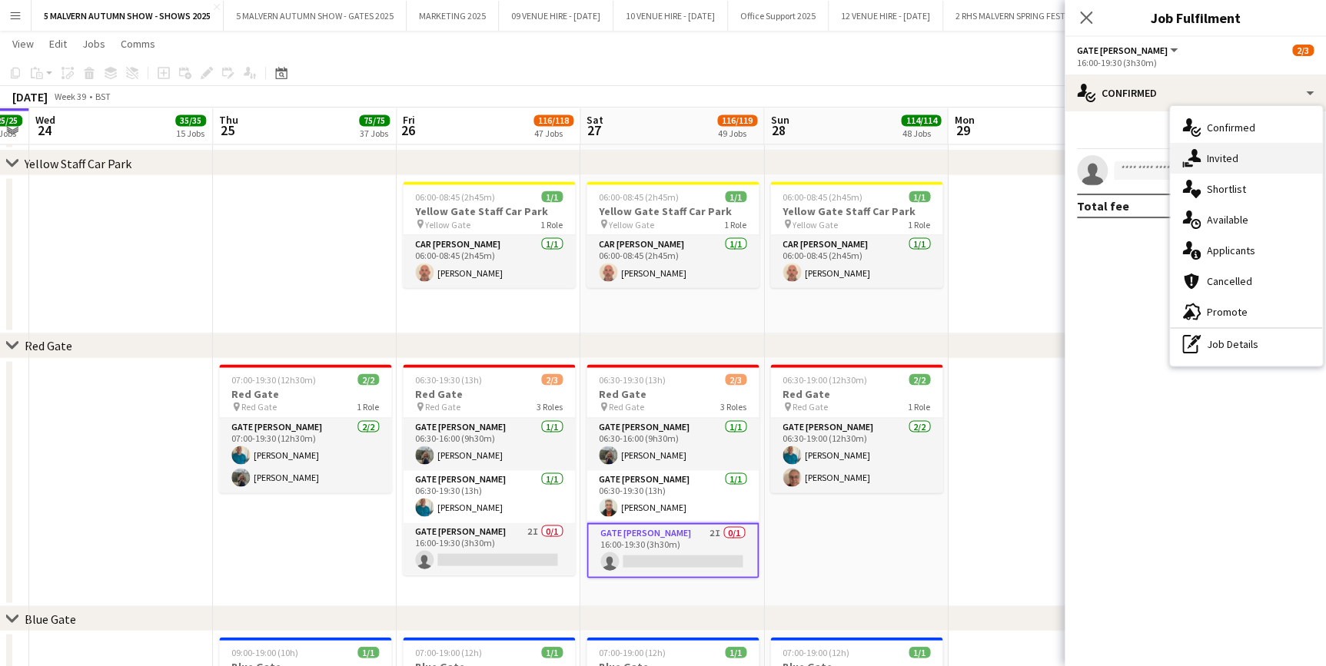
click at [1230, 154] on span "Invited" at bounding box center [1223, 158] width 32 height 14
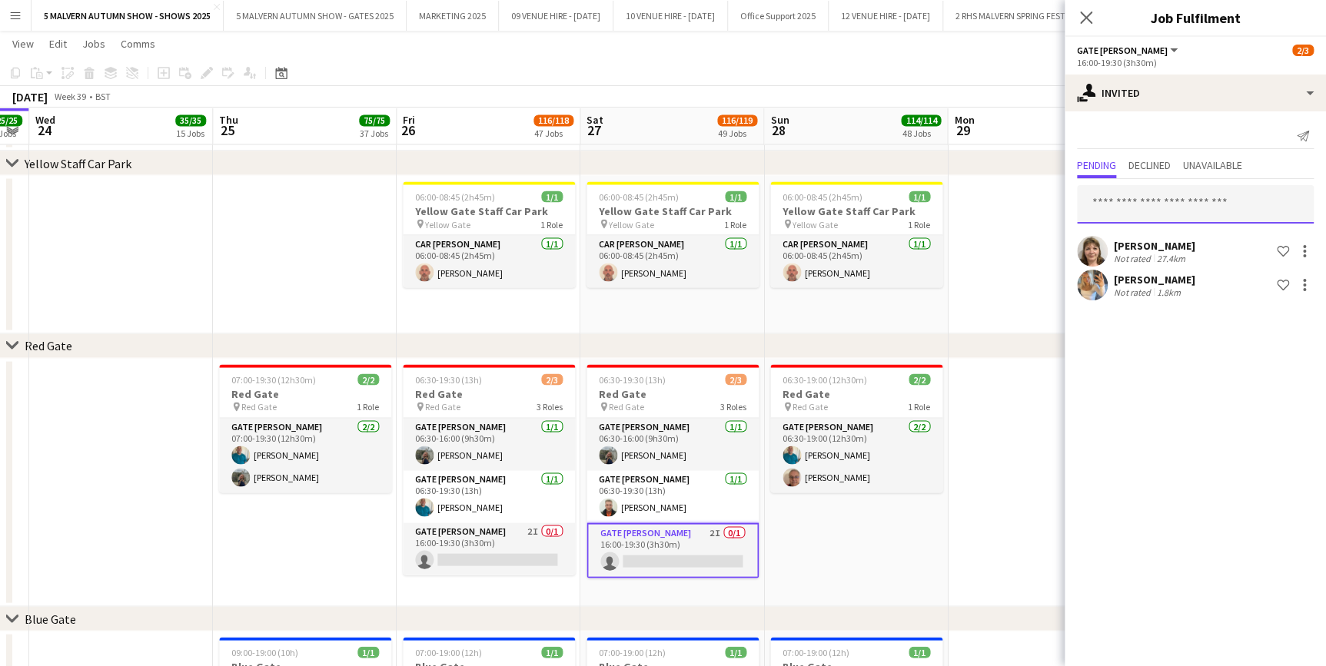
click at [1133, 199] on input "text" at bounding box center [1195, 204] width 237 height 38
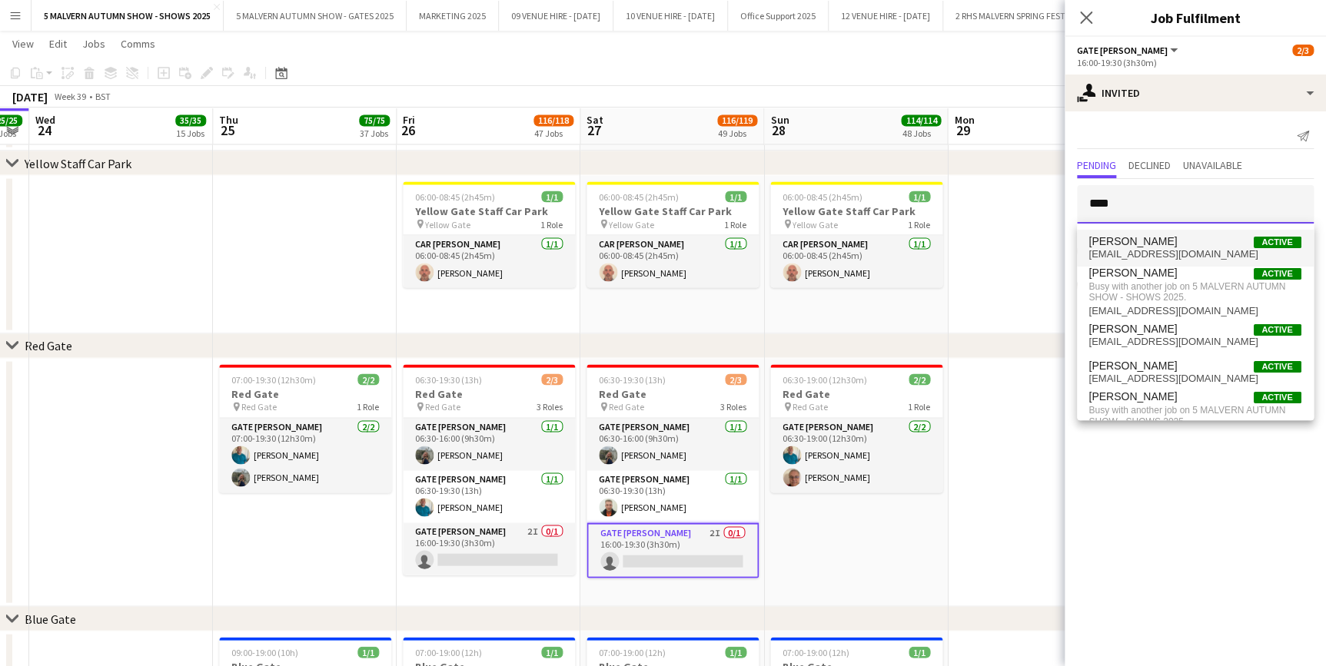
type input "****"
click at [1156, 236] on span "[PERSON_NAME]" at bounding box center [1133, 241] width 88 height 13
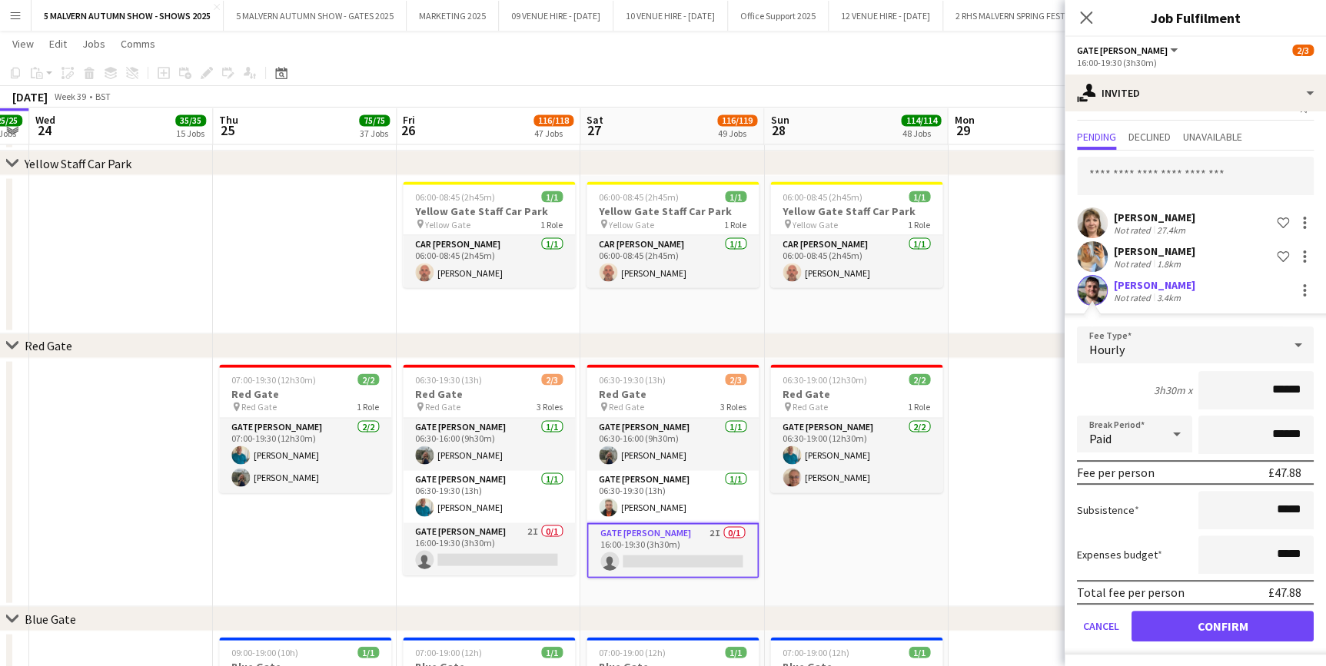
scroll to position [30, 0]
click at [1194, 610] on button "Confirm" at bounding box center [1222, 625] width 182 height 31
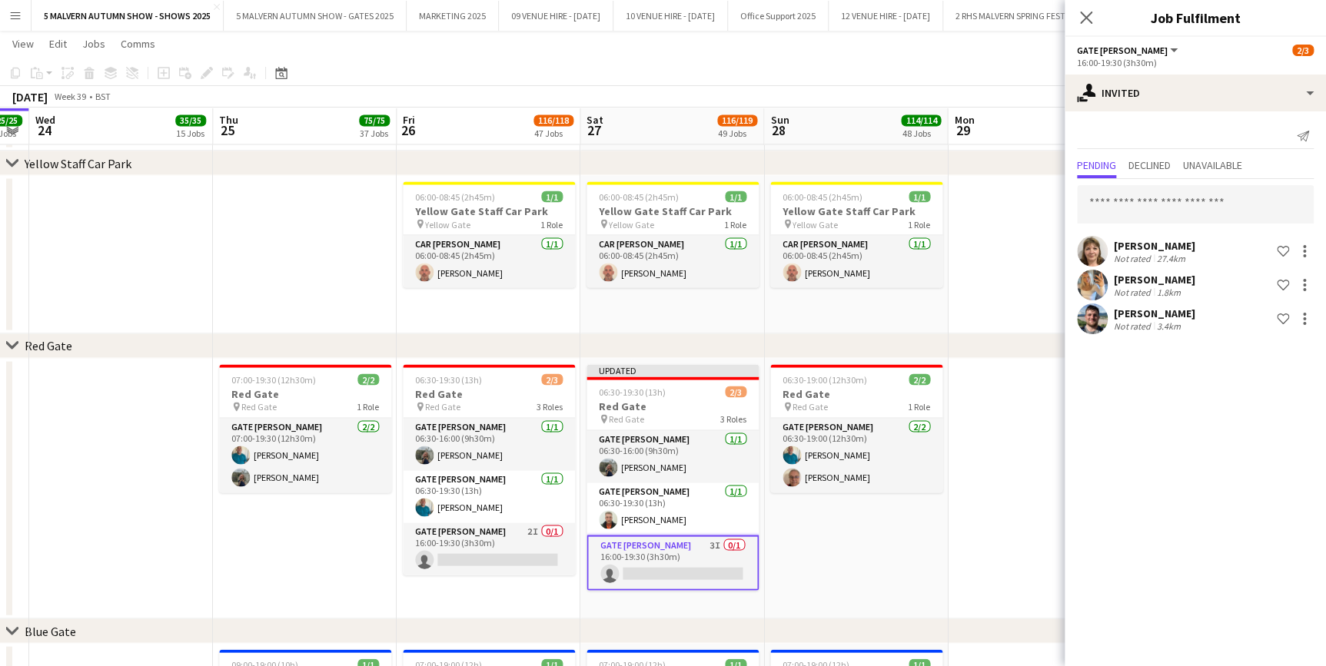
scroll to position [0, 0]
click at [953, 518] on app-date-cell at bounding box center [1040, 488] width 184 height 261
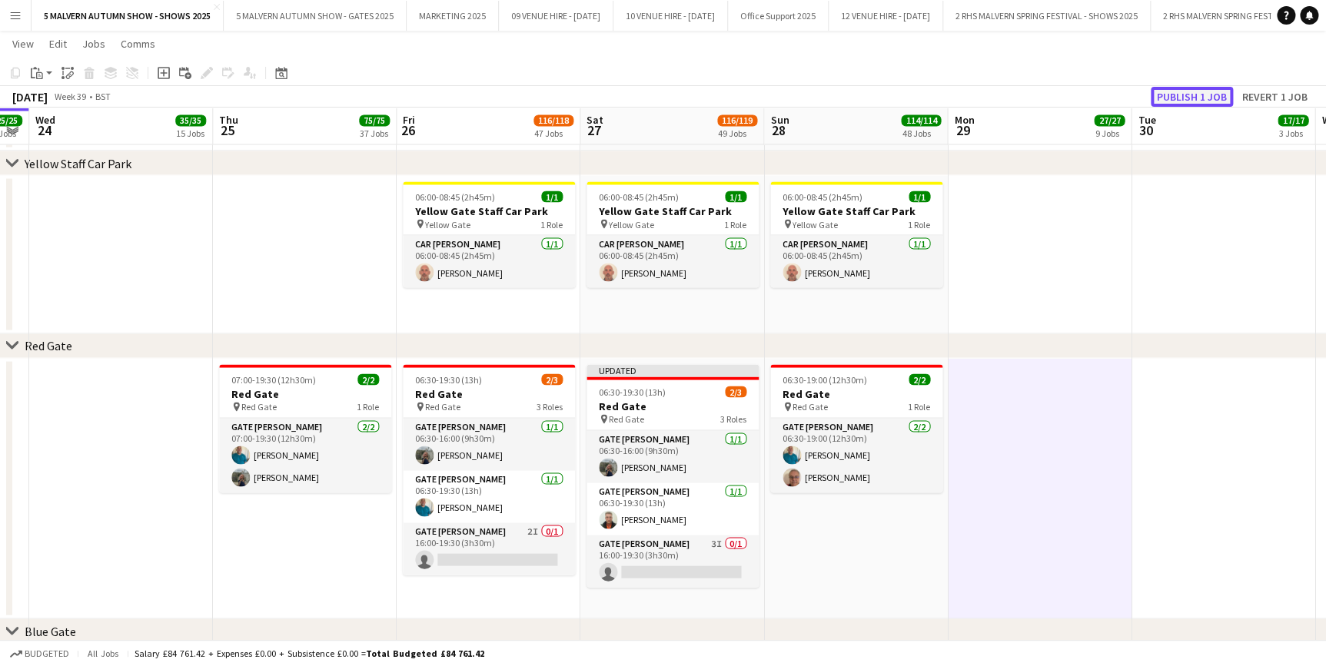
click at [1177, 88] on button "Publish 1 job" at bounding box center [1192, 97] width 82 height 20
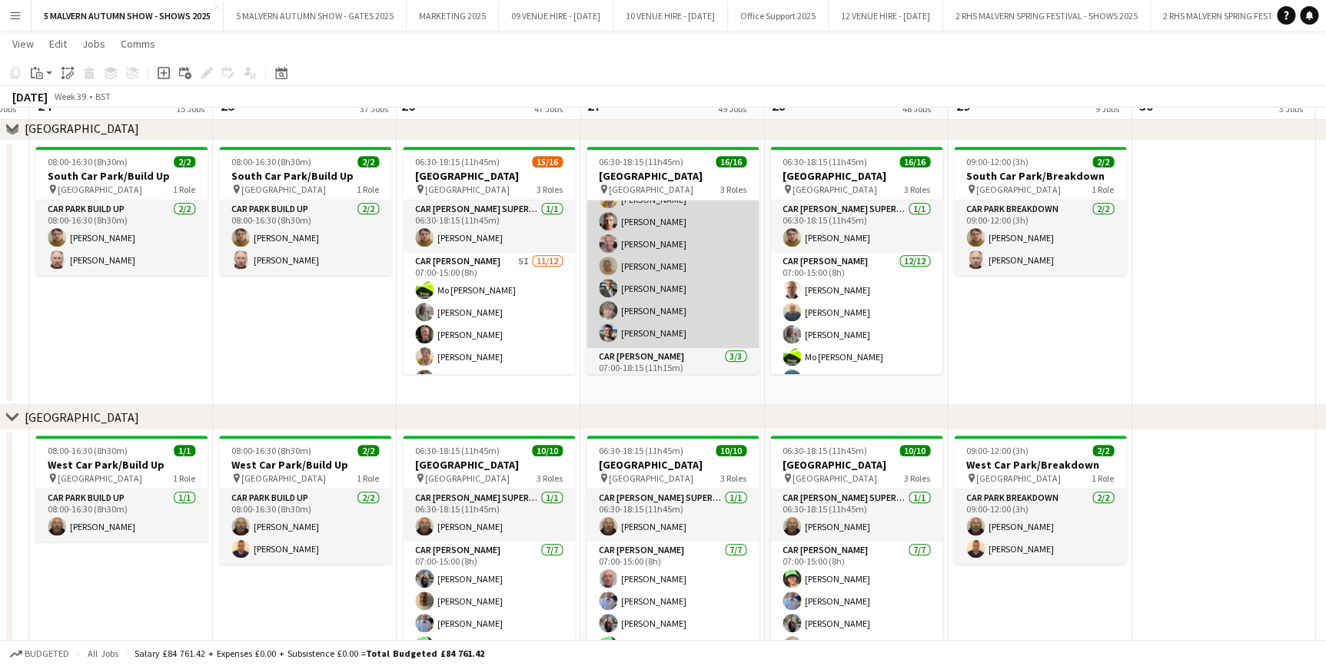
scroll to position [9059, 0]
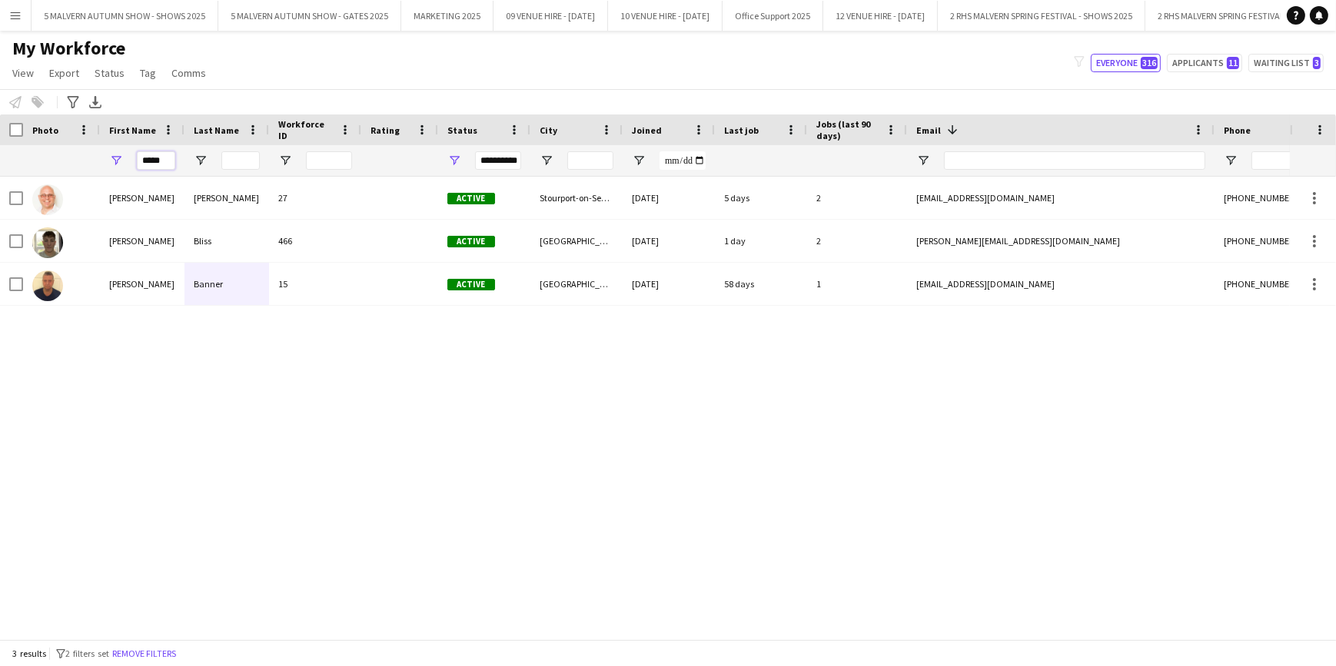
click at [152, 161] on input "*****" at bounding box center [156, 160] width 38 height 18
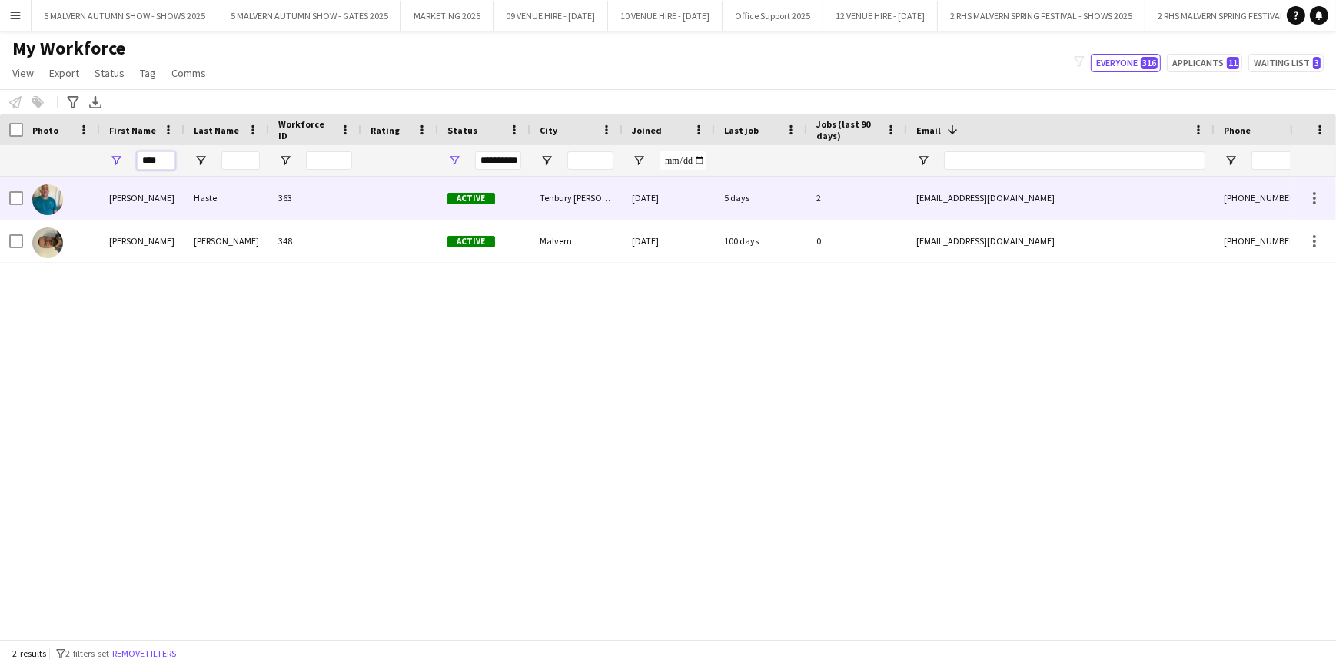
type input "****"
click at [186, 209] on div "Haste" at bounding box center [226, 198] width 85 height 42
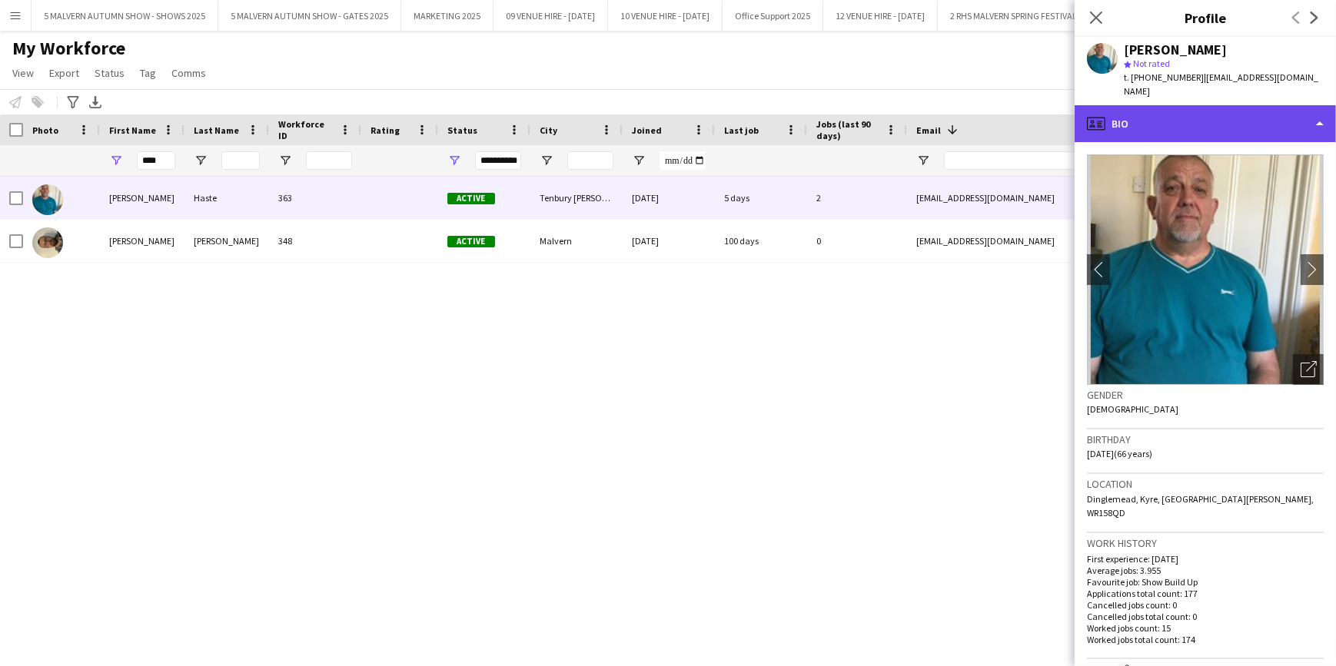
click at [1318, 105] on div "profile Bio" at bounding box center [1205, 123] width 261 height 37
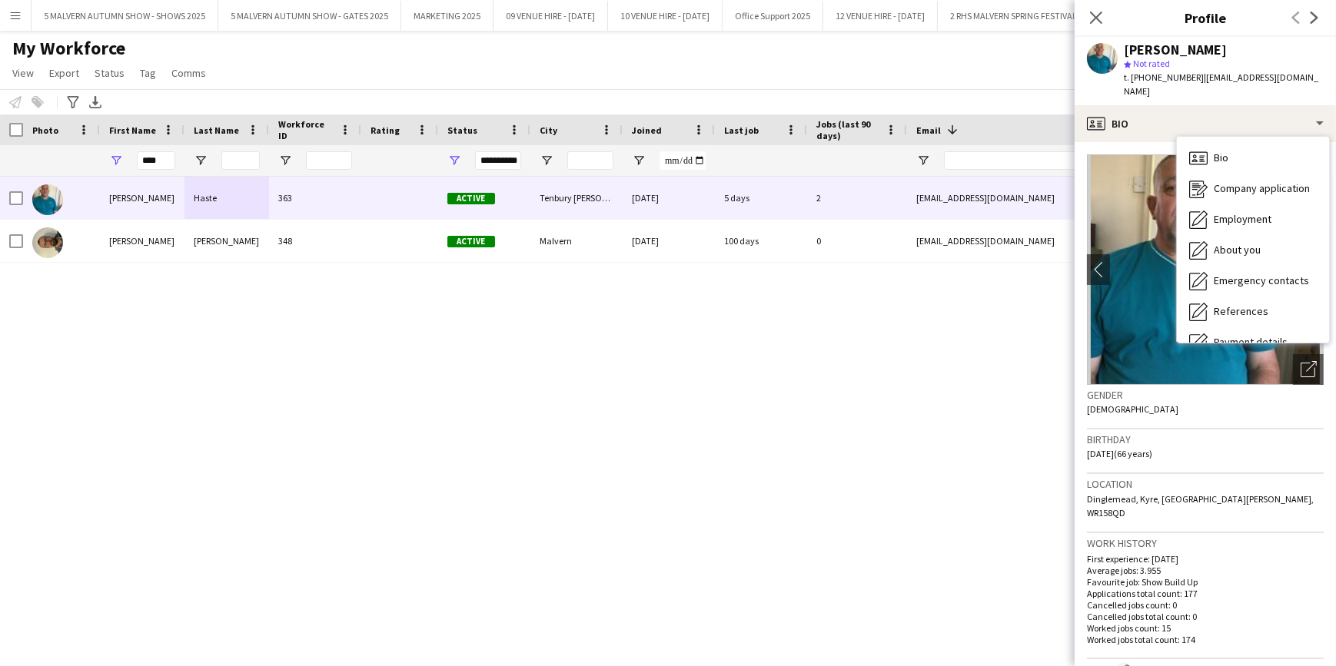
click at [991, 427] on div "[PERSON_NAME] 363 Active [GEOGRAPHIC_DATA][PERSON_NAME] [DATE] 5 days 2 [EMAIL_…" at bounding box center [645, 403] width 1290 height 452
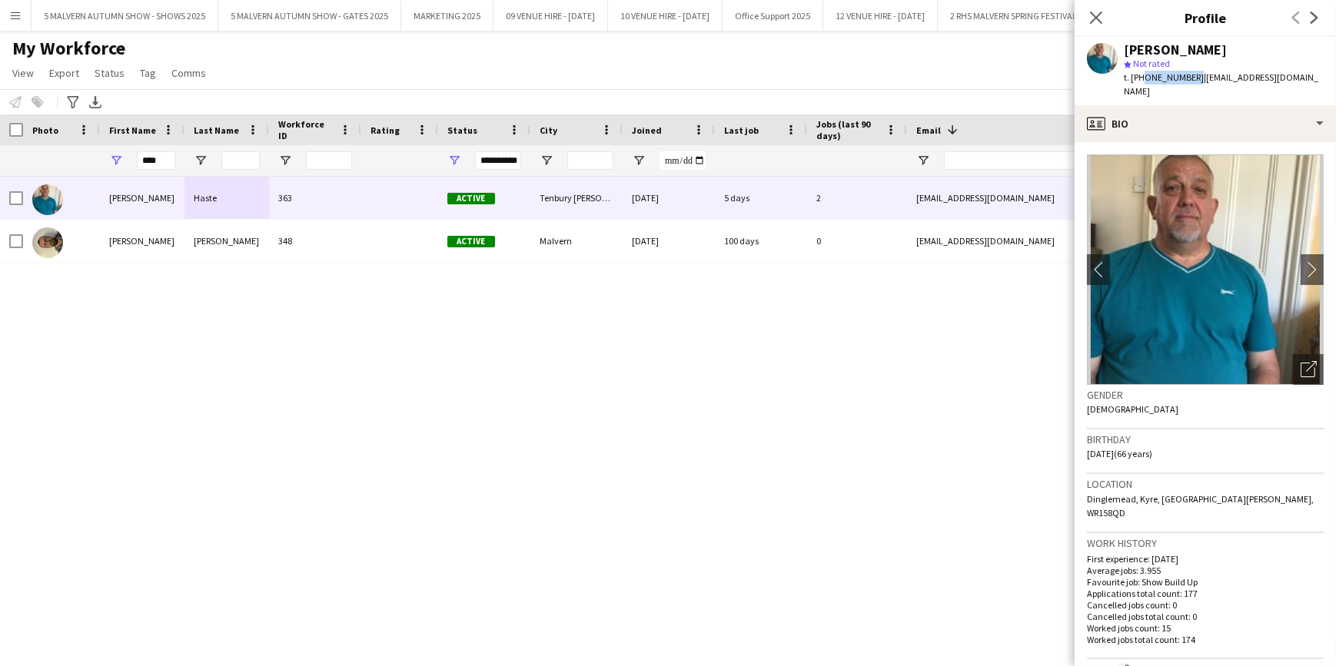
drag, startPoint x: 1189, startPoint y: 77, endPoint x: 1138, endPoint y: 78, distance: 50.7
click at [1138, 78] on span "t. [PHONE_NUMBER]" at bounding box center [1164, 77] width 80 height 12
copy span "47966438144"
click at [1251, 77] on span "| piph59@hotmail.co.uk" at bounding box center [1221, 83] width 194 height 25
click at [1099, 22] on icon "Close pop-in" at bounding box center [1095, 17] width 15 height 15
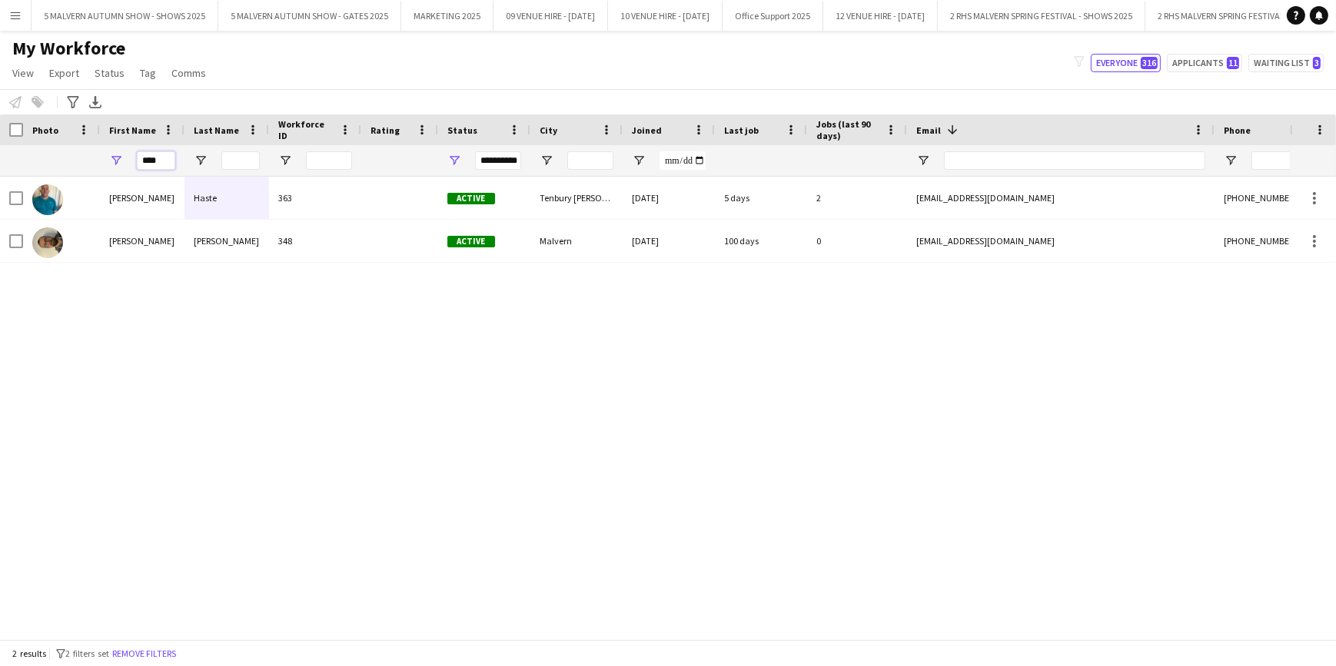
click at [165, 157] on input "****" at bounding box center [156, 160] width 38 height 18
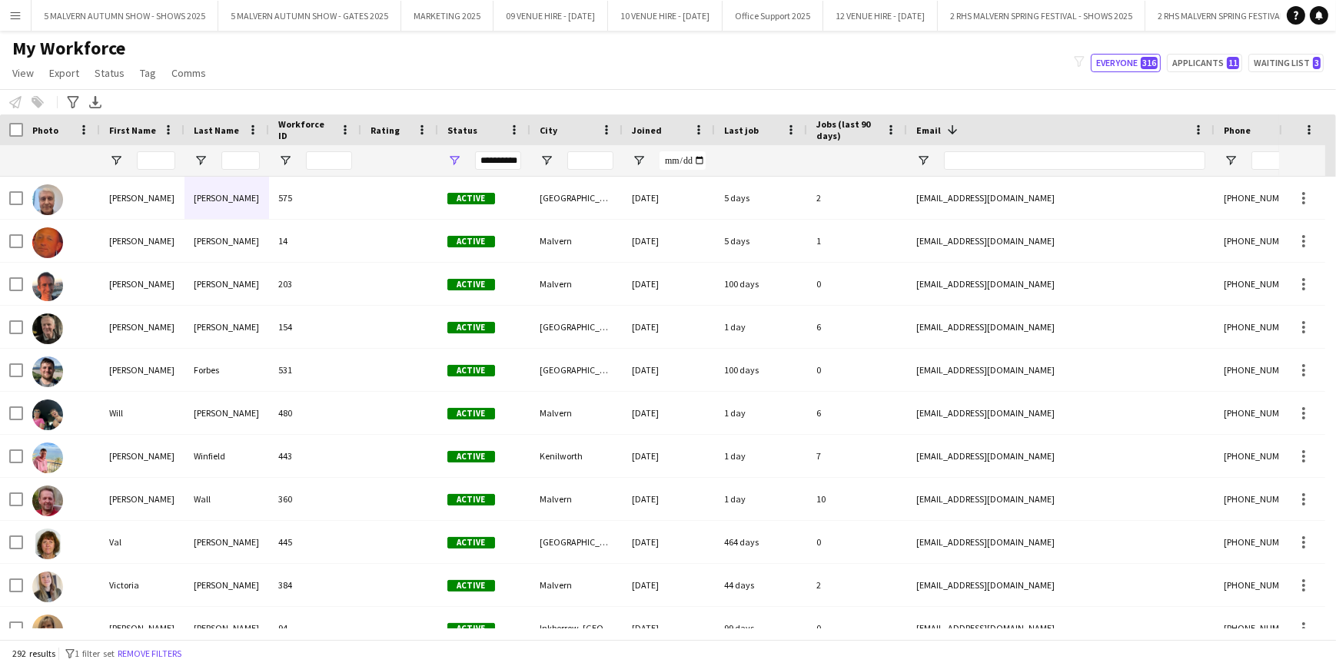
click at [243, 77] on div "My Workforce View Views Default view SafeHR Employee Details New view Update vi…" at bounding box center [668, 63] width 1336 height 52
drag, startPoint x: 4, startPoint y: 147, endPoint x: 4, endPoint y: 158, distance: 10.8
click at [4, 158] on div at bounding box center [11, 160] width 23 height 31
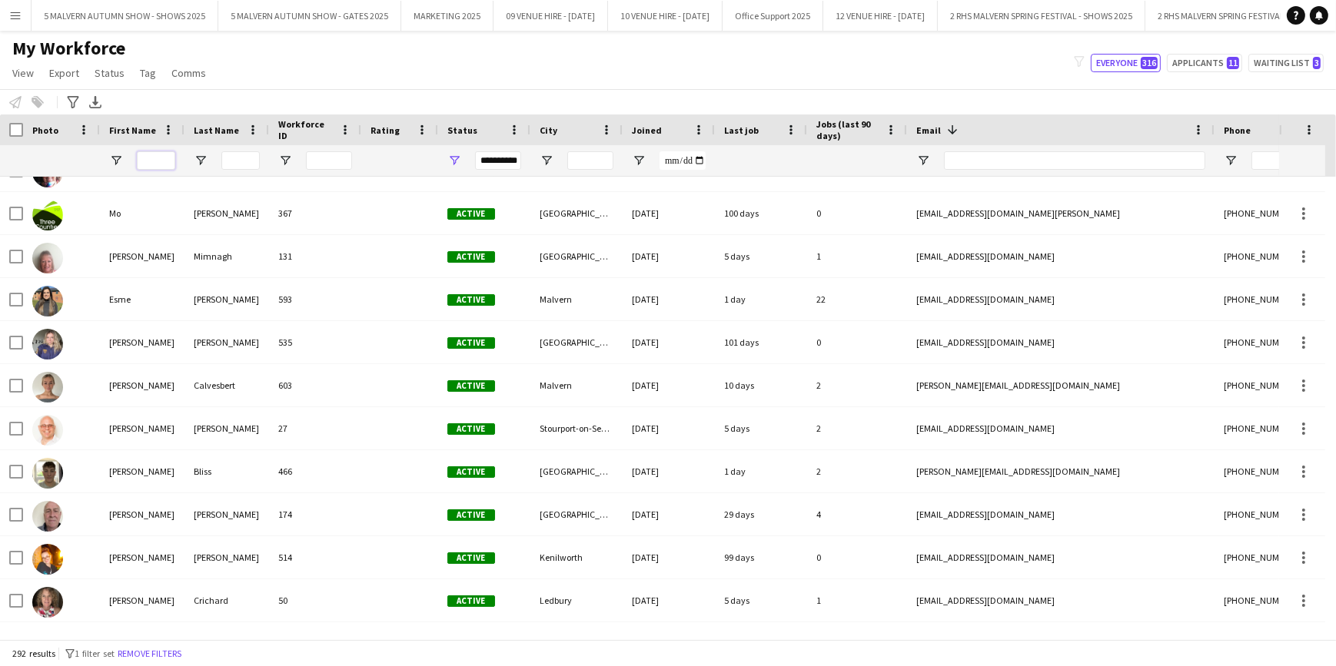
click at [138, 164] on input "First Name Filter Input" at bounding box center [156, 160] width 38 height 18
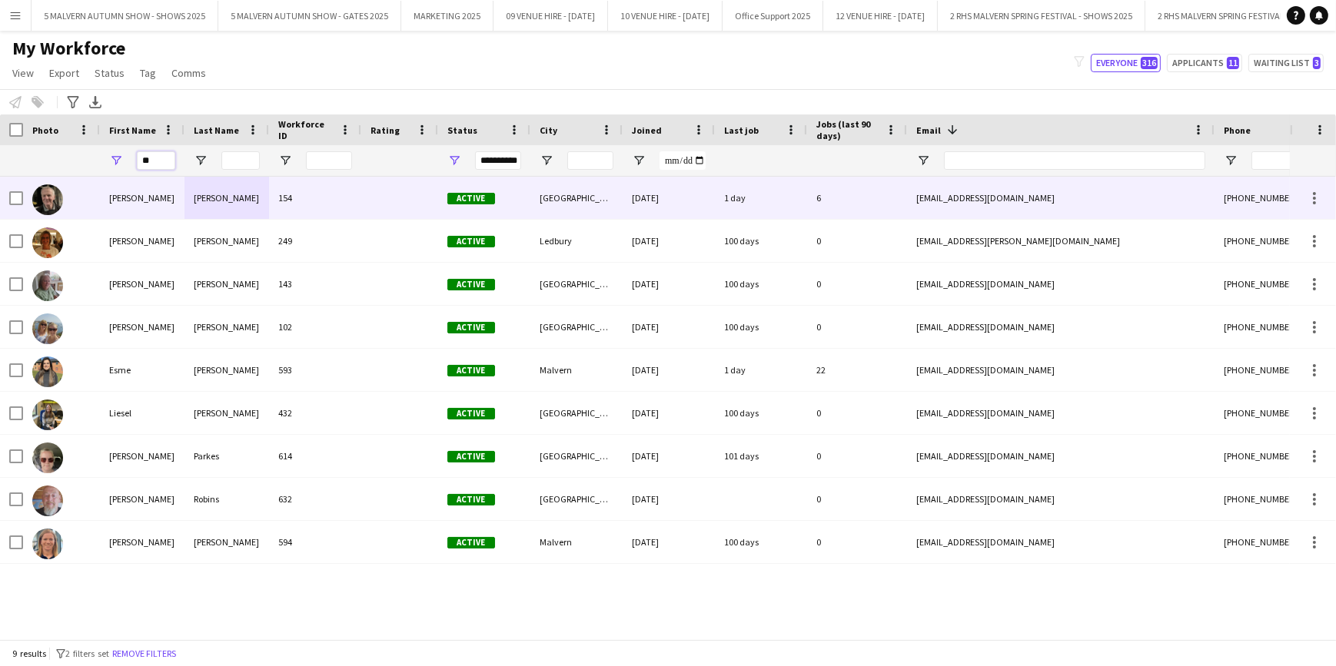
type input "*"
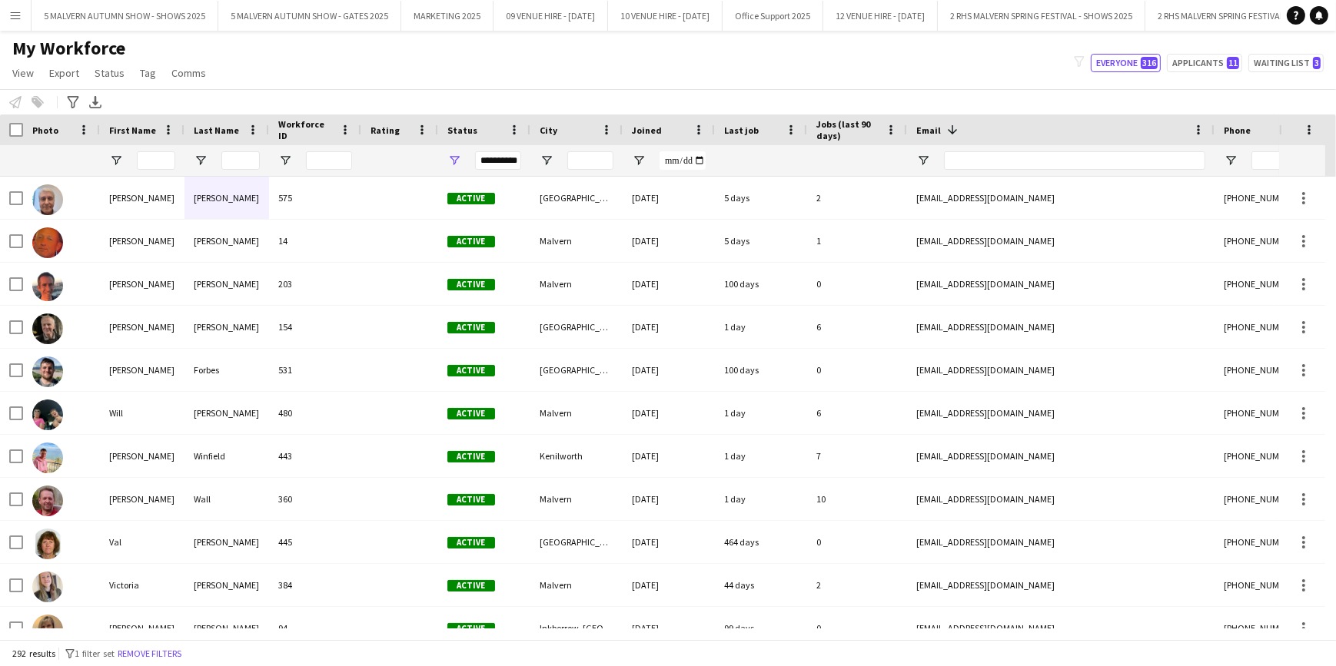
click at [211, 88] on app-page-menu "View Views Default view SafeHR Employee Details New view Update view Delete vie…" at bounding box center [110, 74] width 221 height 29
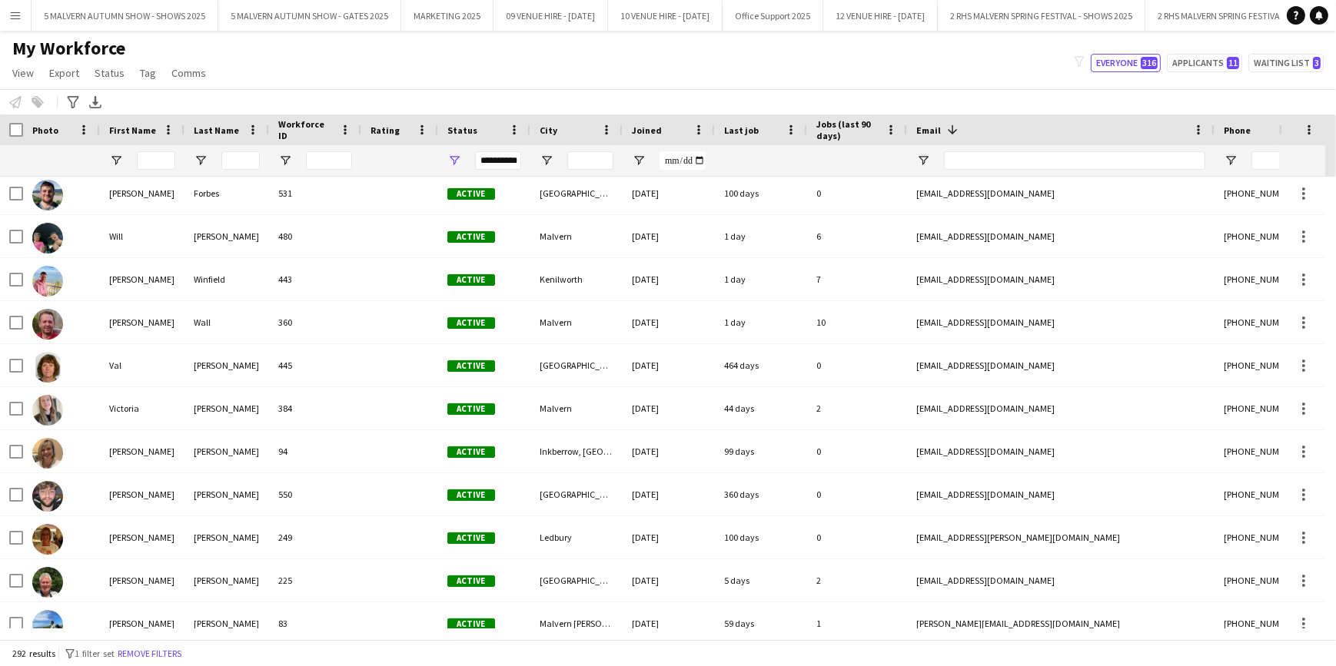
scroll to position [69, 0]
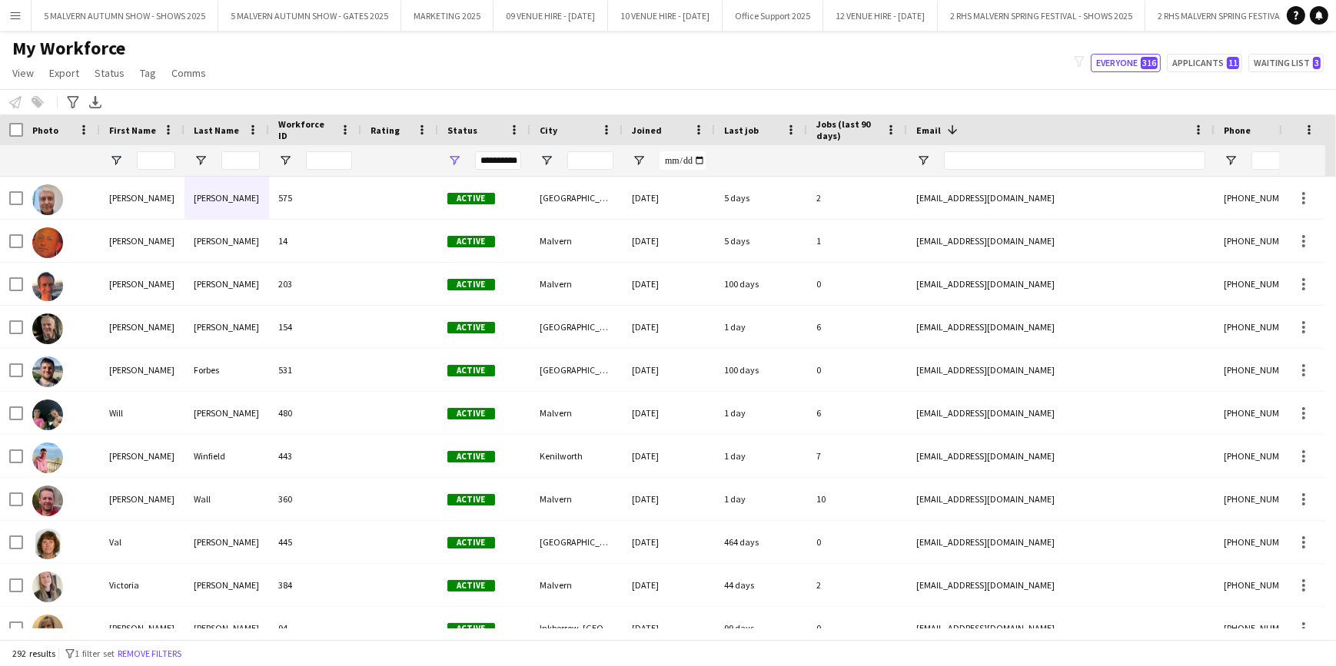
click at [146, 148] on div at bounding box center [156, 160] width 38 height 31
click at [146, 161] on input "First Name Filter Input" at bounding box center [156, 160] width 38 height 18
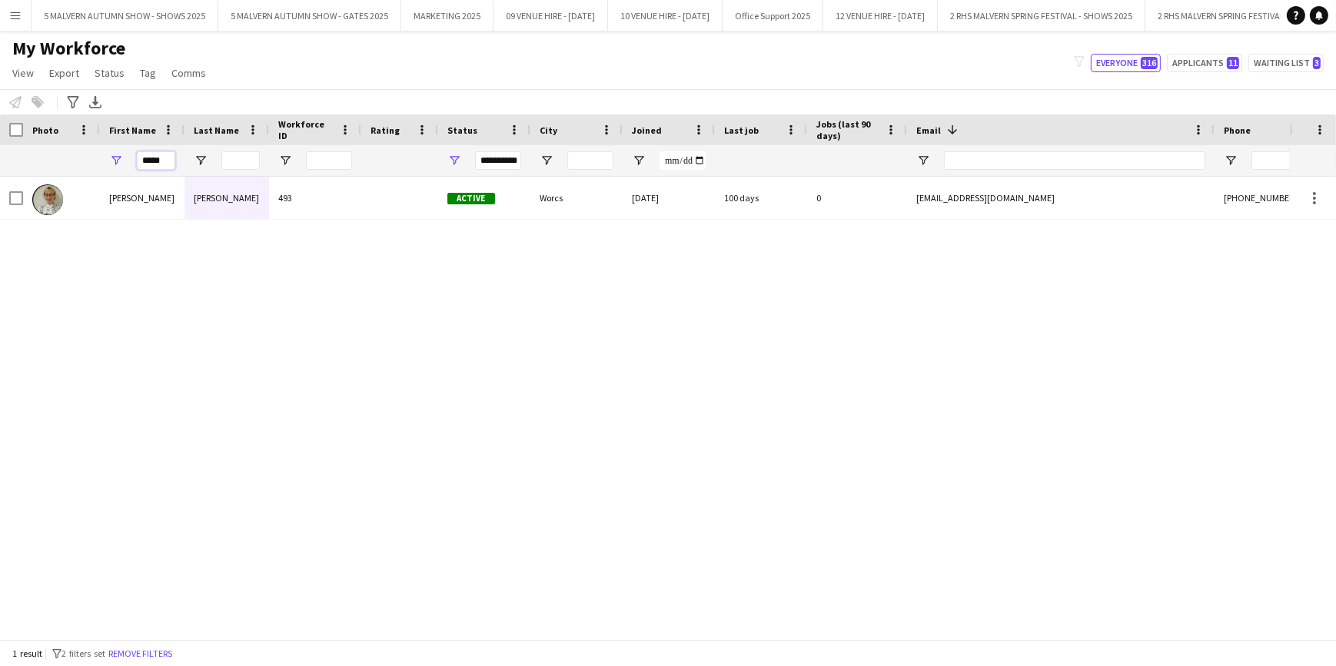
click at [146, 158] on input "*****" at bounding box center [156, 160] width 38 height 18
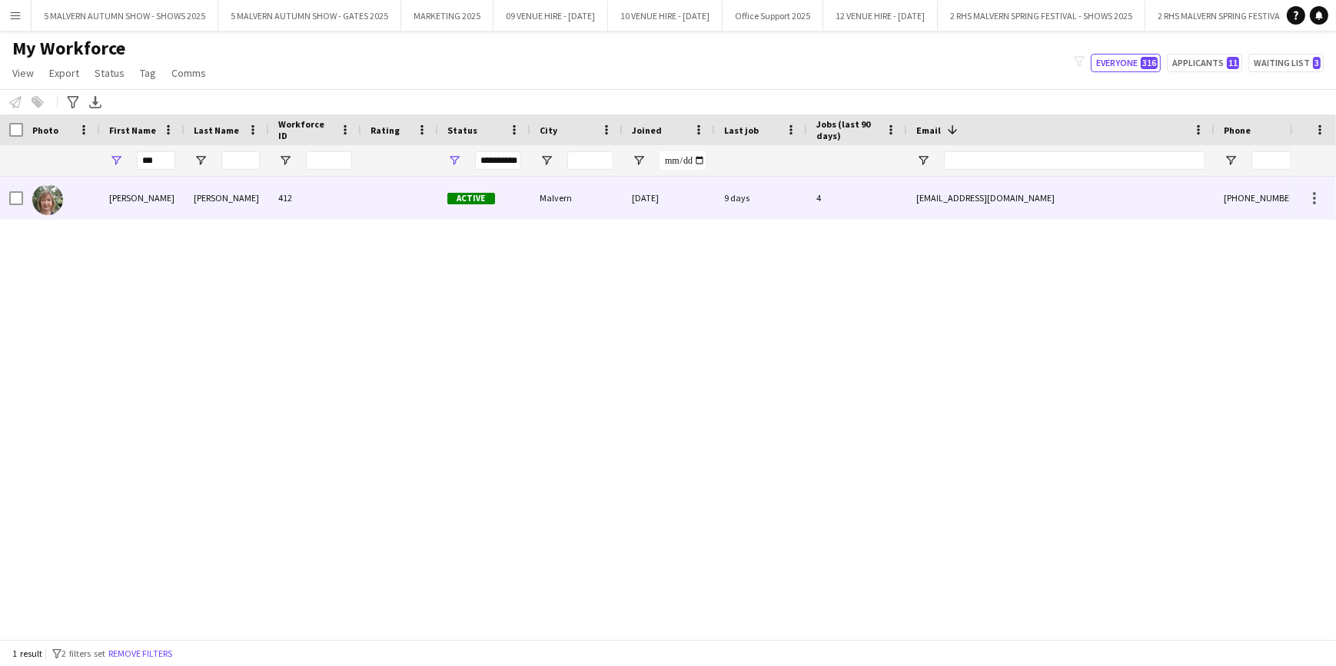
click at [942, 198] on div "kaypinnell@gmail.com" at bounding box center [1060, 198] width 307 height 42
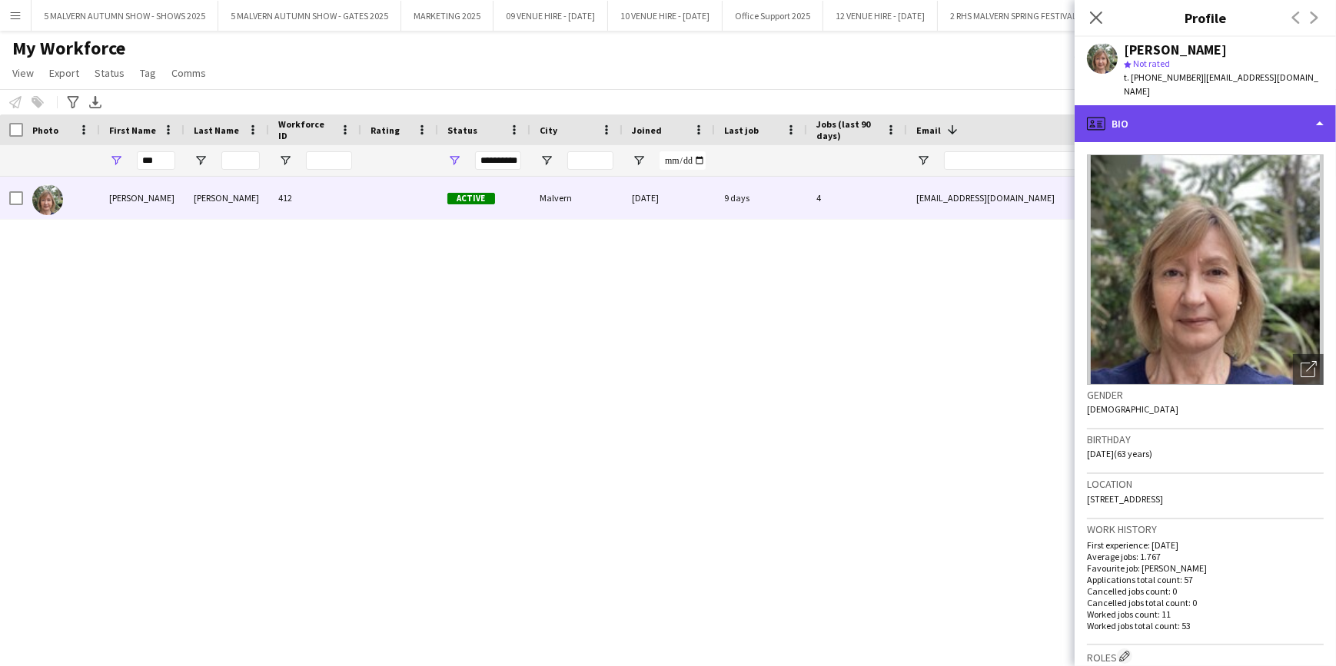
click at [1188, 119] on div "profile Bio" at bounding box center [1205, 123] width 261 height 37
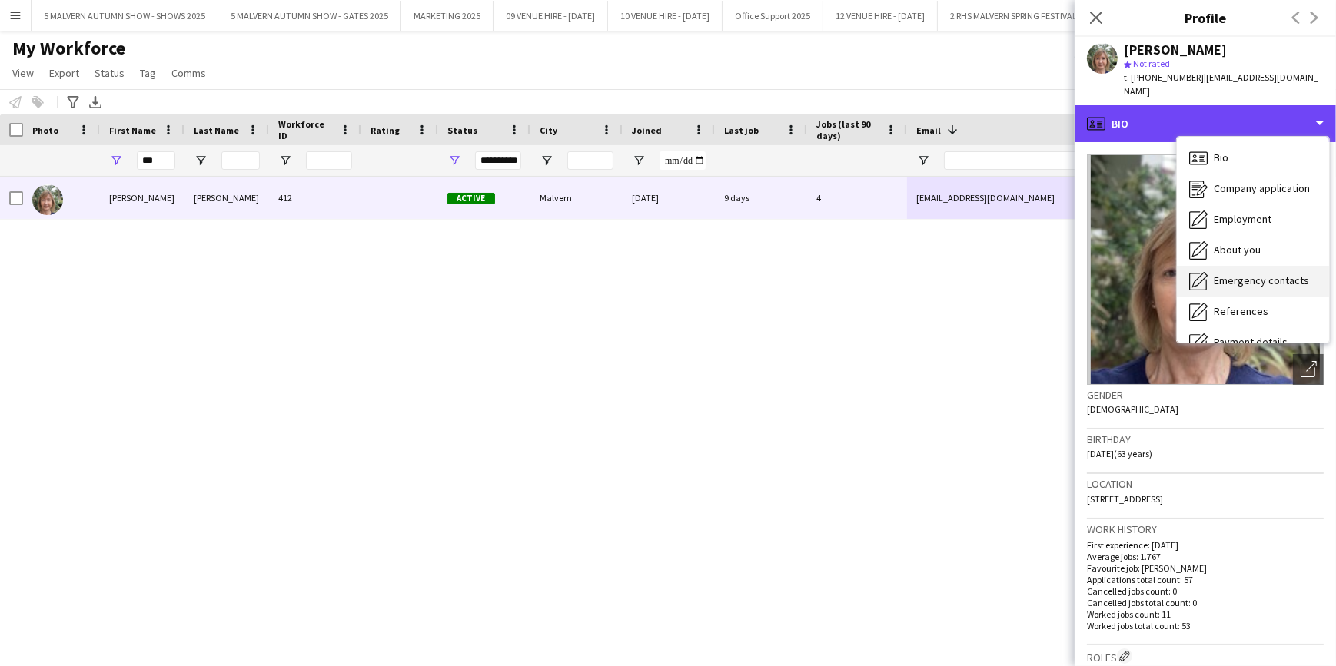
scroll to position [144, 0]
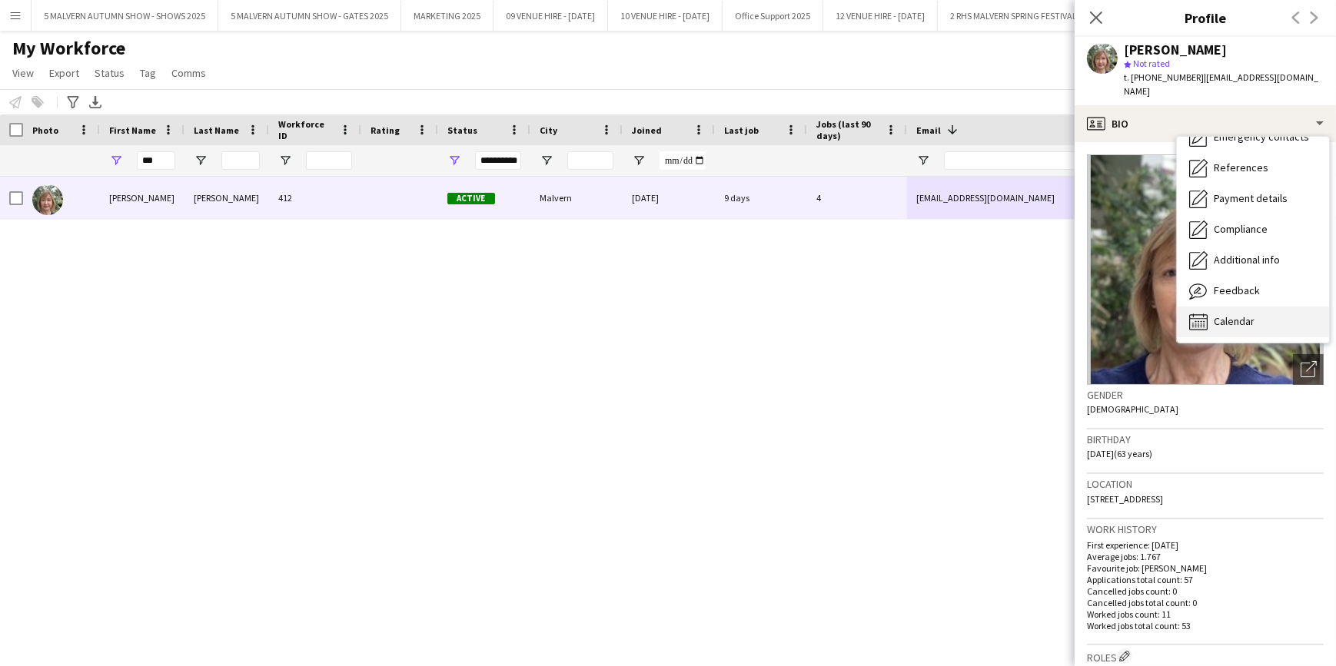
click at [1276, 307] on div "Calendar Calendar" at bounding box center [1253, 322] width 152 height 31
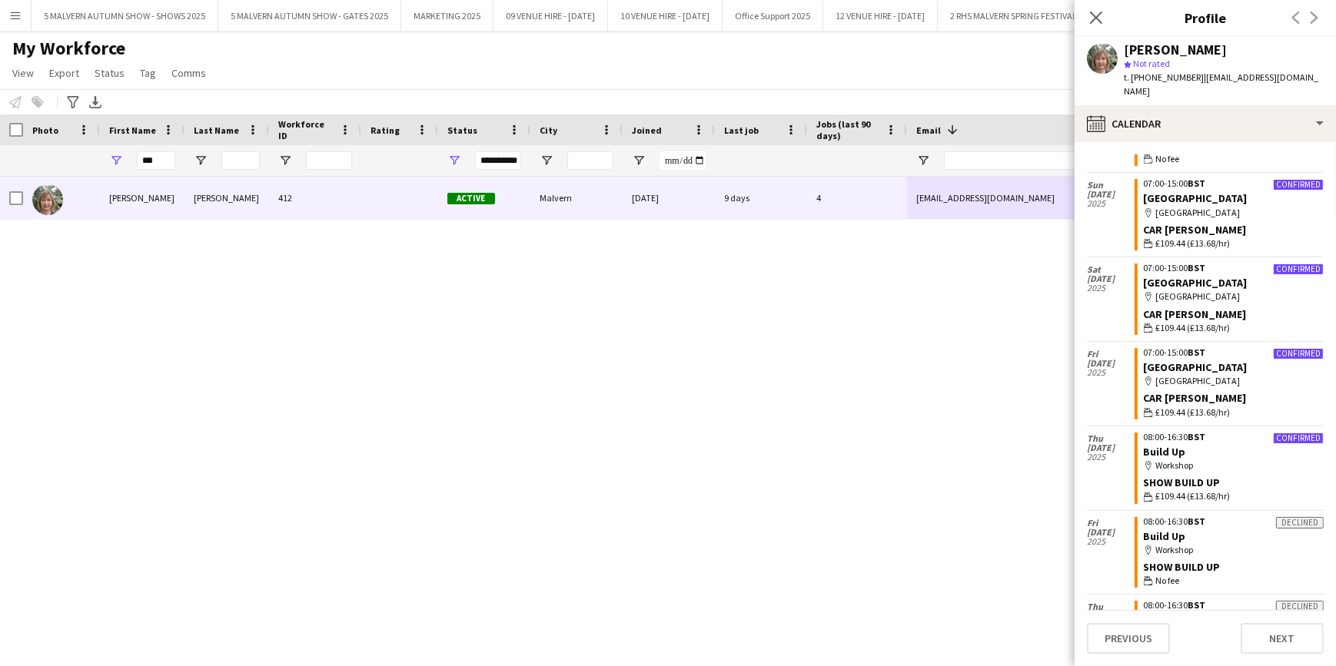
scroll to position [1257, 0]
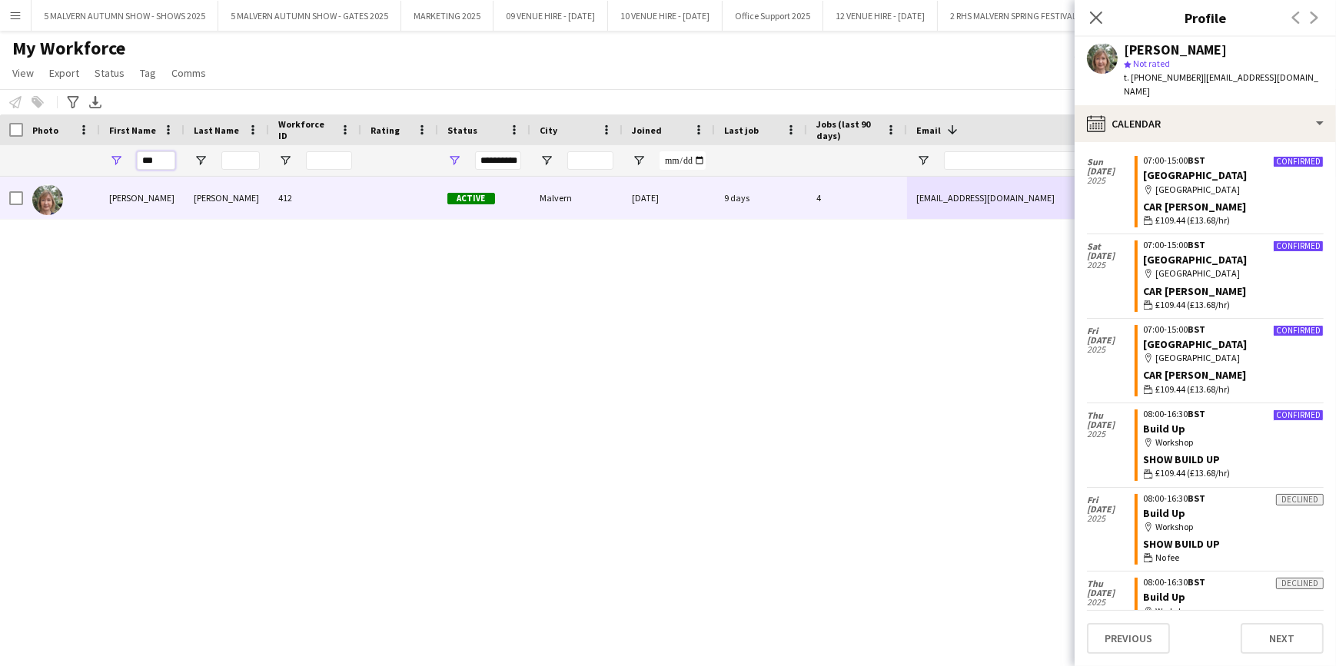
click at [156, 160] on input "***" at bounding box center [156, 160] width 38 height 18
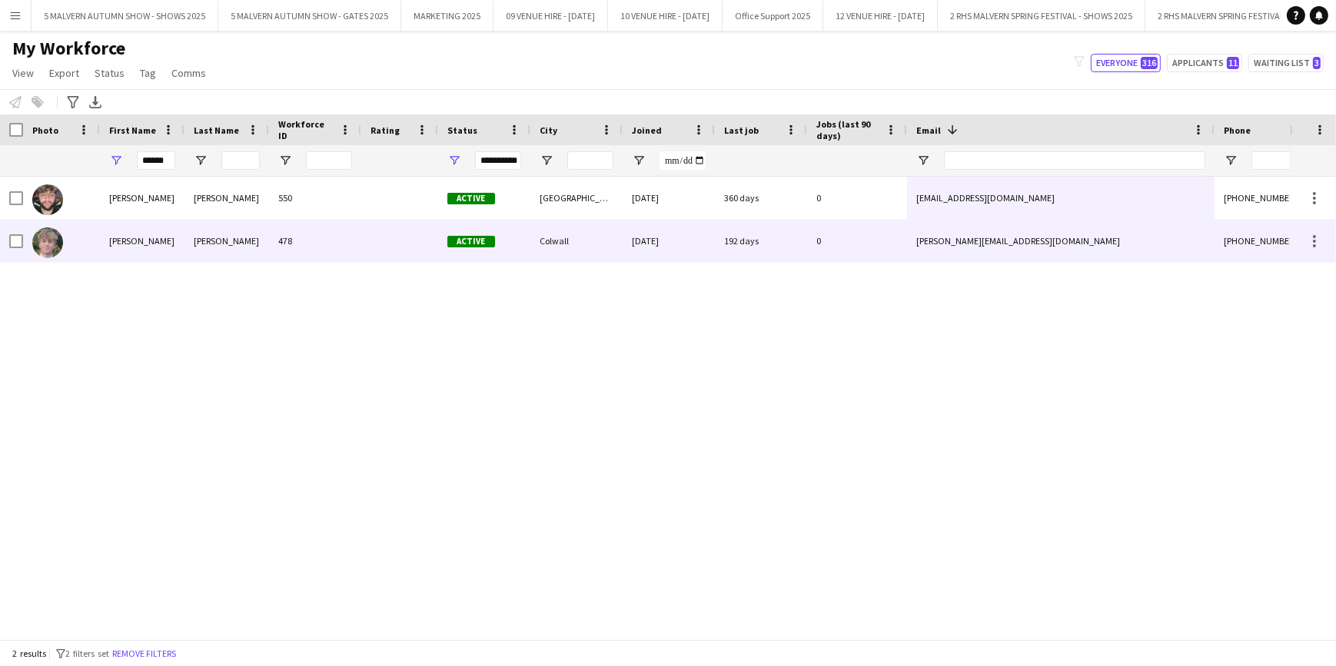
click at [218, 257] on div "Garner" at bounding box center [226, 241] width 85 height 42
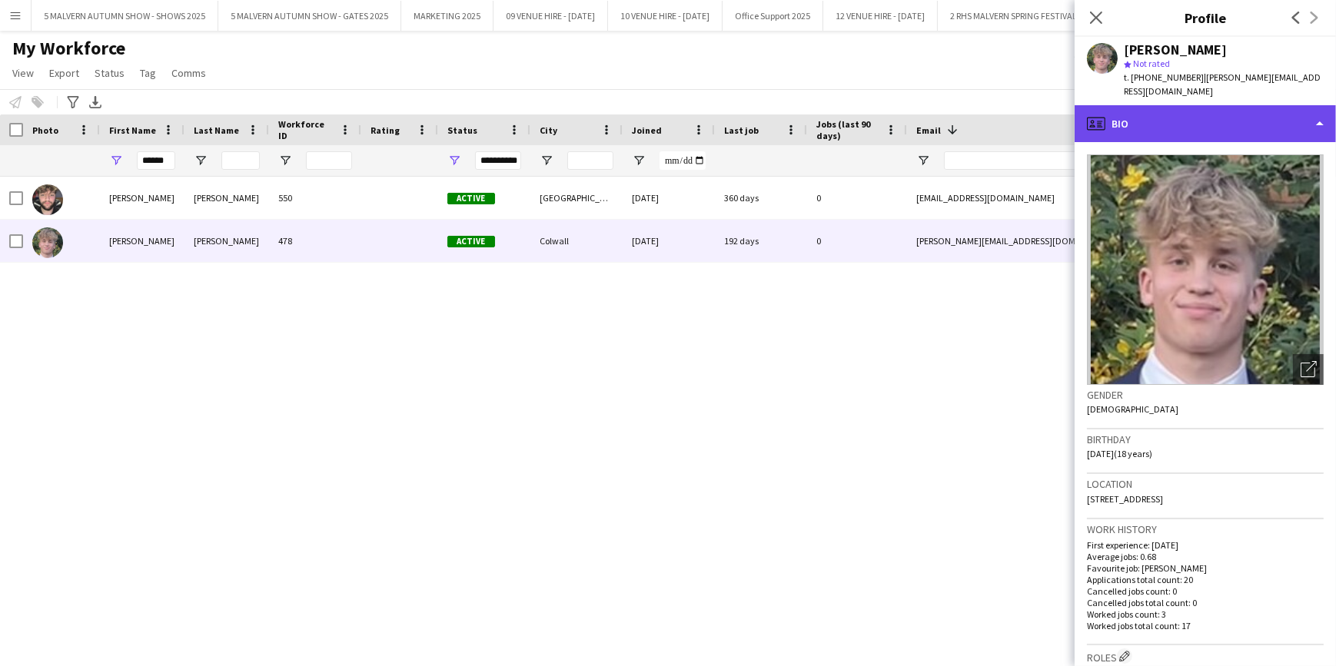
click at [1234, 105] on div "profile Bio" at bounding box center [1205, 123] width 261 height 37
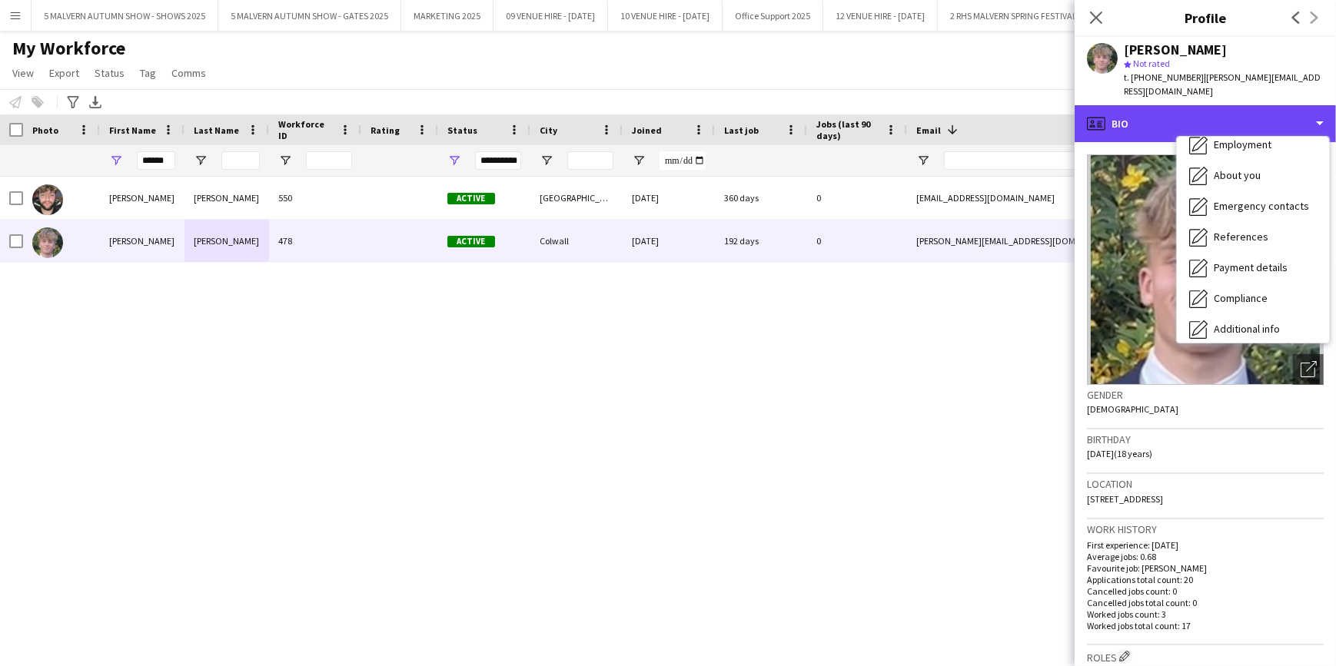
scroll to position [144, 0]
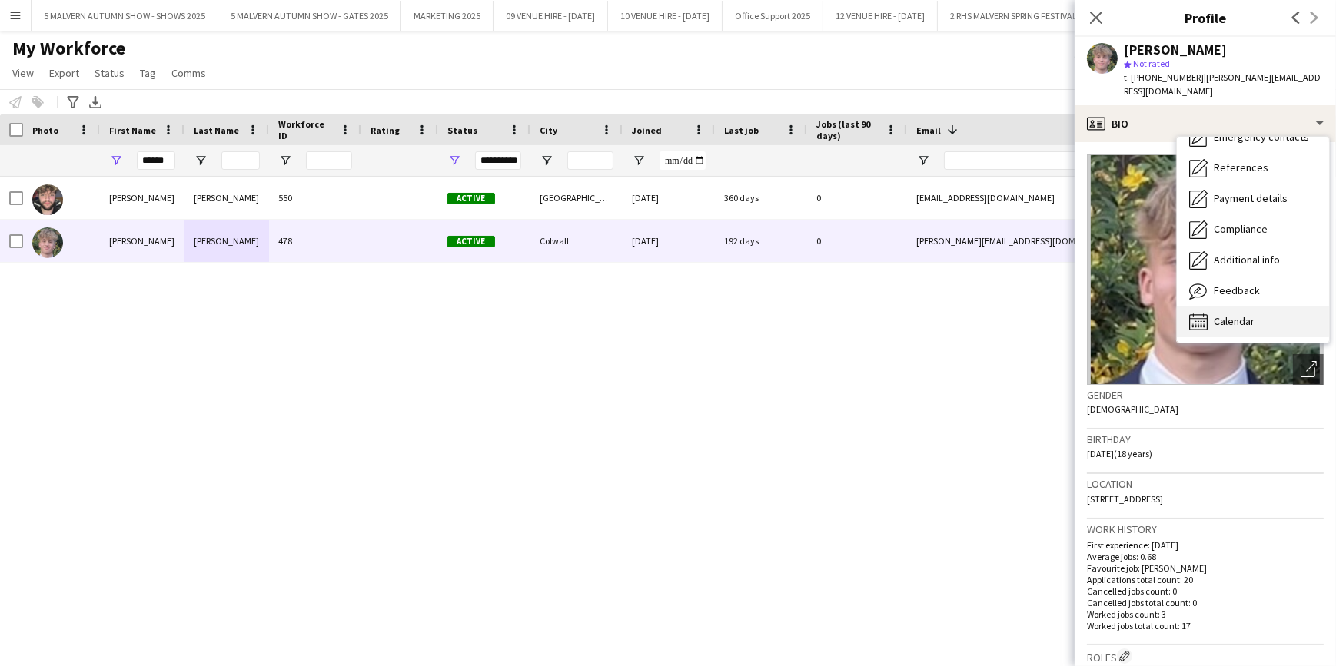
click at [1268, 322] on div "Calendar Calendar" at bounding box center [1253, 322] width 152 height 31
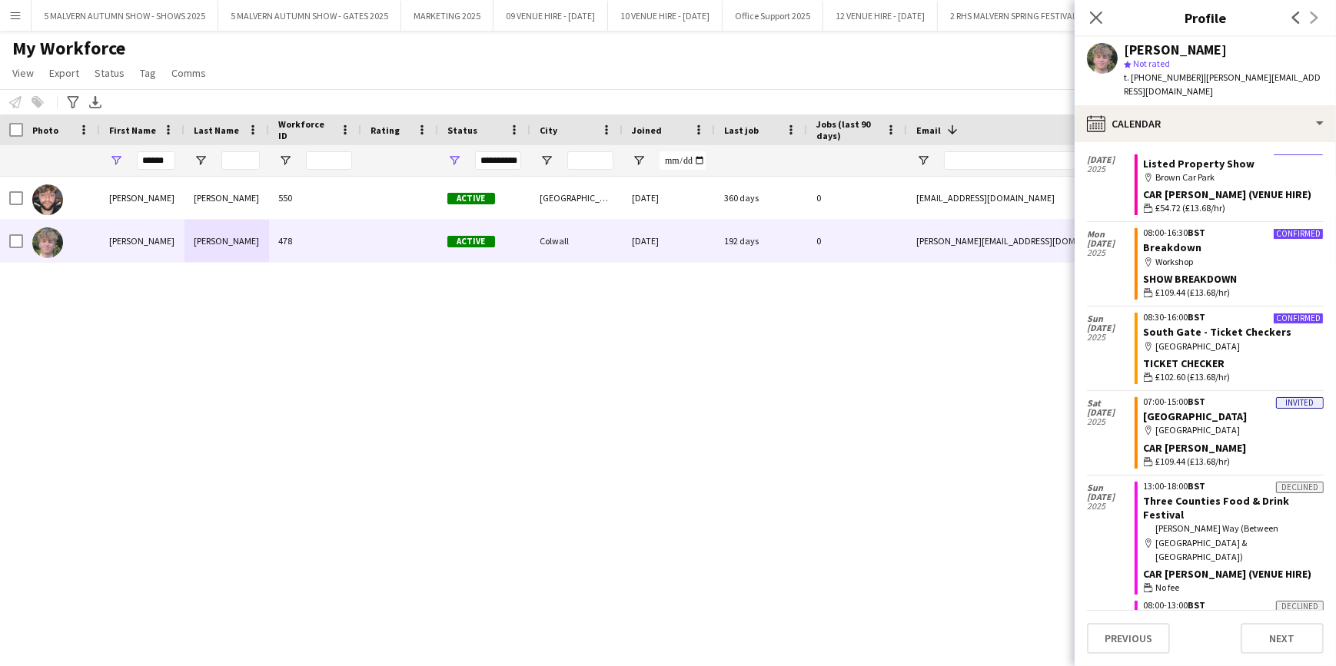
scroll to position [489, 0]
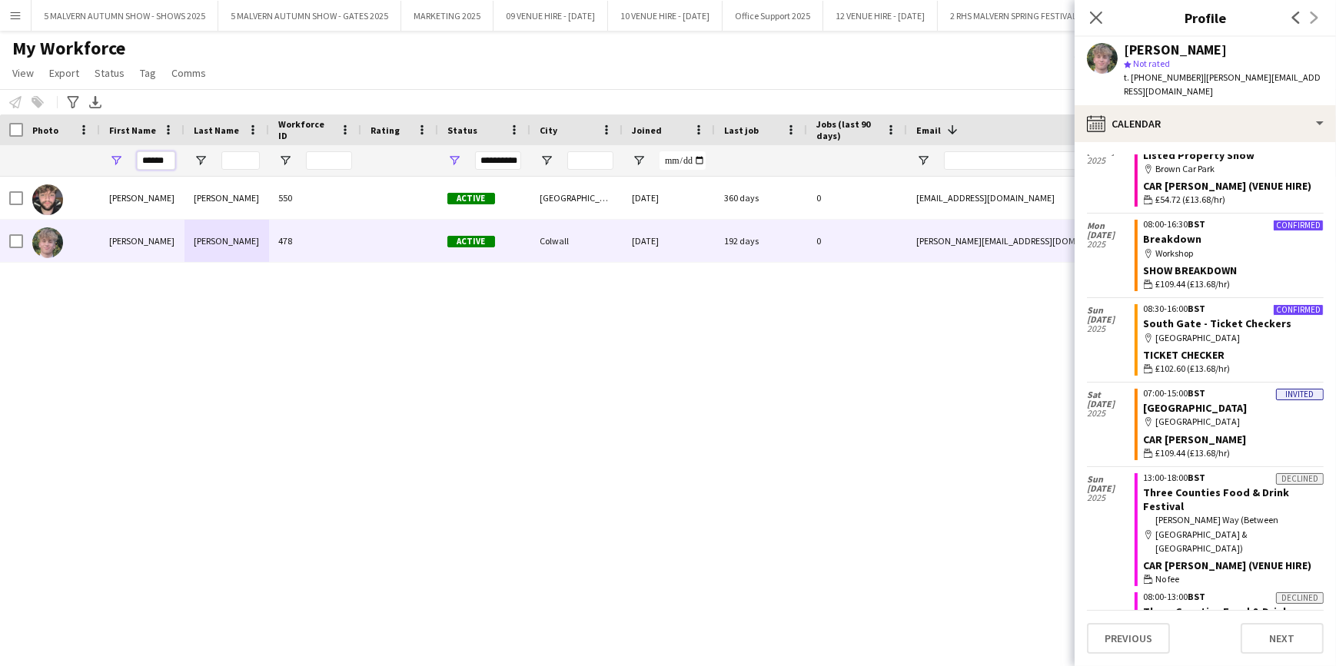
click at [138, 154] on input "******" at bounding box center [156, 160] width 38 height 18
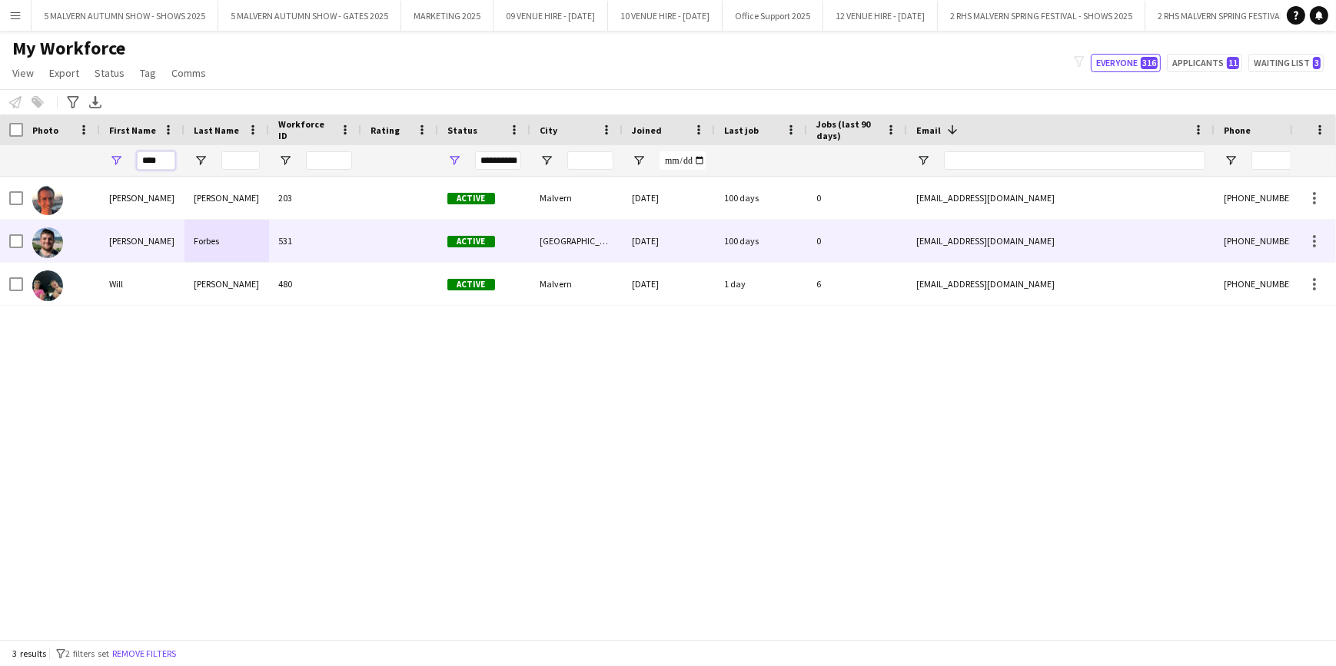
type input "****"
click at [58, 245] on img at bounding box center [47, 243] width 31 height 31
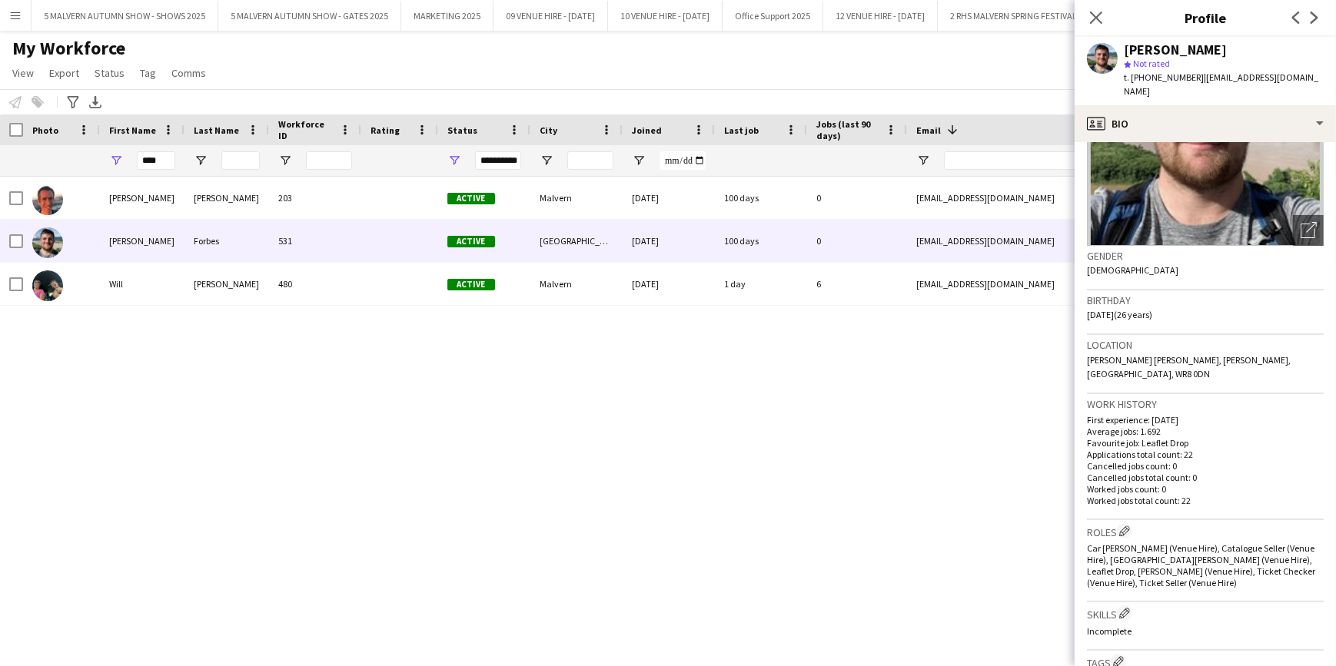
scroll to position [0, 0]
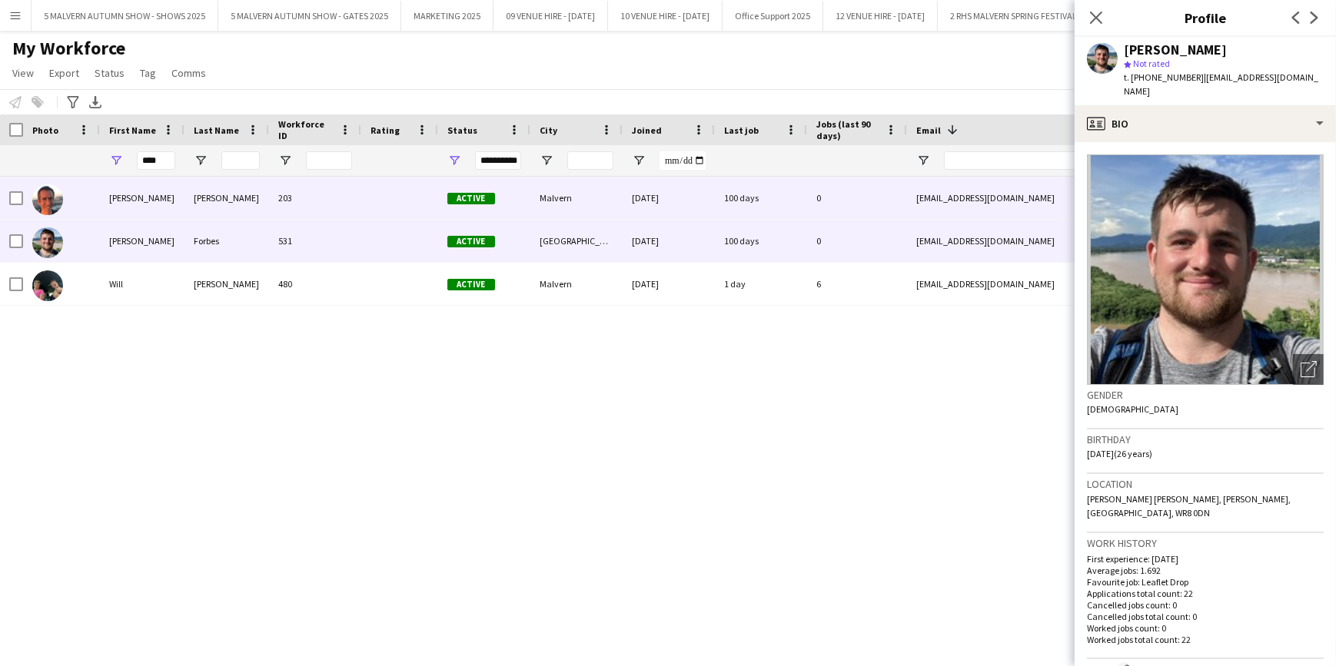
click at [148, 189] on div "[PERSON_NAME]" at bounding box center [142, 198] width 85 height 42
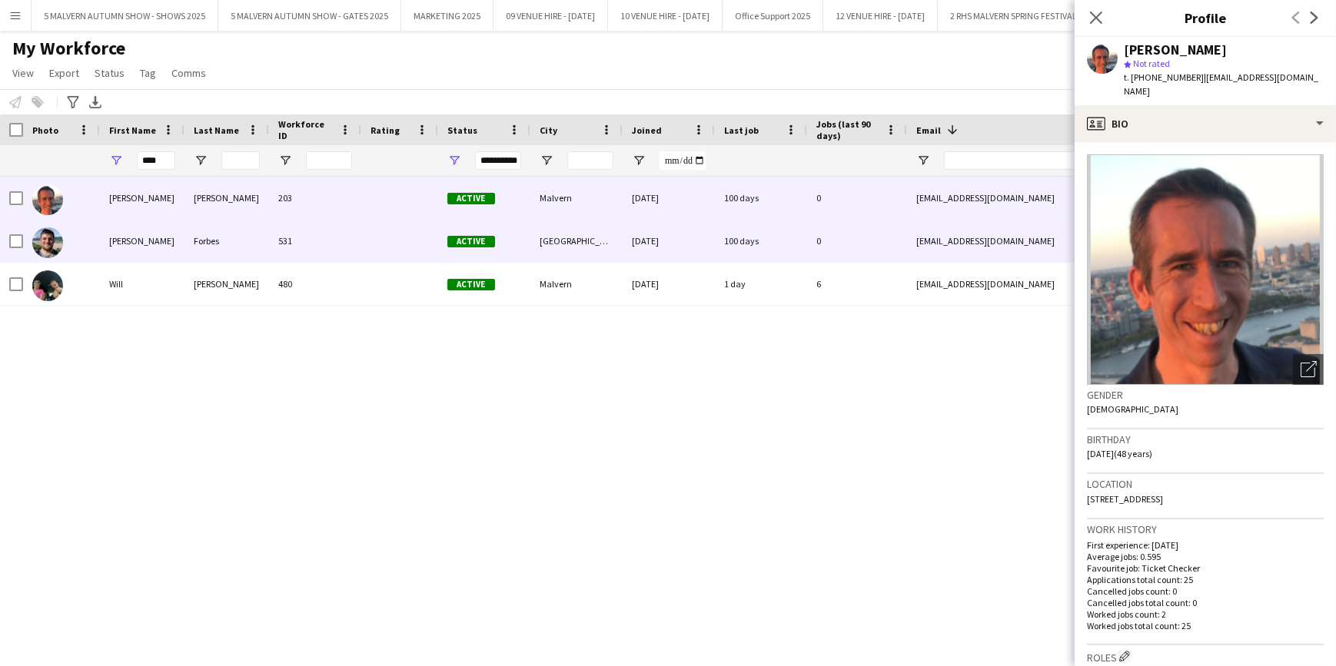
click at [351, 224] on div "531" at bounding box center [315, 241] width 92 height 42
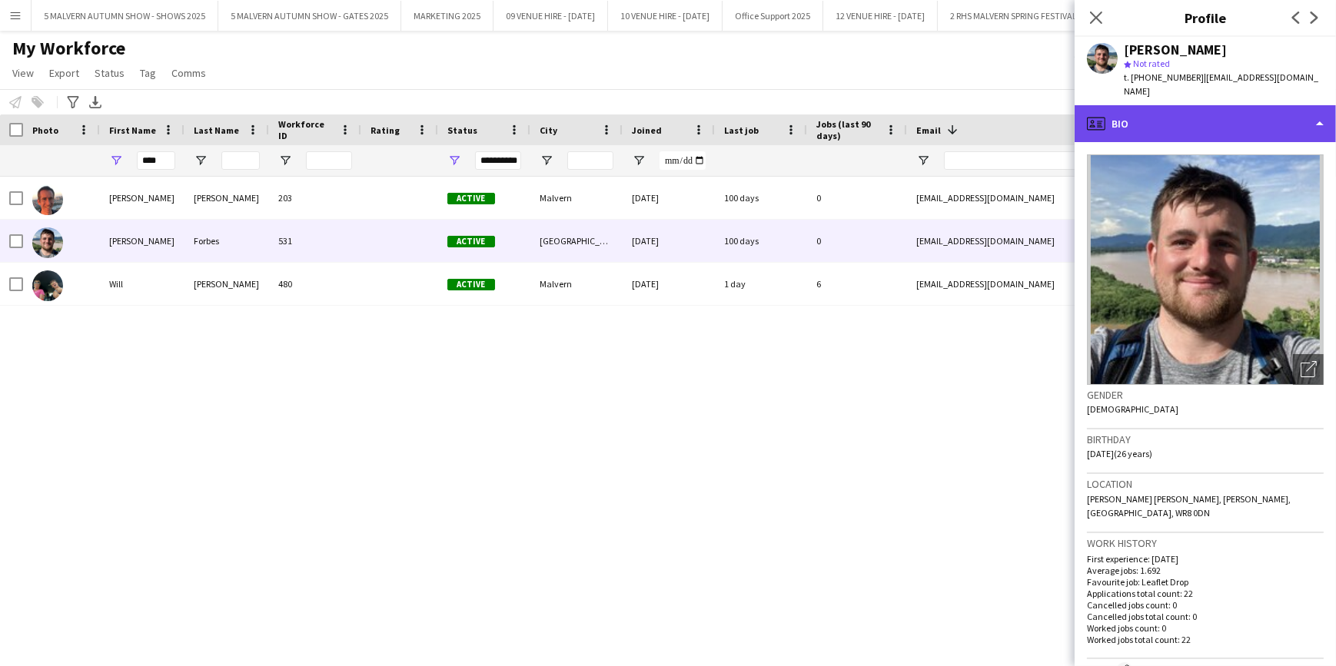
click at [1176, 105] on div "profile Bio" at bounding box center [1205, 123] width 261 height 37
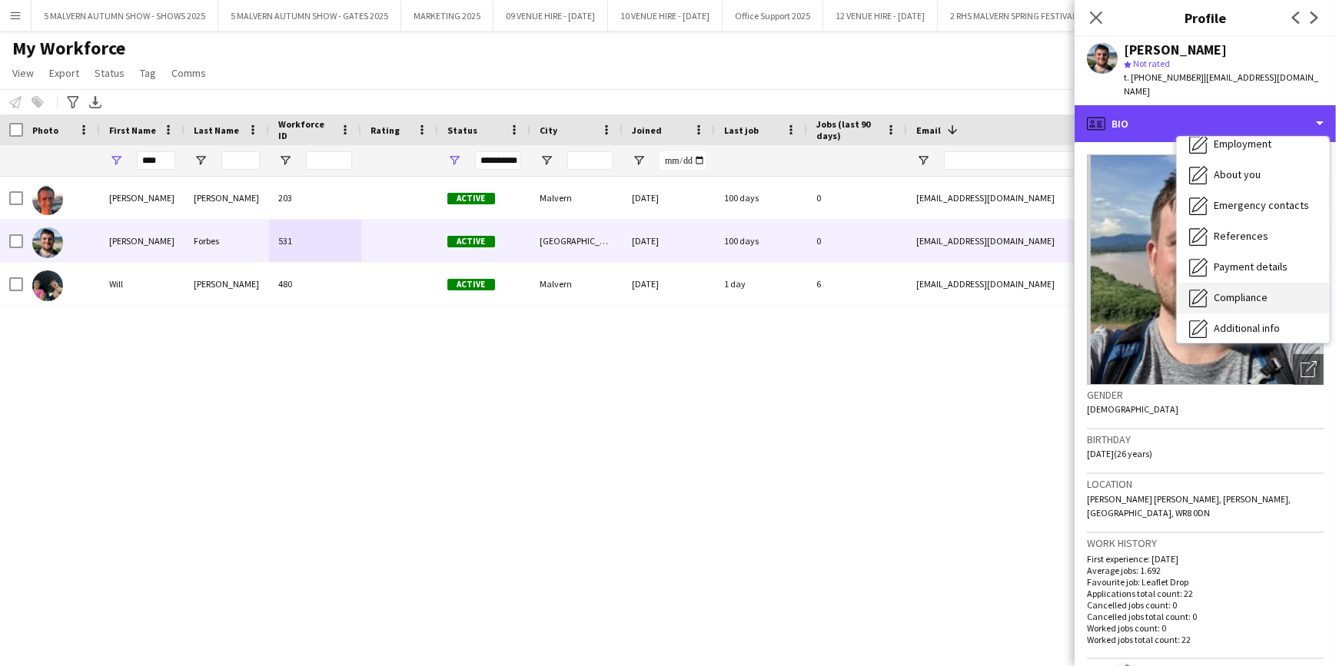
scroll to position [144, 0]
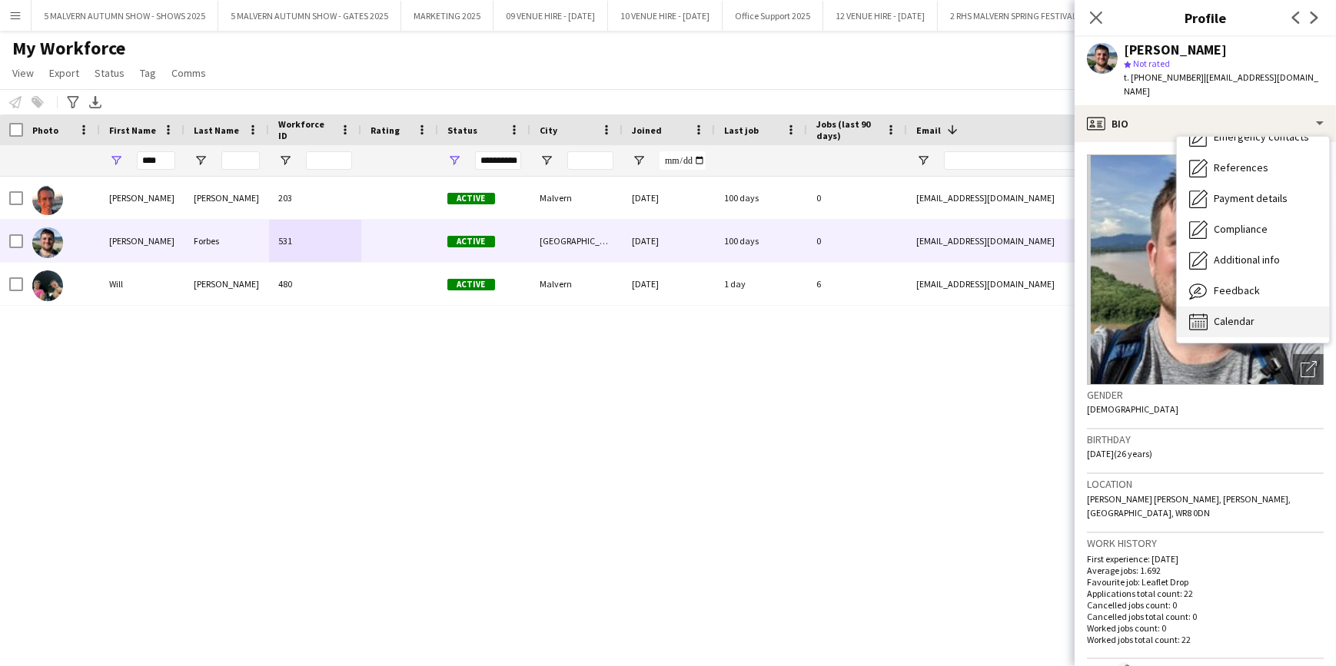
click at [1242, 307] on div "Calendar Calendar" at bounding box center [1253, 322] width 152 height 31
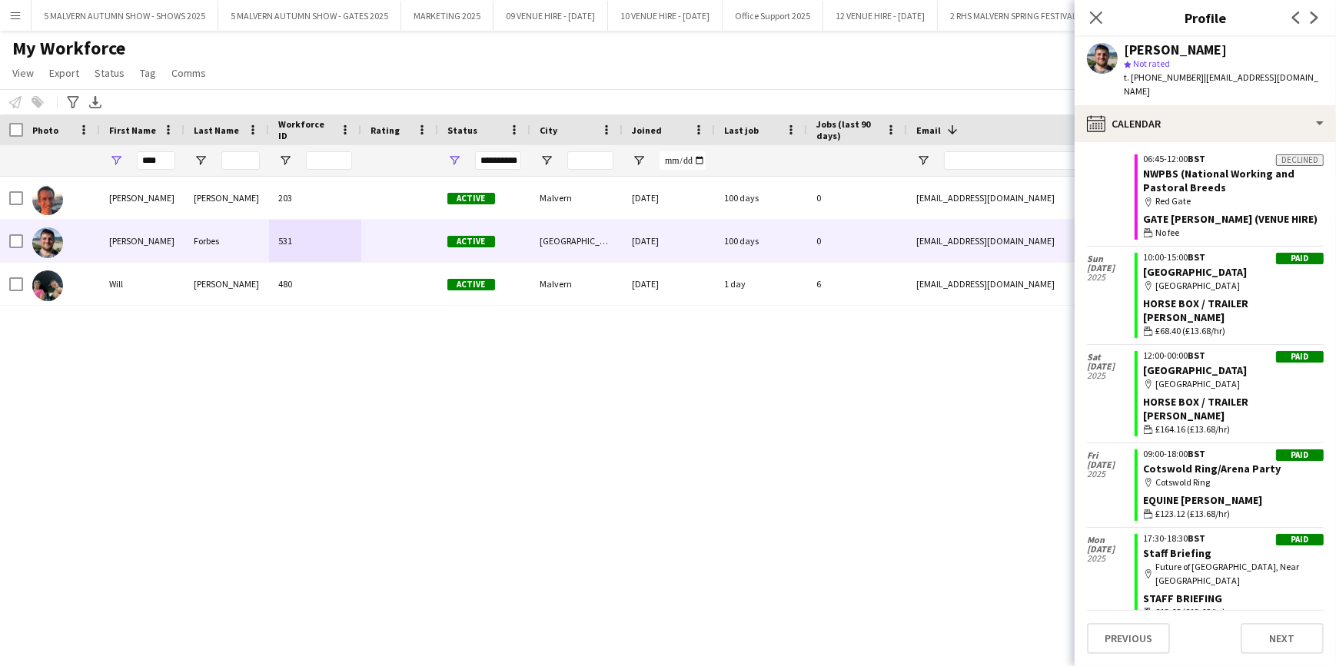
scroll to position [489, 0]
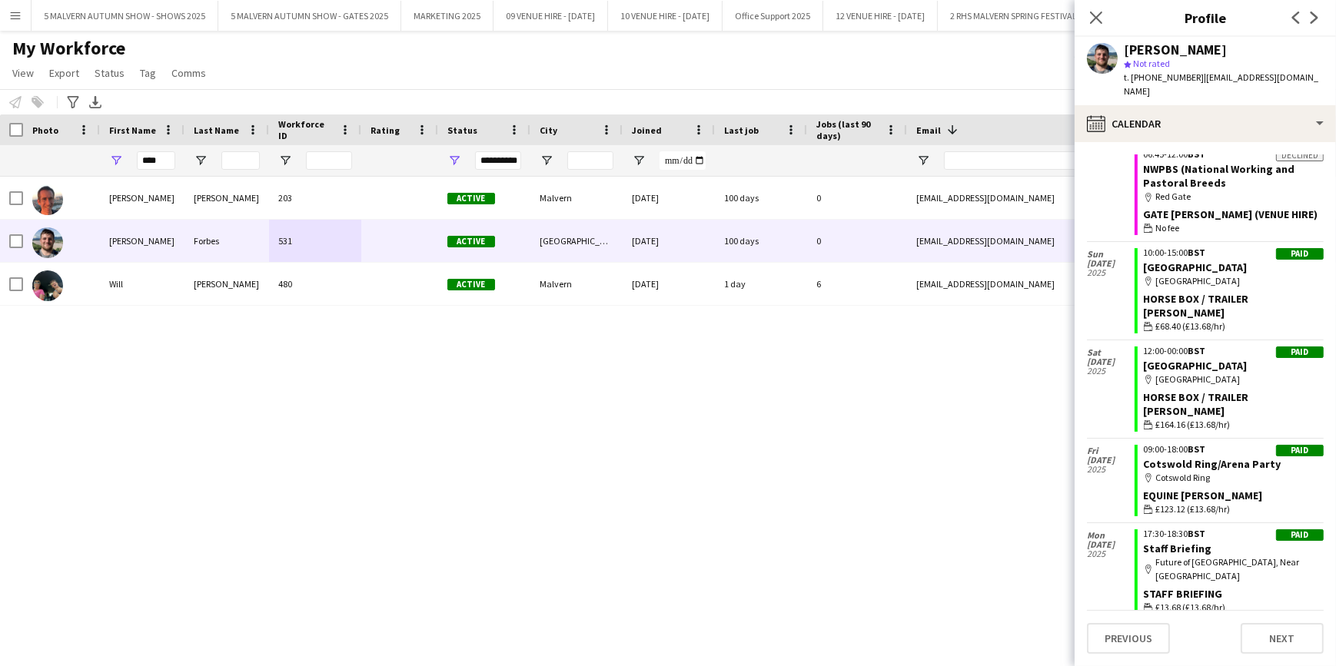
click at [443, 374] on div "William Turnbull 203 Active Malvern 22-02-2022 100 days 0 willturnbull@outlook.…" at bounding box center [645, 403] width 1290 height 452
click at [1108, 18] on div "Close pop-in" at bounding box center [1096, 17] width 43 height 35
click at [1100, 20] on icon "Close pop-in" at bounding box center [1095, 17] width 15 height 15
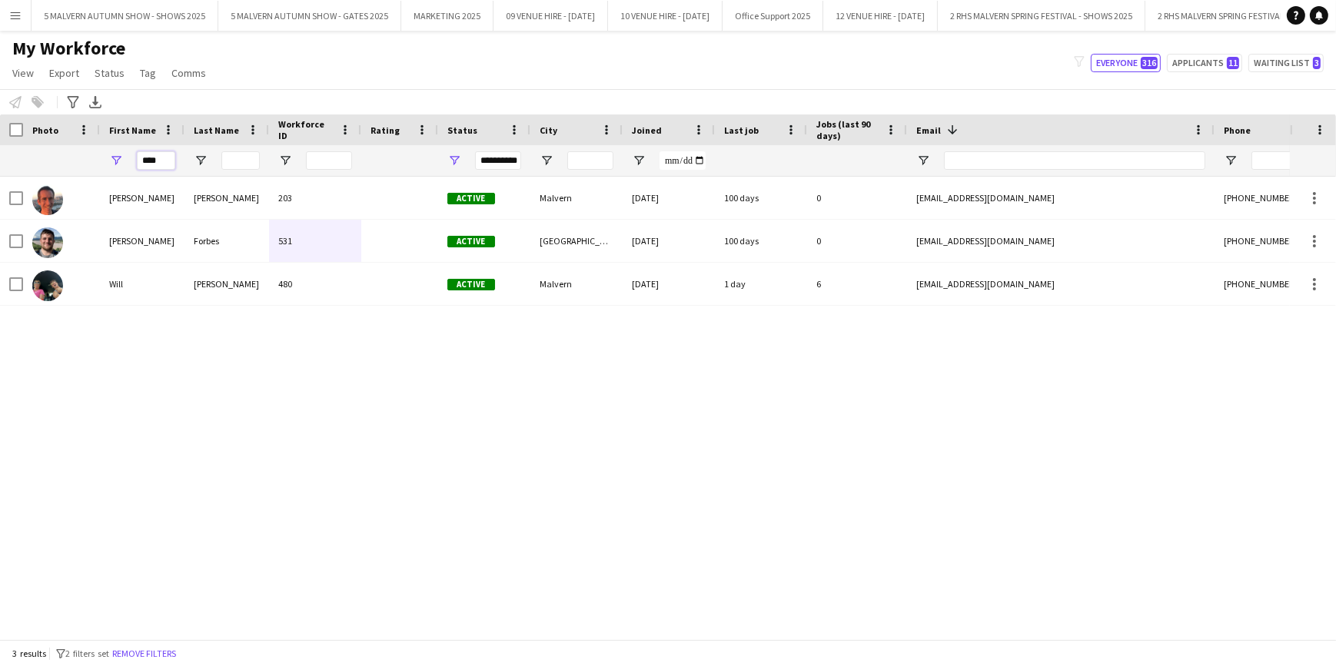
click at [167, 163] on input "****" at bounding box center [156, 160] width 38 height 18
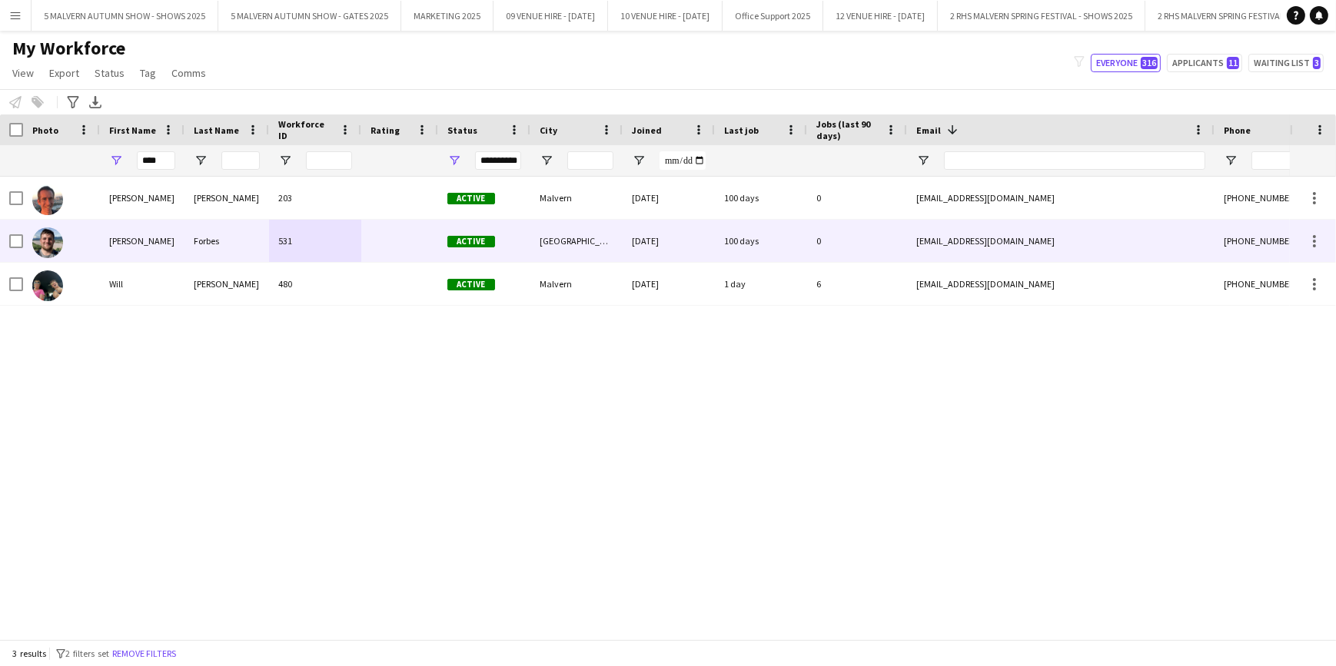
click at [274, 247] on div "531" at bounding box center [315, 241] width 92 height 42
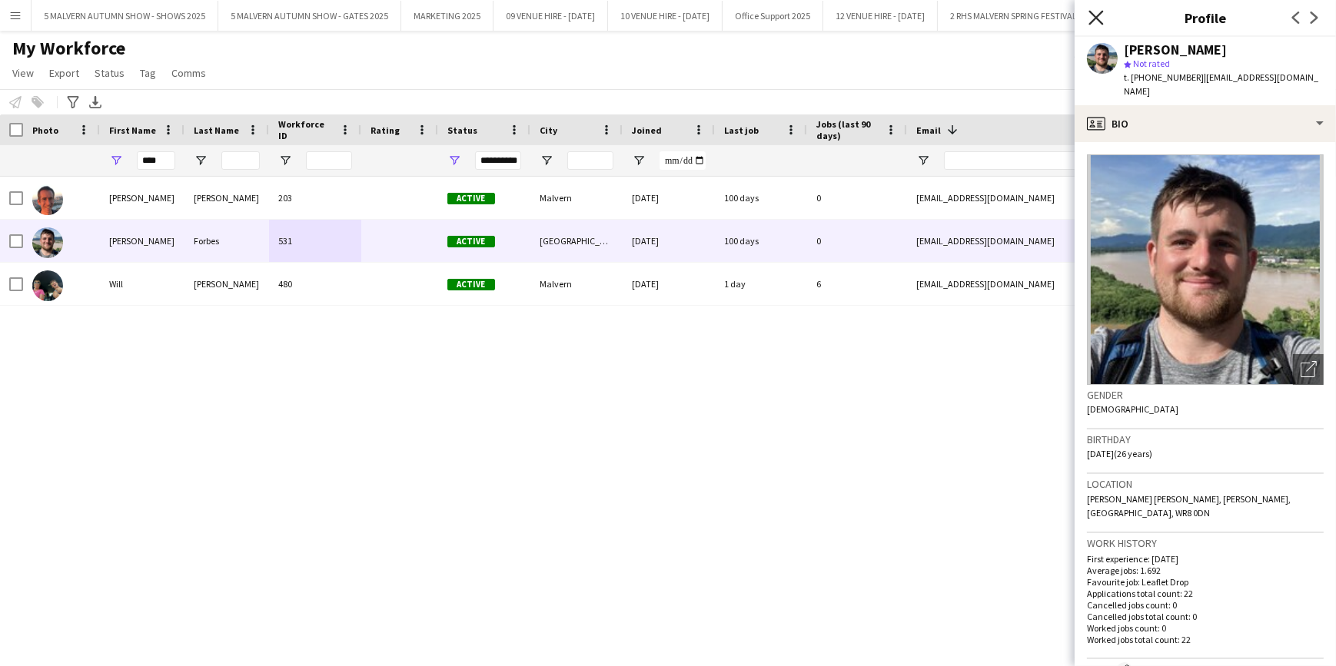
click at [1094, 20] on icon at bounding box center [1095, 17] width 15 height 15
